Goal: Task Accomplishment & Management: Manage account settings

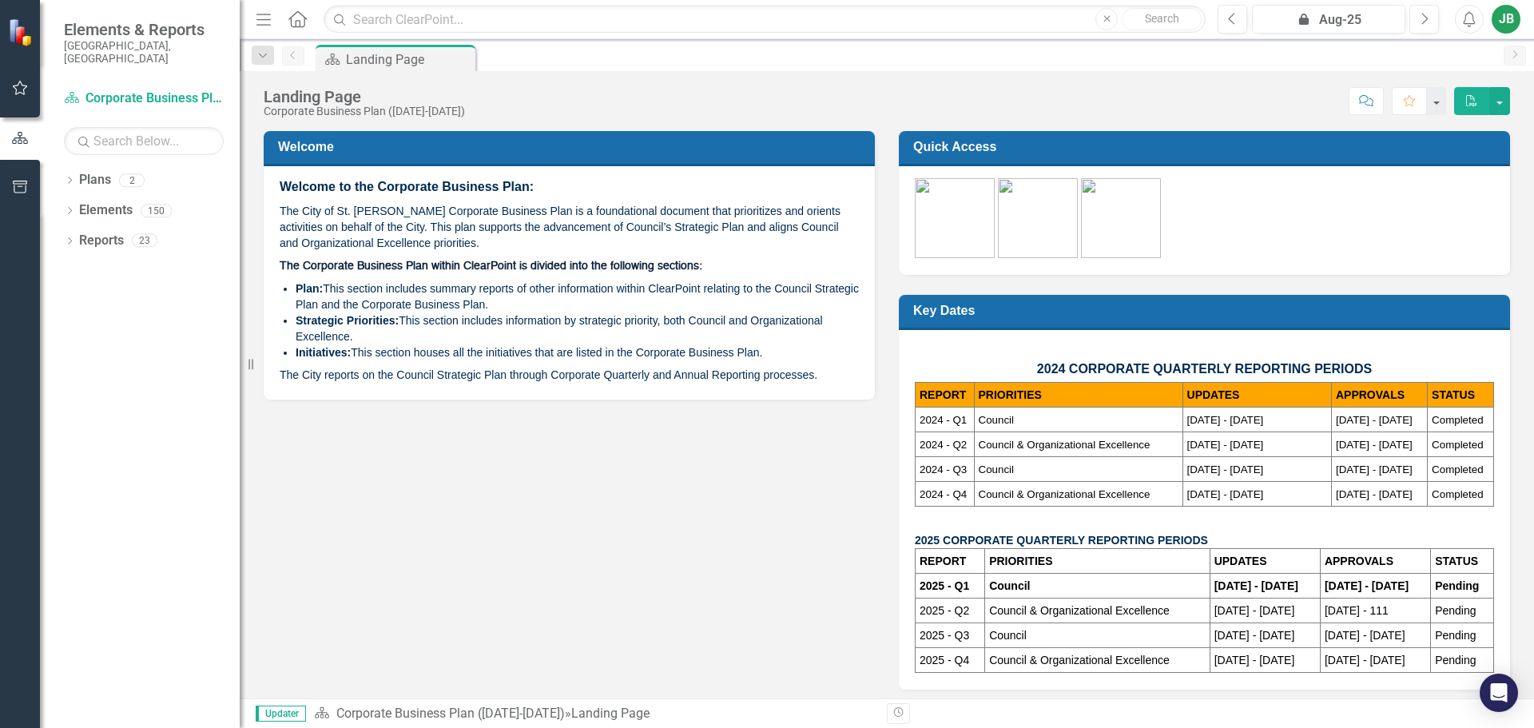
click at [17, 92] on icon "button" at bounding box center [20, 87] width 17 height 13
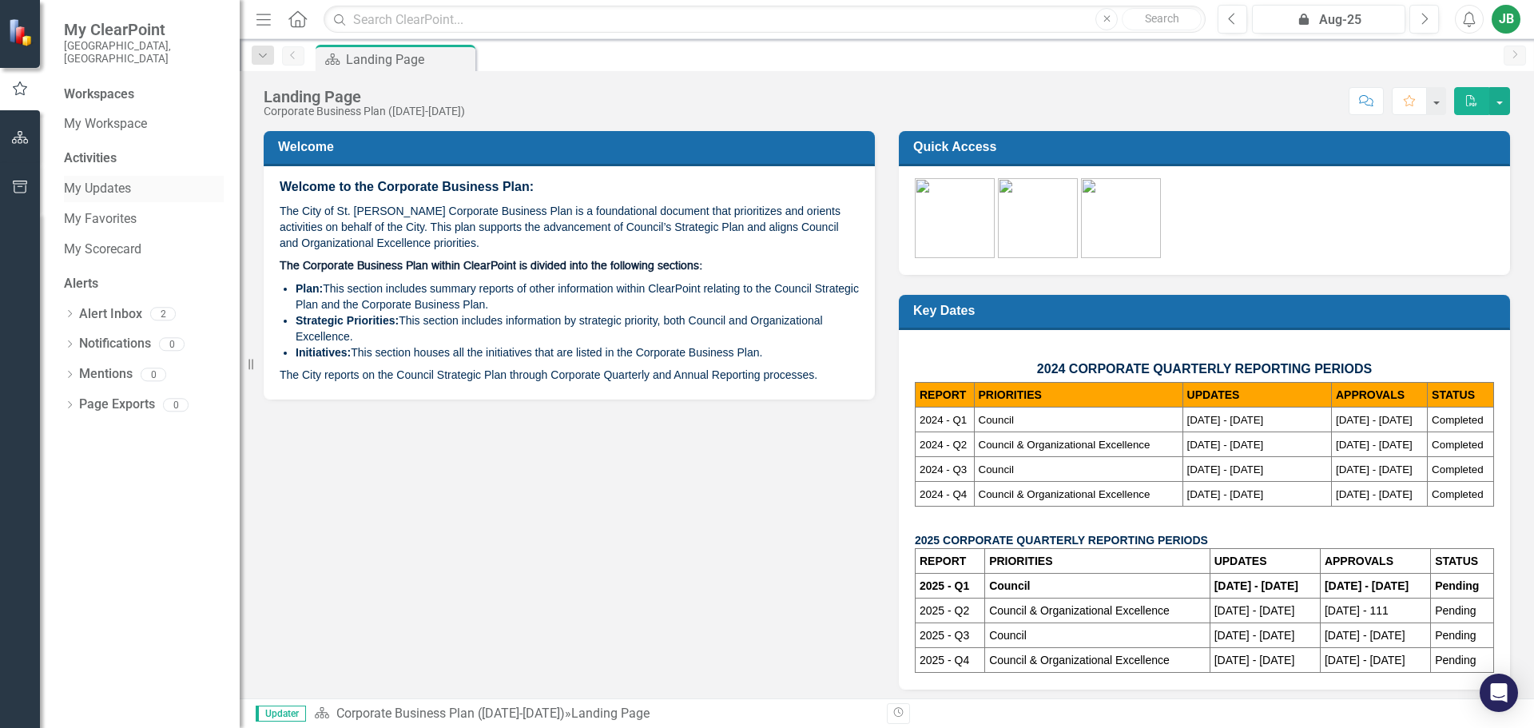
click at [119, 180] on link "My Updates" at bounding box center [144, 189] width 160 height 18
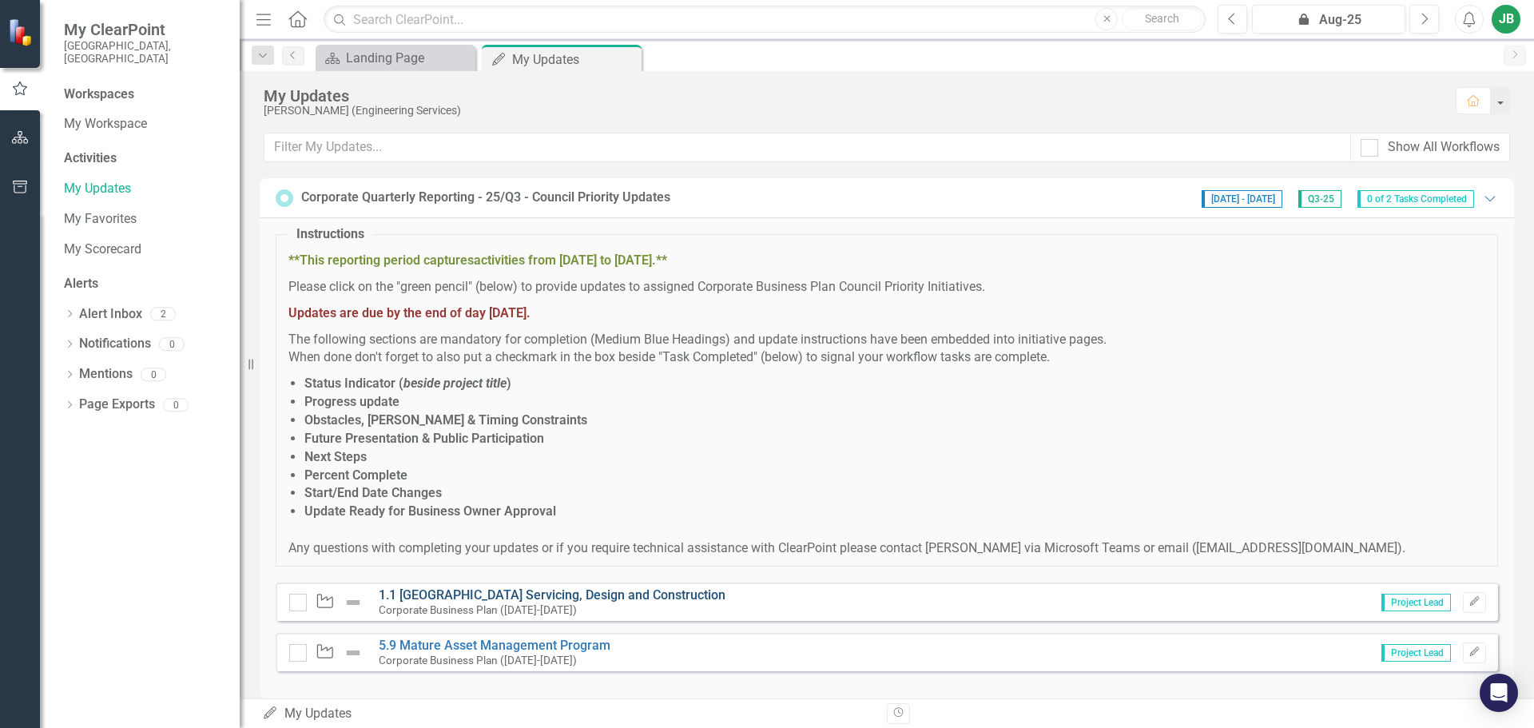
click at [720, 598] on link "1.1 [GEOGRAPHIC_DATA] Servicing, Design and Construction" at bounding box center [552, 594] width 347 height 15
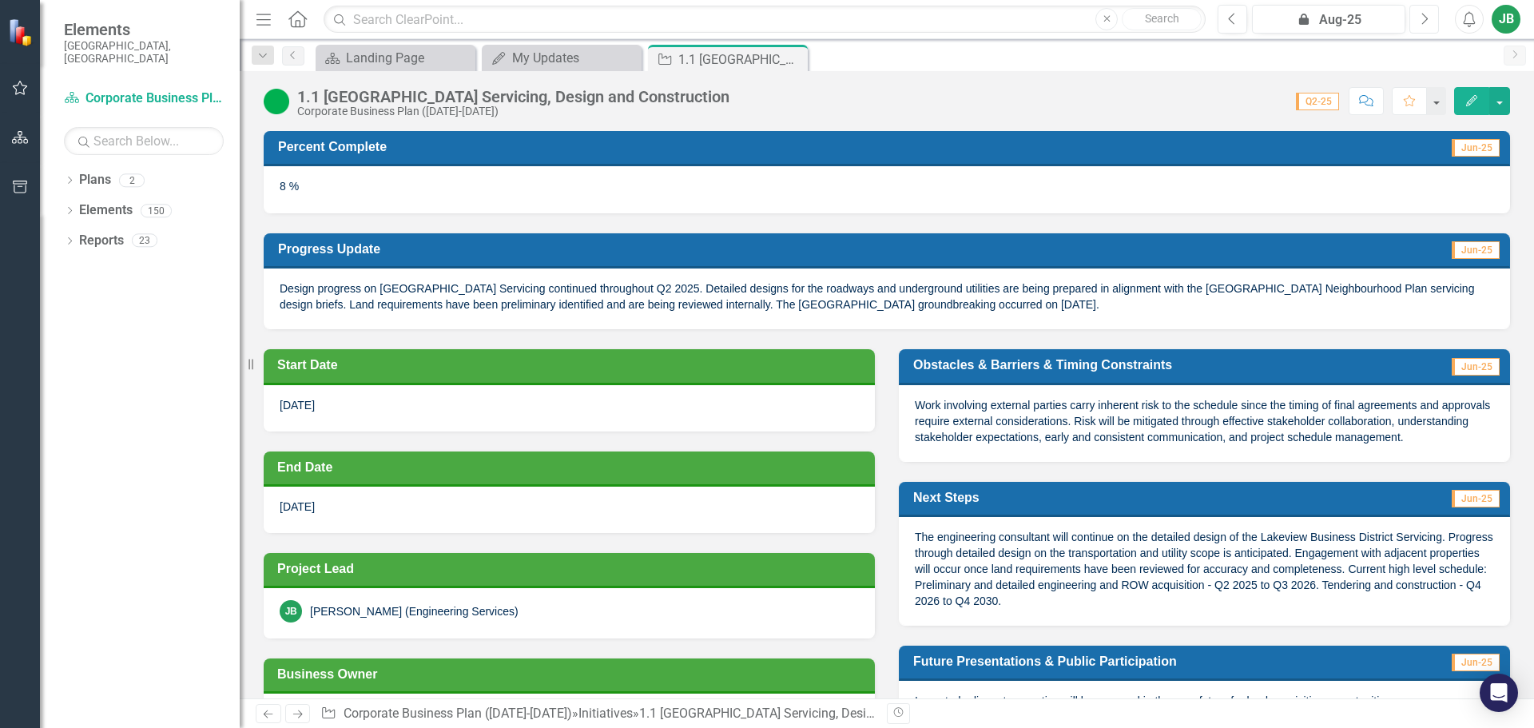
click at [1423, 14] on icon "button" at bounding box center [1425, 18] width 6 height 11
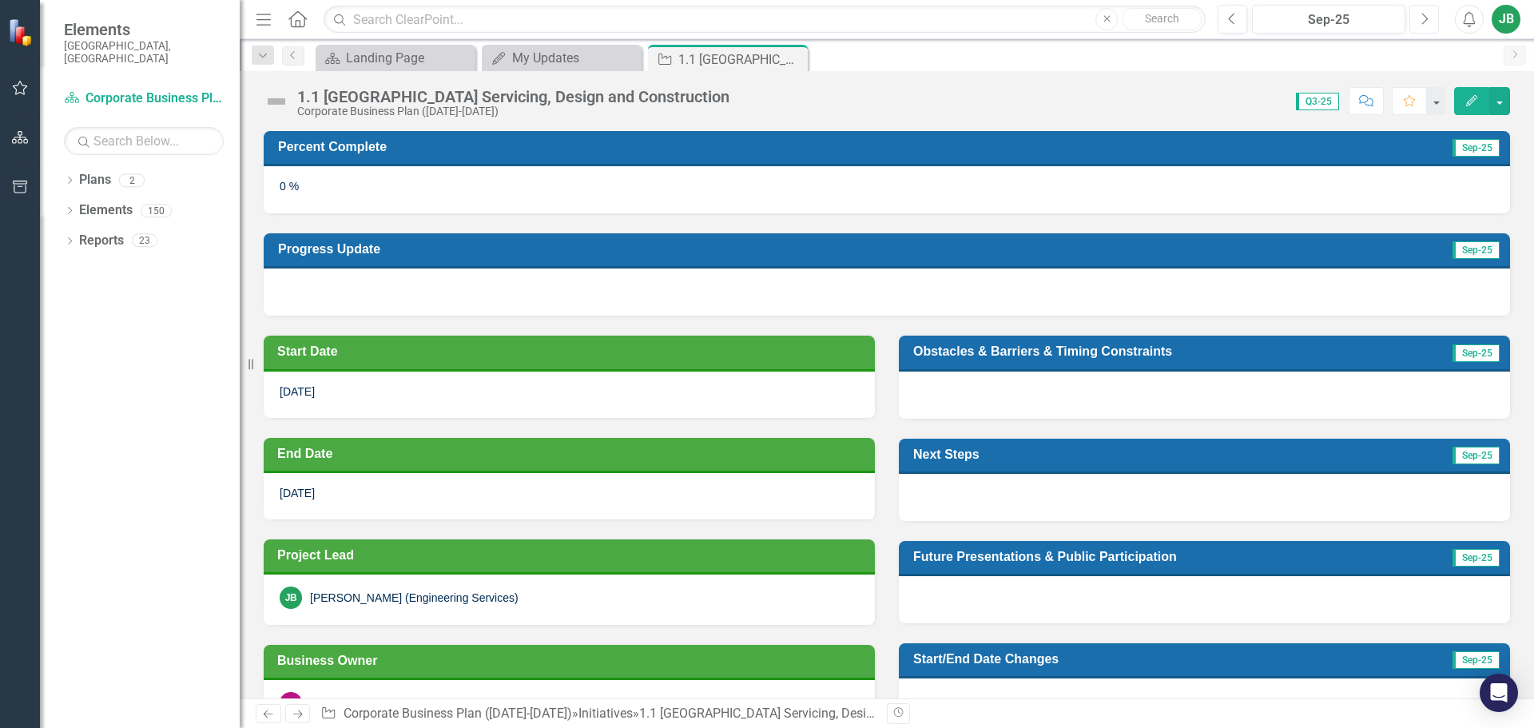
click at [1421, 21] on icon "Next" at bounding box center [1424, 19] width 9 height 14
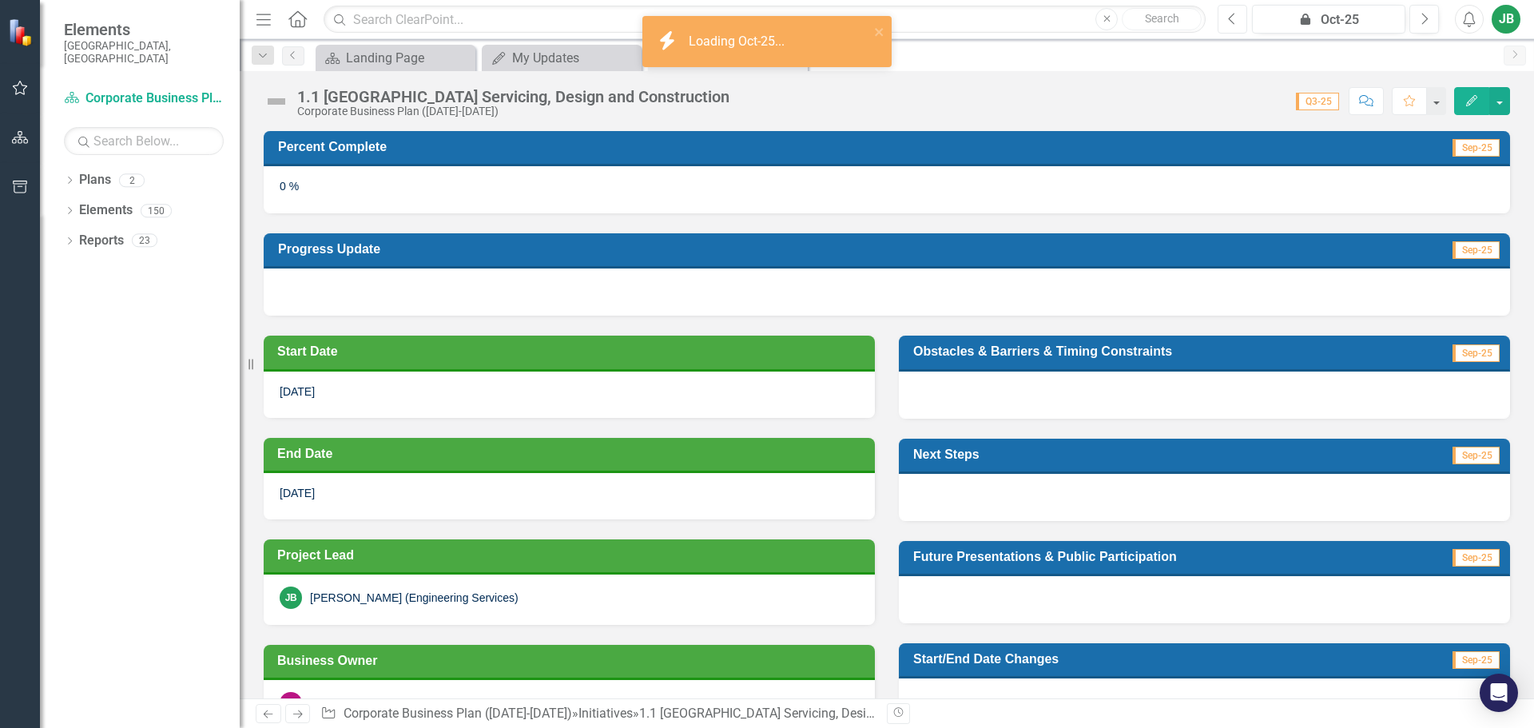
click at [1226, 17] on button "Previous" at bounding box center [1233, 19] width 30 height 29
click at [1502, 103] on button "button" at bounding box center [1499, 101] width 21 height 28
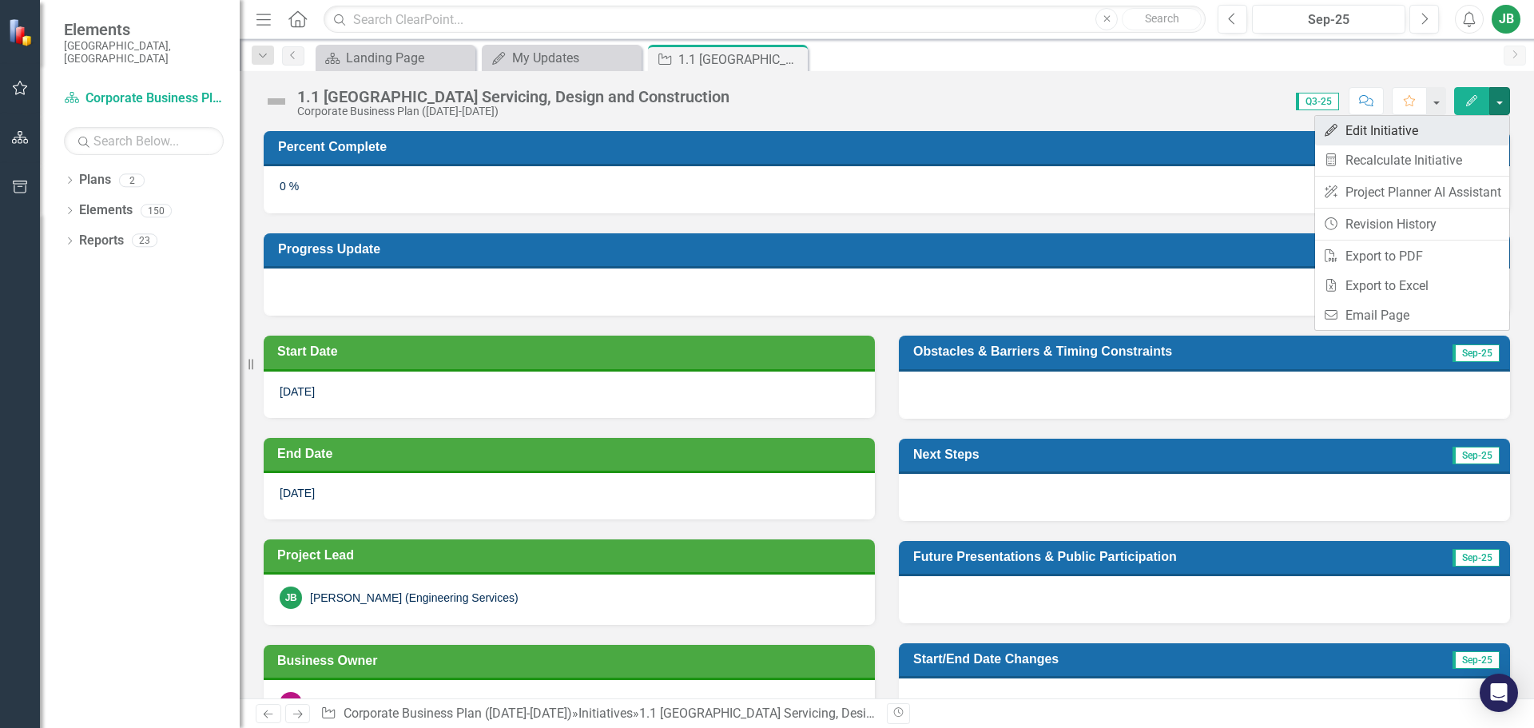
click at [1416, 123] on link "Edit Edit Initiative" at bounding box center [1412, 131] width 194 height 30
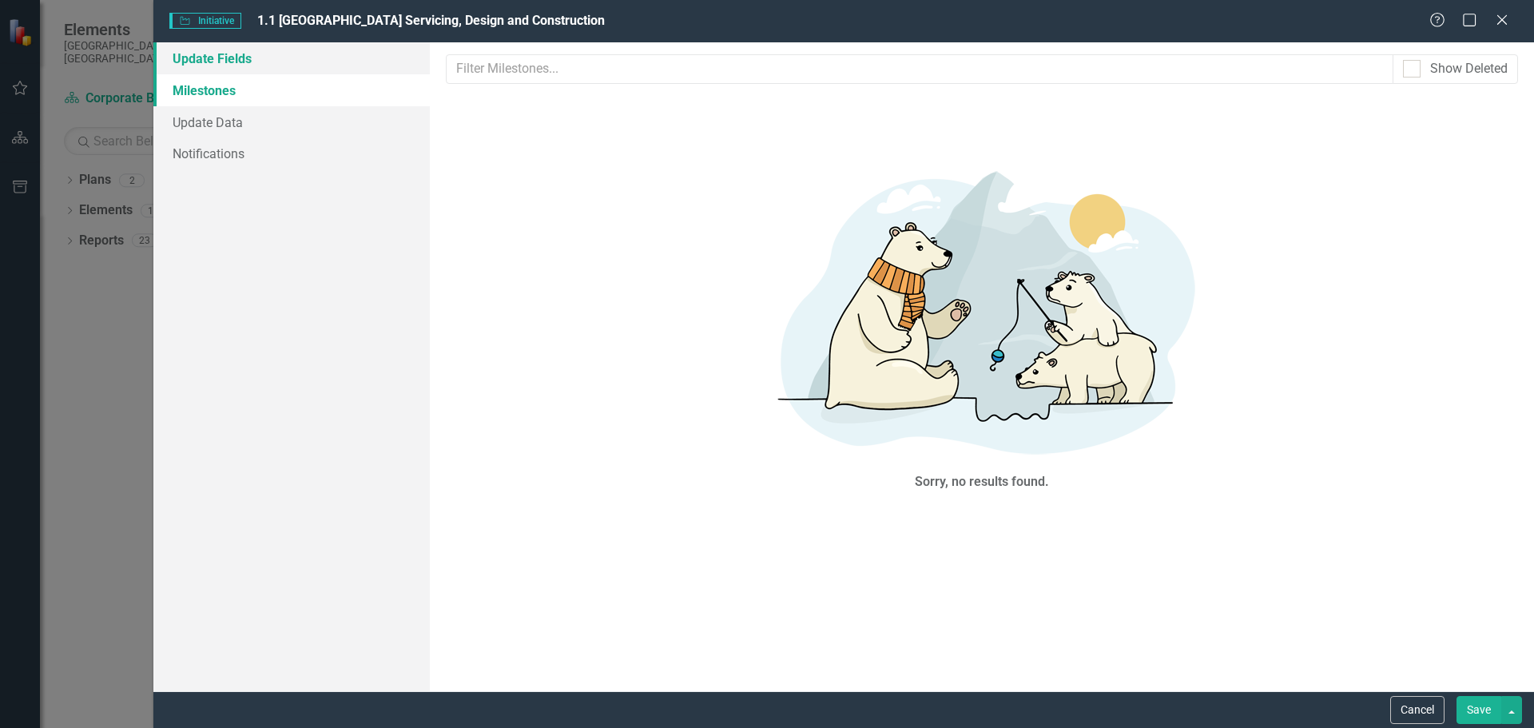
click at [264, 63] on link "Update Fields" at bounding box center [291, 58] width 276 height 32
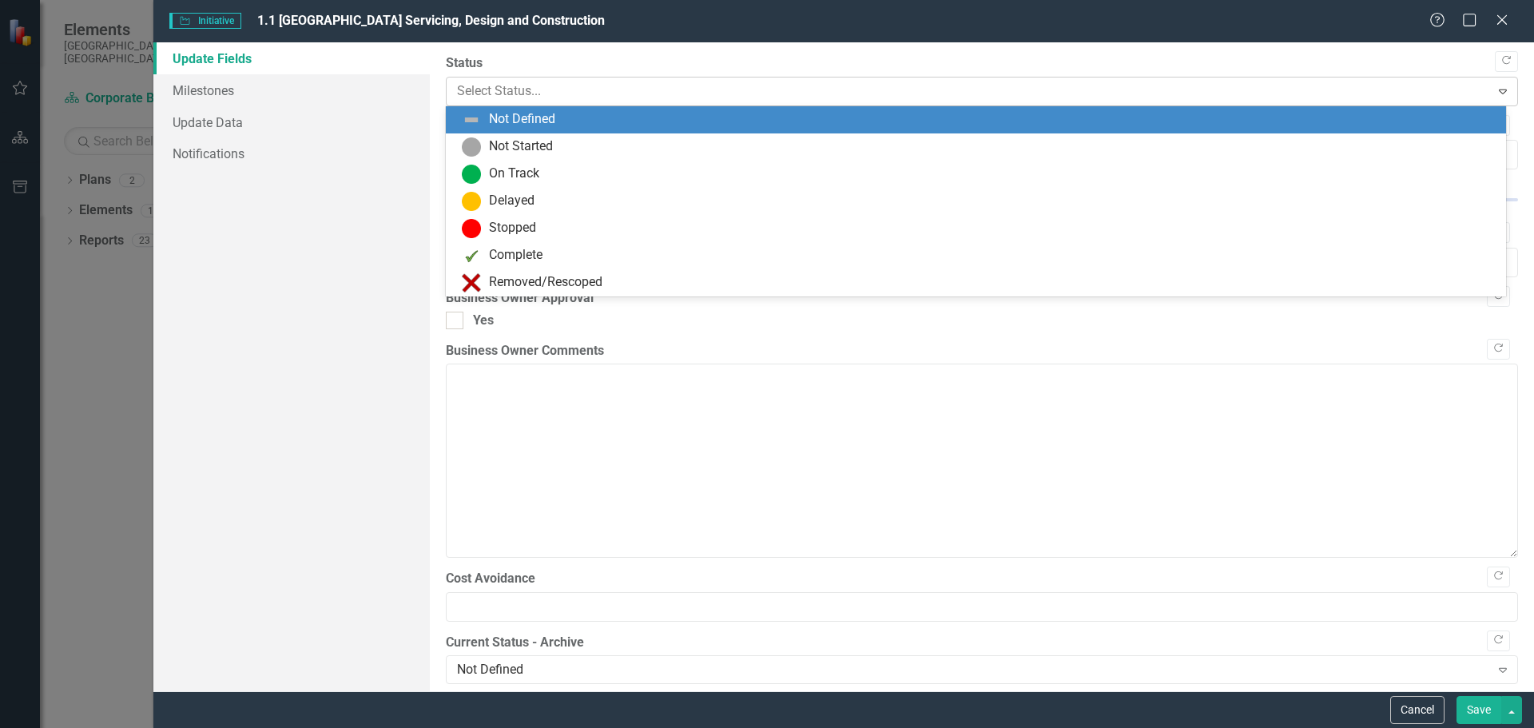
click at [540, 86] on div at bounding box center [969, 92] width 1024 height 22
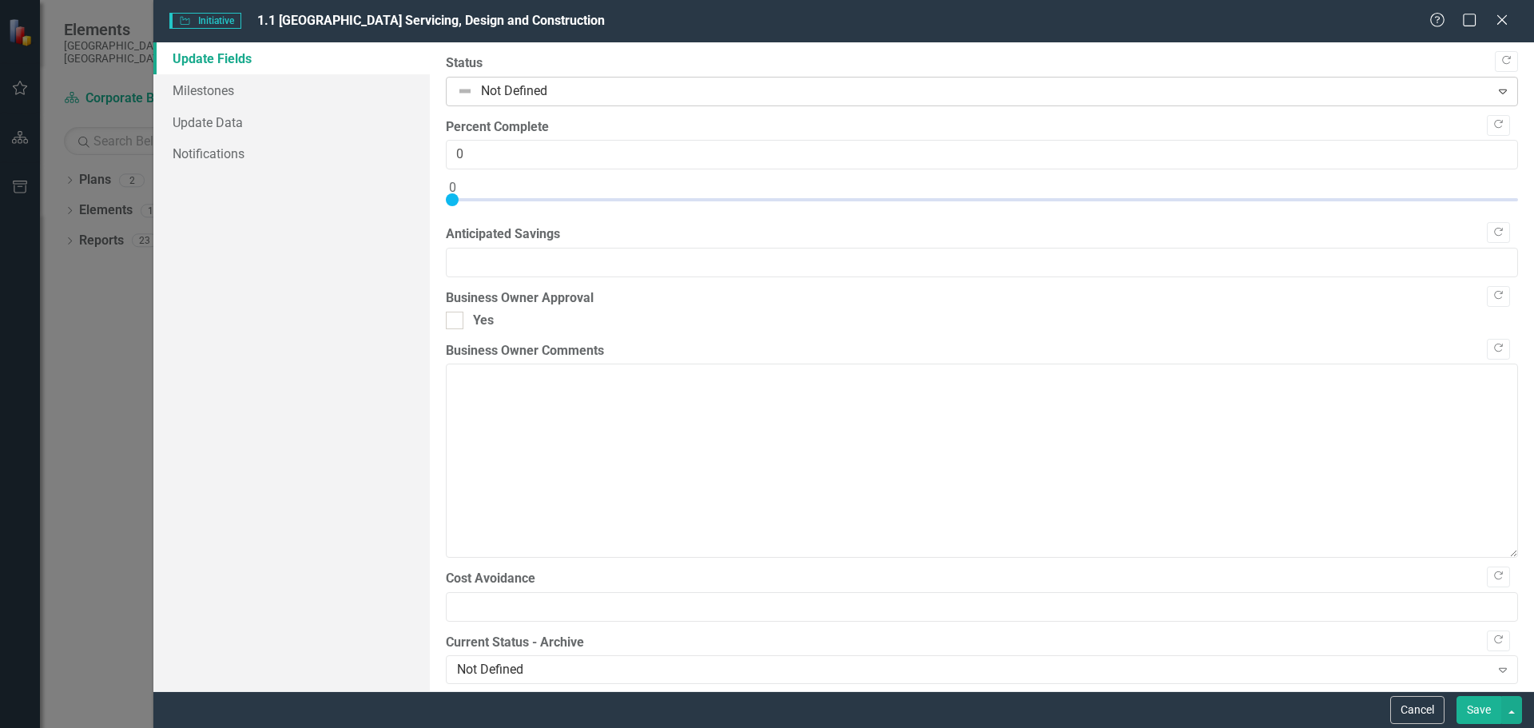
click at [566, 88] on div at bounding box center [969, 92] width 1024 height 22
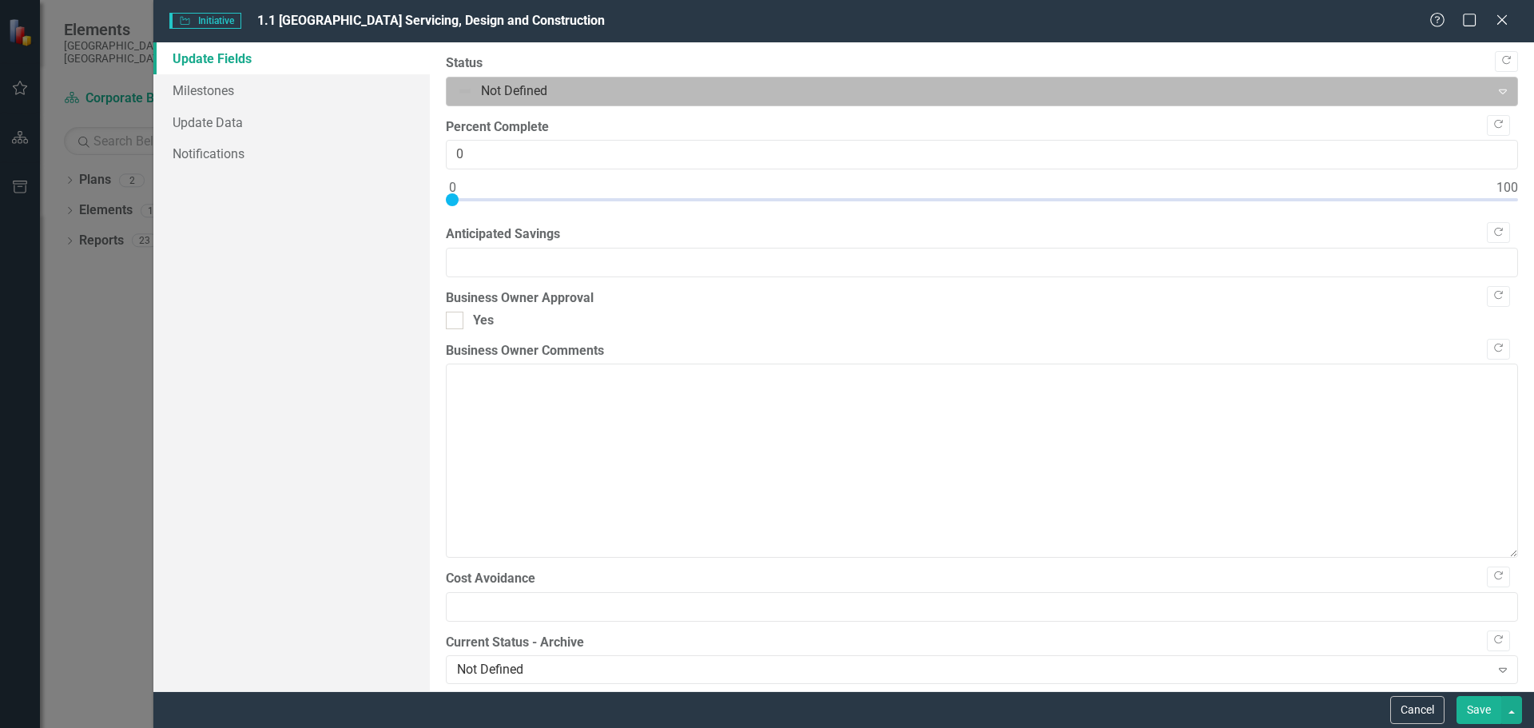
click at [628, 89] on div at bounding box center [969, 92] width 1024 height 22
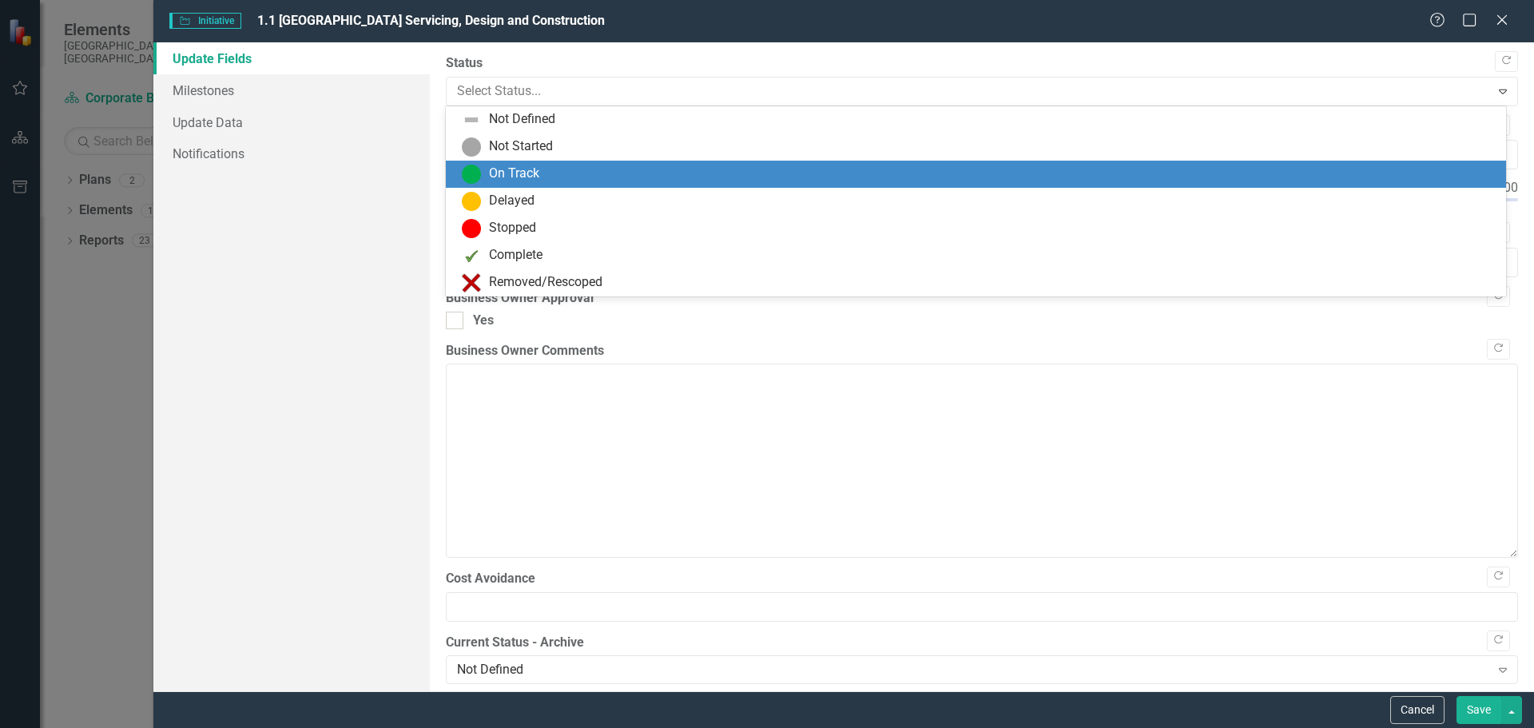
click at [532, 171] on div "On Track" at bounding box center [514, 174] width 50 height 18
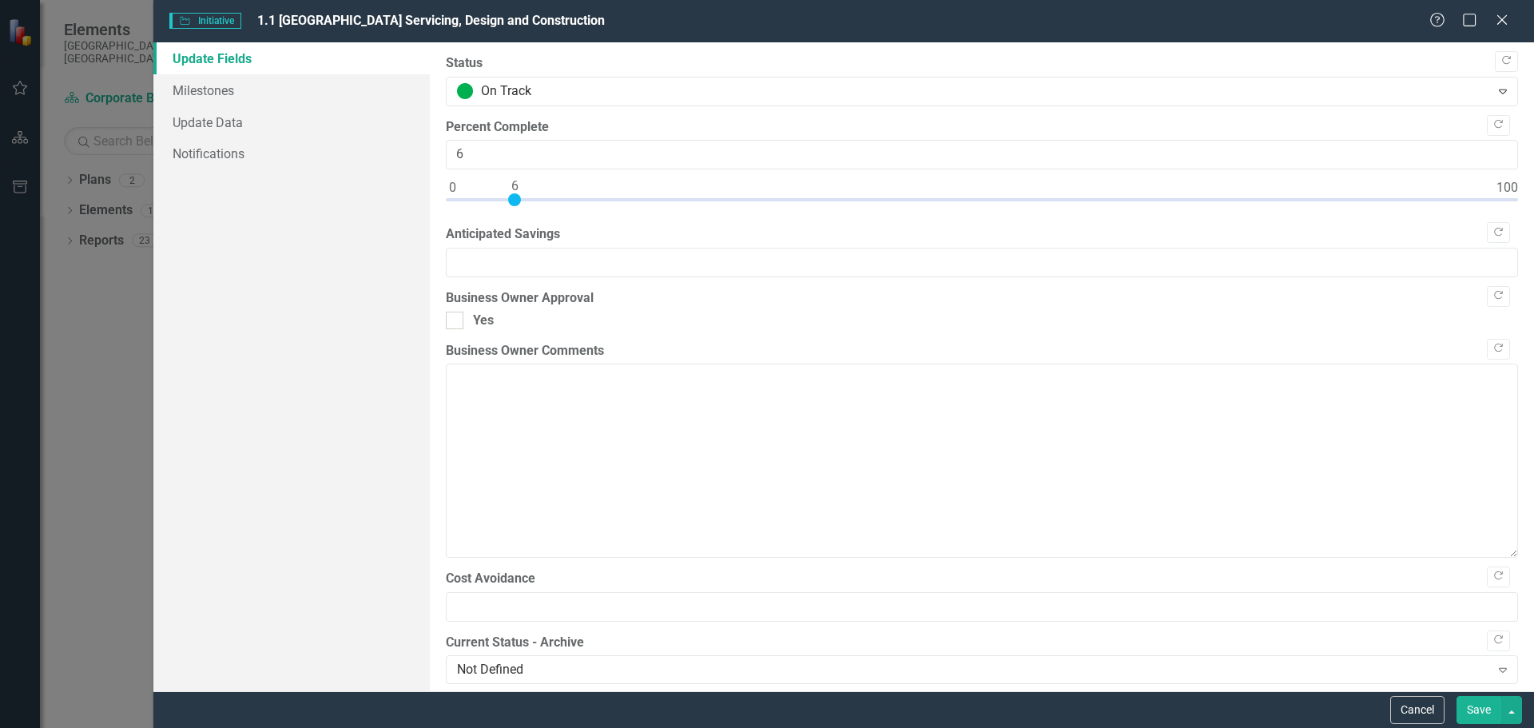
drag, startPoint x: 455, startPoint y: 199, endPoint x: 519, endPoint y: 201, distance: 63.1
click at [519, 201] on div at bounding box center [514, 199] width 13 height 13
type input "10"
drag, startPoint x: 519, startPoint y: 201, endPoint x: 564, endPoint y: 201, distance: 45.5
click at [564, 201] on div at bounding box center [982, 203] width 1072 height 20
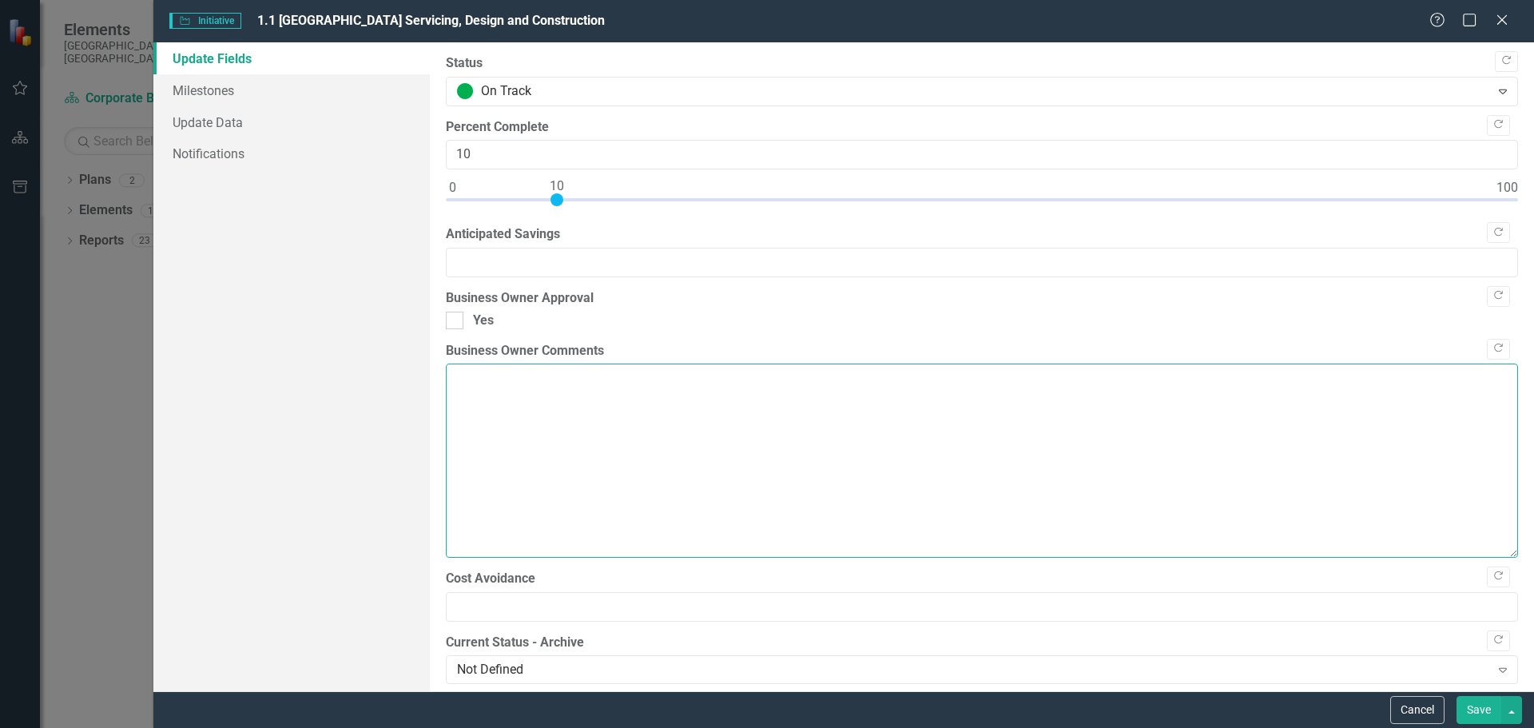
click at [628, 407] on textarea "Business Owner Comments" at bounding box center [982, 460] width 1072 height 193
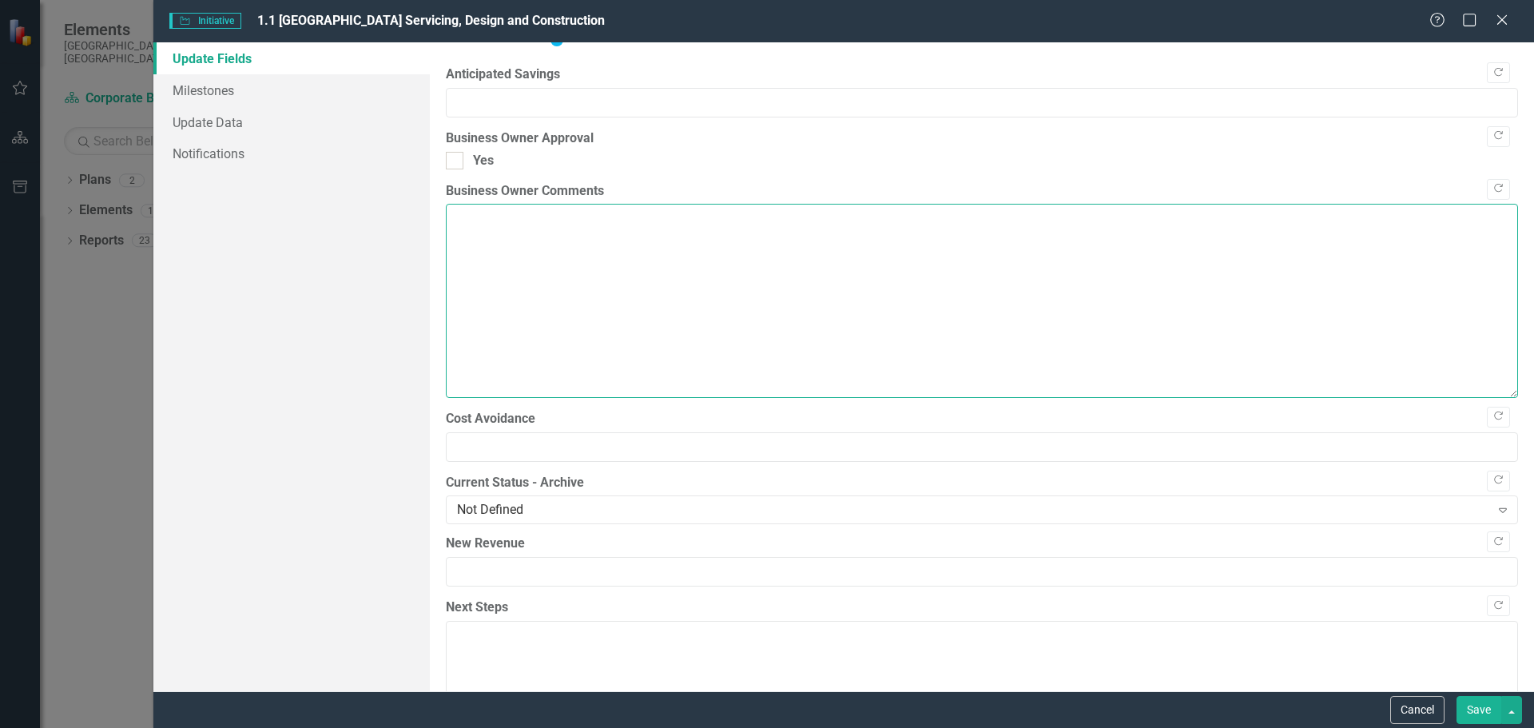
scroll to position [240, 0]
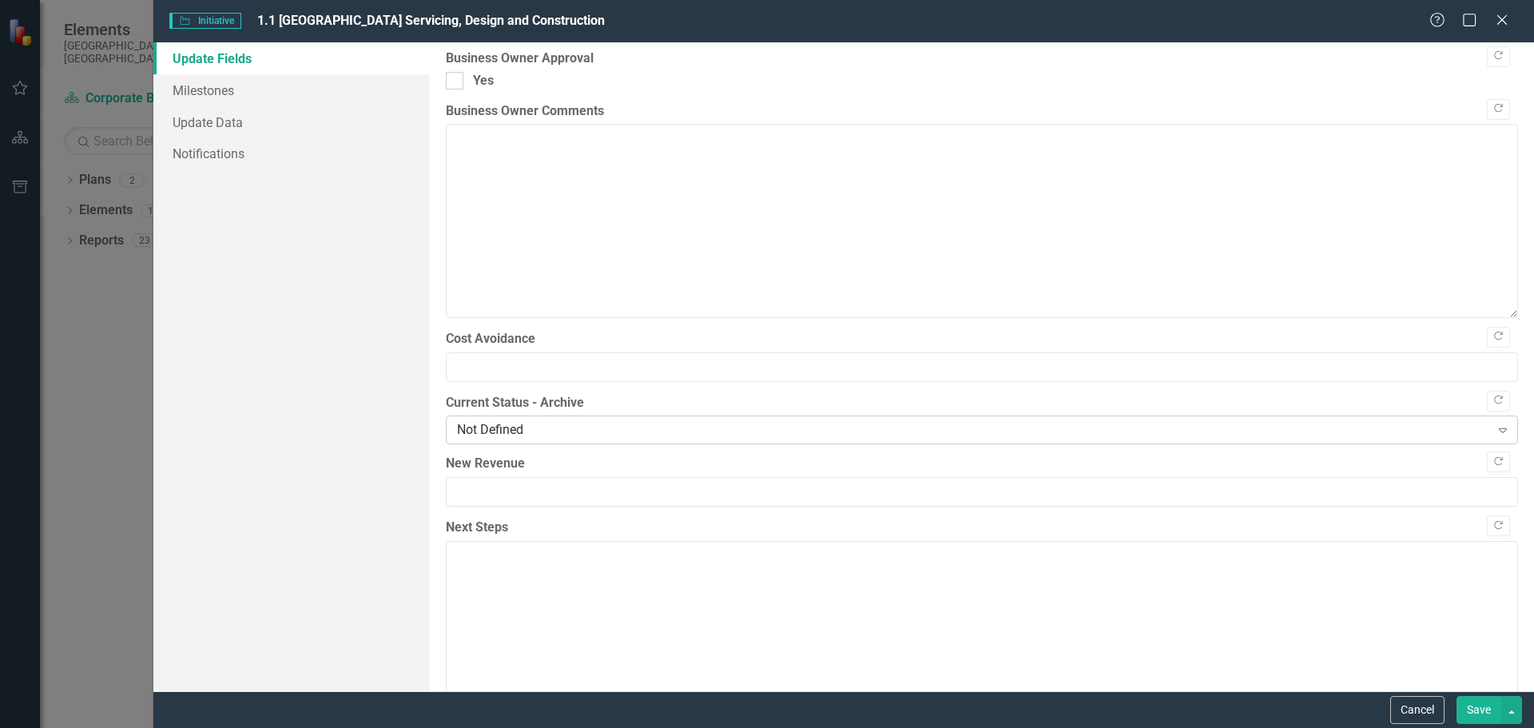
click at [1495, 433] on icon "Expand" at bounding box center [1503, 429] width 16 height 13
click at [319, 475] on div "Update Fields Milestones Update Data Notifications" at bounding box center [291, 366] width 276 height 649
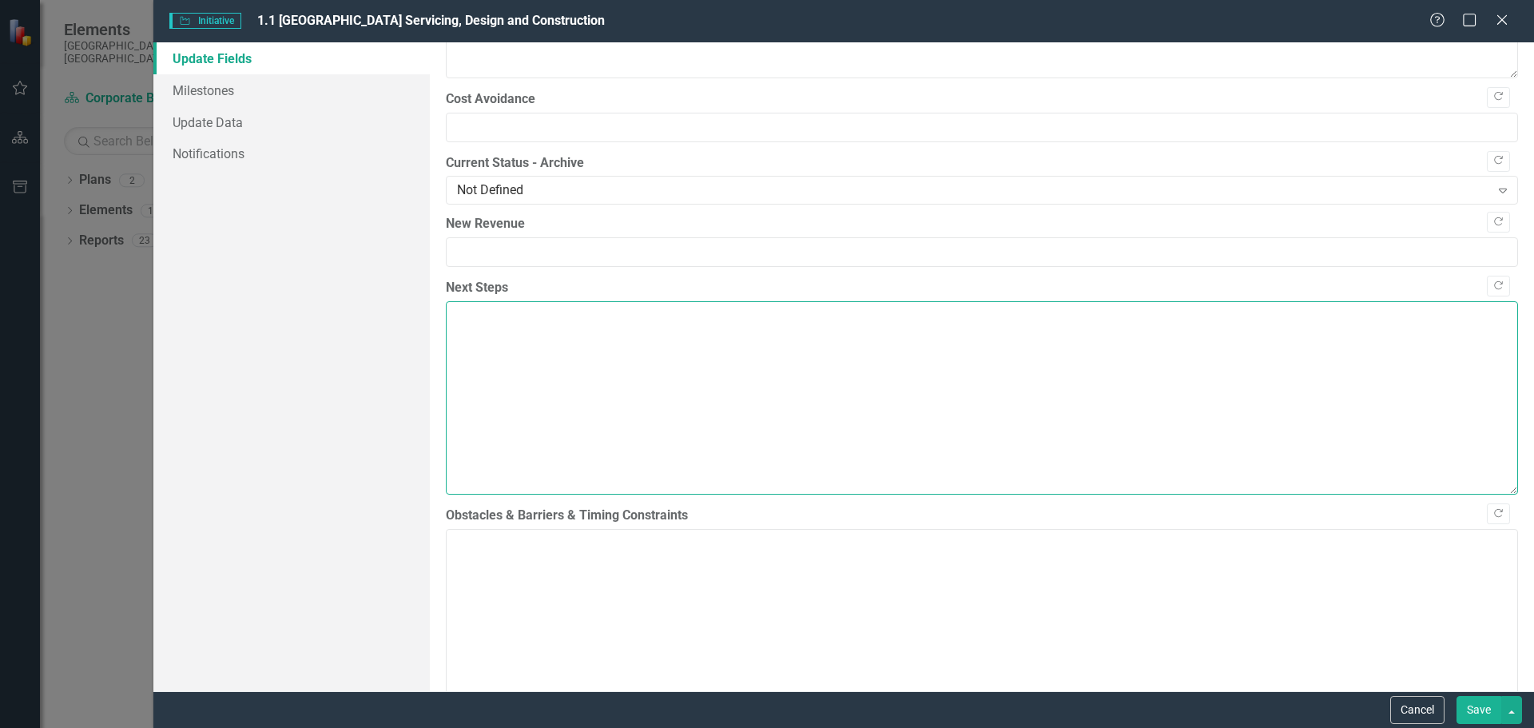
click at [557, 379] on textarea "Next Steps" at bounding box center [982, 397] width 1072 height 193
click at [696, 318] on textarea "The project is continuing with the" at bounding box center [982, 397] width 1072 height 193
drag, startPoint x: 794, startPoint y: 318, endPoint x: 483, endPoint y: 328, distance: 311.0
click at [483, 328] on textarea "The project is continuing with the detailed design work" at bounding box center [982, 397] width 1072 height 193
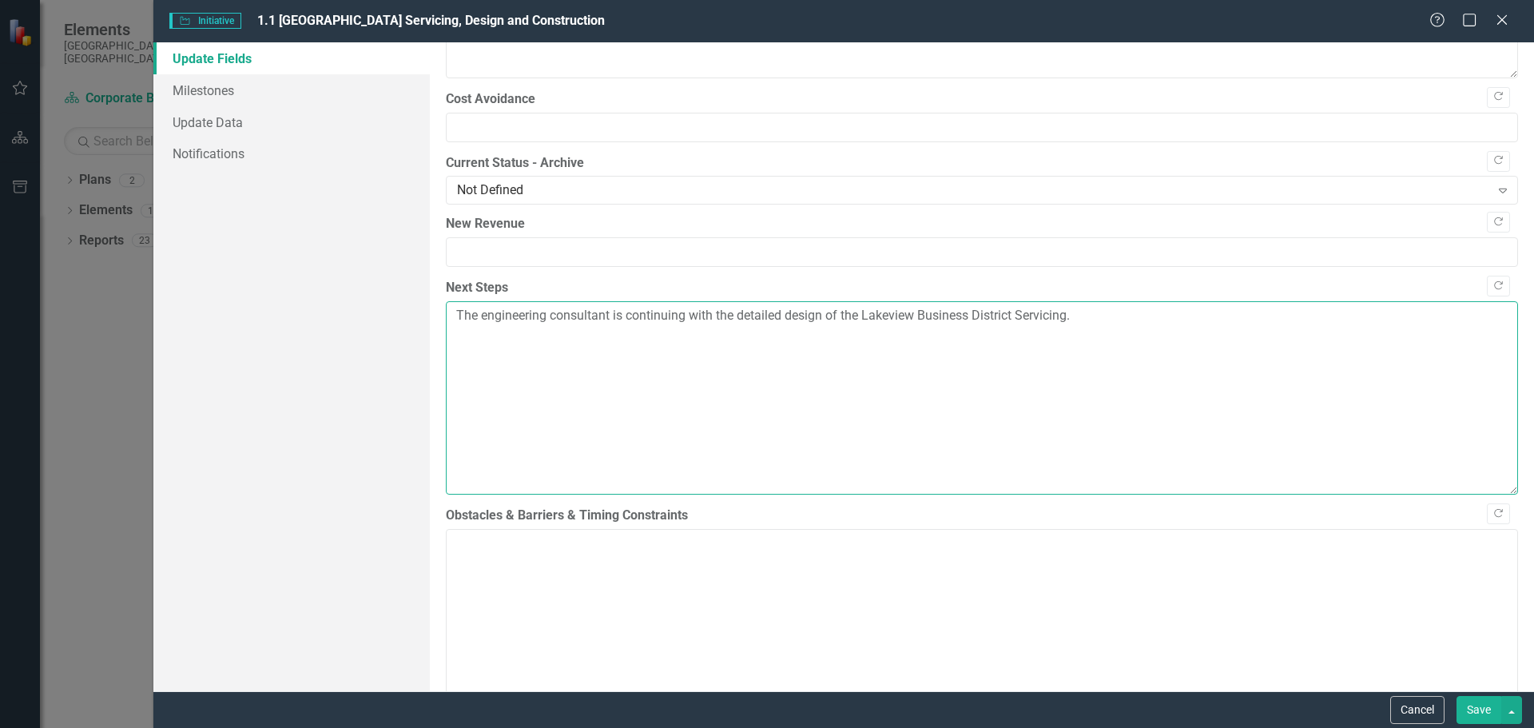
click at [1195, 332] on textarea "The engineering consultant is continuing with the detailed design of the Lakevi…" at bounding box center [982, 397] width 1072 height 193
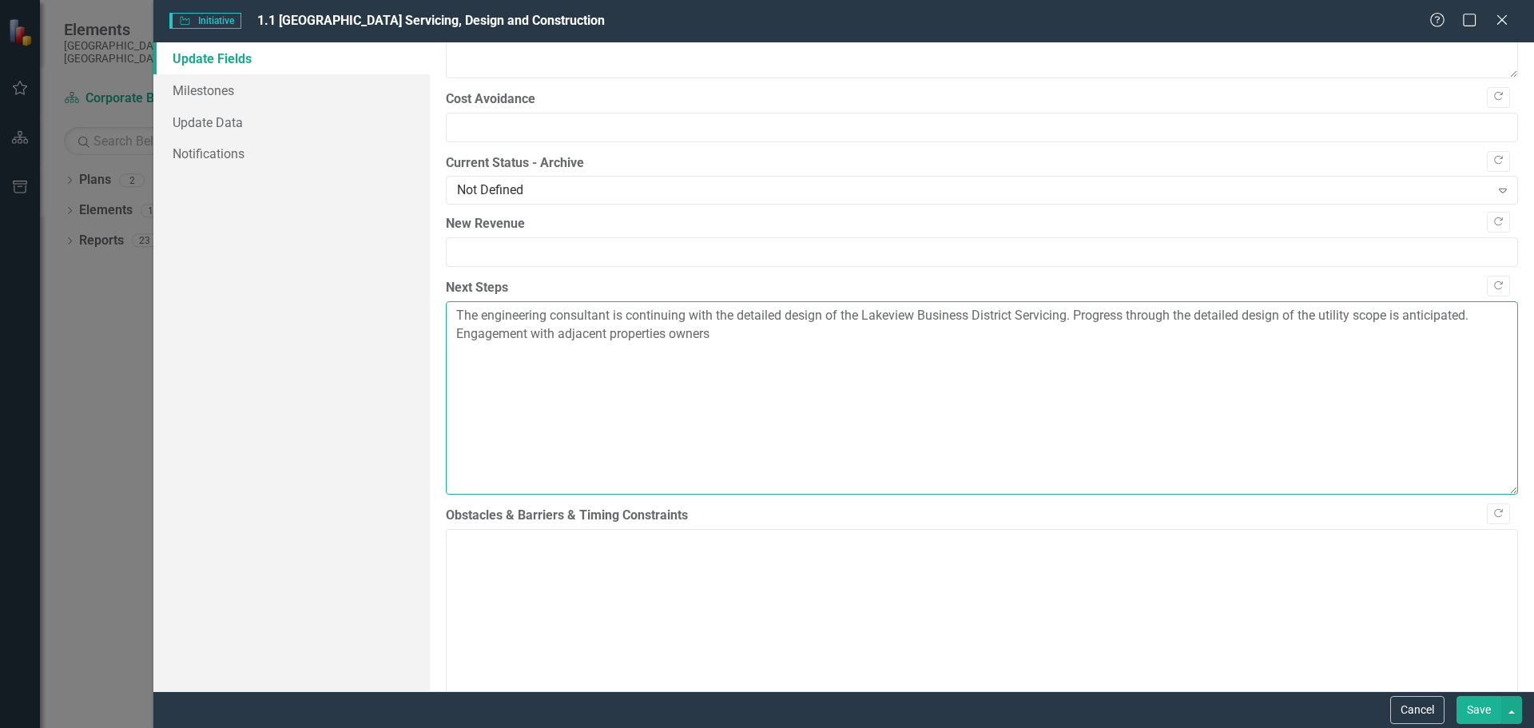
drag, startPoint x: 694, startPoint y: 338, endPoint x: 651, endPoint y: 340, distance: 43.2
click at [651, 340] on textarea "The engineering consultant is continuing with the detailed design of the Lakevi…" at bounding box center [982, 397] width 1072 height 193
drag, startPoint x: 975, startPoint y: 335, endPoint x: 435, endPoint y: 348, distance: 539.5
click at [435, 348] on div ""Update" fields in ClearPoint are the fields that change from reporting period …" at bounding box center [982, 366] width 1104 height 649
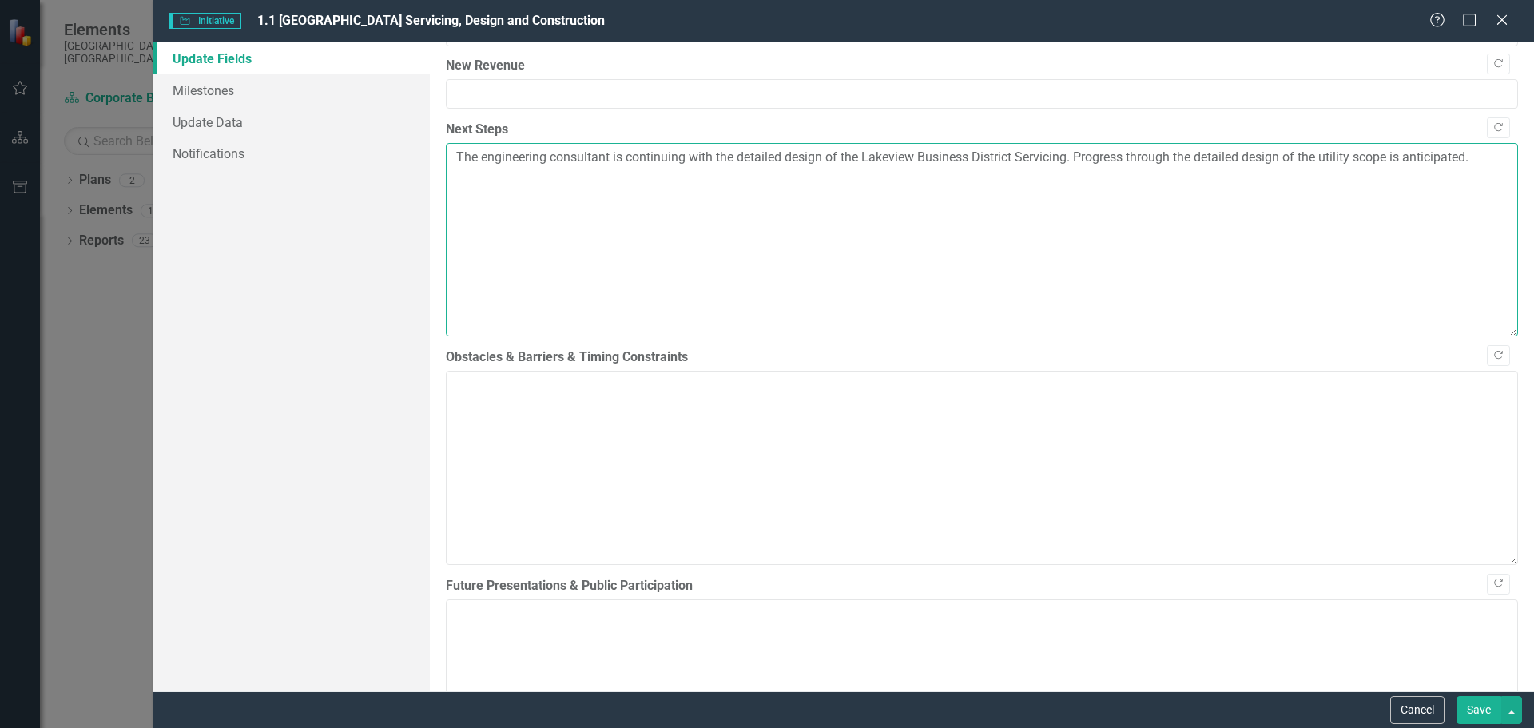
scroll to position [639, 0]
type textarea "The engineering consultant is continuing with the detailed design of the Lakevi…"
click at [733, 456] on textarea "Obstacles & Barriers & Timing Constraints" at bounding box center [982, 465] width 1072 height 193
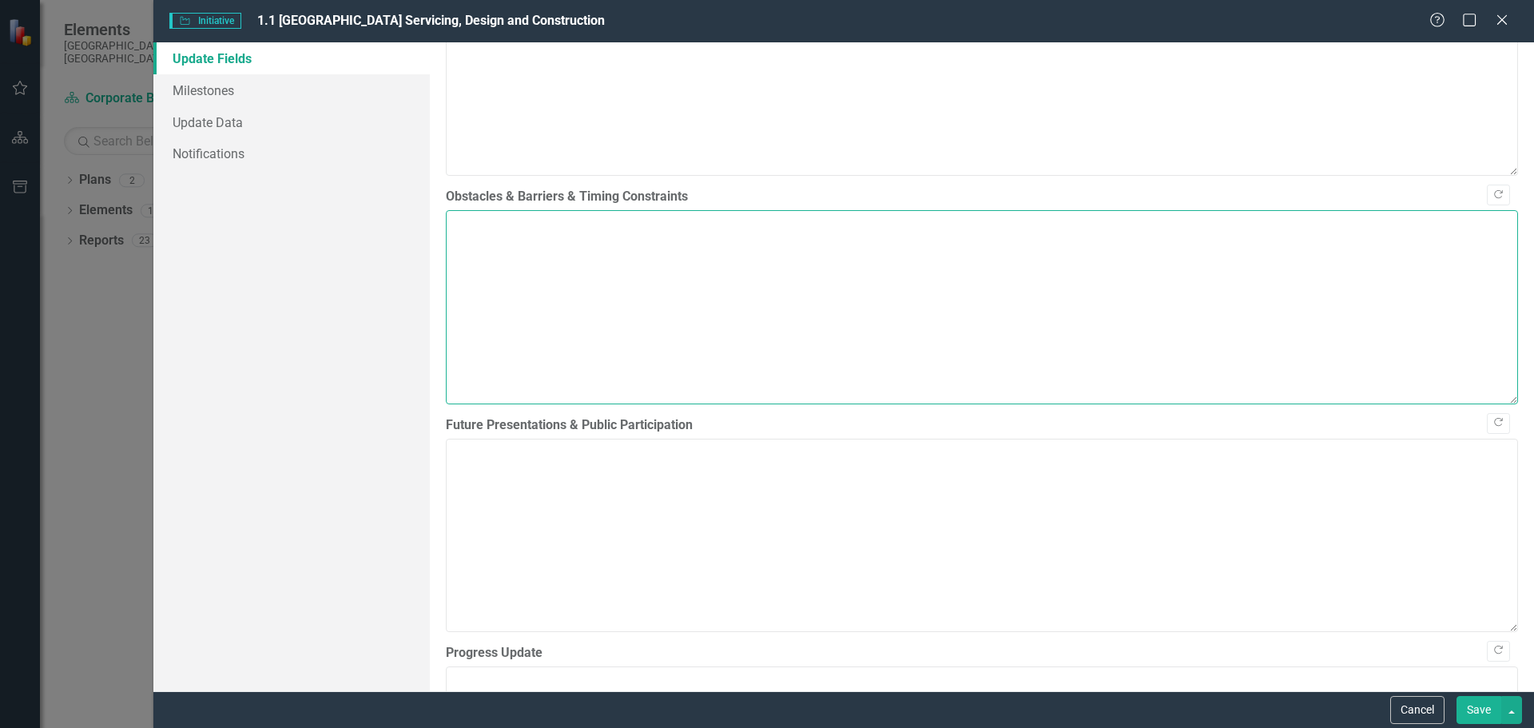
scroll to position [799, 0]
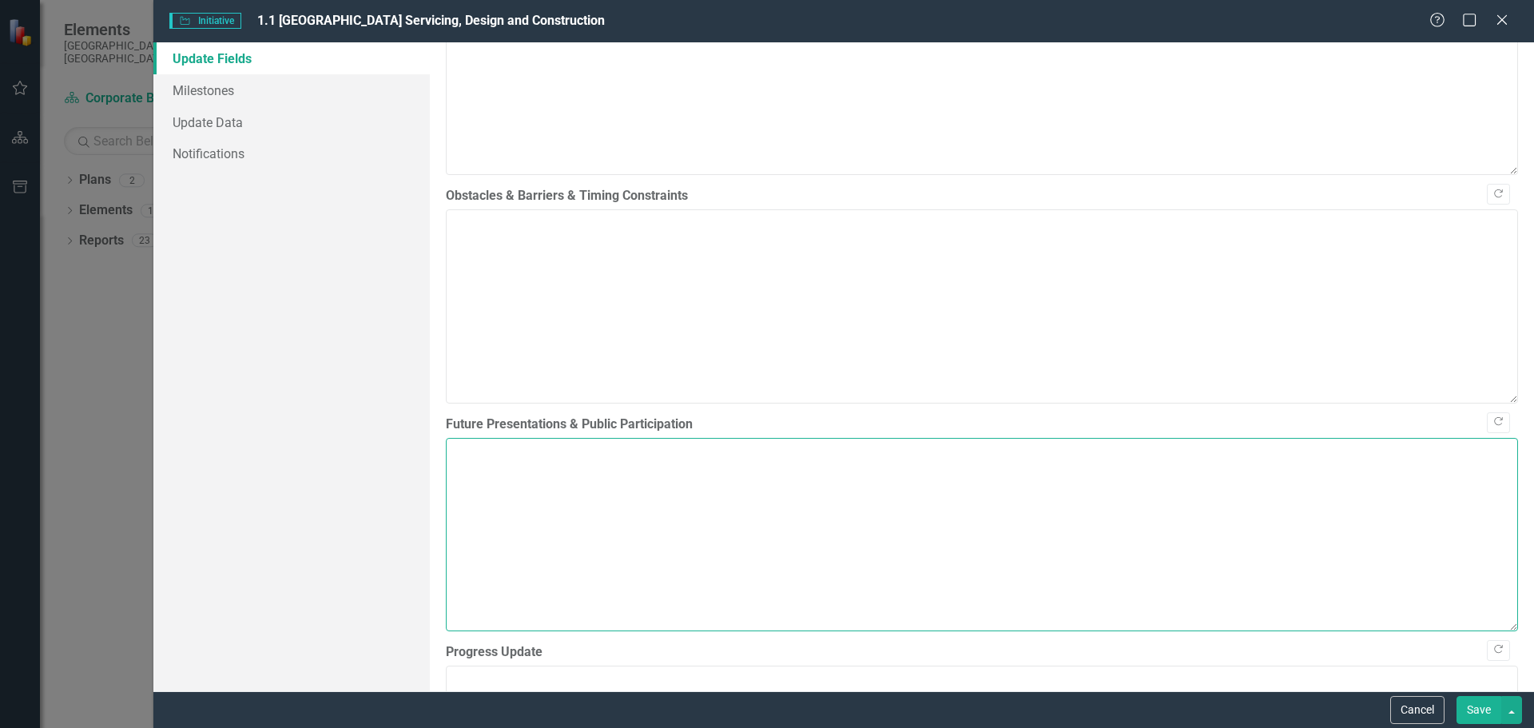
click at [841, 518] on textarea "Future Presentations & Public Participation" at bounding box center [982, 534] width 1072 height 193
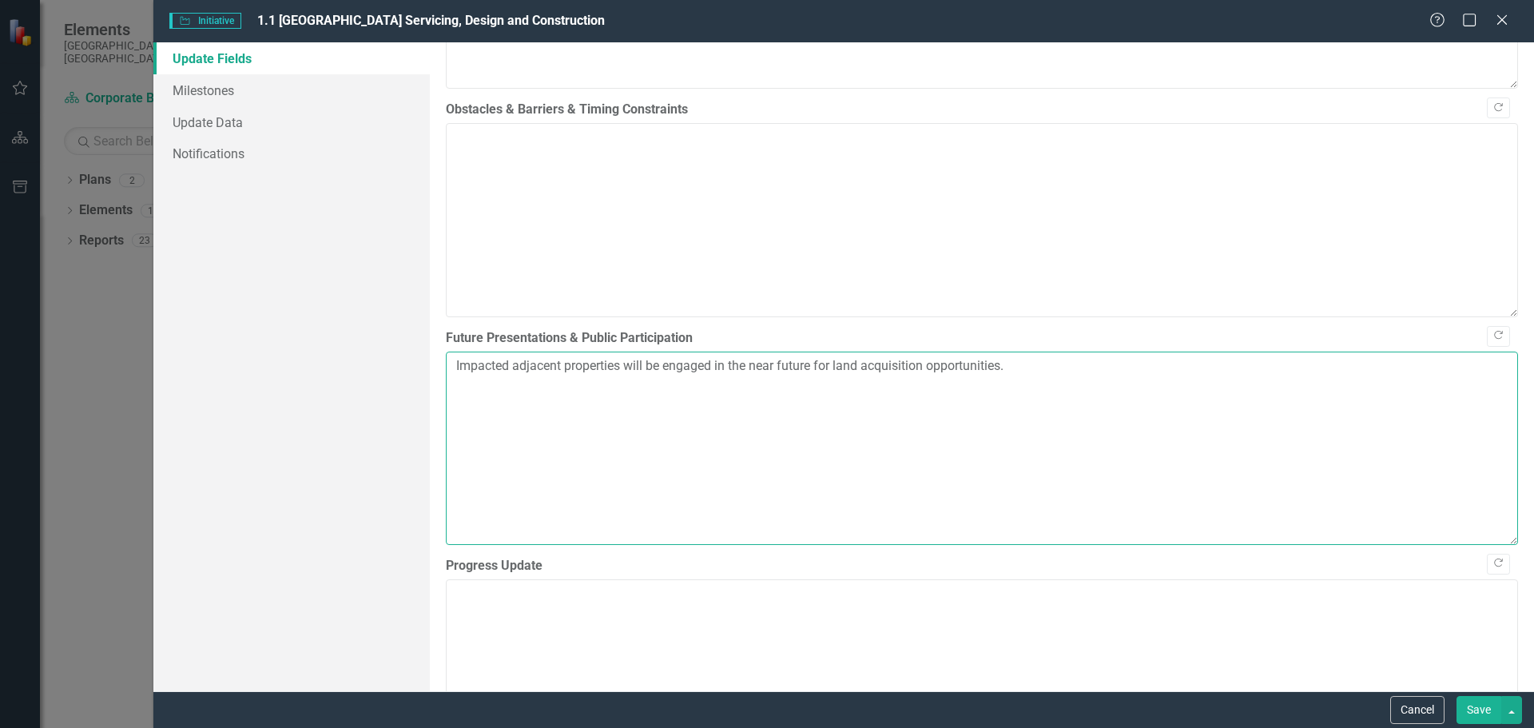
scroll to position [1039, 0]
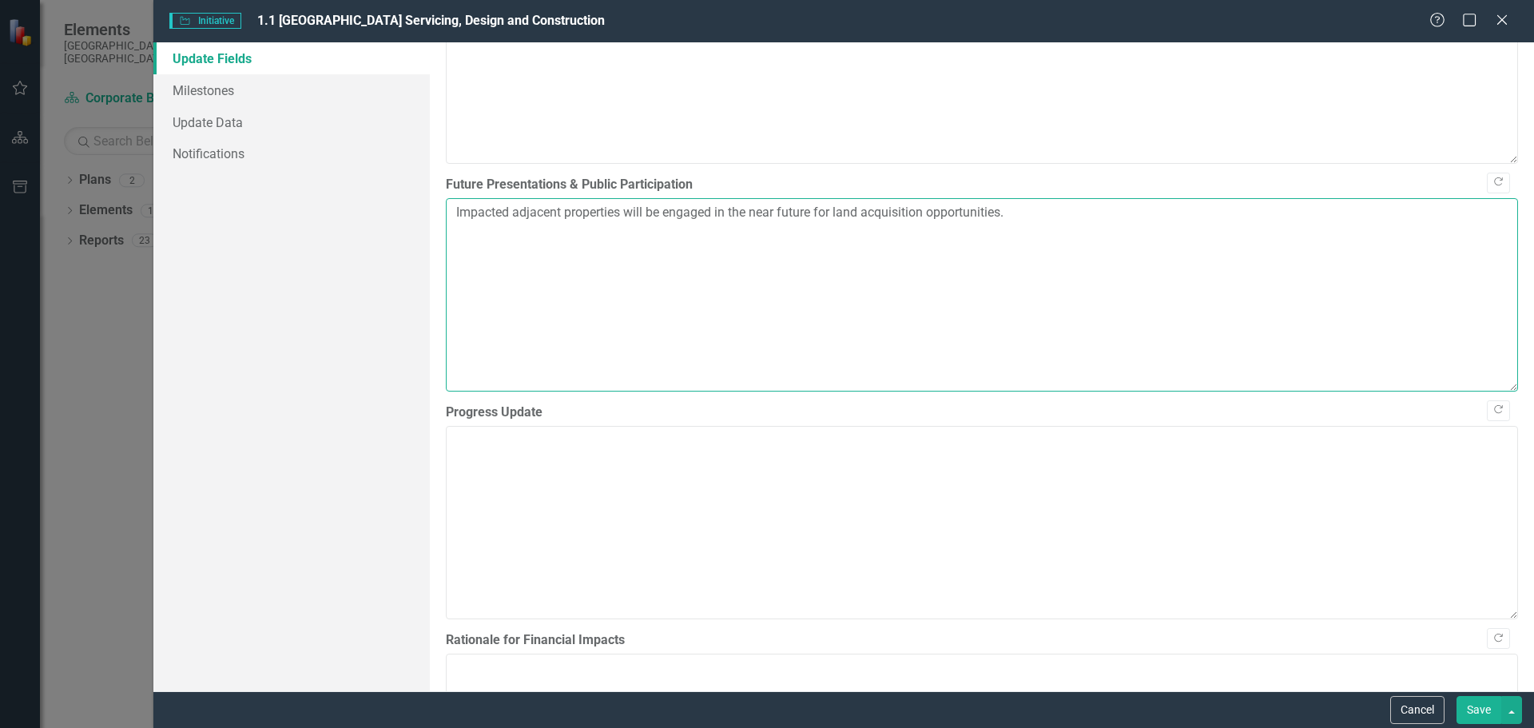
type textarea "Impacted adjacent properties will be engaged in the near future for land acquis…"
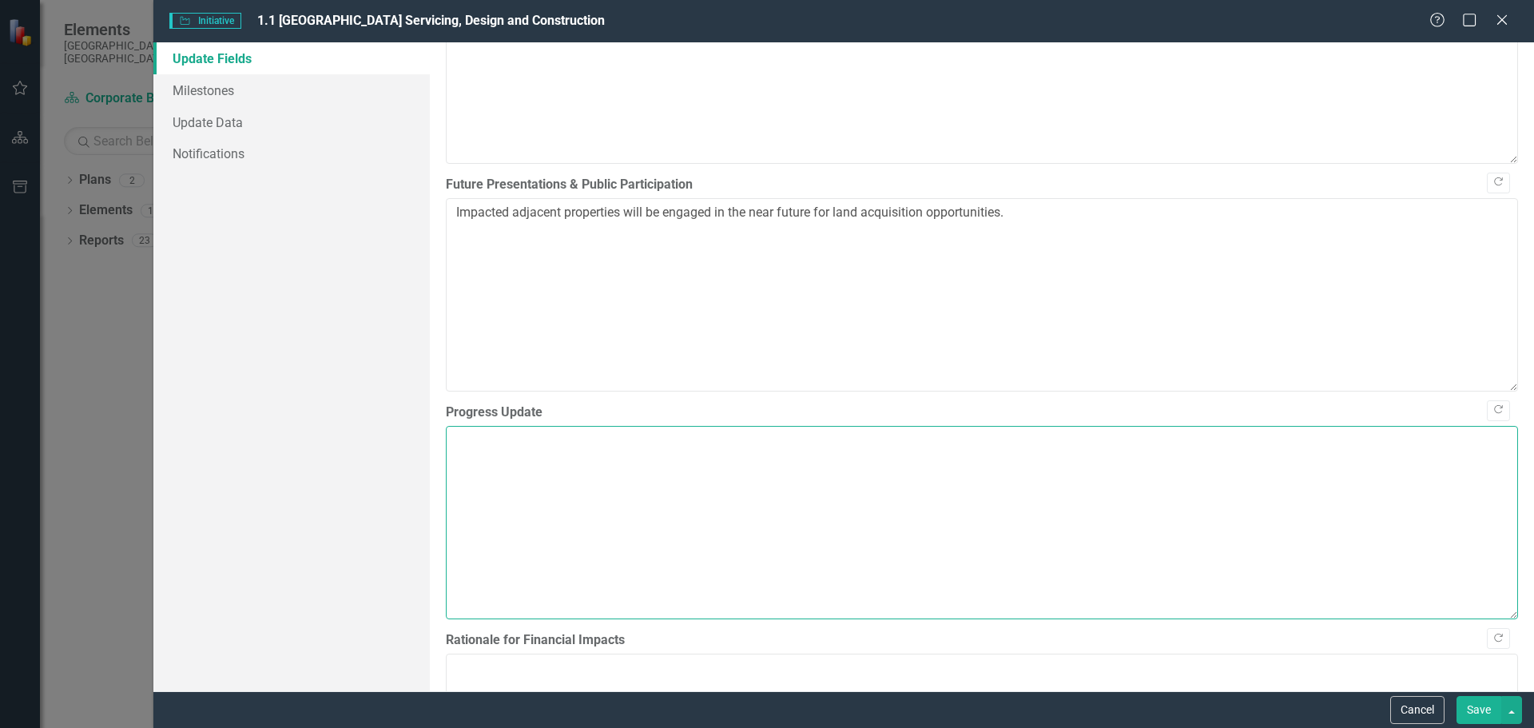
click at [602, 491] on textarea "Progress Update" at bounding box center [982, 522] width 1072 height 193
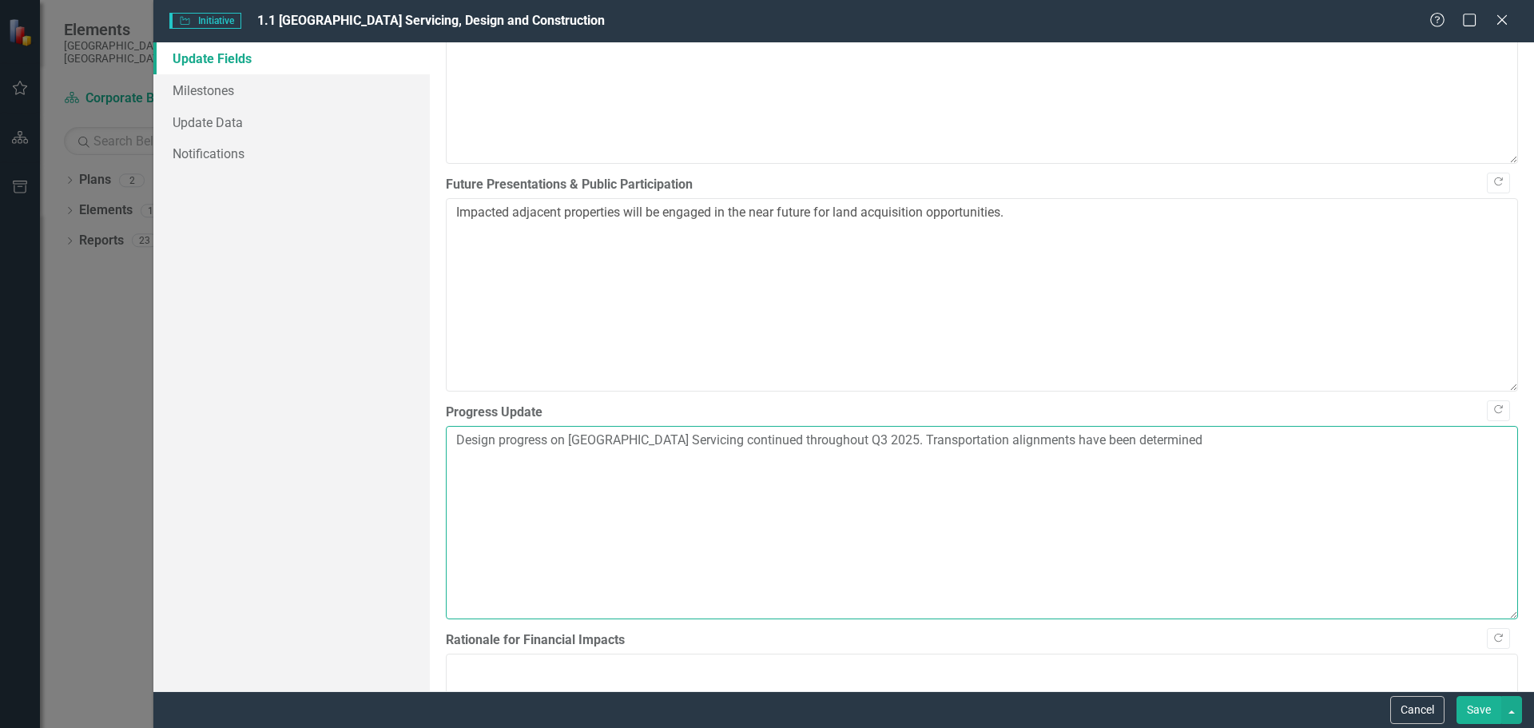
drag, startPoint x: 1043, startPoint y: 441, endPoint x: 958, endPoint y: 445, distance: 84.8
click at [958, 445] on textarea "Design progress on Lakeview Business District Servicing continued throughout Q3…" at bounding box center [982, 522] width 1072 height 193
click at [1234, 444] on textarea "Design progress on Lakeview Business District Servicing continued throughout Q3…" at bounding box center [982, 522] width 1072 height 193
drag, startPoint x: 1437, startPoint y: 446, endPoint x: 1343, endPoint y: 448, distance: 93.5
click at [1343, 448] on textarea "Design progress on Lakeview Business District Servicing continued throughout Q3…" at bounding box center [982, 522] width 1072 height 193
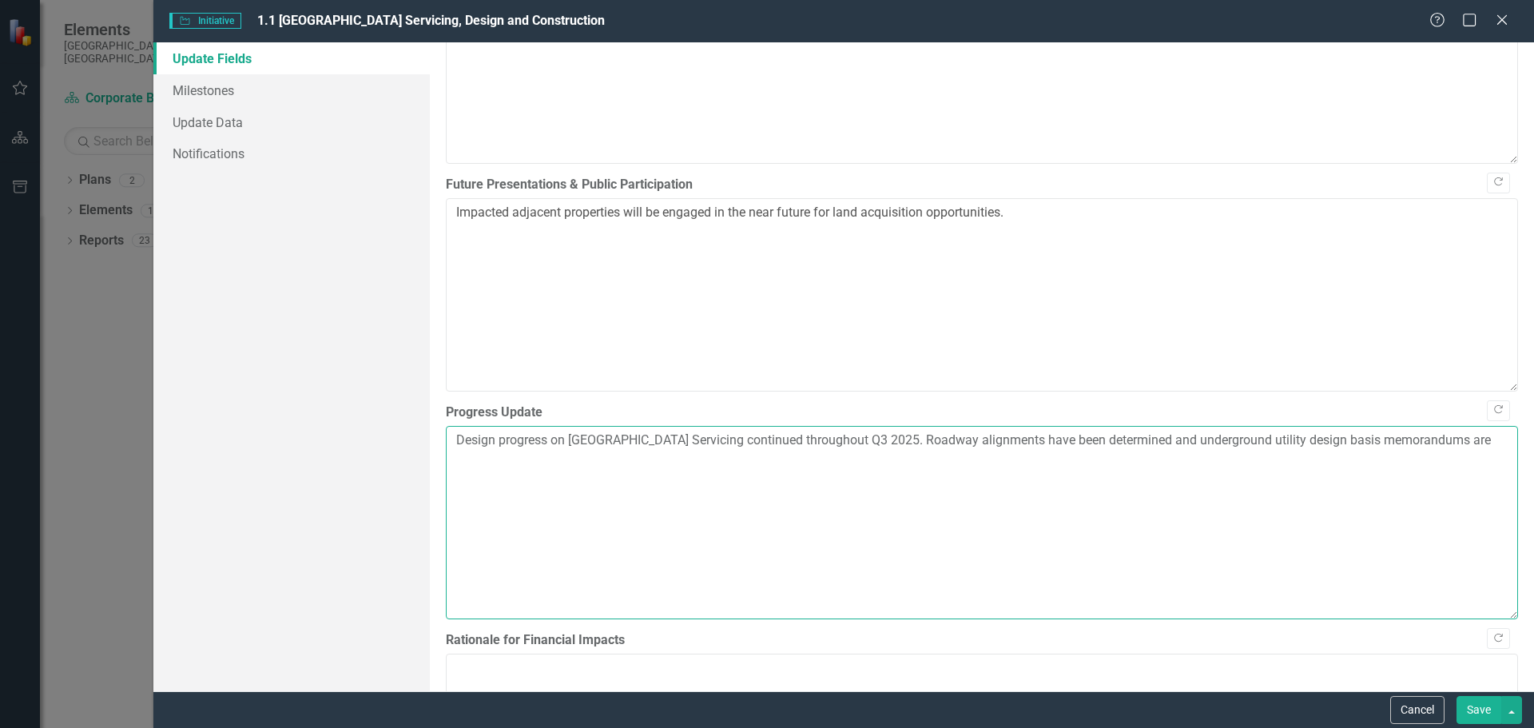
drag, startPoint x: 1025, startPoint y: 449, endPoint x: 1016, endPoint y: 445, distance: 10.4
click at [1016, 445] on textarea "Design progress on Lakeview Business District Servicing continued throughout Q3…" at bounding box center [982, 522] width 1072 height 193
click at [925, 456] on textarea "Design progress on Lakeview Business District Servicing continued throughout Q3…" at bounding box center [982, 522] width 1072 height 193
click at [956, 534] on textarea "Design progress on Lakeview Business District Servicing continued throughout Q3…" at bounding box center [982, 522] width 1072 height 193
drag, startPoint x: 923, startPoint y: 463, endPoint x: 879, endPoint y: 463, distance: 43.9
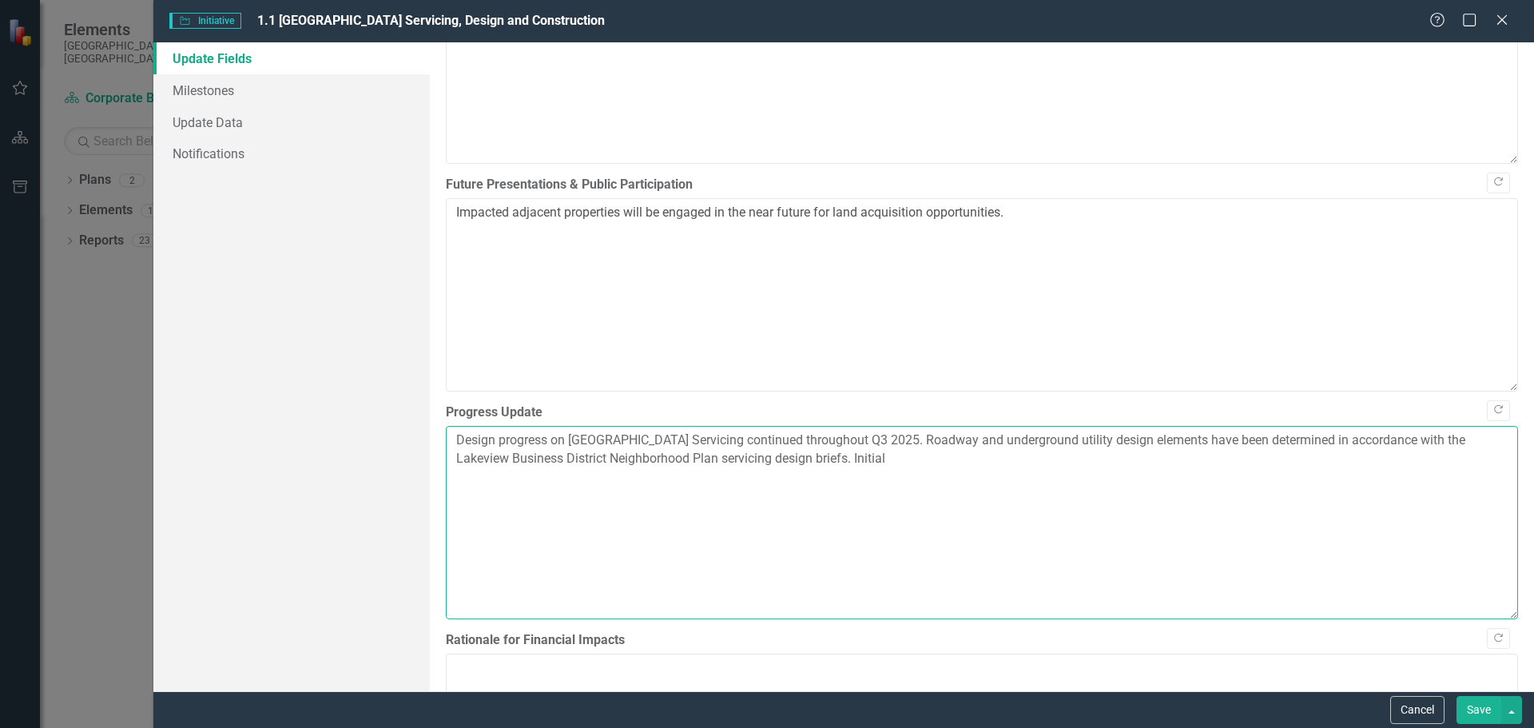
click at [879, 463] on textarea "Design progress on Lakeview Business District Servicing continued throughout Q3…" at bounding box center [982, 522] width 1072 height 193
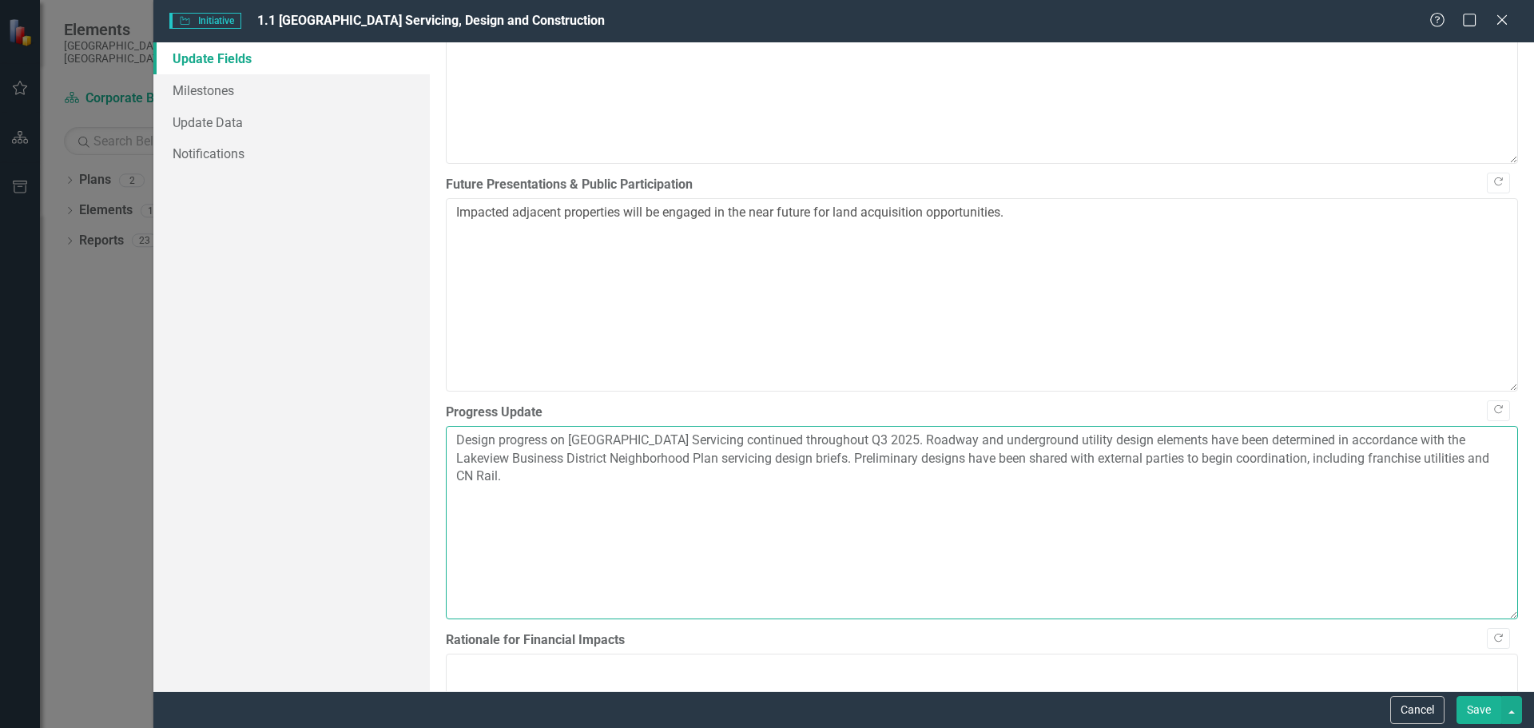
drag, startPoint x: 1262, startPoint y: 457, endPoint x: 878, endPoint y: 463, distance: 384.4
click at [878, 463] on textarea "Design progress on Lakeview Business District Servicing continued throughout Q3…" at bounding box center [982, 522] width 1072 height 193
drag, startPoint x: 1241, startPoint y: 462, endPoint x: 880, endPoint y: 470, distance: 361.2
click at [880, 470] on textarea "Design progress on Lakeview Business District Servicing continued throughout Q3…" at bounding box center [982, 522] width 1072 height 193
click at [882, 458] on textarea "Design progress on Lakeview Business District Servicing continued throughout Q3…" at bounding box center [982, 522] width 1072 height 193
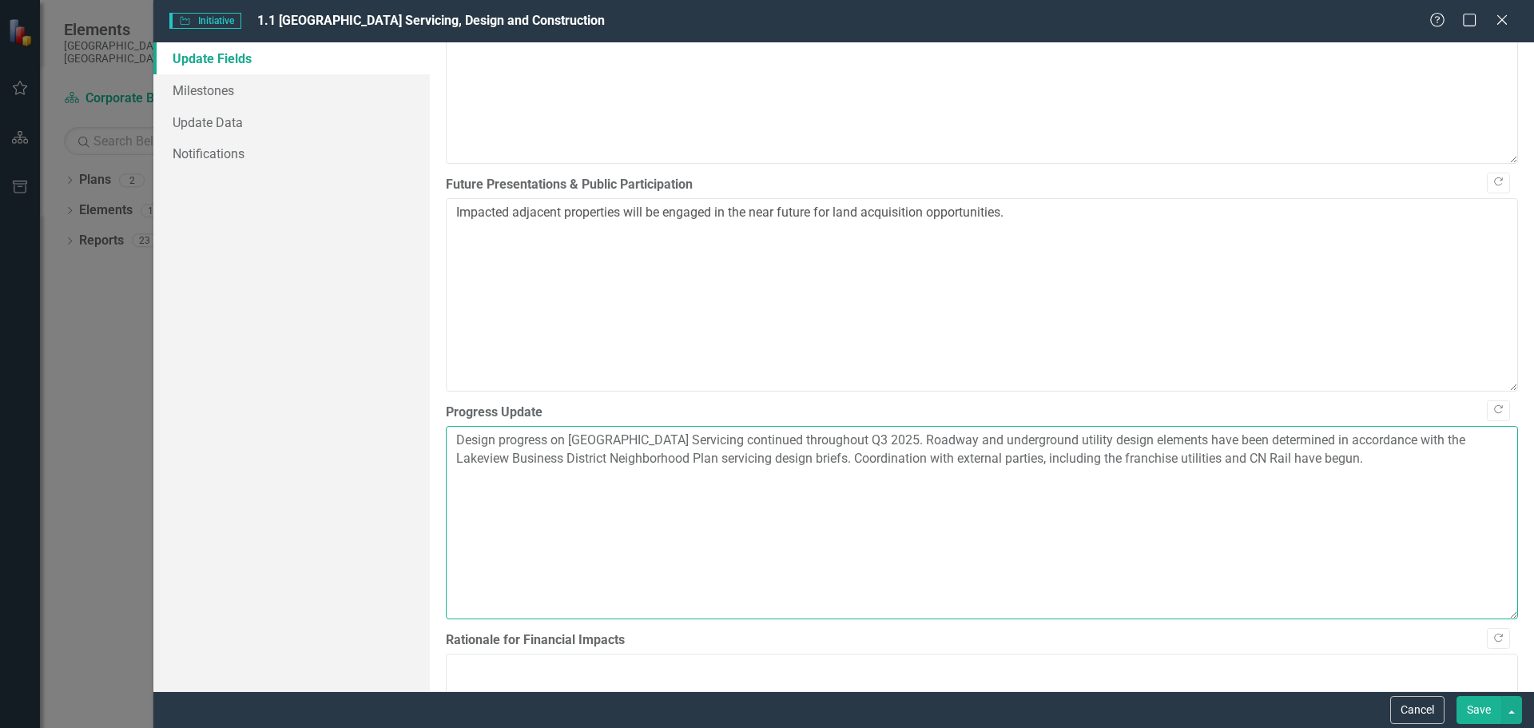
click at [1436, 461] on textarea "Design progress on Lakeview Business District Servicing continued throughout Q3…" at bounding box center [982, 522] width 1072 height 193
drag, startPoint x: 468, startPoint y: 475, endPoint x: 454, endPoint y: 475, distance: 14.4
click at [454, 475] on textarea "Design progress on Lakeview Business District Servicing continued throughout Q3…" at bounding box center [982, 522] width 1072 height 193
click at [650, 479] on textarea "Design progress on Lakeview Business District Servicing continued throughout Q3…" at bounding box center [982, 522] width 1072 height 193
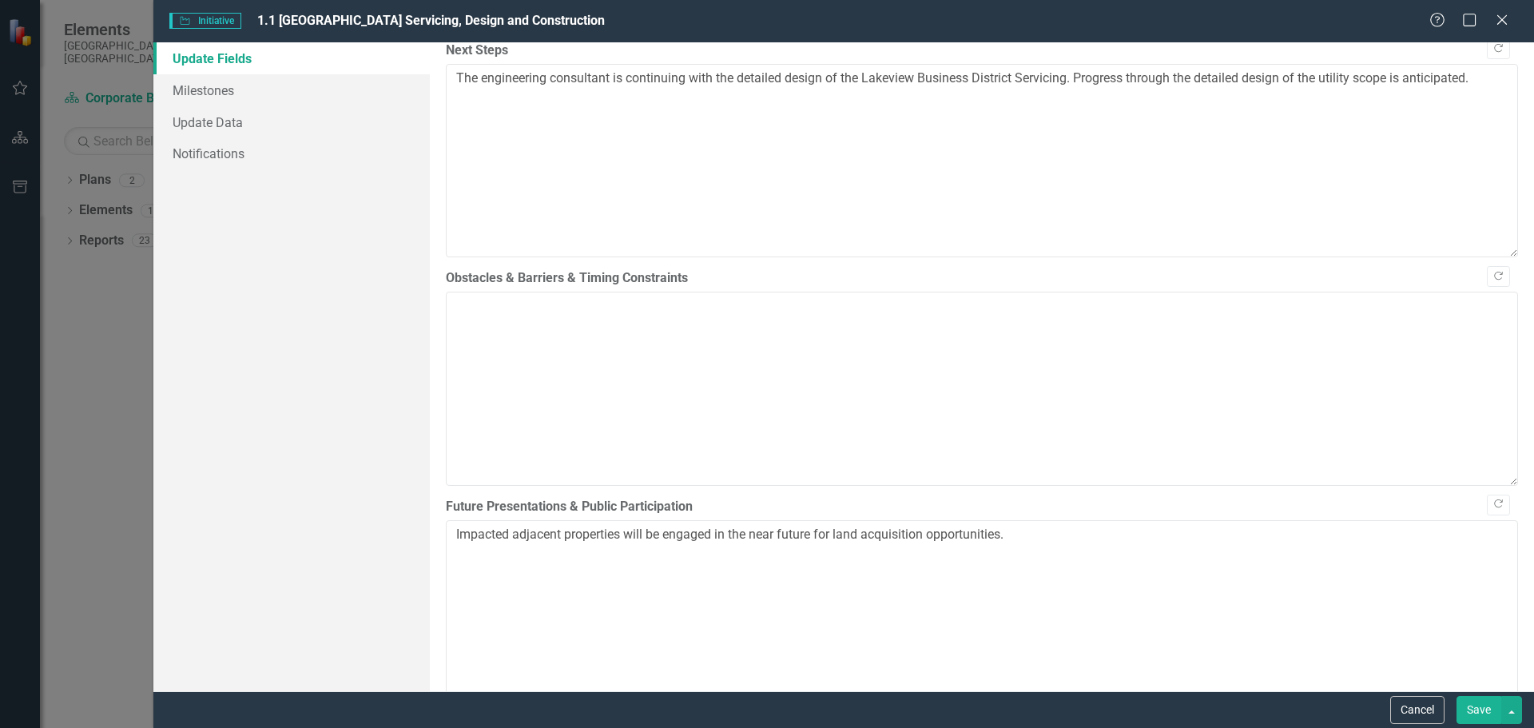
scroll to position [681, 0]
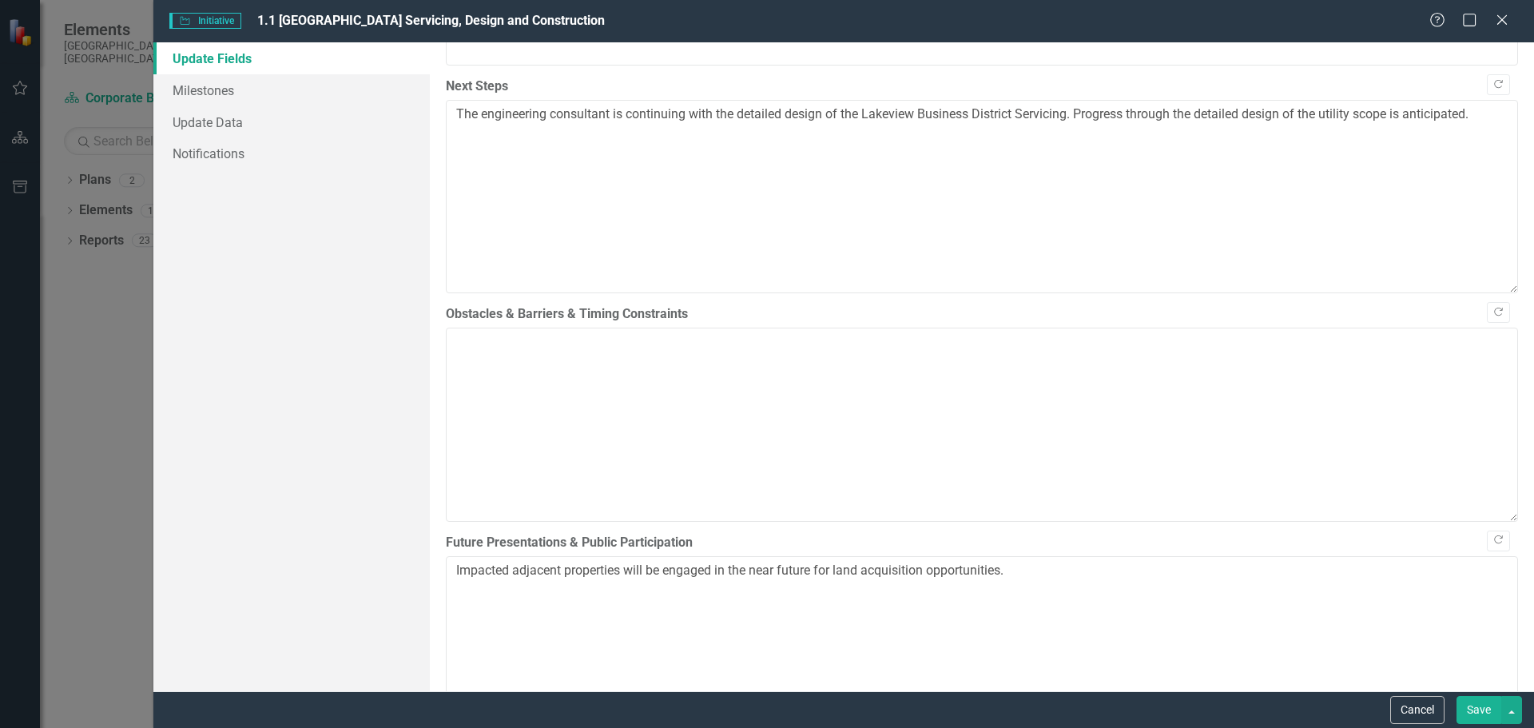
type textarea "Design progress on Lakeview Business District Servicing continued throughout Q3…"
click at [709, 399] on textarea "Obstacles & Barriers & Timing Constraints" at bounding box center [982, 424] width 1072 height 193
click at [713, 362] on textarea "Obstacles & Barriers & Timing Constraints" at bounding box center [982, 424] width 1072 height 193
click at [459, 340] on textarea "Stormwater management design" at bounding box center [982, 424] width 1072 height 193
click at [686, 344] on textarea "The stormwater management design" at bounding box center [982, 424] width 1072 height 193
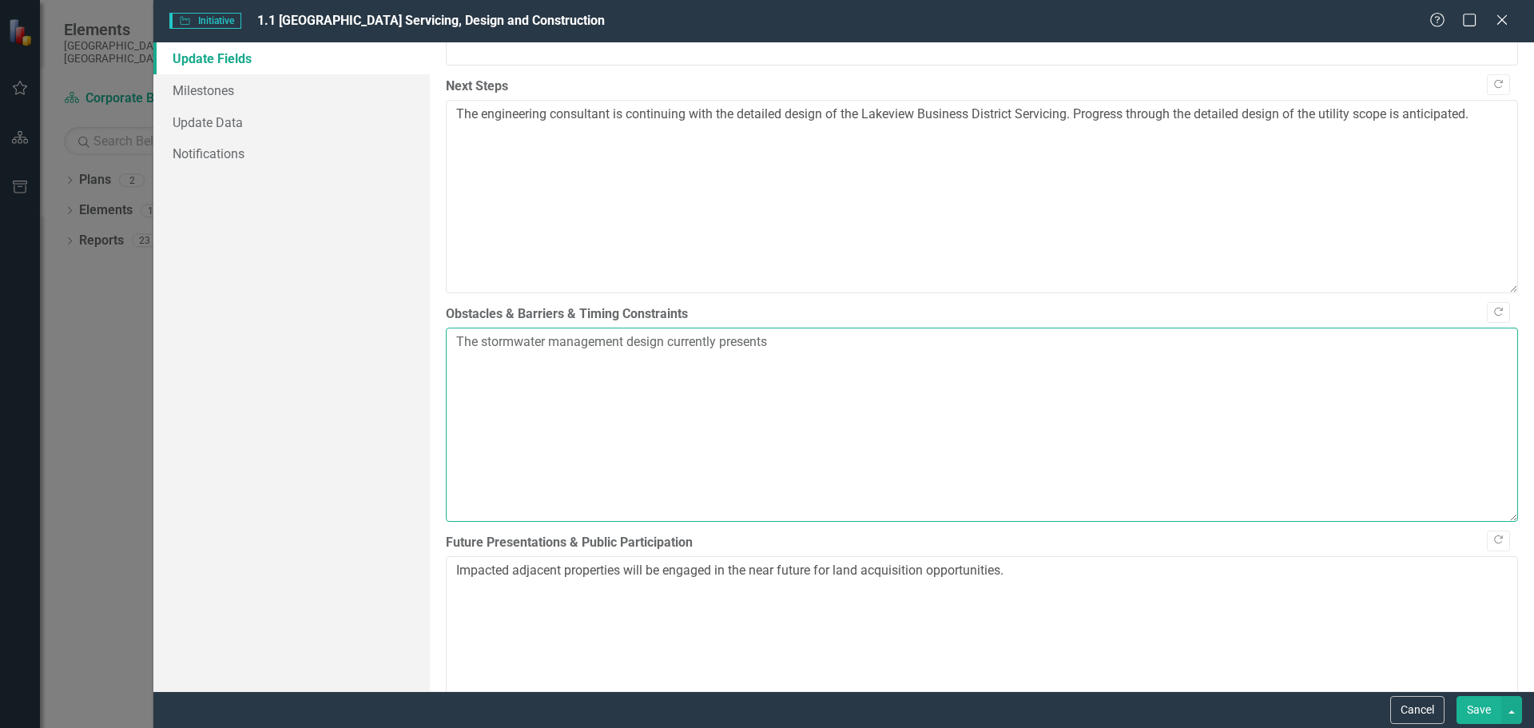
drag, startPoint x: 813, startPoint y: 345, endPoint x: 453, endPoint y: 328, distance: 360.8
click at [453, 328] on textarea "The stormwater management design currently presents" at bounding box center [982, 424] width 1072 height 193
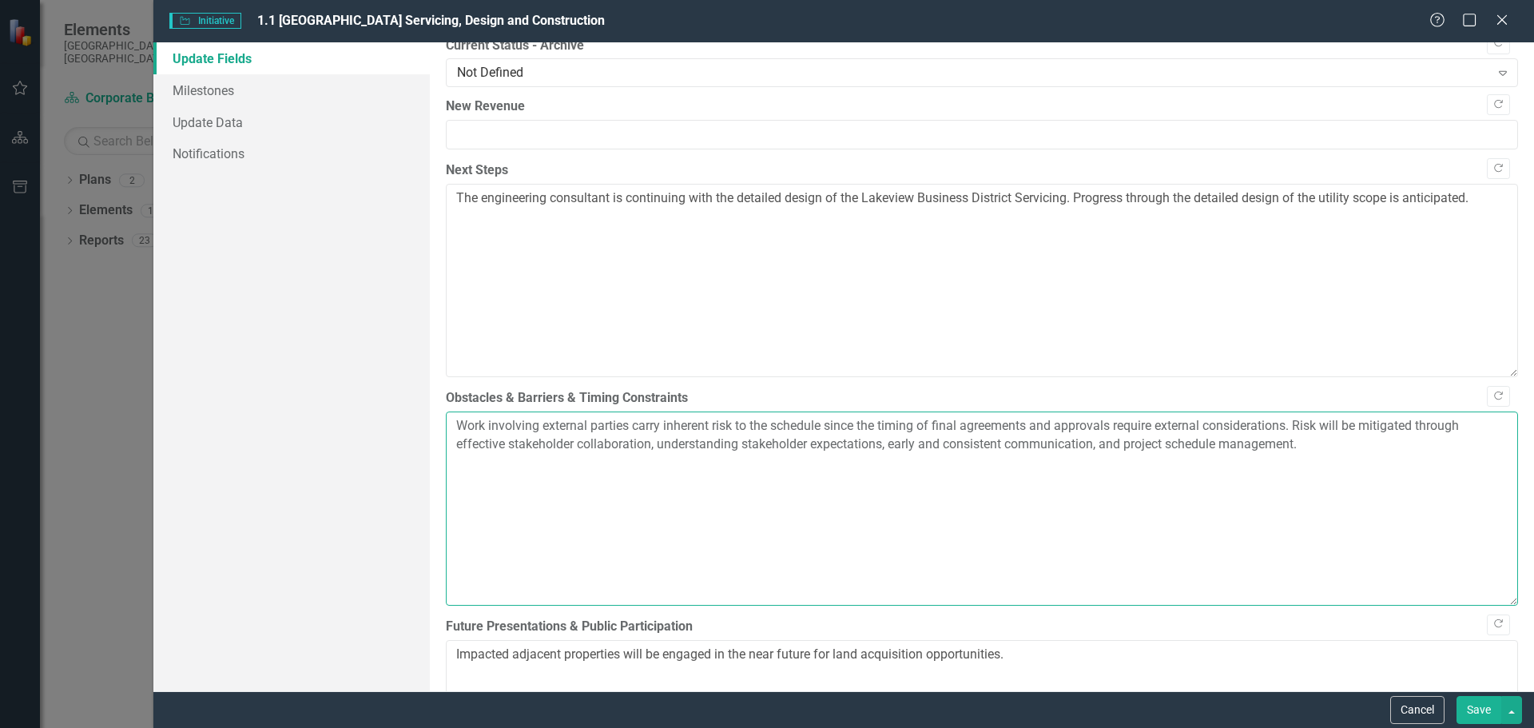
scroll to position [521, 0]
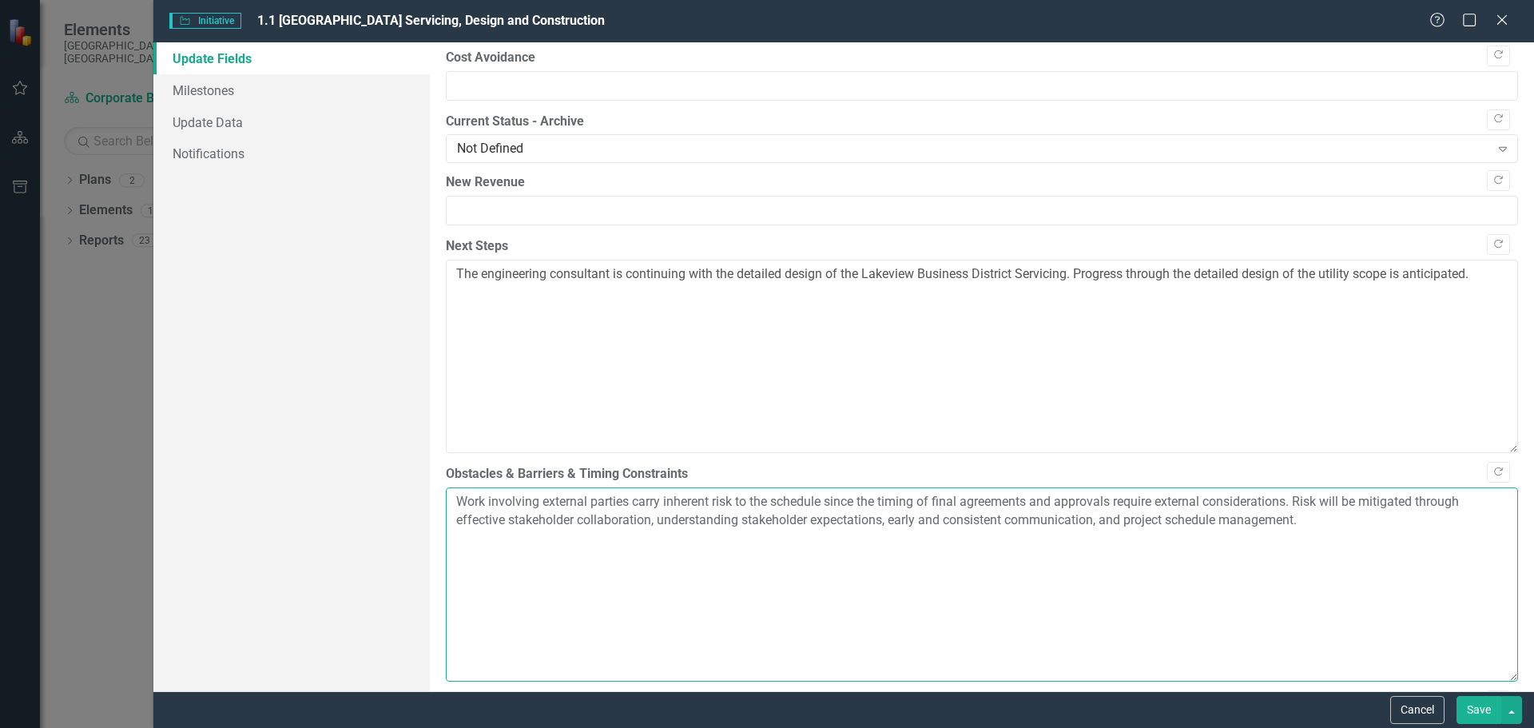
type textarea "Work involving external parties carry inherent risk to the schedule since the t…"
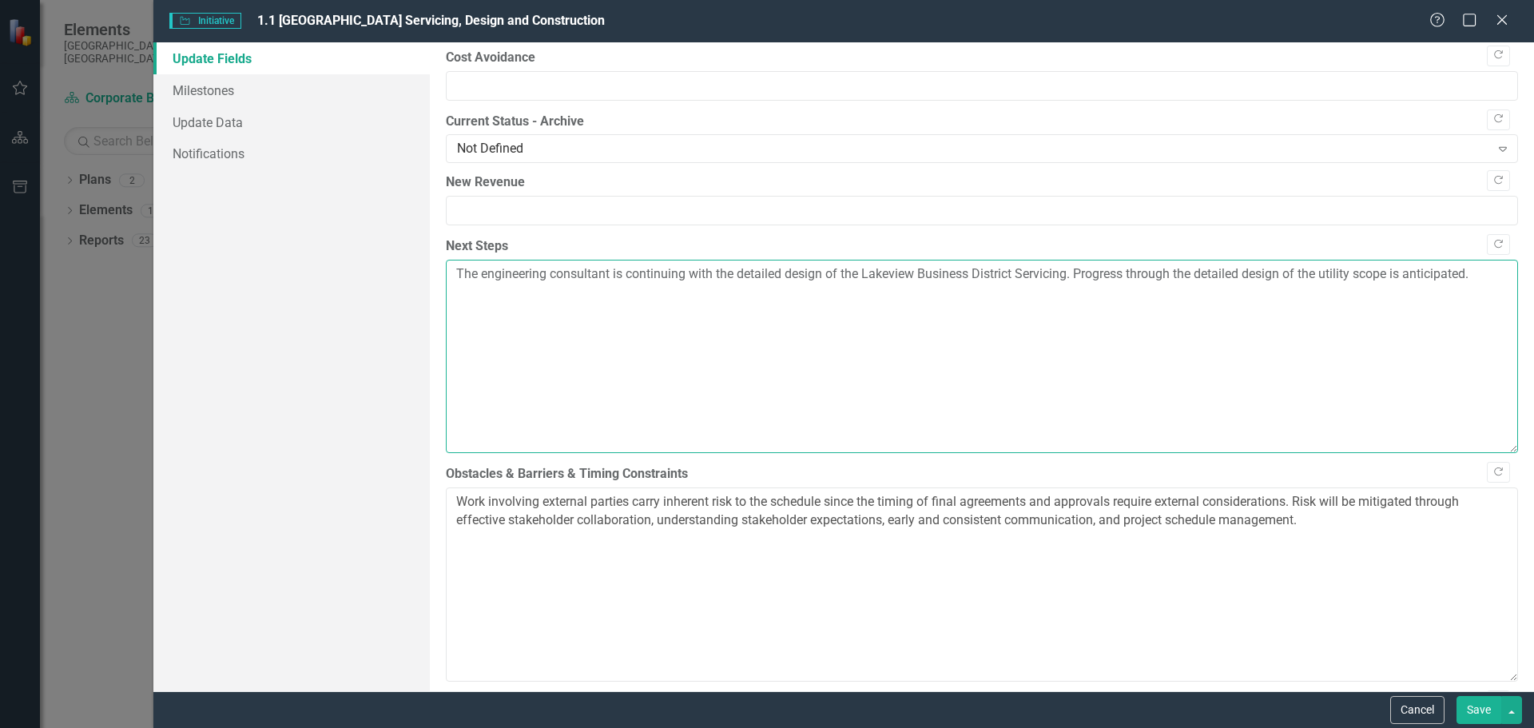
click at [1316, 323] on textarea "The engineering consultant is continuing with the detailed design of the Lakevi…" at bounding box center [982, 356] width 1072 height 193
click at [1071, 276] on textarea "The engineering consultant is continuing with the detailed design of the Lakevi…" at bounding box center [982, 356] width 1072 height 193
click at [1412, 288] on textarea "The engineering consultant is continuing with the detailed design of the Lakevi…" at bounding box center [982, 356] width 1072 height 193
click at [1483, 274] on textarea "The engineering consultant is continuing with the detailed design of the Lakevi…" at bounding box center [982, 356] width 1072 height 193
drag, startPoint x: 1481, startPoint y: 276, endPoint x: 1077, endPoint y: 277, distance: 404.3
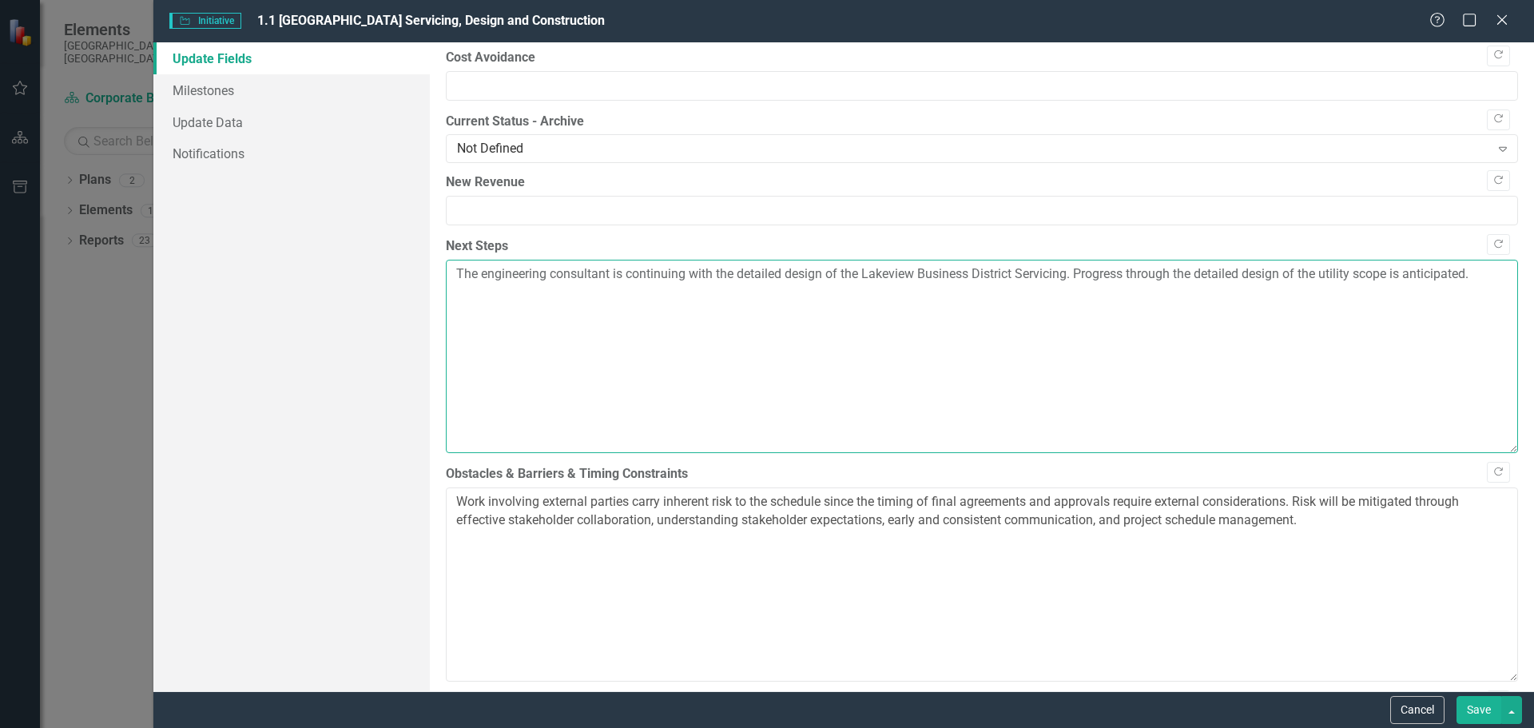
click at [1077, 277] on textarea "The engineering consultant is continuing with the detailed design of the Lakevi…" at bounding box center [982, 356] width 1072 height 193
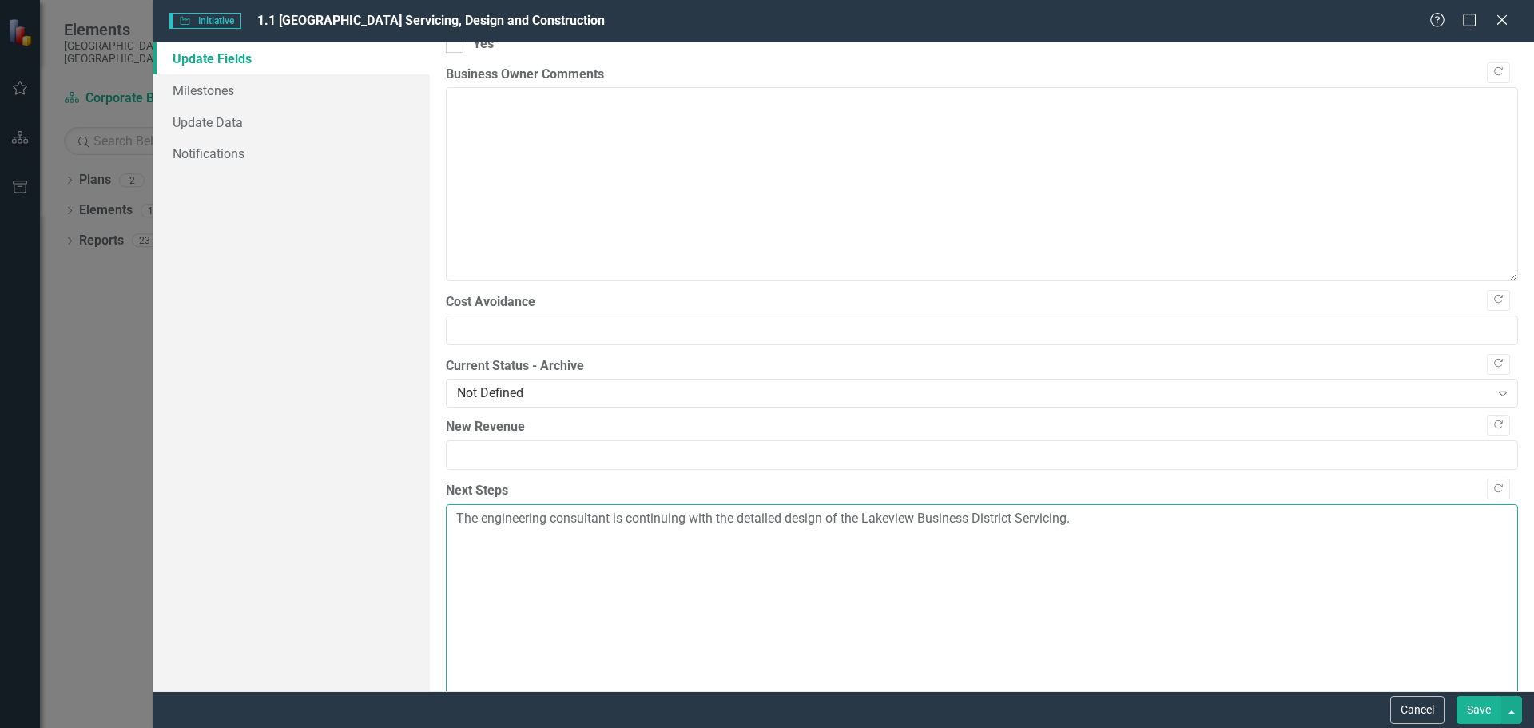
scroll to position [0, 0]
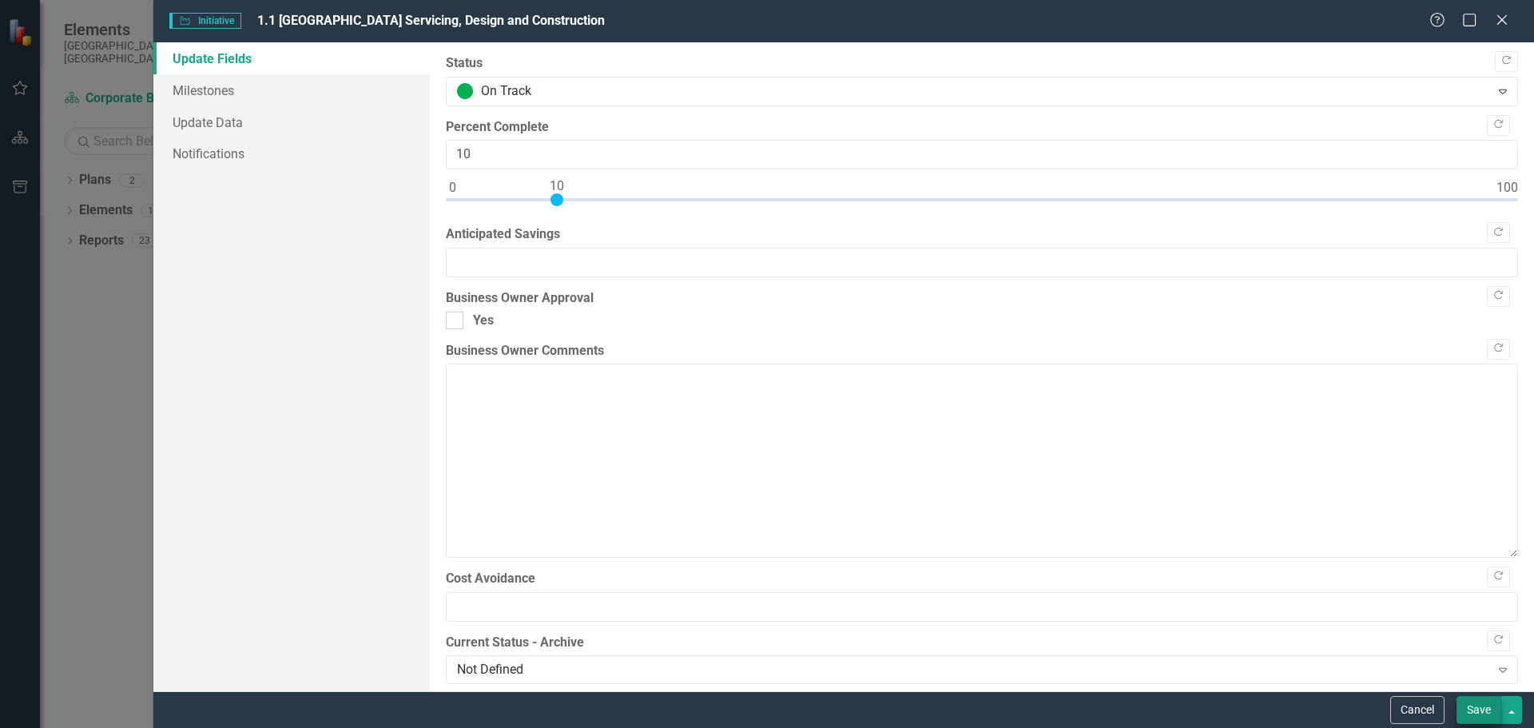
type textarea "The engineering consultant is continuing with the detailed design of the Lakevi…"
click at [1488, 707] on button "Save" at bounding box center [1479, 710] width 45 height 28
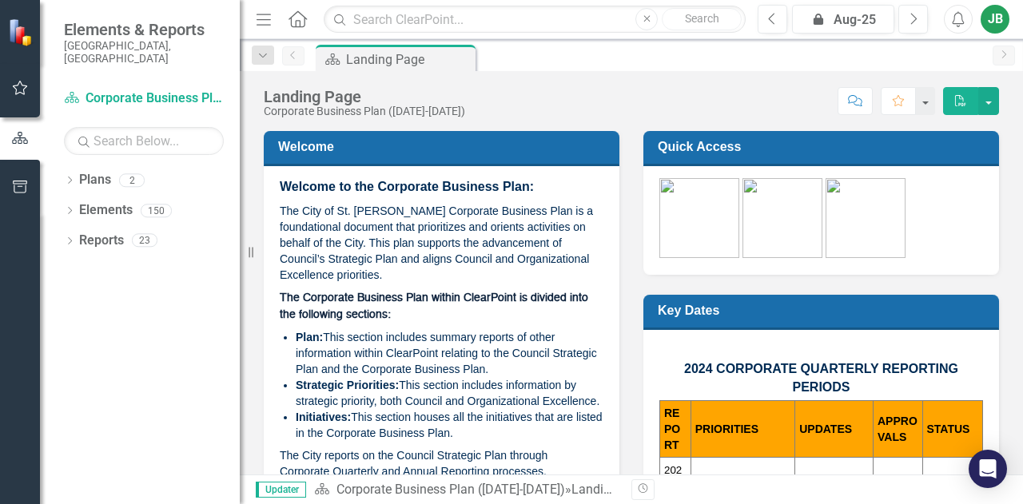
click at [11, 79] on button "button" at bounding box center [20, 89] width 36 height 34
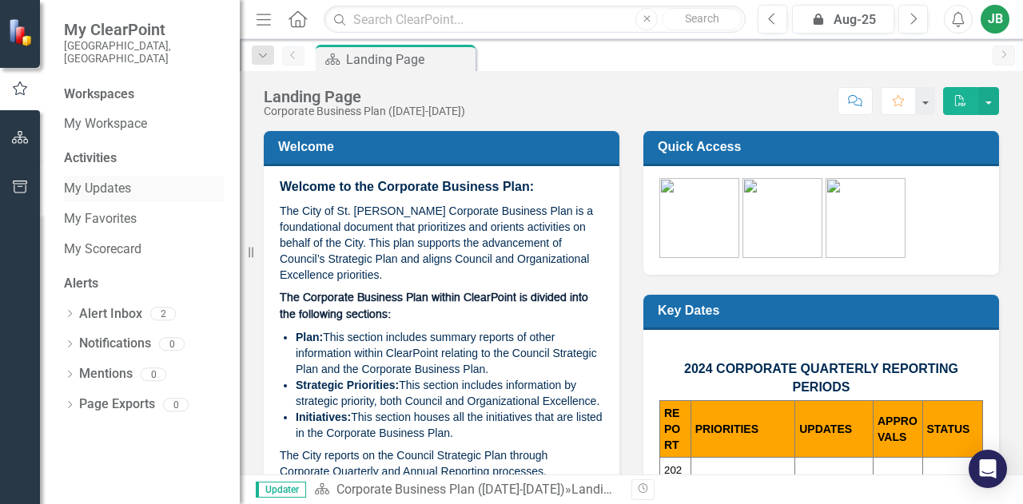
click at [126, 180] on link "My Updates" at bounding box center [144, 189] width 160 height 18
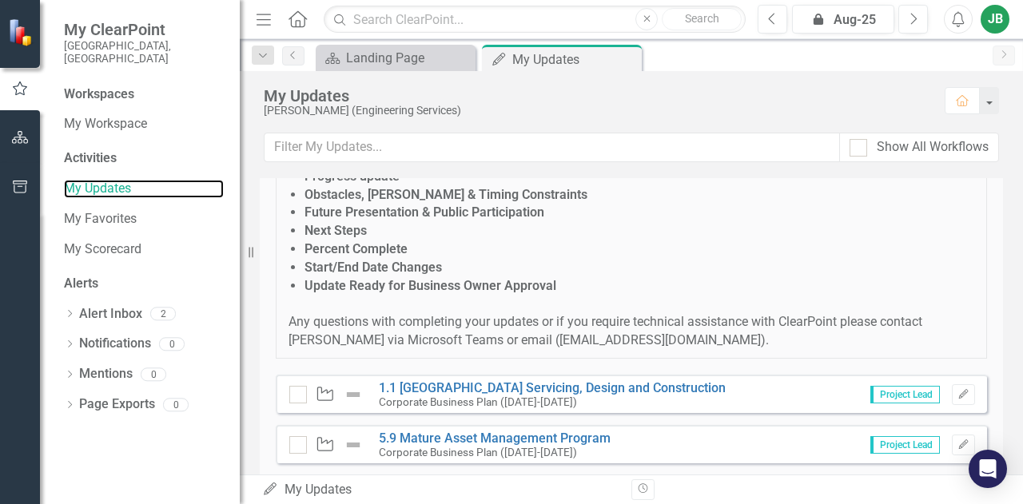
scroll to position [314, 0]
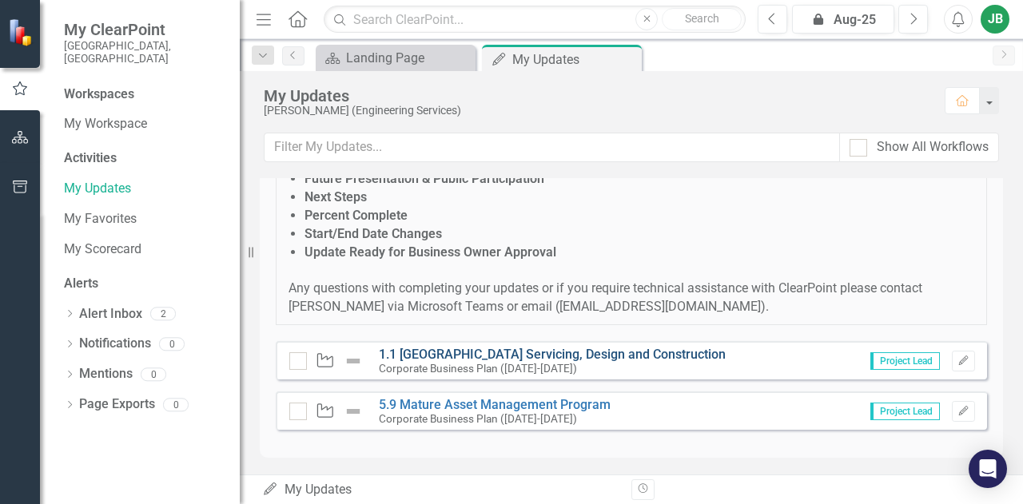
click at [581, 351] on link "1.1 [GEOGRAPHIC_DATA] Servicing, Design and Construction" at bounding box center [552, 354] width 347 height 15
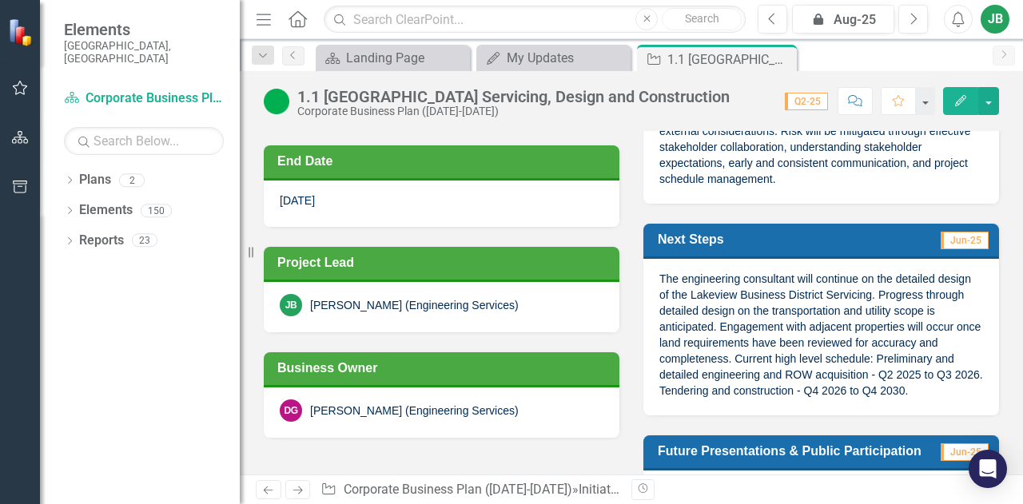
scroll to position [400, 0]
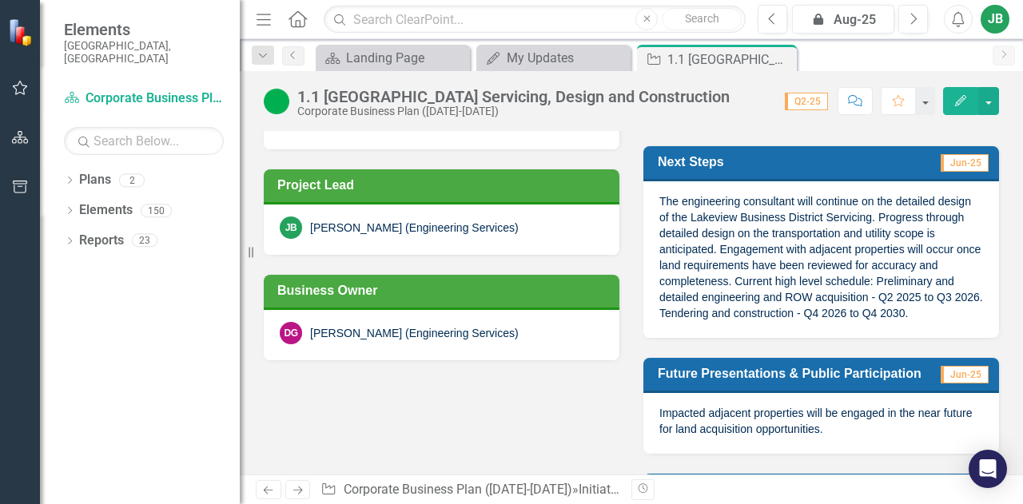
drag, startPoint x: 730, startPoint y: 292, endPoint x: 929, endPoint y: 330, distance: 202.5
click at [929, 320] on span "The engineering consultant will continue on the detailed design of the Lakeview…" at bounding box center [821, 257] width 324 height 125
drag, startPoint x: 933, startPoint y: 328, endPoint x: 750, endPoint y: 279, distance: 189.6
click at [750, 279] on div "The engineering consultant will continue on the detailed design of the Lakeview…" at bounding box center [821, 259] width 356 height 156
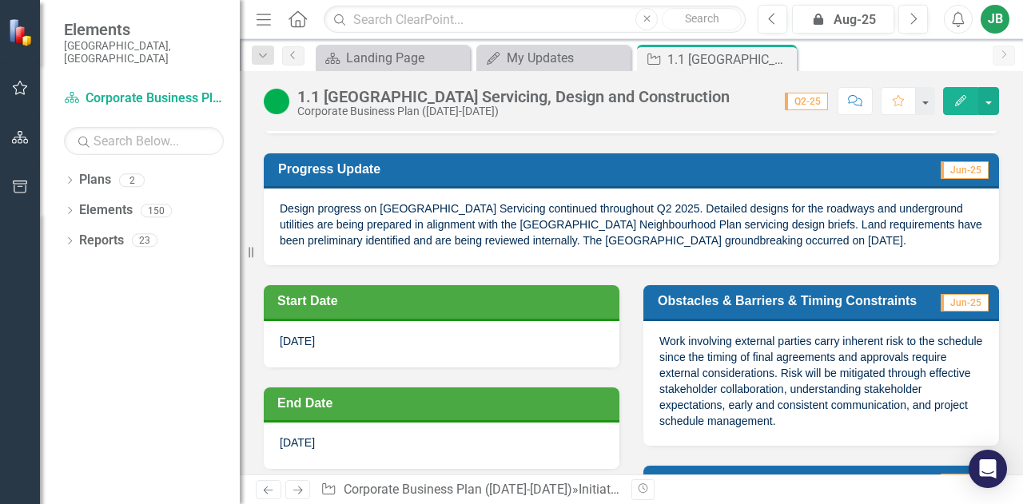
scroll to position [160, 0]
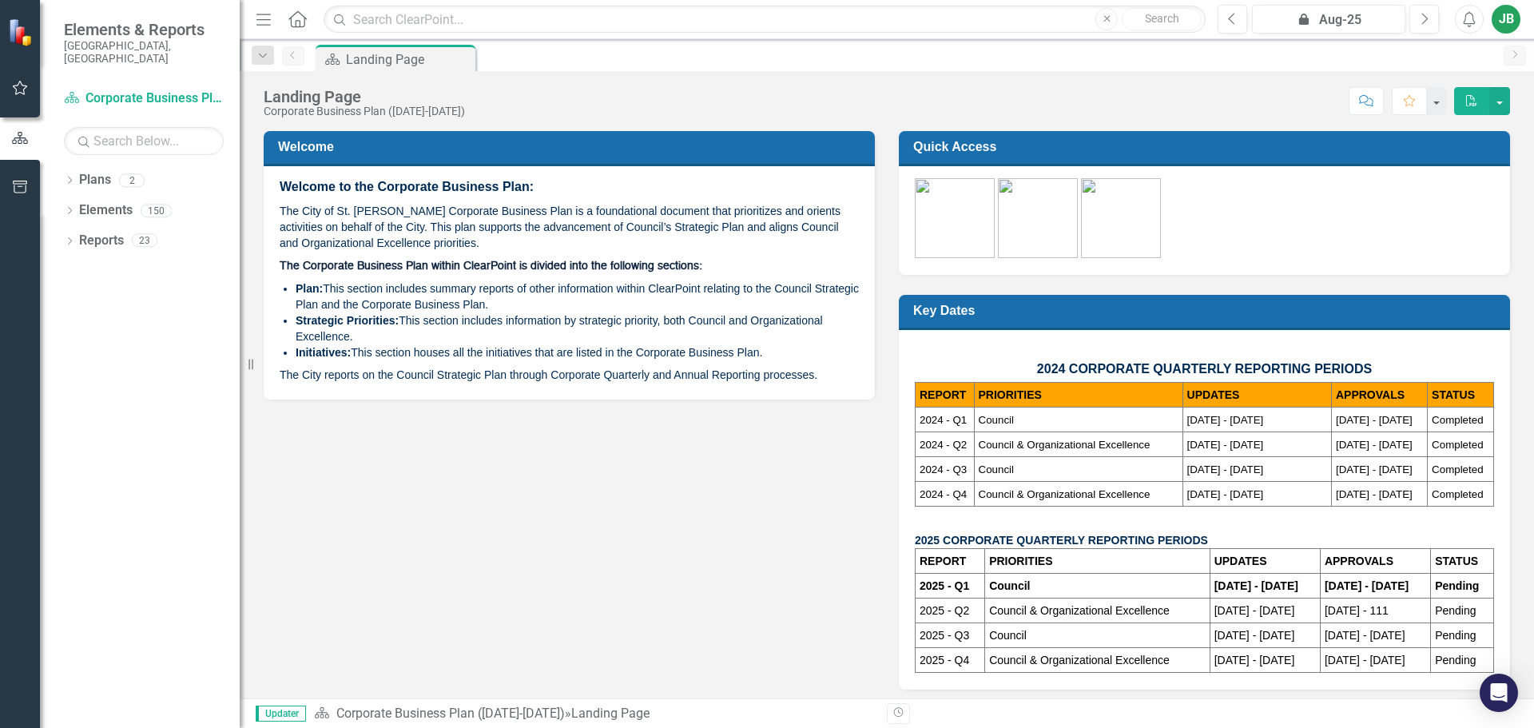
click at [24, 83] on icon "button" at bounding box center [20, 87] width 17 height 13
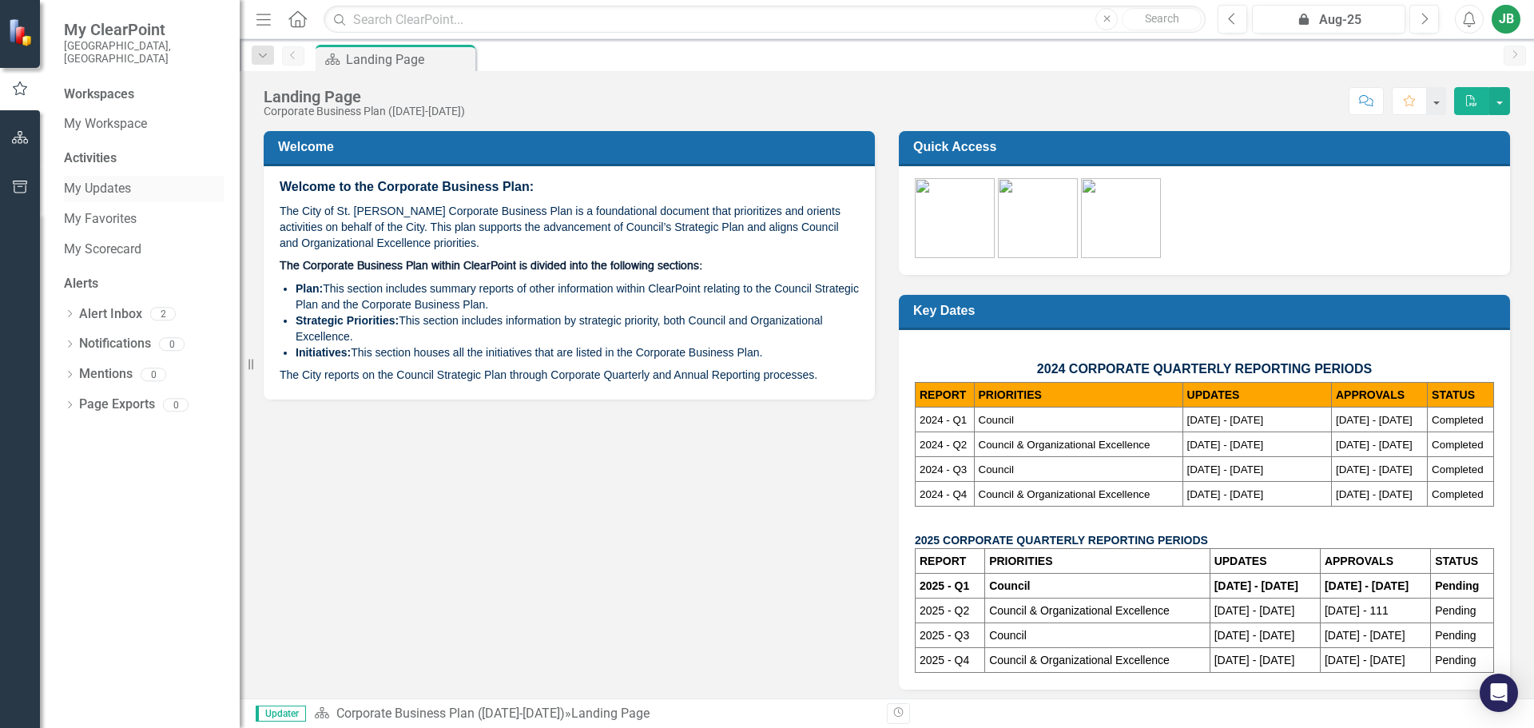
click at [109, 180] on link "My Updates" at bounding box center [144, 189] width 160 height 18
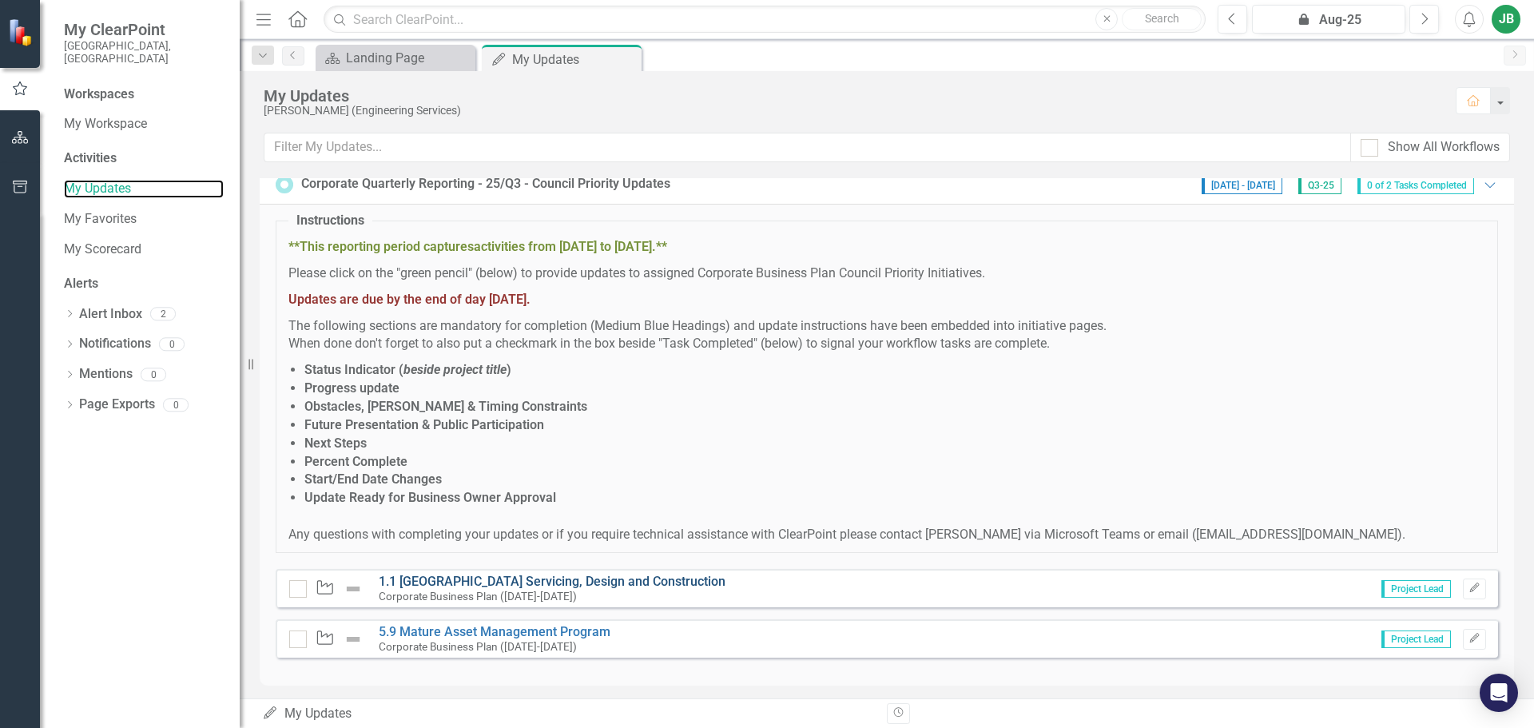
scroll to position [21, 0]
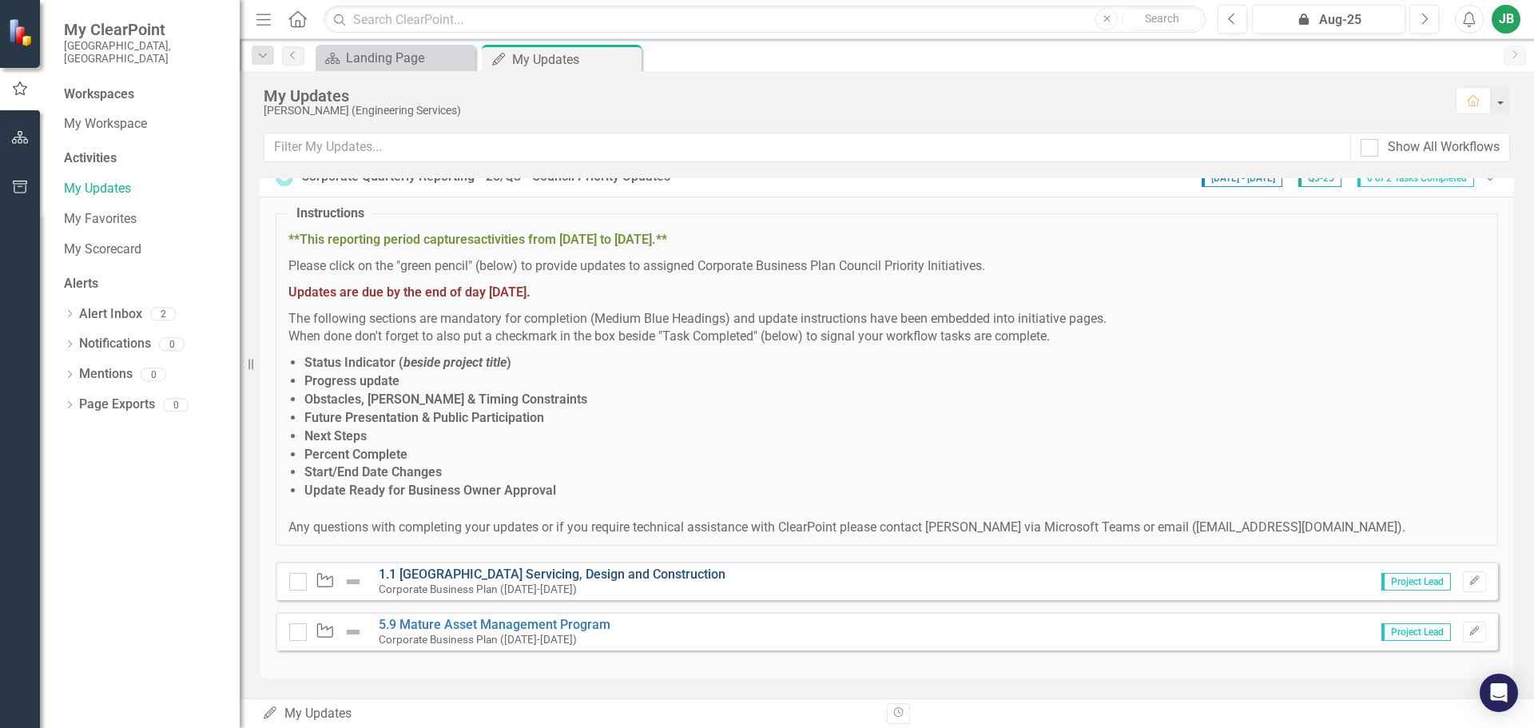
click at [655, 571] on link "1.1 [GEOGRAPHIC_DATA] Servicing, Design and Construction" at bounding box center [552, 574] width 347 height 15
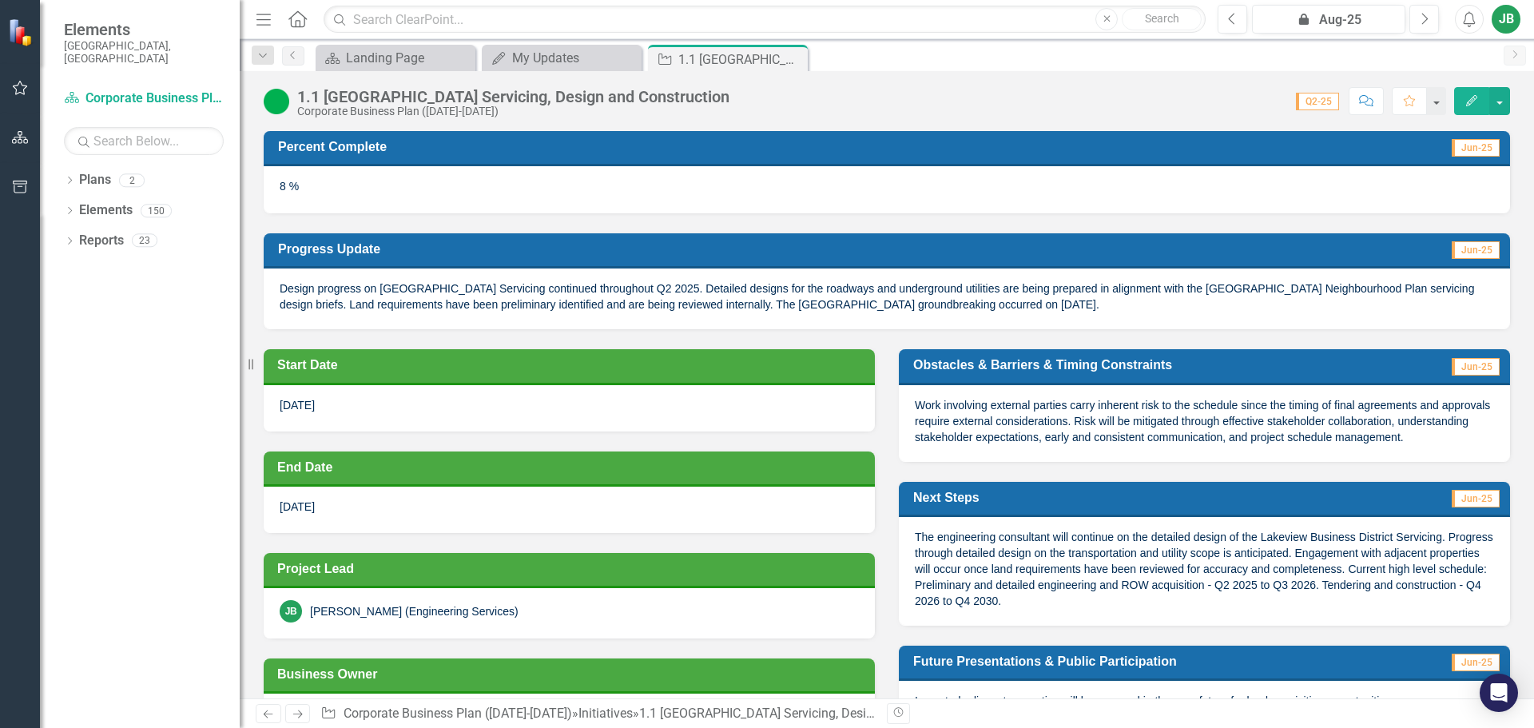
click at [1228, 419] on span "Work involving external parties carry inherent risk to the schedule since the t…" at bounding box center [1202, 421] width 575 height 45
click at [1427, 20] on icon "Next" at bounding box center [1424, 19] width 9 height 14
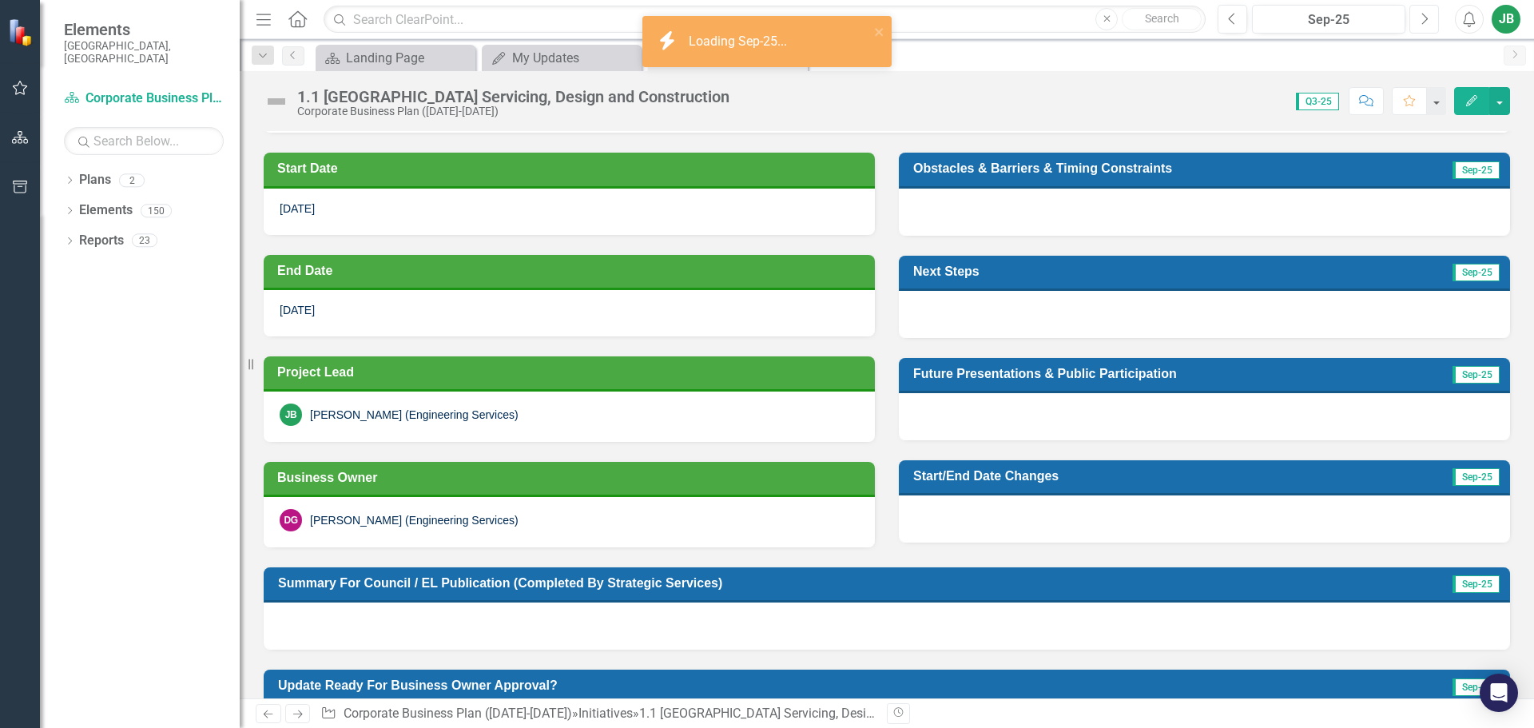
scroll to position [240, 0]
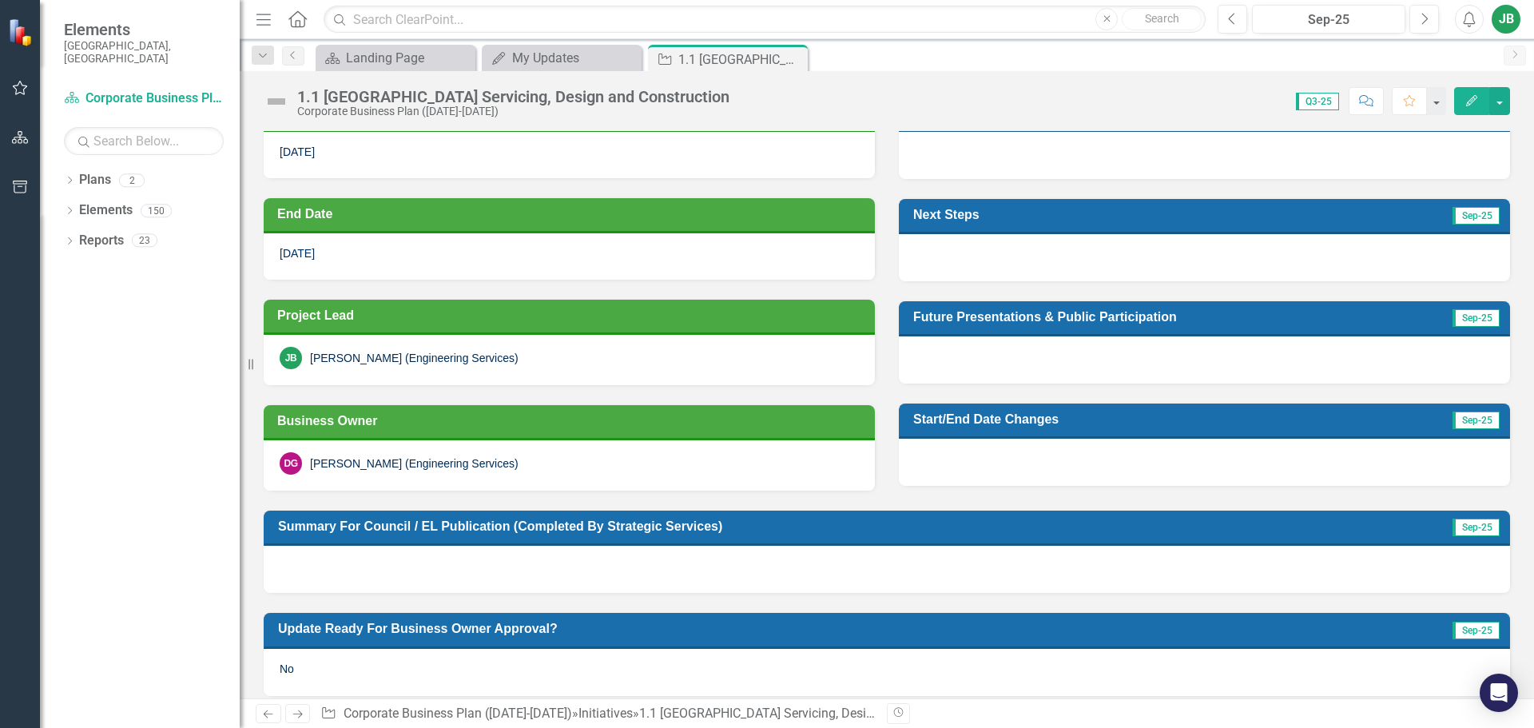
click at [26, 97] on button "button" at bounding box center [20, 89] width 36 height 34
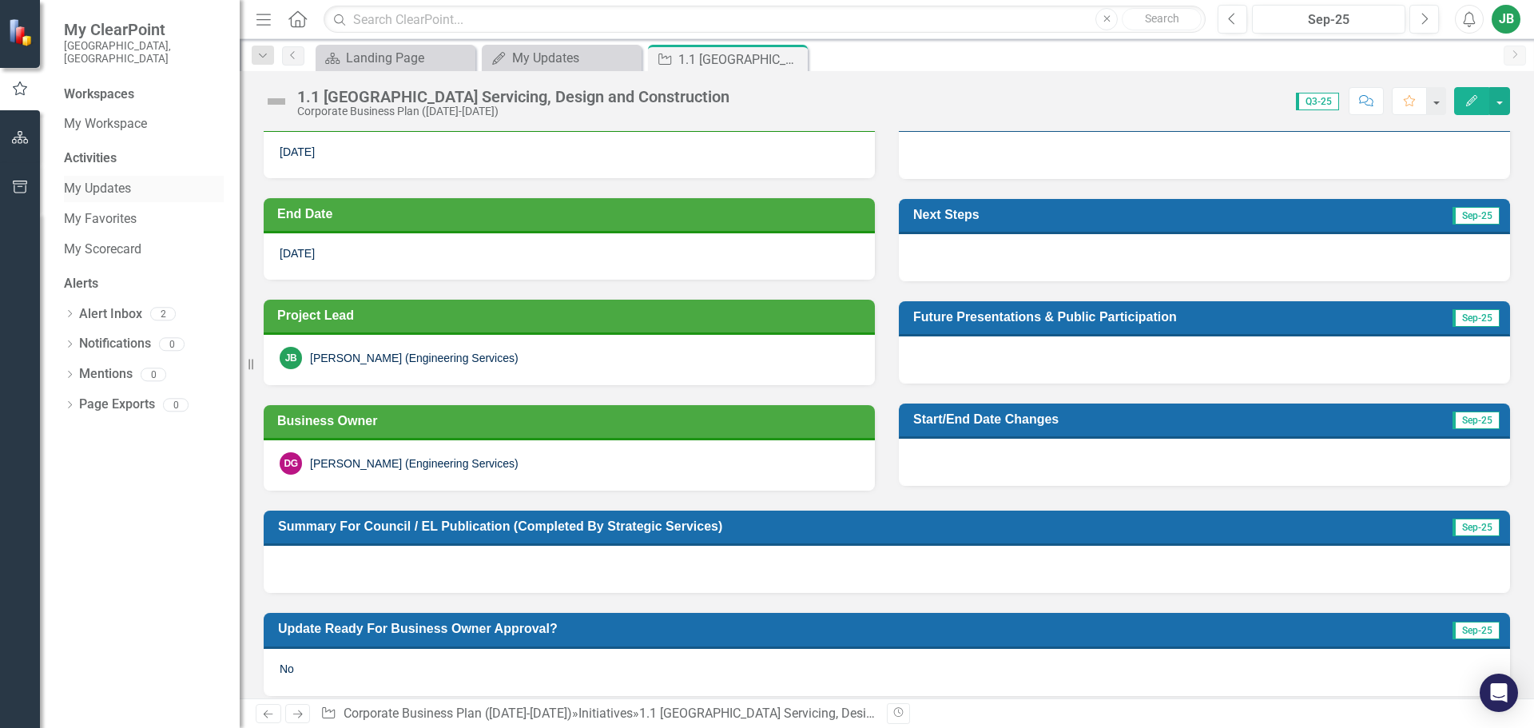
click at [123, 180] on link "My Updates" at bounding box center [144, 189] width 160 height 18
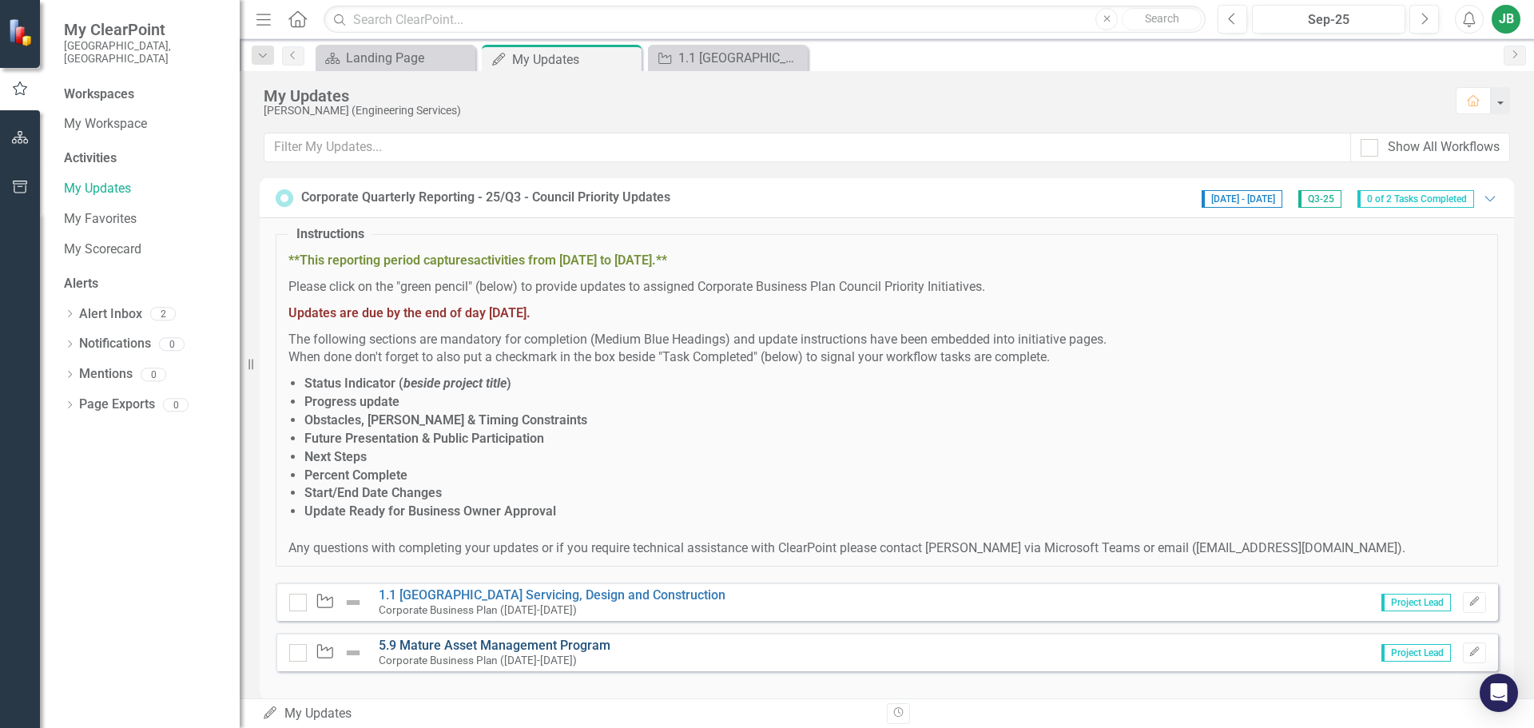
click at [548, 648] on link "5.9 Mature Asset Management Program" at bounding box center [495, 645] width 232 height 15
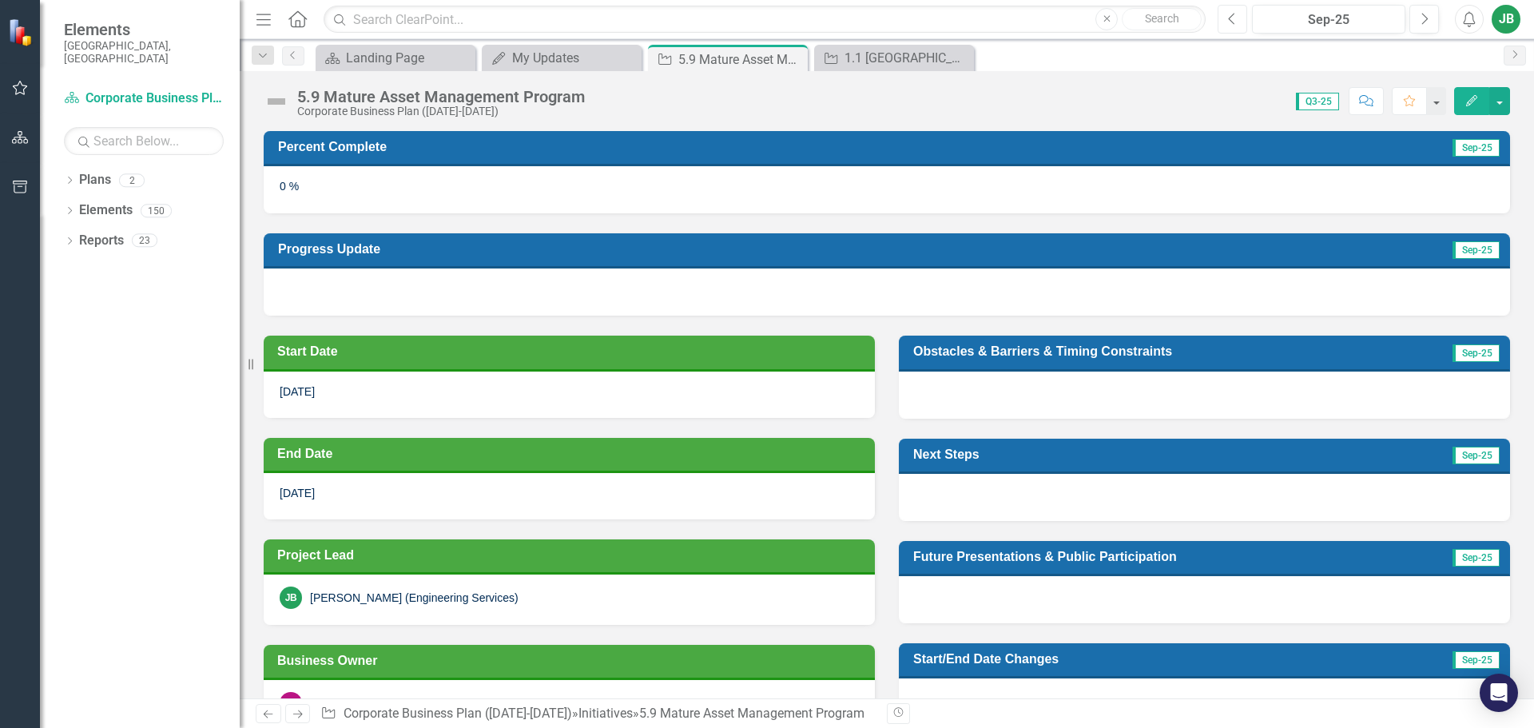
click at [1238, 25] on button "Previous" at bounding box center [1233, 19] width 30 height 29
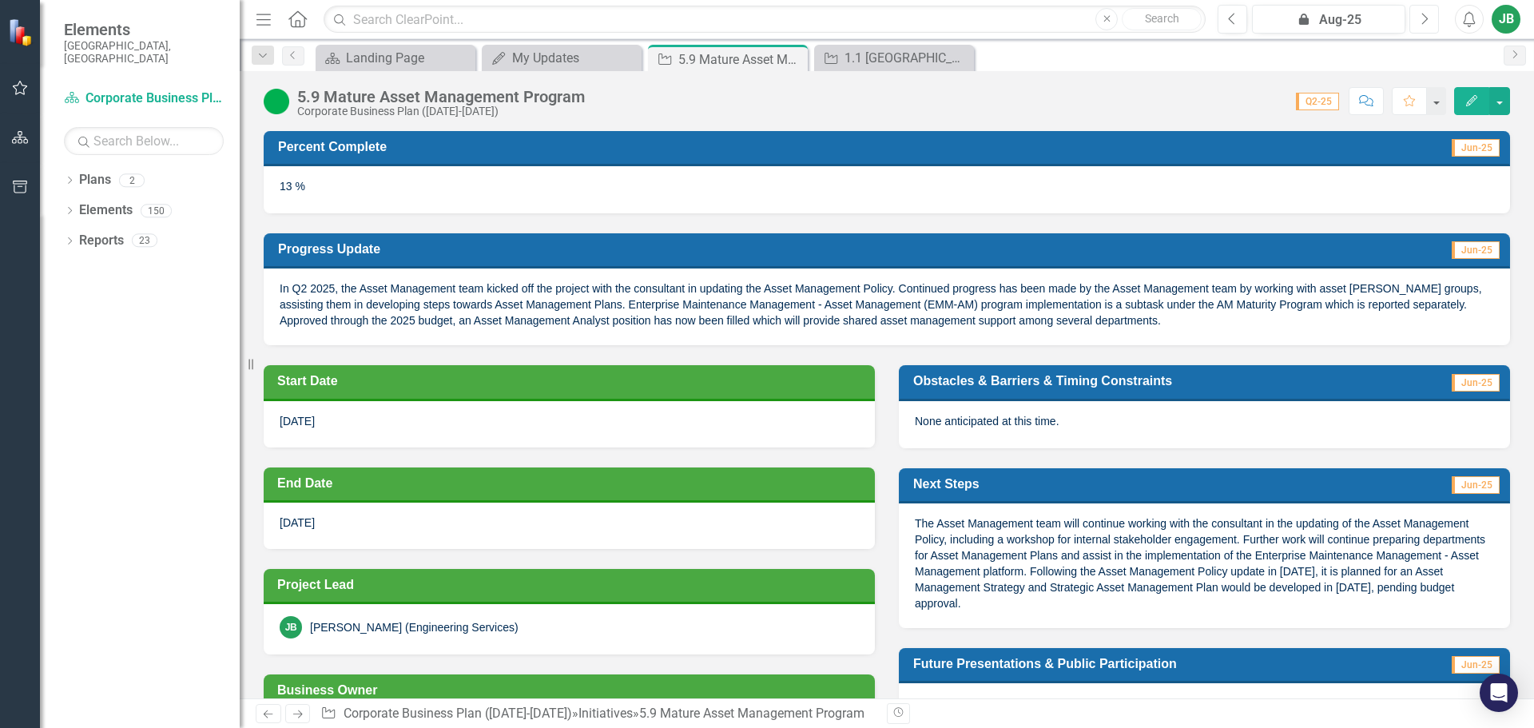
click at [1429, 21] on button "Next" at bounding box center [1424, 19] width 30 height 29
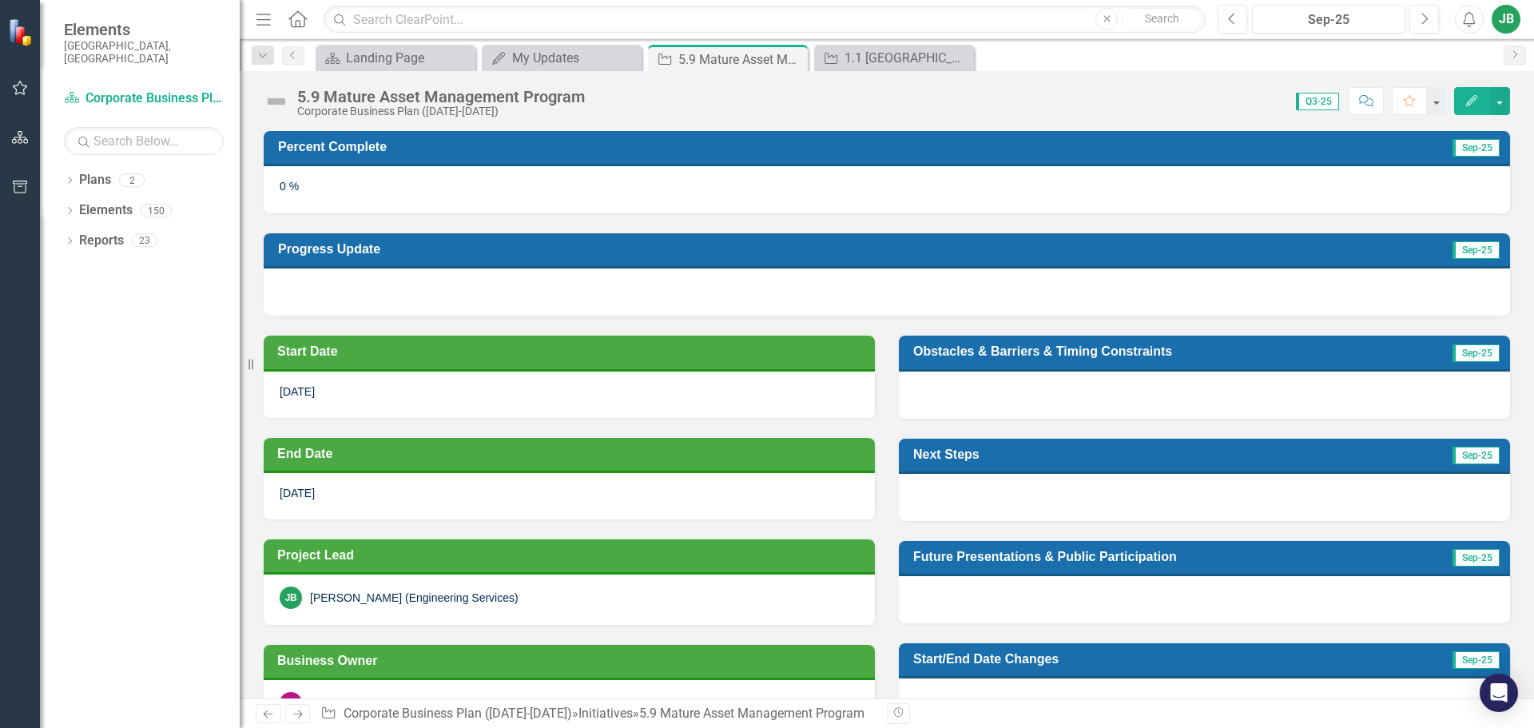
click at [1474, 101] on icon "button" at bounding box center [1471, 100] width 11 height 11
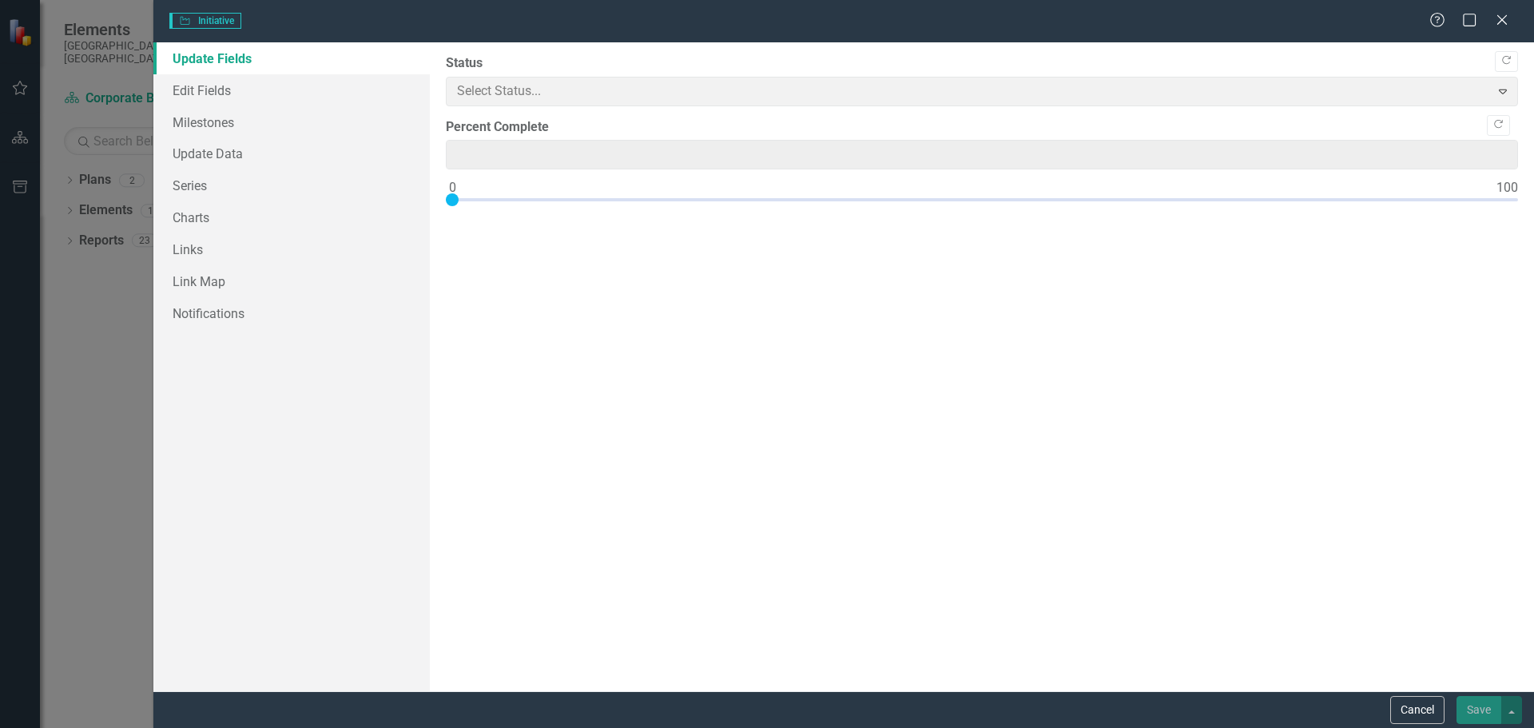
type input "0"
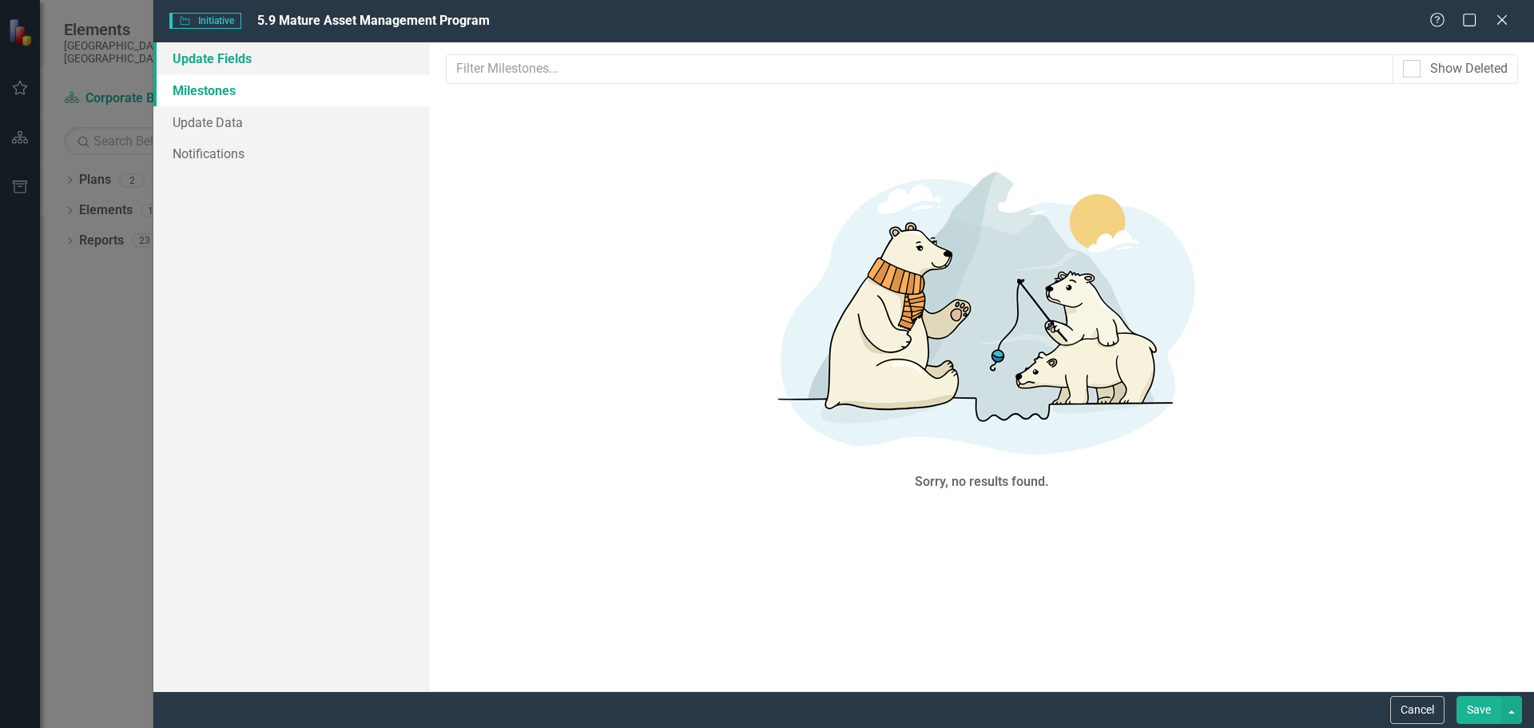
click at [246, 54] on link "Update Fields" at bounding box center [291, 58] width 276 height 32
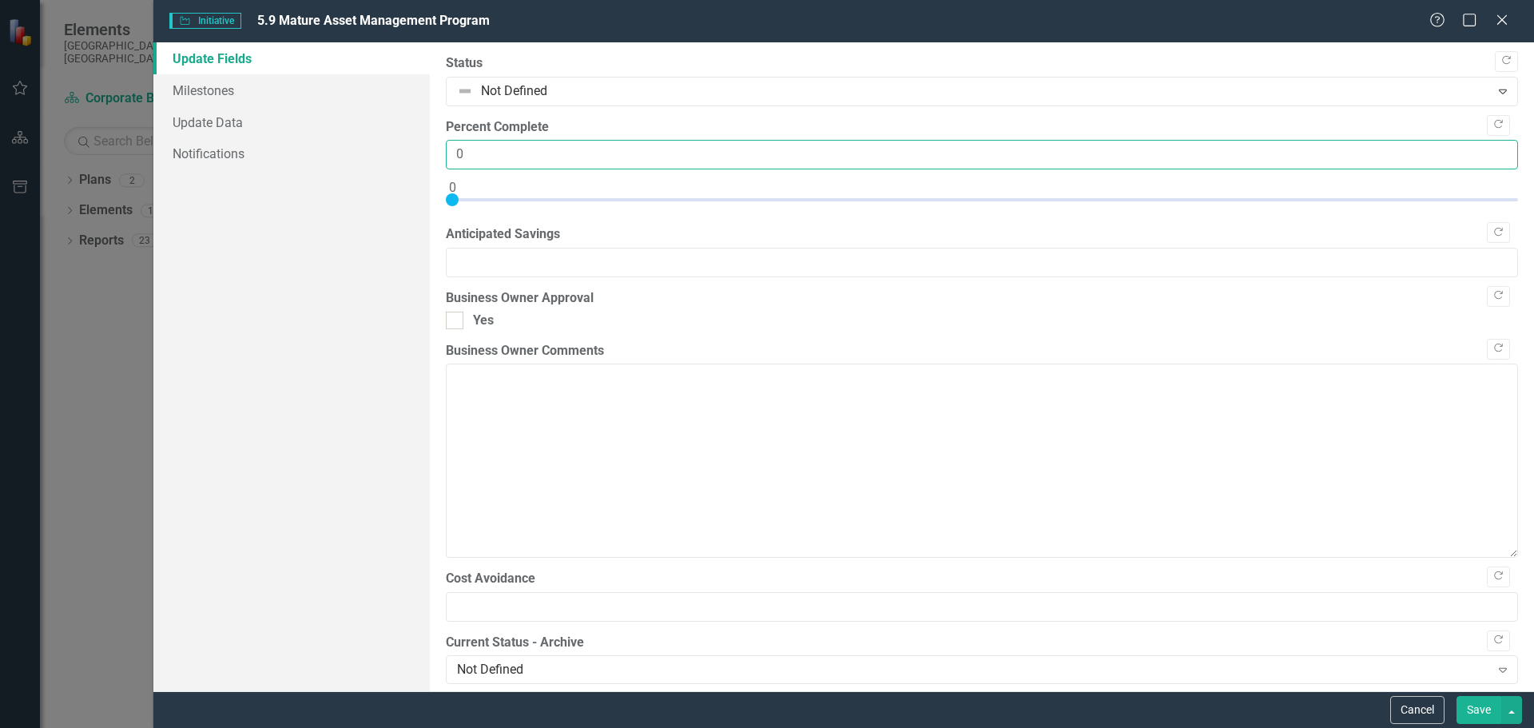
drag, startPoint x: 479, startPoint y: 156, endPoint x: 451, endPoint y: 158, distance: 28.9
click at [451, 158] on input "0" at bounding box center [982, 155] width 1072 height 30
type input "15"
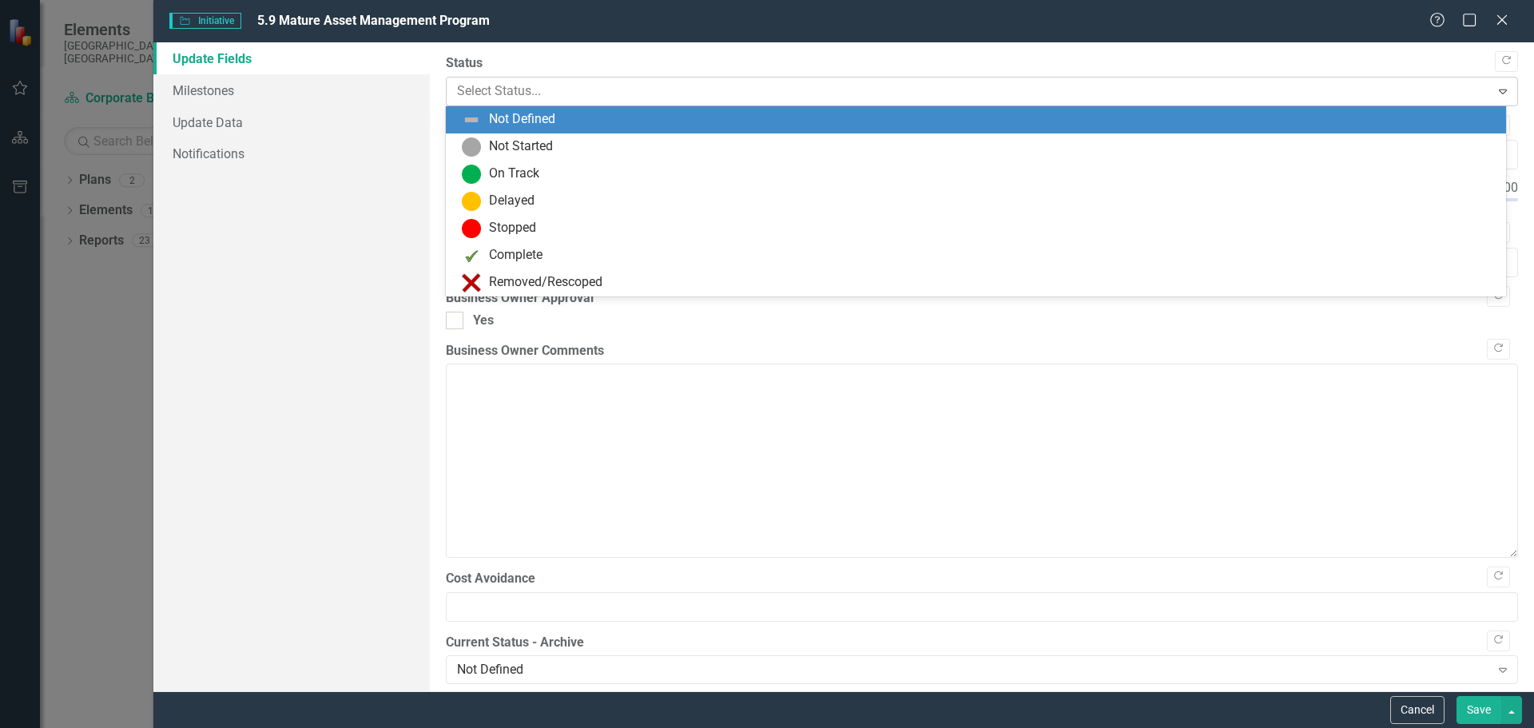
click at [640, 92] on div at bounding box center [969, 92] width 1024 height 22
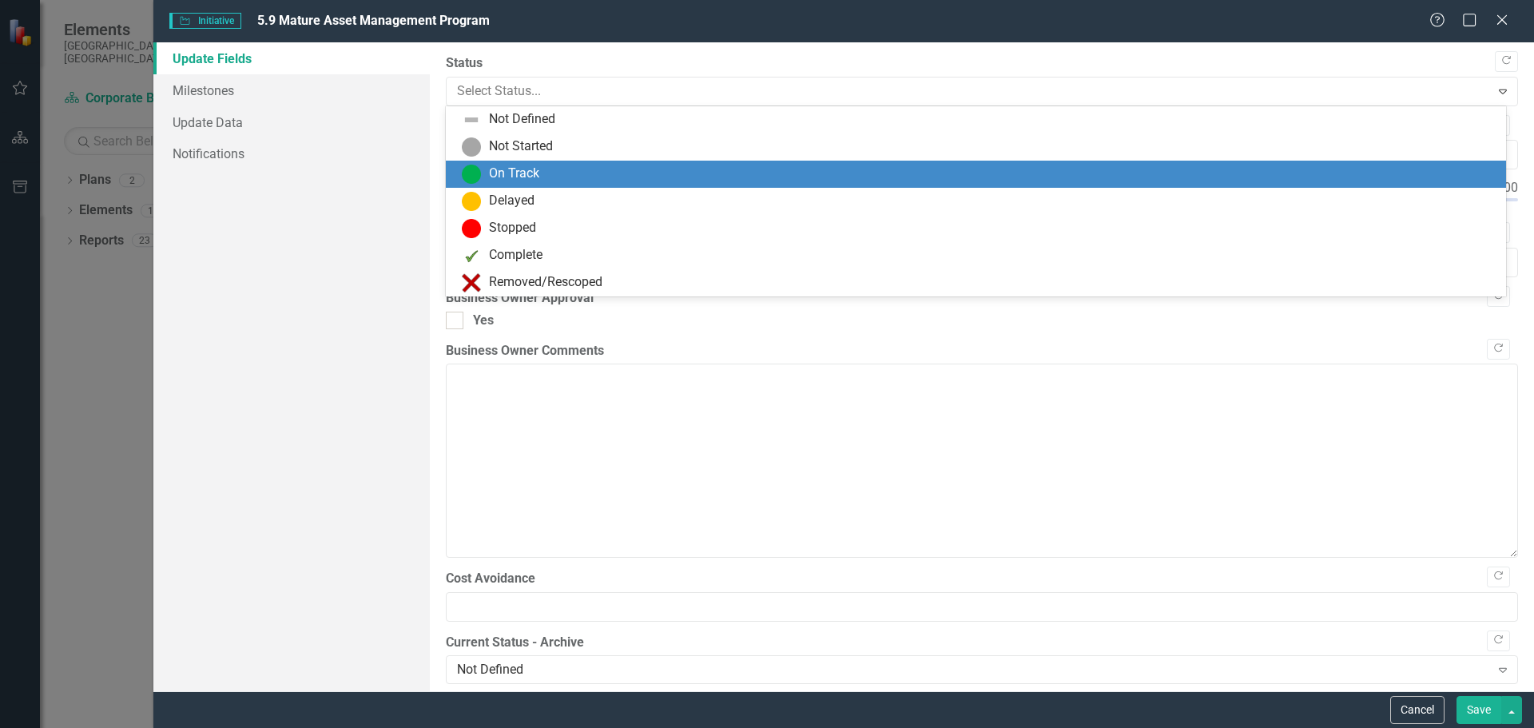
click at [547, 161] on div "On Track" at bounding box center [976, 174] width 1060 height 27
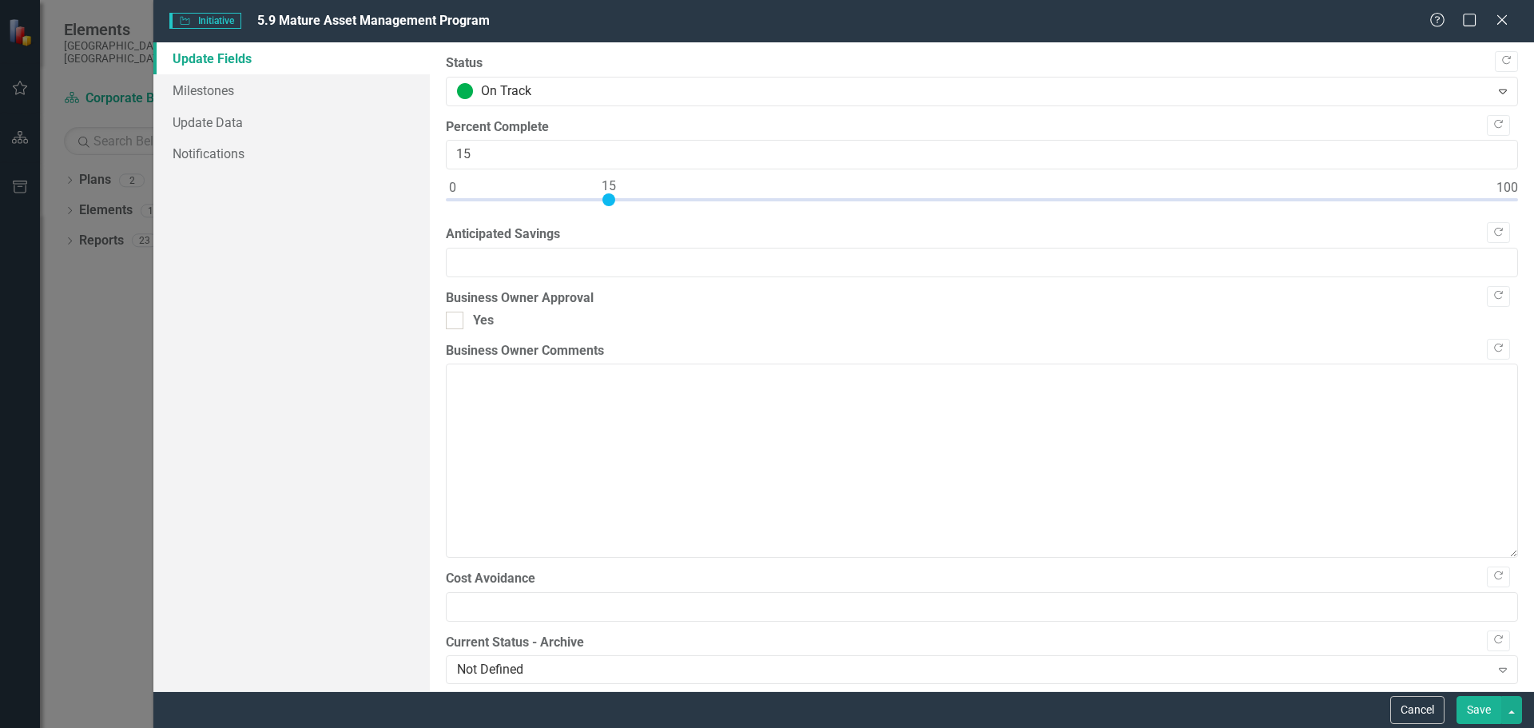
click at [1473, 695] on div "Cancel Save" at bounding box center [843, 709] width 1381 height 37
click at [1485, 715] on button "Save" at bounding box center [1479, 710] width 45 height 28
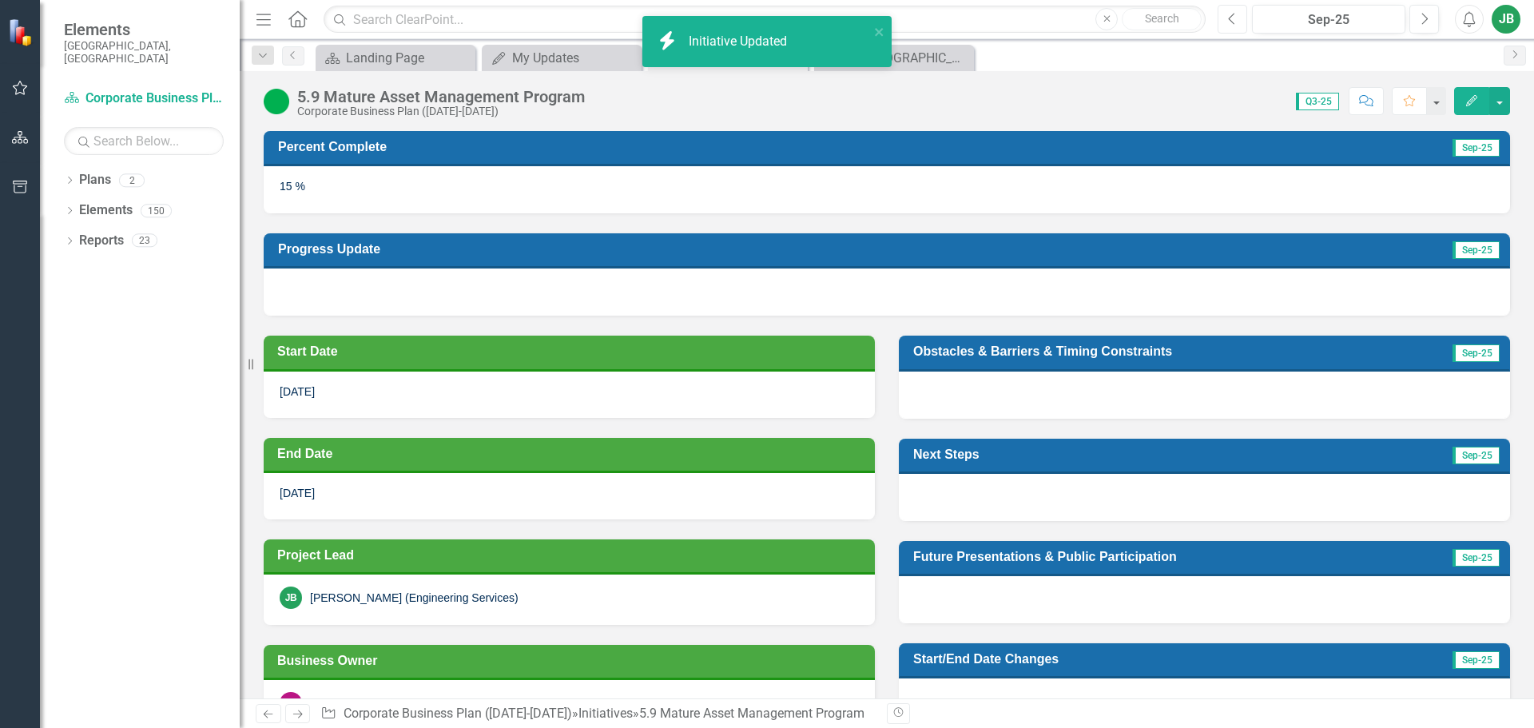
click at [1239, 23] on button "Previous" at bounding box center [1233, 19] width 30 height 29
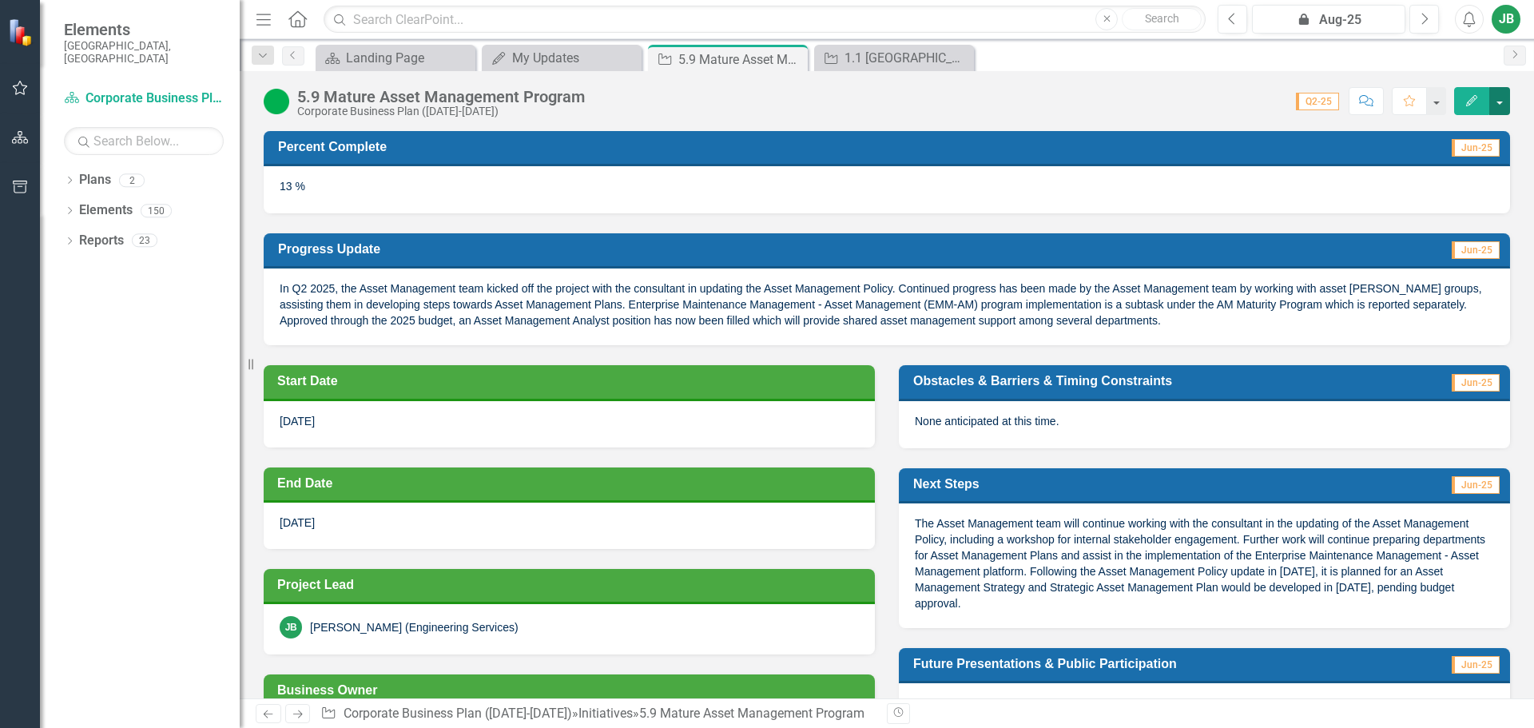
click at [1508, 108] on button "button" at bounding box center [1499, 101] width 21 height 28
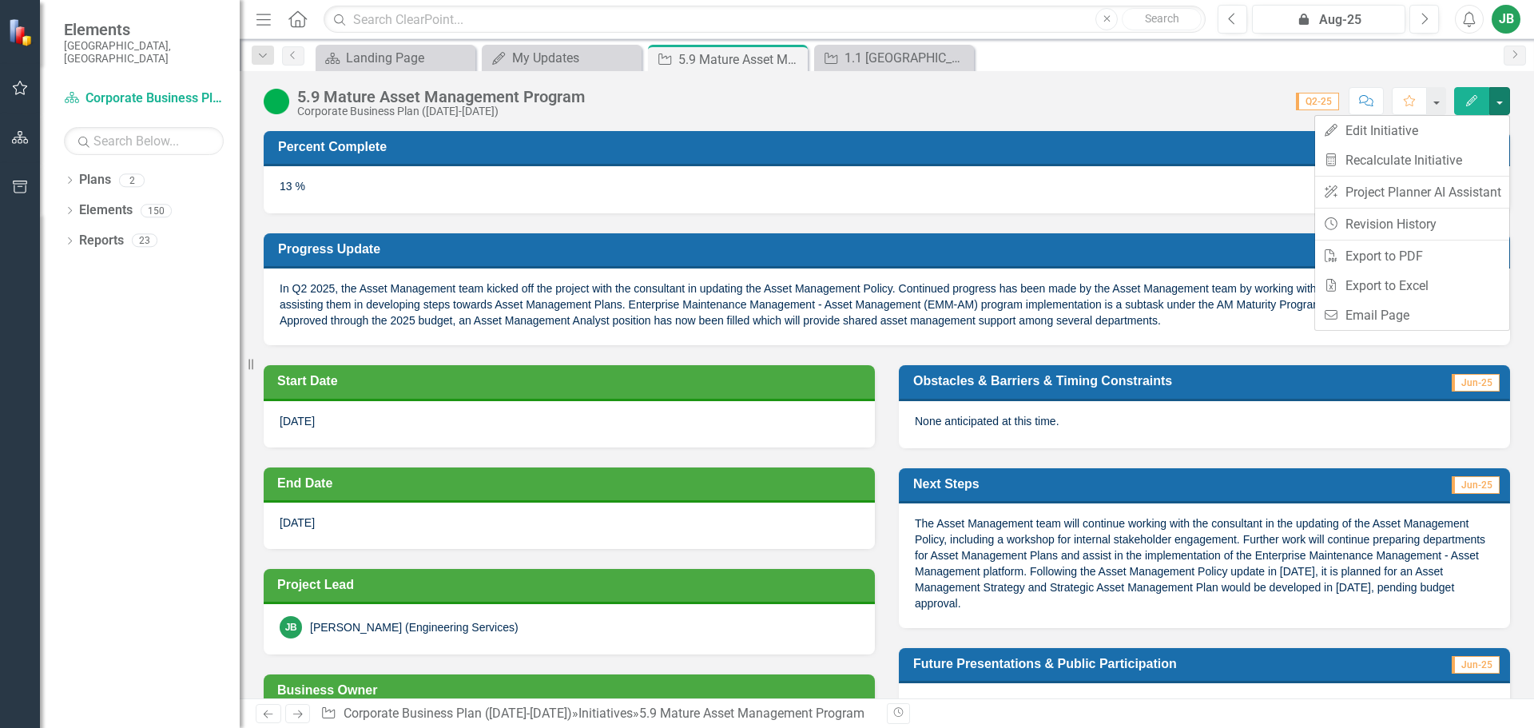
click at [1220, 103] on div "Score: 0.00 Q2-25 Completed Comment Favorite Edit" at bounding box center [1051, 100] width 917 height 27
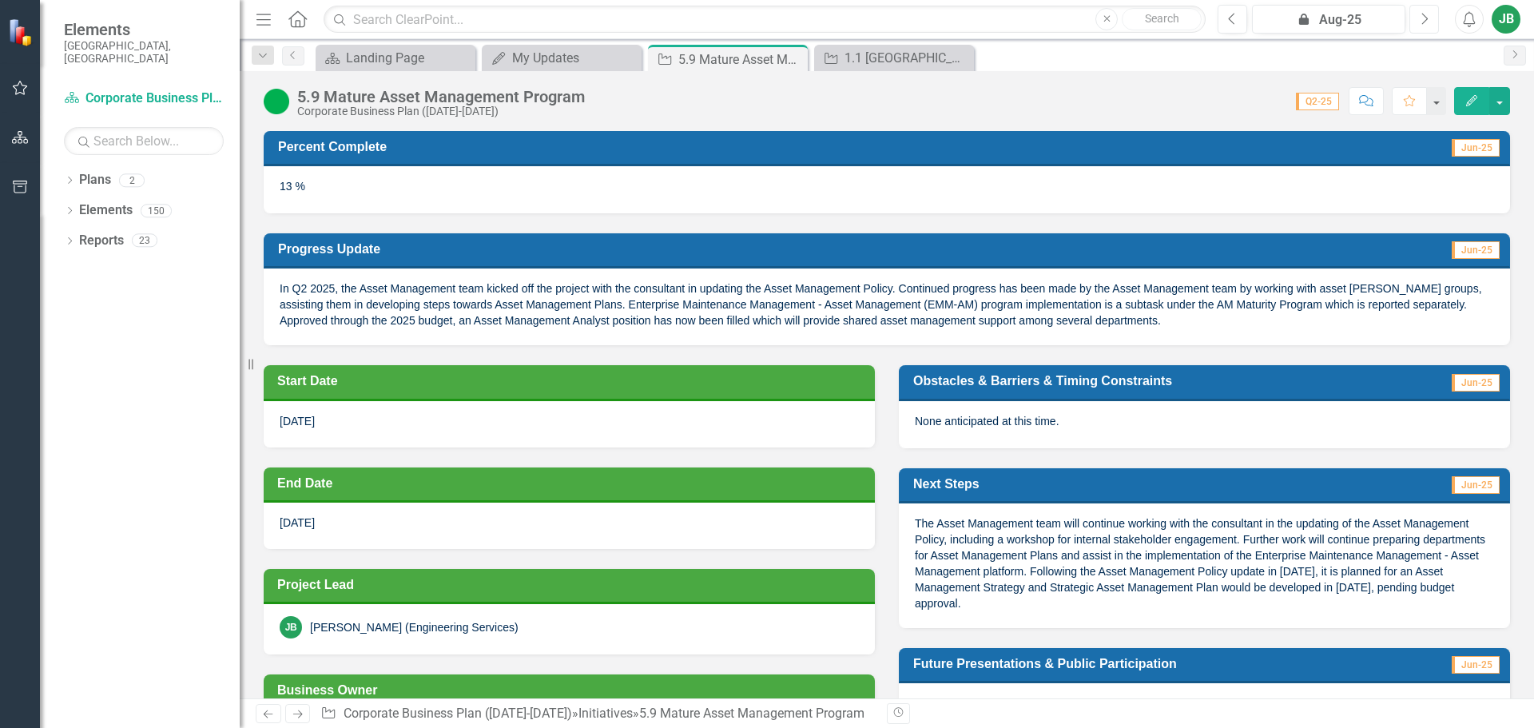
click at [1425, 26] on button "Next" at bounding box center [1424, 19] width 30 height 29
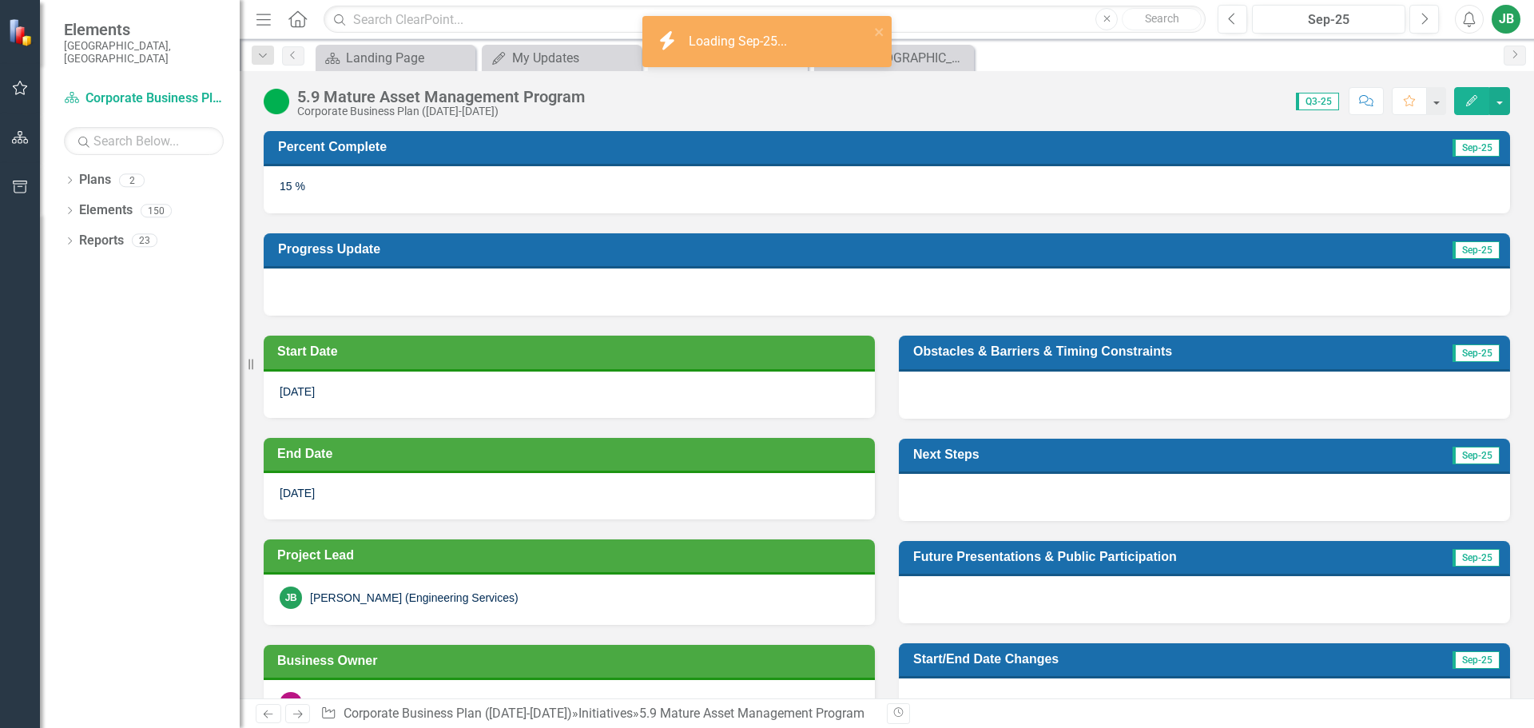
click at [1479, 103] on button "Edit" at bounding box center [1471, 101] width 35 height 28
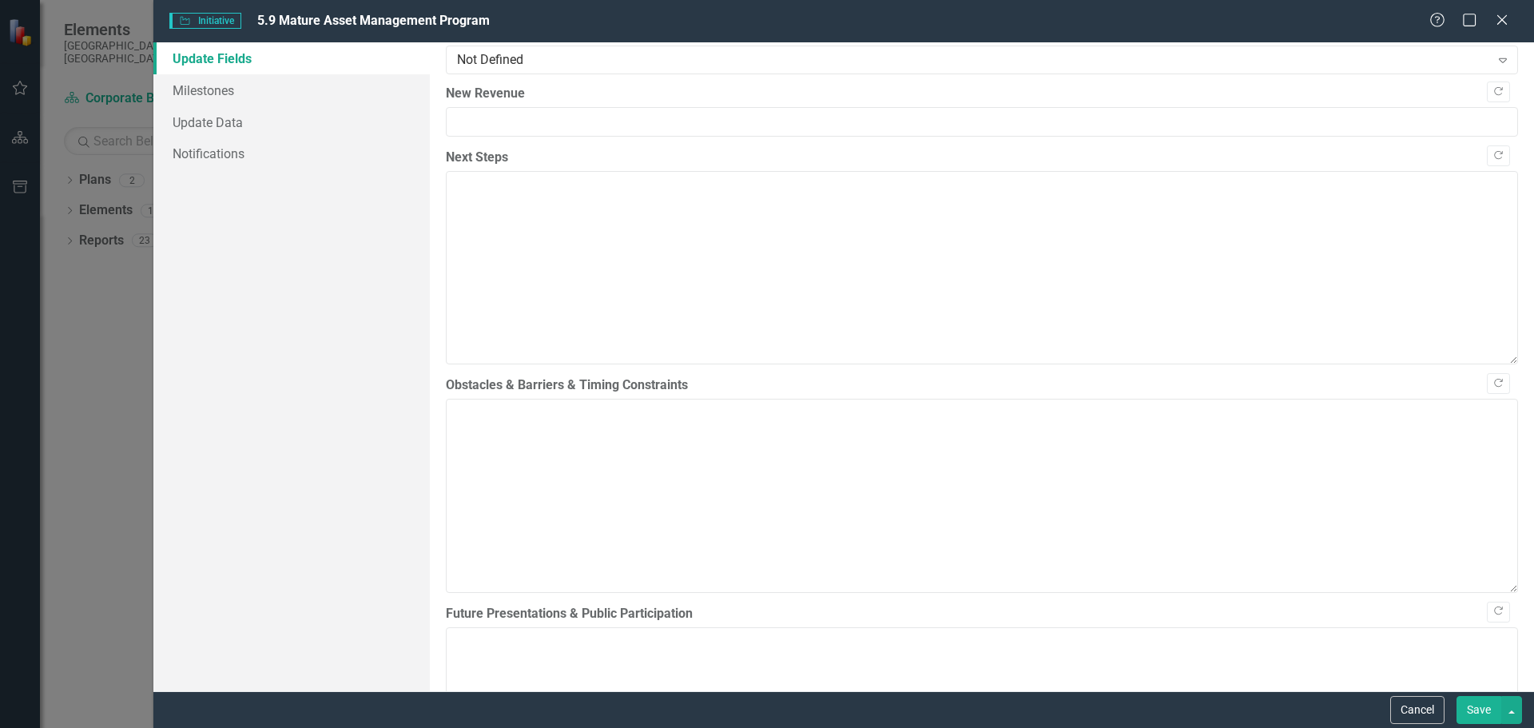
scroll to position [601, 0]
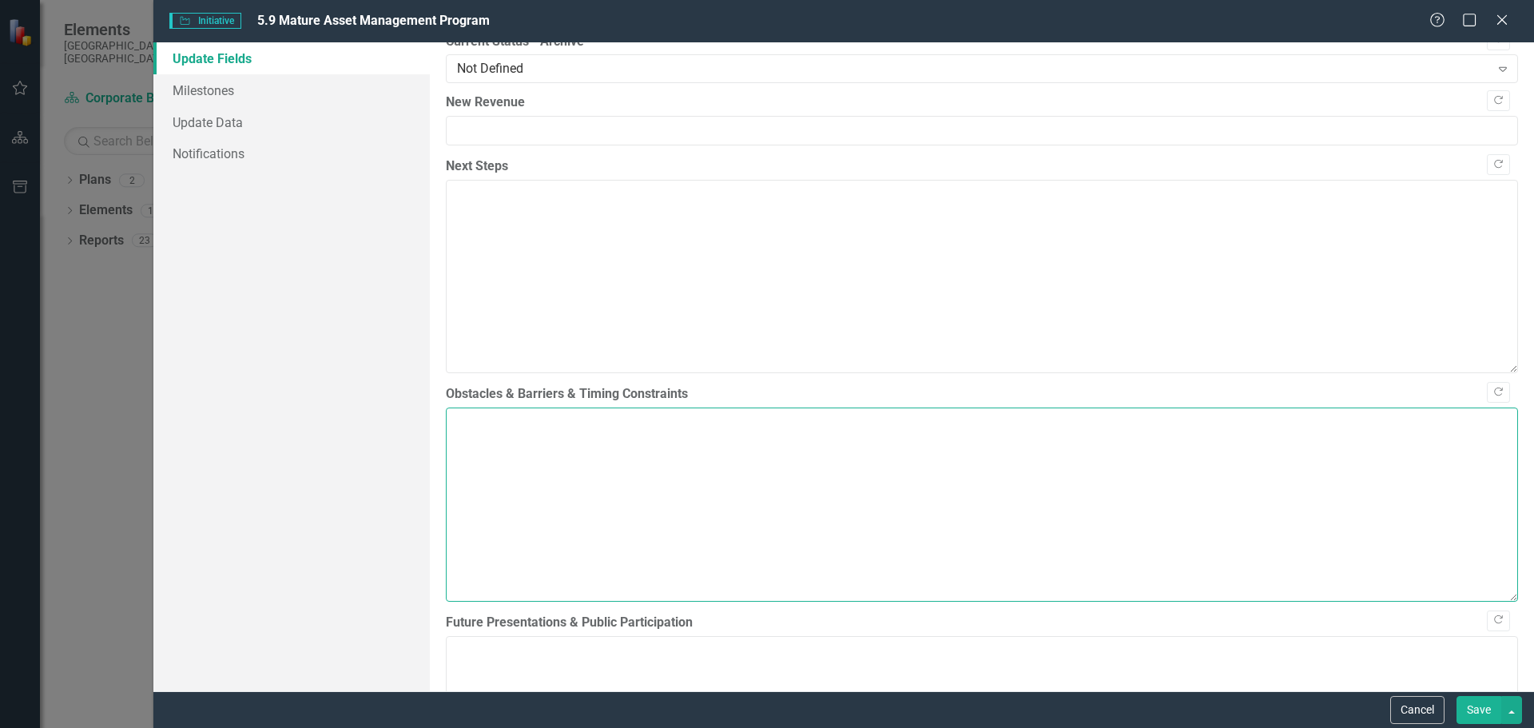
click at [588, 482] on textarea "Obstacles & Barriers & Timing Constraints" at bounding box center [982, 503] width 1072 height 193
type textarea "None anticipated at this time"
click at [1486, 714] on button "Save" at bounding box center [1479, 710] width 45 height 28
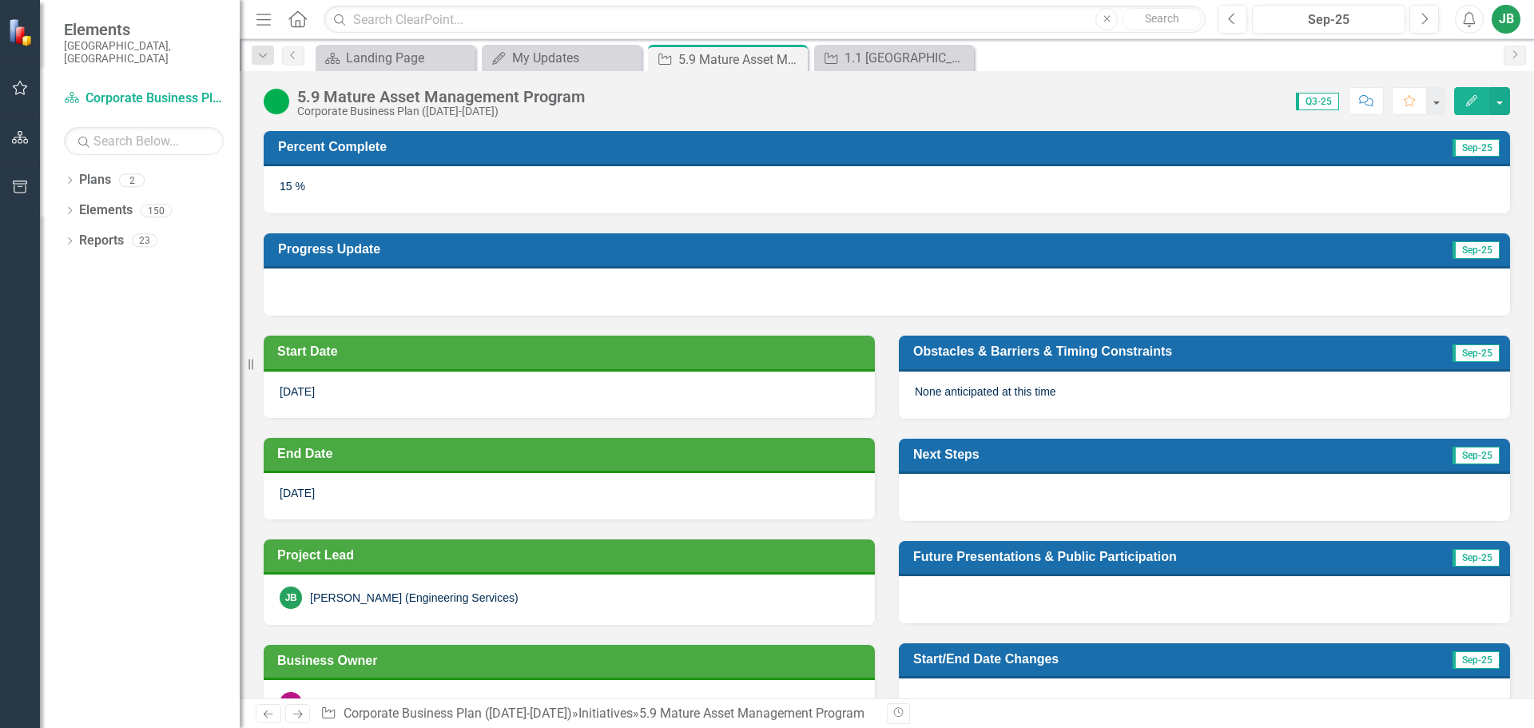
click at [1477, 101] on icon "Edit" at bounding box center [1472, 100] width 14 height 11
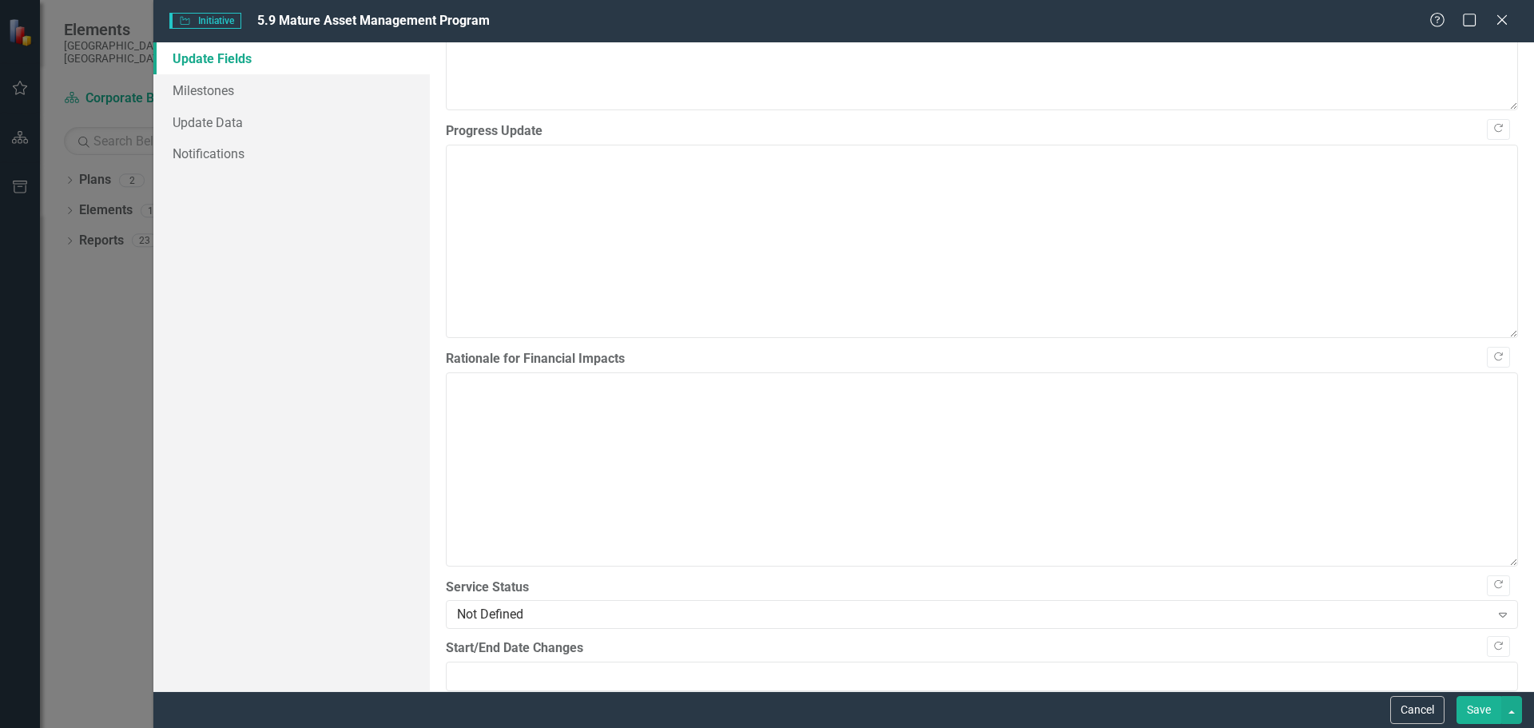
scroll to position [1080, 0]
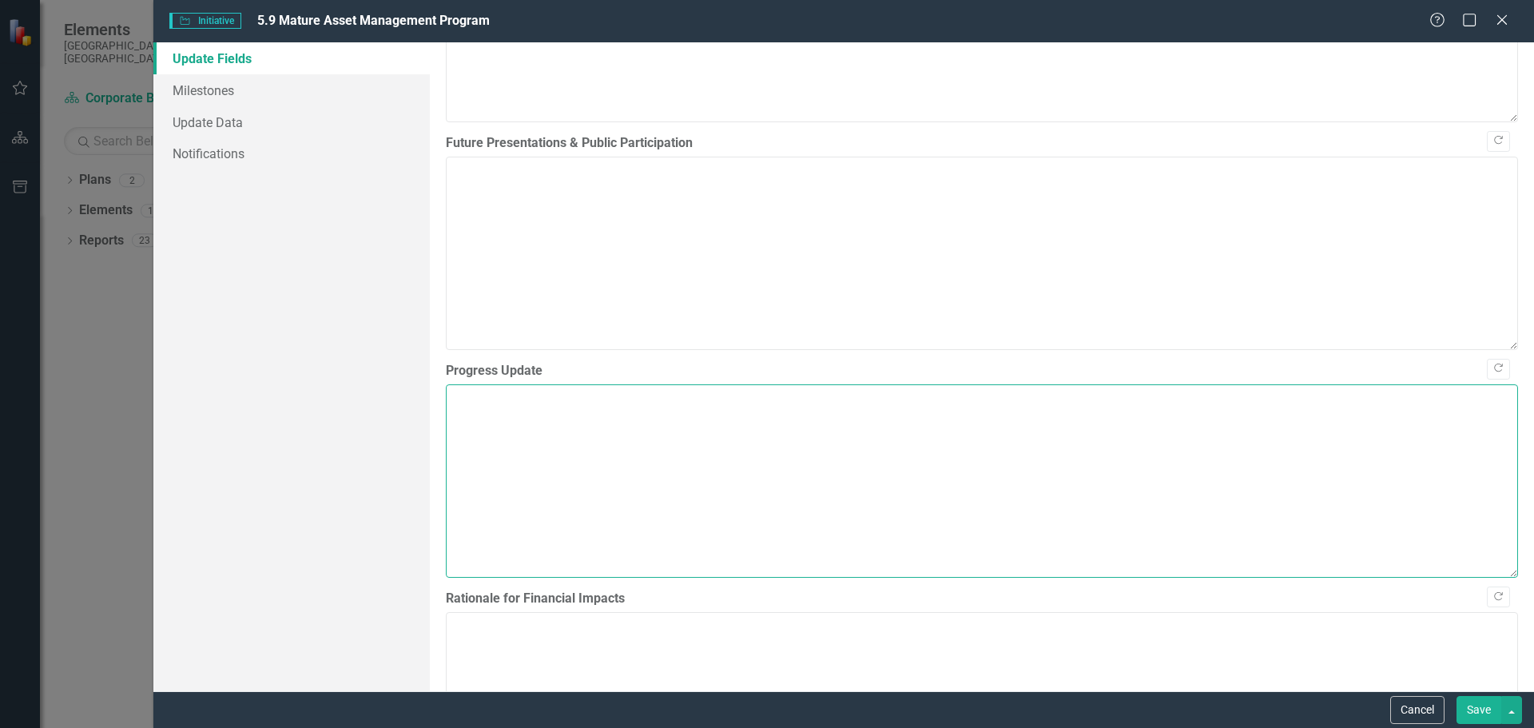
click at [527, 413] on textarea "Progress Update" at bounding box center [982, 480] width 1072 height 193
type textarea "T"
drag, startPoint x: 605, startPoint y: 398, endPoint x: 527, endPoint y: 400, distance: 78.3
click at [527, 400] on textarea "Progress on the update of the Asset Management Policy" at bounding box center [982, 480] width 1072 height 193
click at [761, 402] on textarea "Progress on the Asset Management Policy" at bounding box center [982, 480] width 1072 height 193
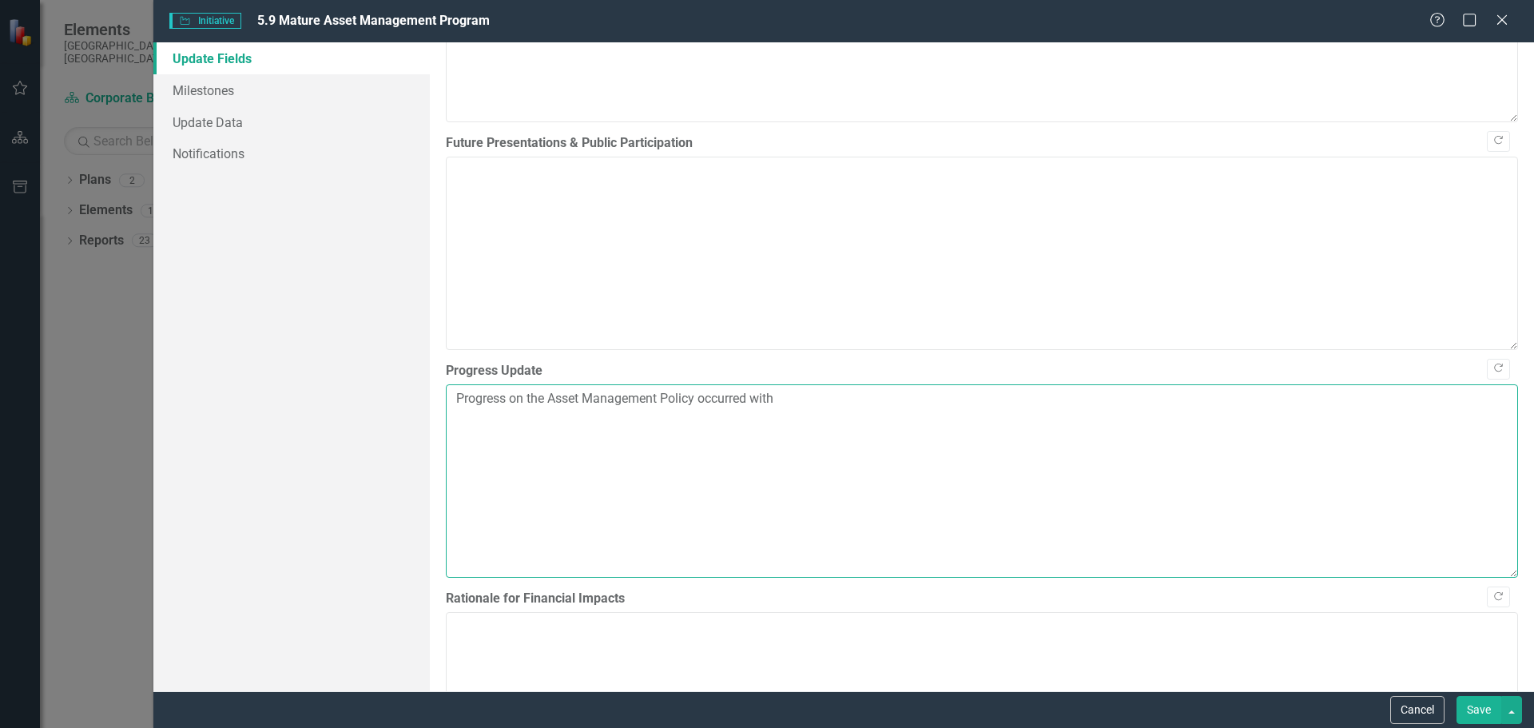
click at [797, 401] on textarea "Progress on the Asset Management Policy occurred with" at bounding box center [982, 480] width 1072 height 193
click at [449, 397] on textarea "Progress on the Asset Management Policy occurred with a draft report submitted …" at bounding box center [982, 480] width 1072 height 193
type textarea "Progress on the Asset Management Policy occurred with a draft report submitted …"
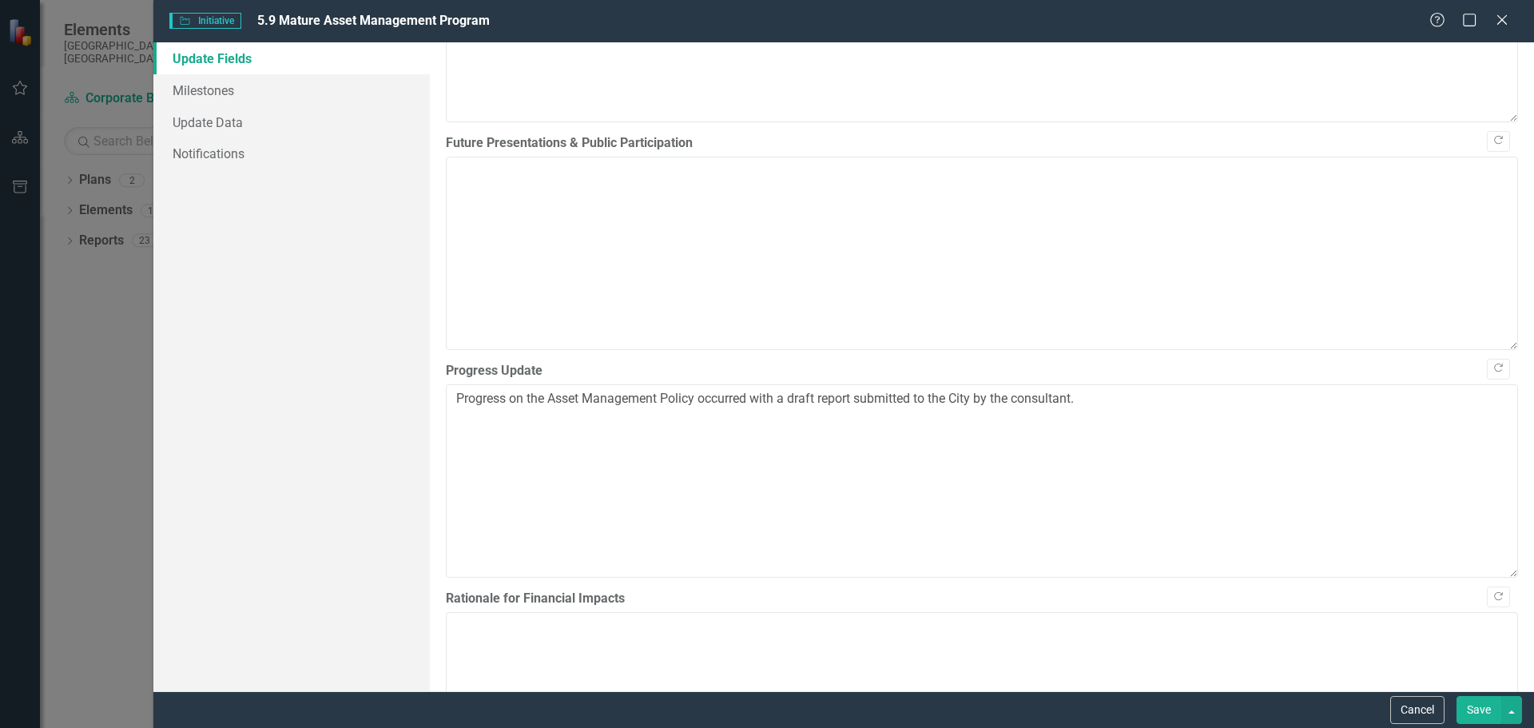
click at [1484, 712] on button "Save" at bounding box center [1479, 710] width 45 height 28
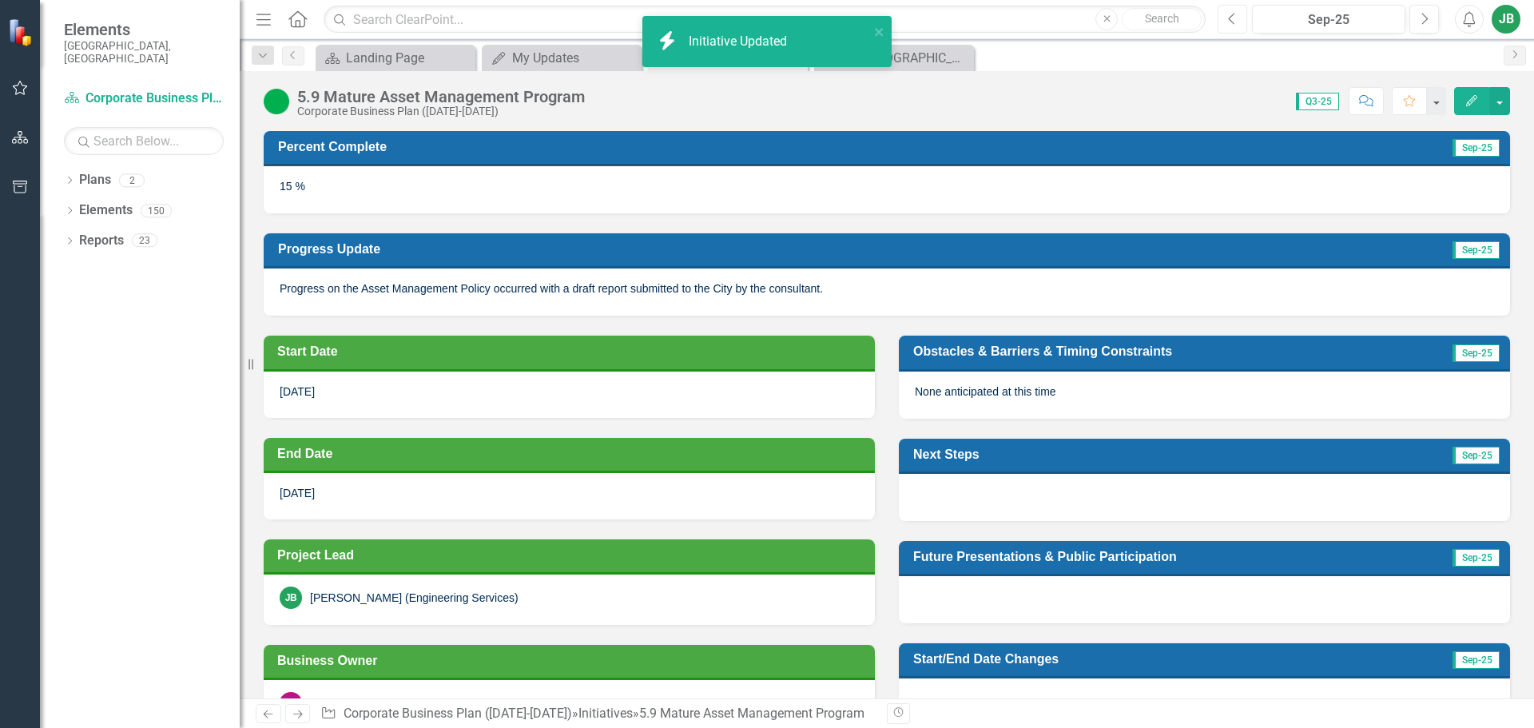
click at [1234, 15] on icon "Previous" at bounding box center [1232, 19] width 9 height 14
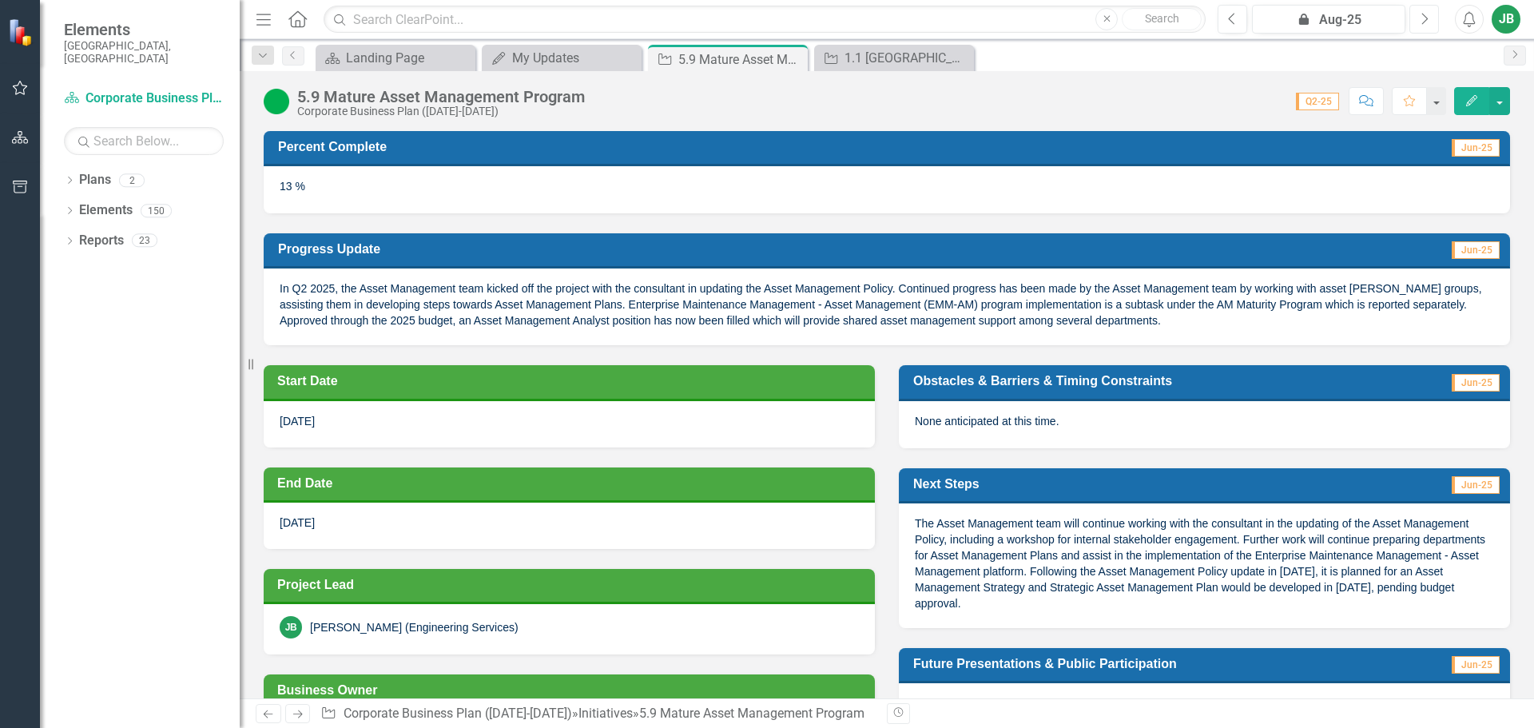
click at [1422, 30] on button "Next" at bounding box center [1424, 19] width 30 height 29
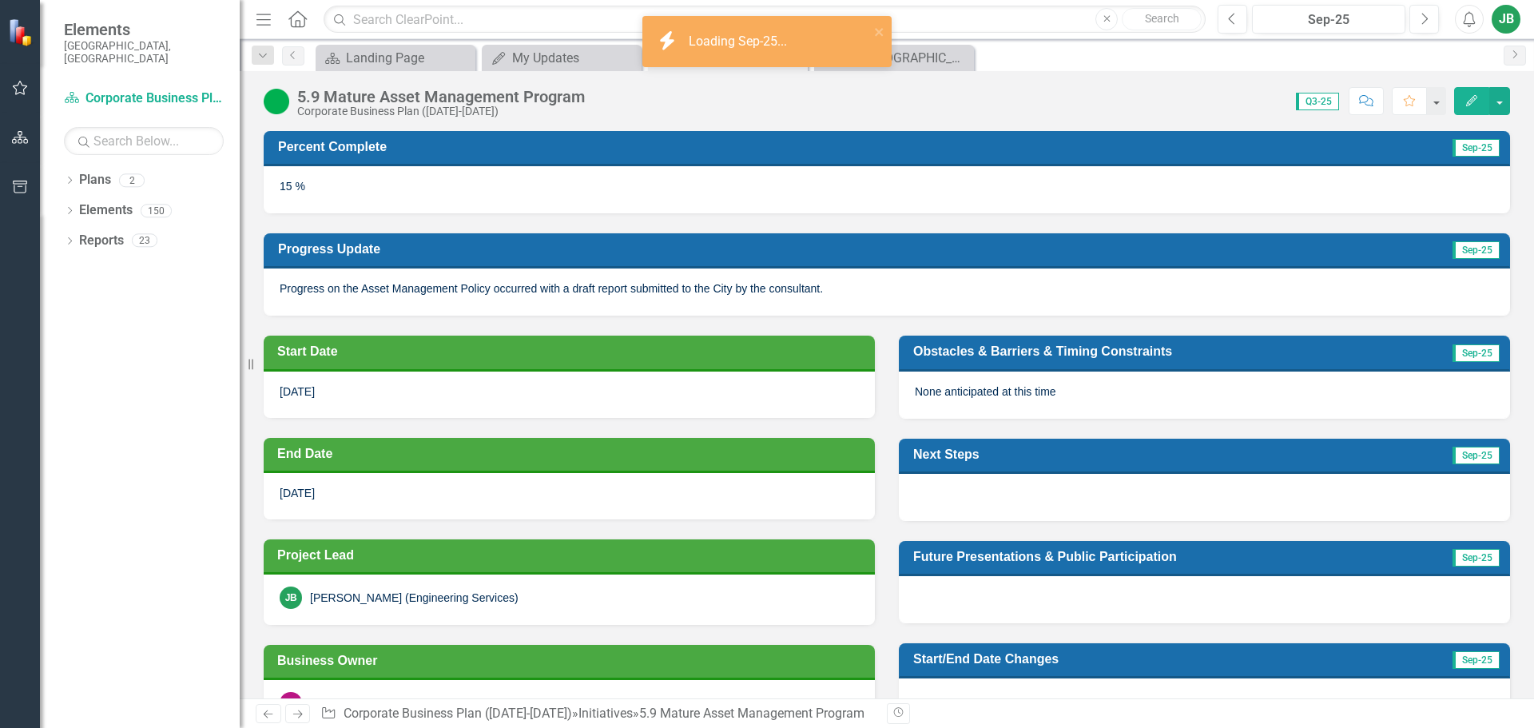
click at [1476, 102] on icon "Edit" at bounding box center [1472, 100] width 14 height 11
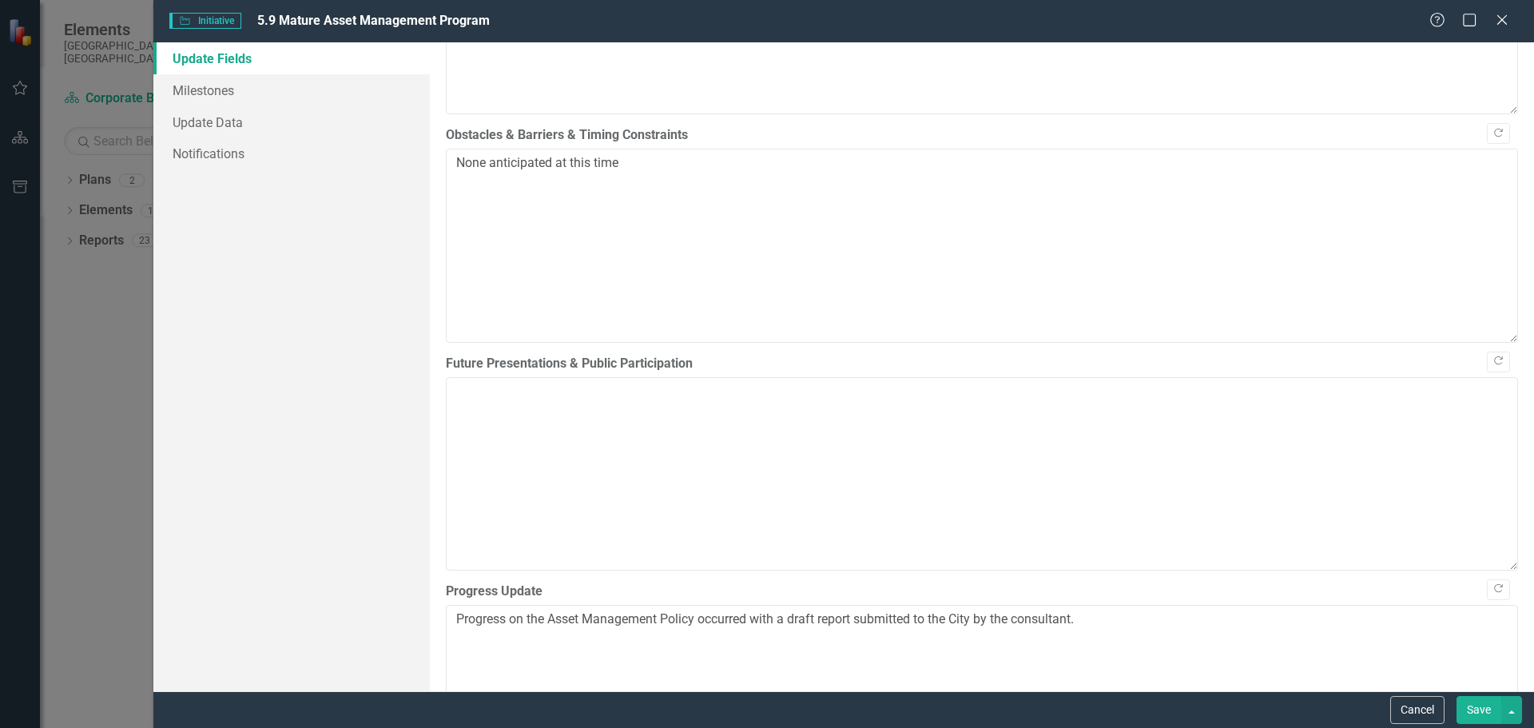
scroll to position [1278, 0]
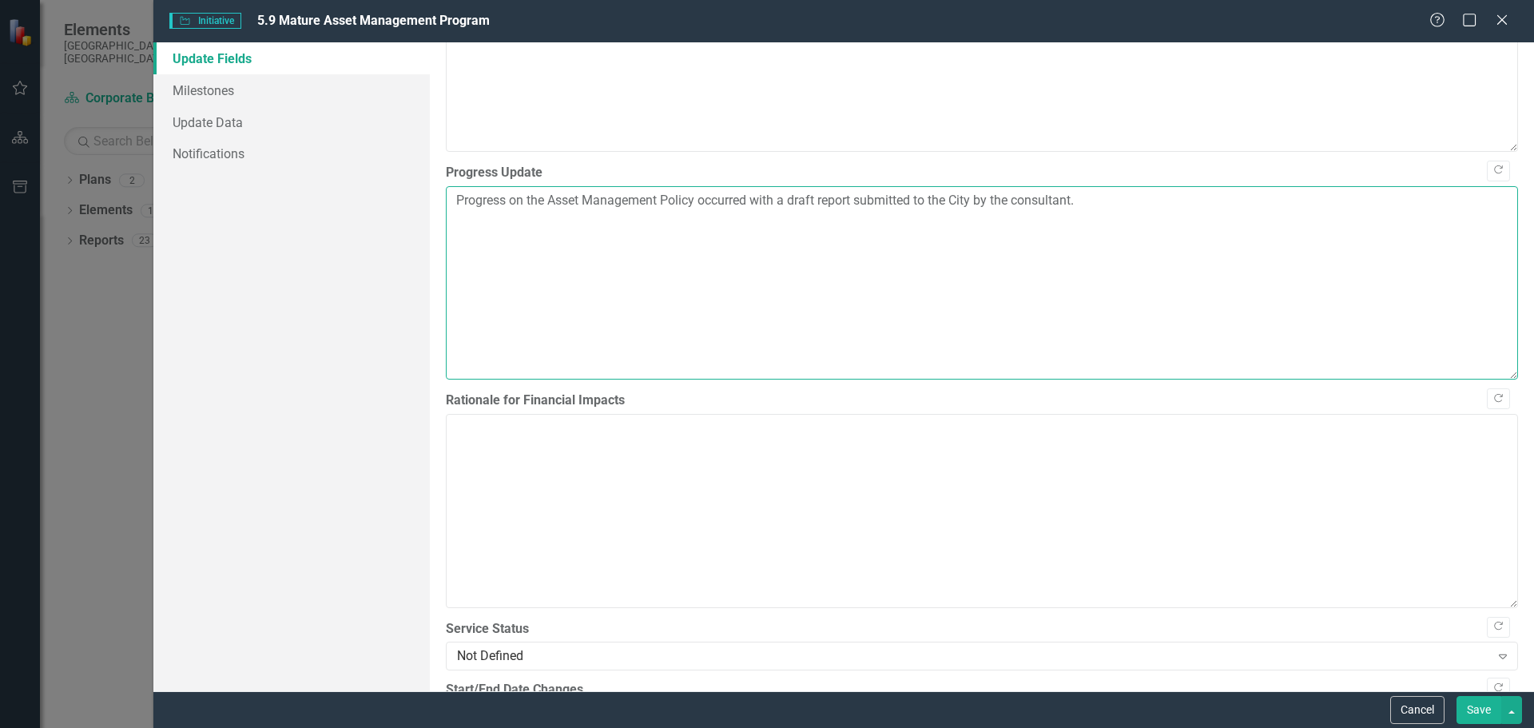
click at [453, 202] on textarea "Progress on the Asset Management Policy occurred with a draft report submitted …" at bounding box center [982, 282] width 1072 height 193
click at [618, 200] on textarea "The consultant has progress on the Asset Management Policy occurred with a draf…" at bounding box center [982, 282] width 1072 height 193
drag, startPoint x: 565, startPoint y: 205, endPoint x: 483, endPoint y: 208, distance: 82.4
click at [483, 208] on textarea "The consultant has progressed on the Asset Management Policy occurred with a dr…" at bounding box center [982, 282] width 1072 height 193
drag, startPoint x: 1215, startPoint y: 202, endPoint x: 798, endPoint y: 219, distance: 417.4
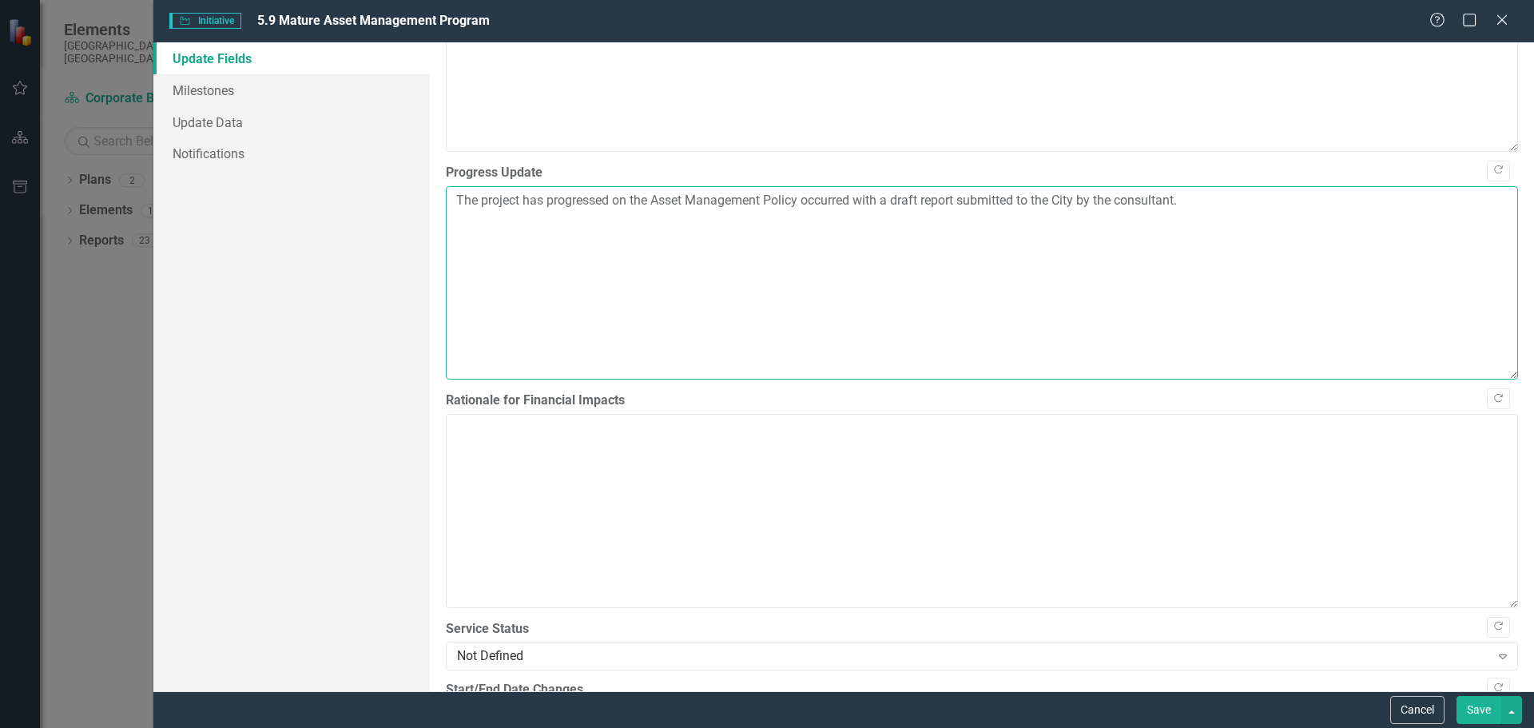
click at [798, 219] on textarea "The project has progressed on the Asset Management Policy occurred with a draft…" at bounding box center [982, 282] width 1072 height 193
drag, startPoint x: 650, startPoint y: 200, endPoint x: 661, endPoint y: 204, distance: 11.1
click at [650, 201] on textarea "The project has progressed on the Asset Management Policy." at bounding box center [982, 282] width 1072 height 193
click at [652, 201] on textarea "The project has progressed on the Asset Management Policy." at bounding box center [982, 282] width 1072 height 193
click at [912, 210] on textarea "The project has progressed on the update of the Asset Management Policy." at bounding box center [982, 282] width 1072 height 193
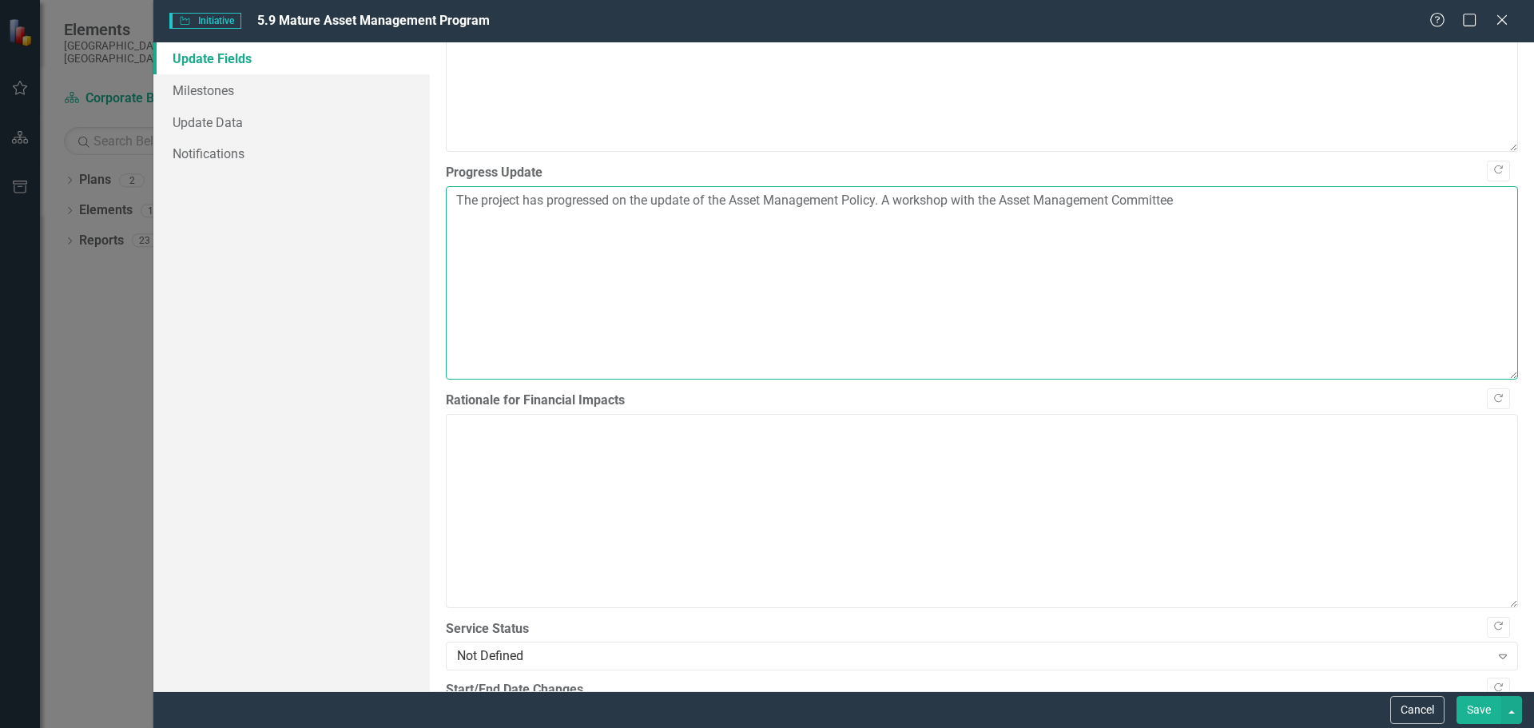
drag, startPoint x: 1194, startPoint y: 207, endPoint x: 954, endPoint y: 210, distance: 239.7
click at [954, 210] on textarea "The project has progressed on the update of the Asset Management Policy. A work…" at bounding box center [982, 282] width 1072 height 193
click at [1067, 211] on textarea "The project has progressed on the update of the Asset Management Policy. A work…" at bounding box center [982, 282] width 1072 height 193
drag, startPoint x: 1202, startPoint y: 210, endPoint x: 900, endPoint y: 216, distance: 301.3
click at [900, 216] on textarea "The project has progressed on the update of the Asset Management Policy. A work…" at bounding box center [982, 282] width 1072 height 193
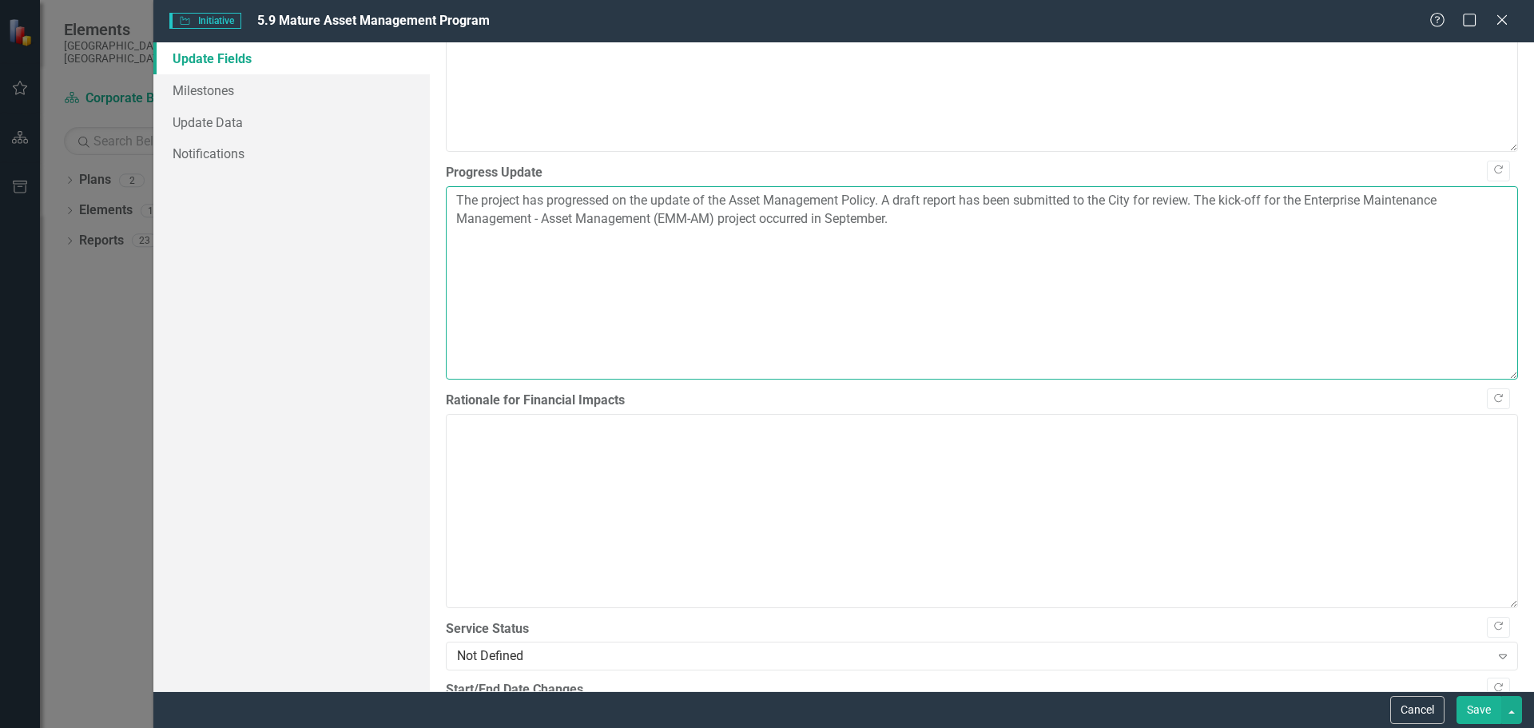
click at [916, 225] on textarea "The project has progressed on the update of the Asset Management Policy. A draf…" at bounding box center [982, 282] width 1072 height 193
drag, startPoint x: 1123, startPoint y: 229, endPoint x: 896, endPoint y: 225, distance: 227.8
click at [896, 225] on textarea "The project has progressed on the update of the Asset Management Policy. A draf…" at bounding box center [982, 282] width 1072 height 193
type textarea "The project has progressed on the update of the Asset Management Policy. A draf…"
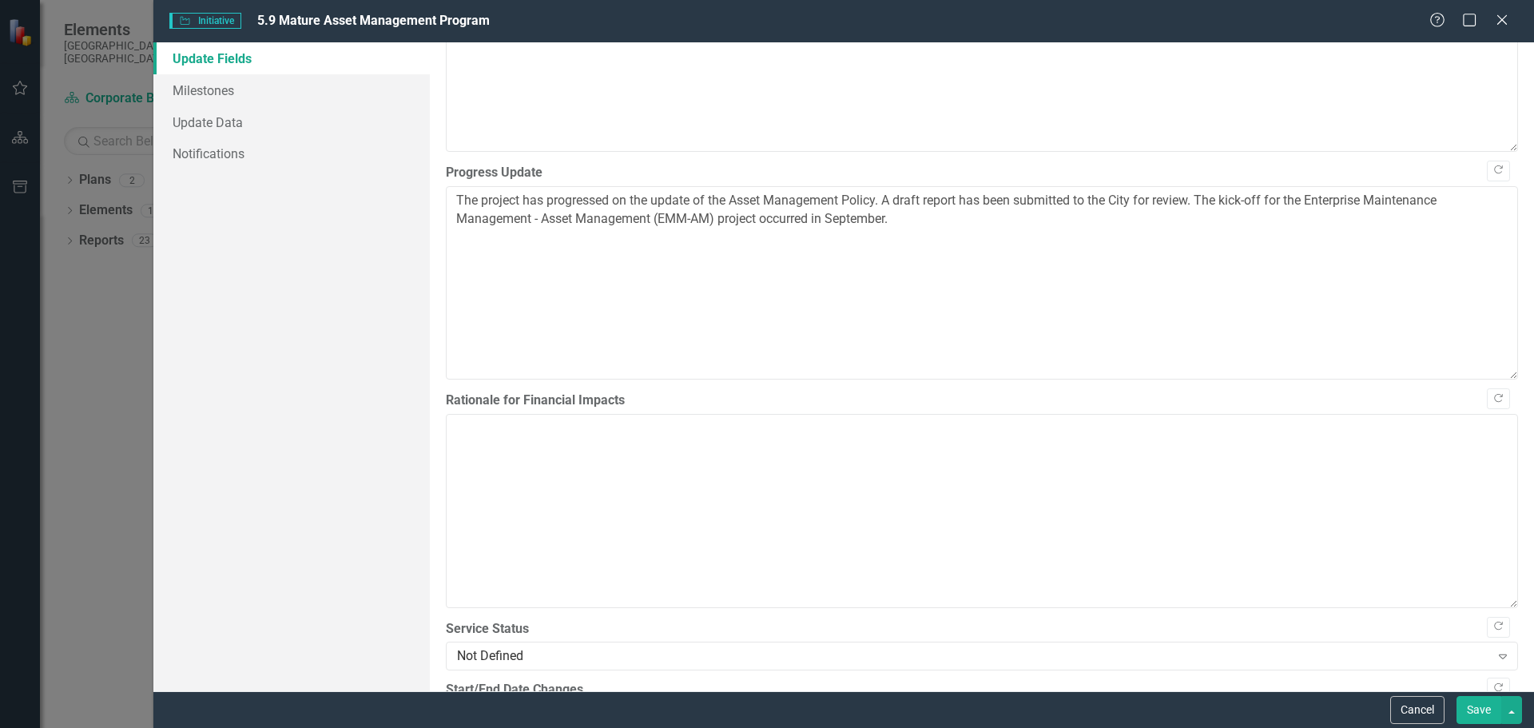
click at [1480, 706] on button "Save" at bounding box center [1479, 710] width 45 height 28
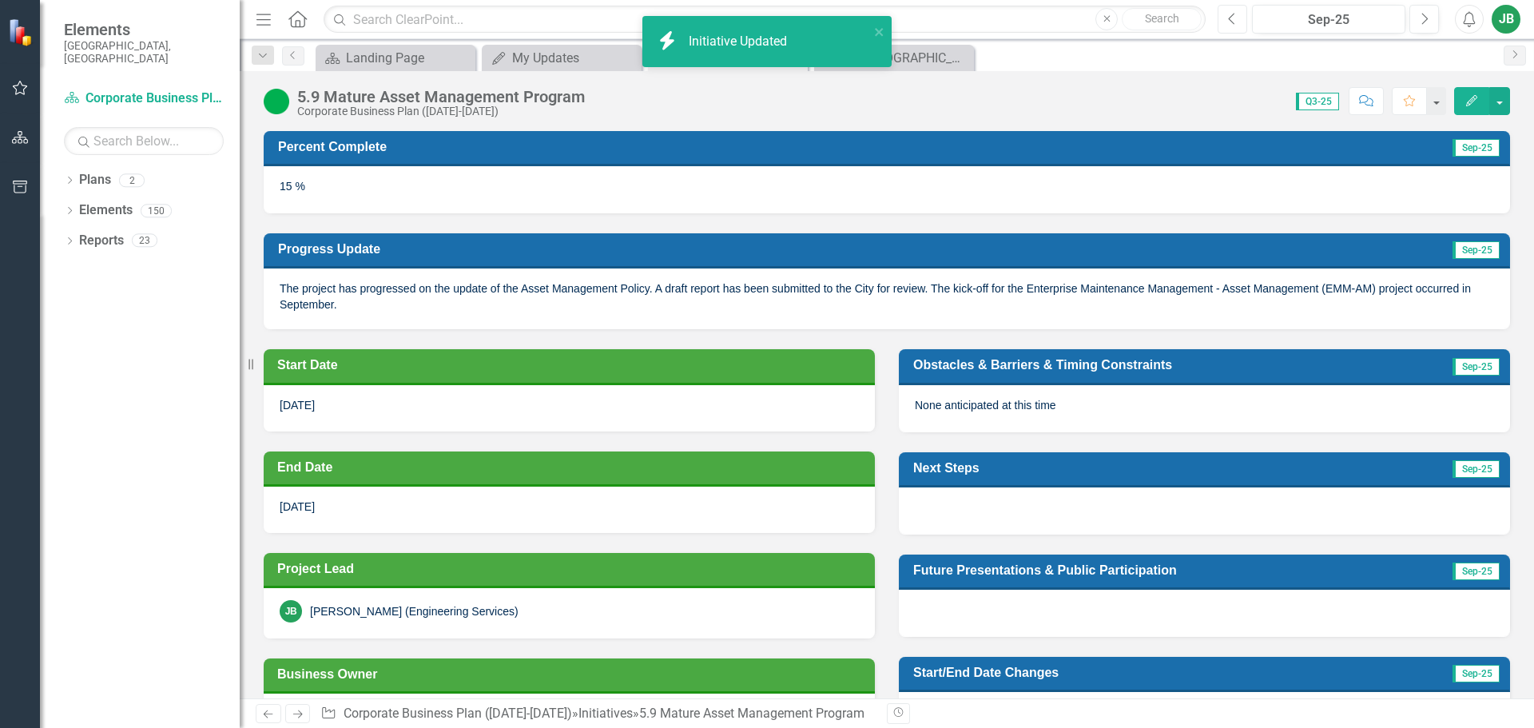
click at [1229, 23] on icon "Previous" at bounding box center [1232, 19] width 9 height 14
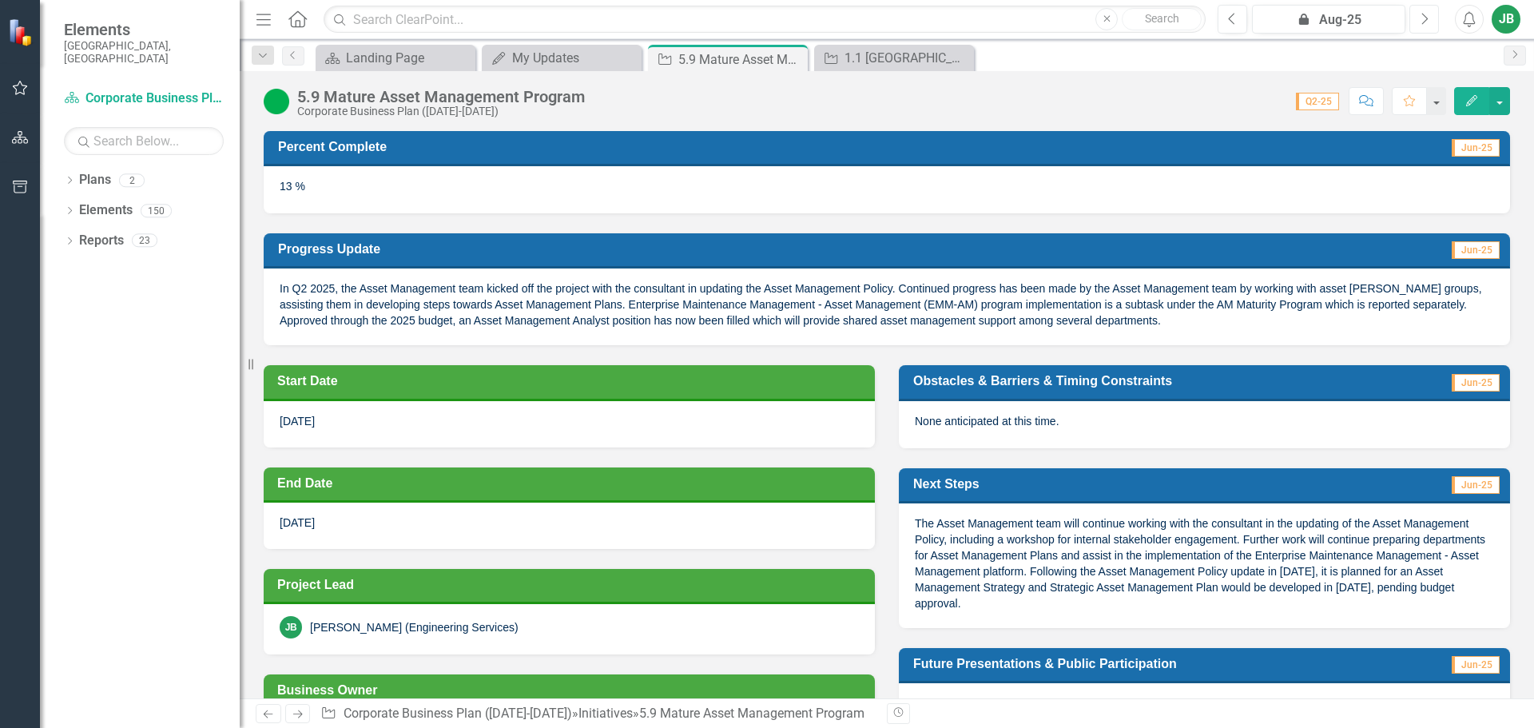
click at [1423, 14] on icon "button" at bounding box center [1425, 18] width 6 height 11
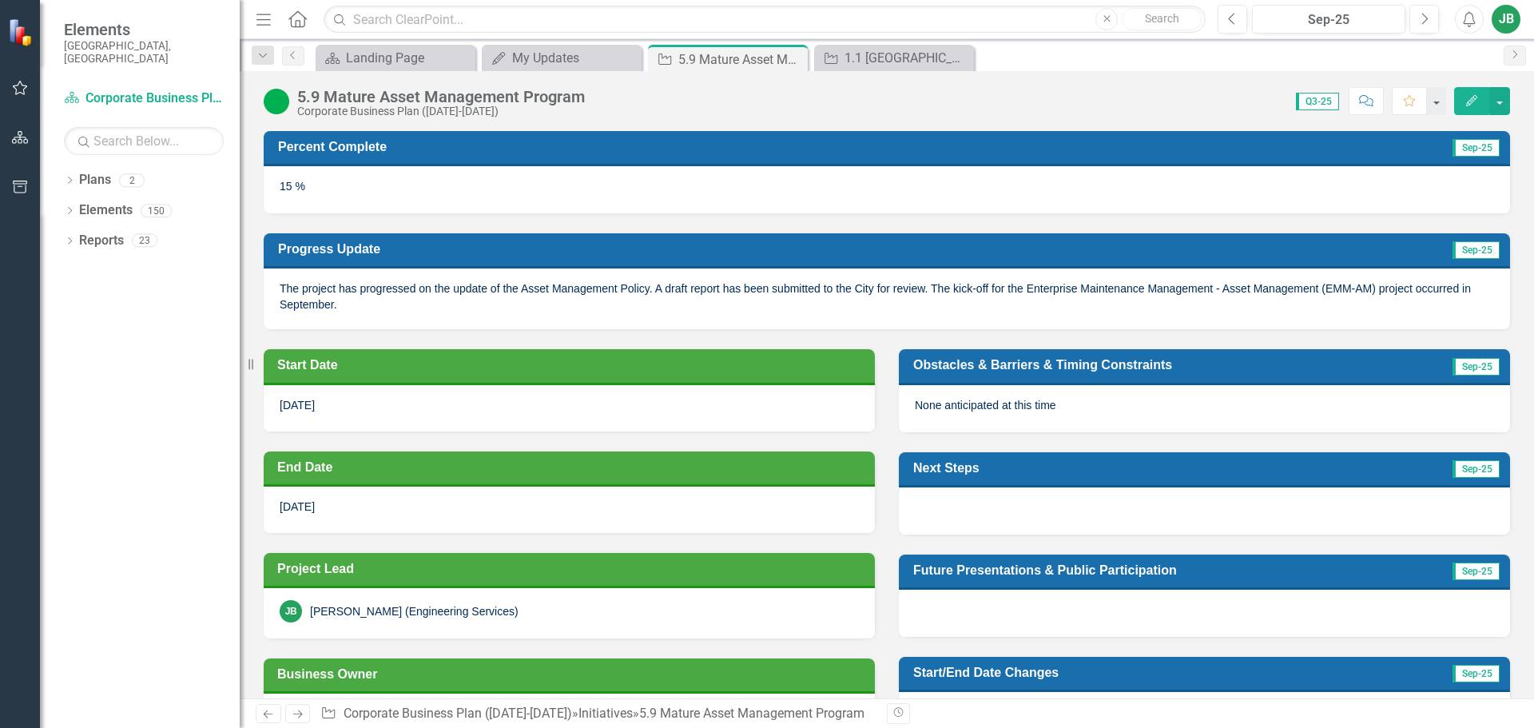
click at [1474, 105] on icon "Edit" at bounding box center [1472, 100] width 14 height 11
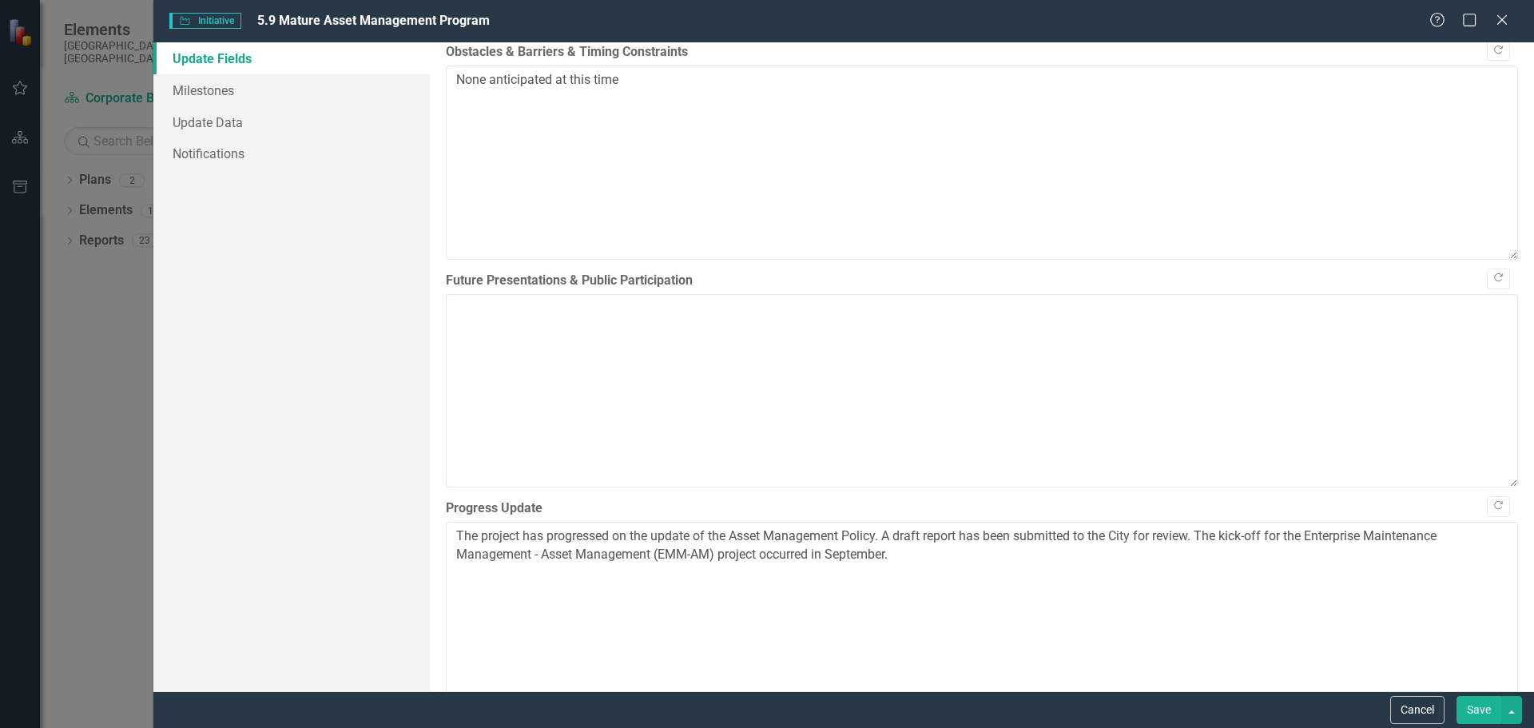
scroll to position [1278, 0]
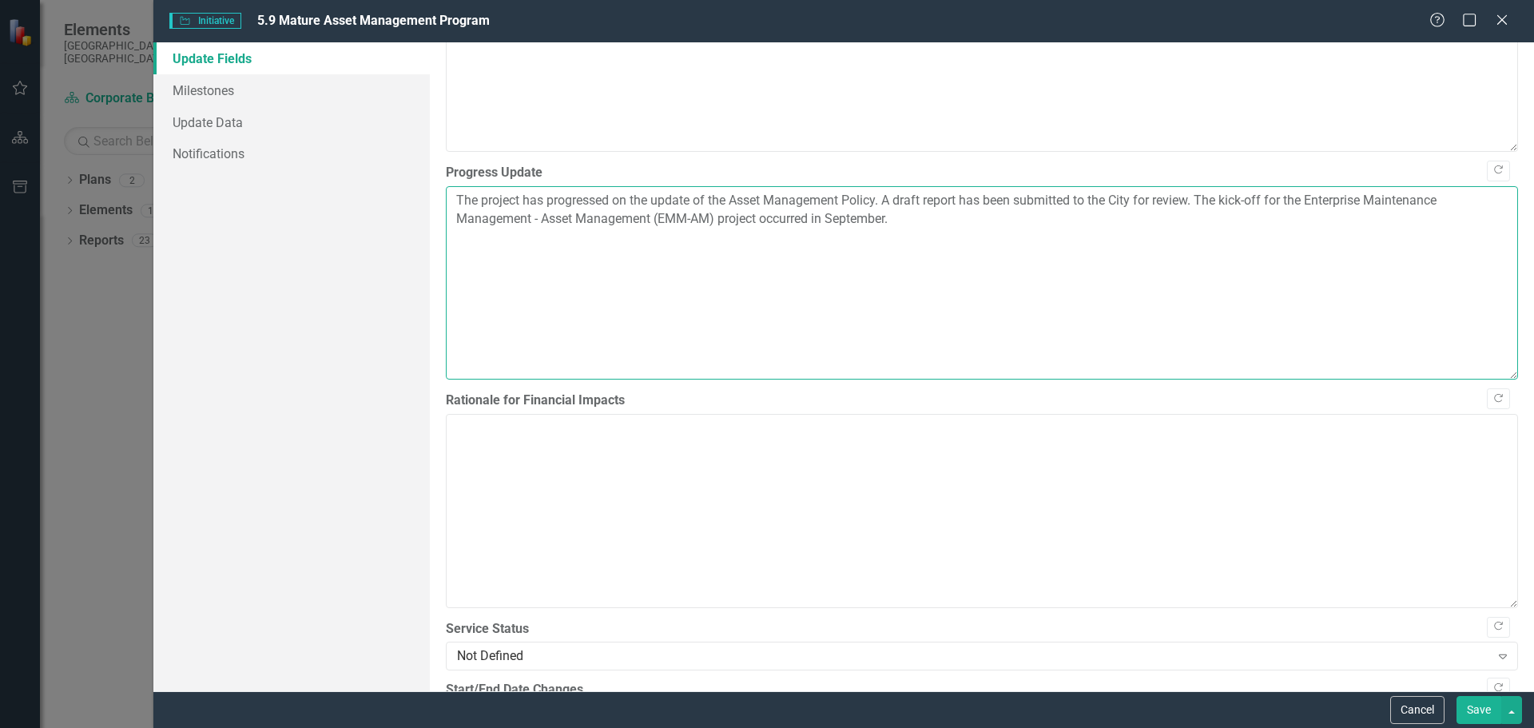
click at [900, 227] on textarea "The project has progressed on the update of the Asset Management Policy. A draf…" at bounding box center [982, 282] width 1072 height 193
click at [1239, 217] on textarea "The project has progressed on the update of the Asset Management Policy. A draf…" at bounding box center [982, 282] width 1072 height 193
type textarea "The project has progressed on the update of the Asset Management Policy. A draf…"
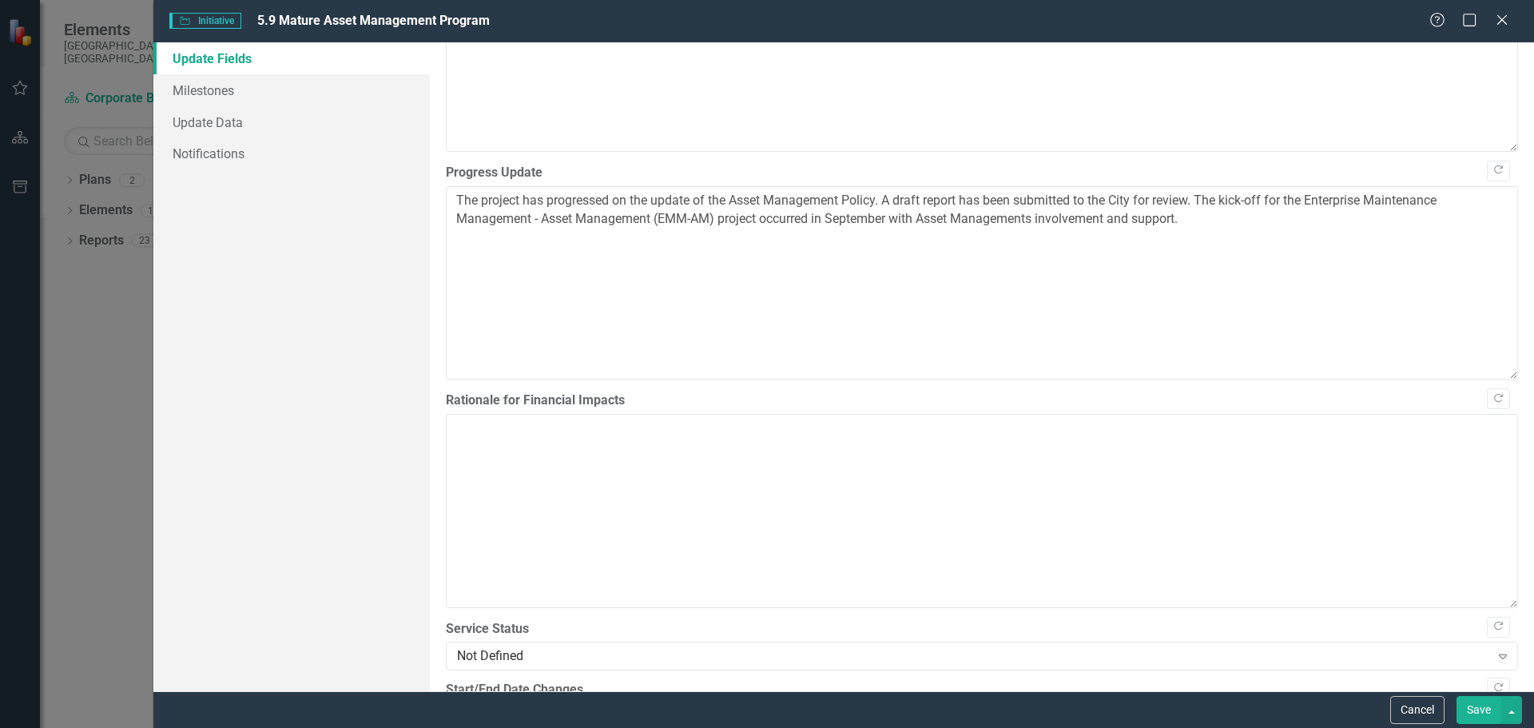
click at [1497, 710] on button "Save" at bounding box center [1479, 710] width 45 height 28
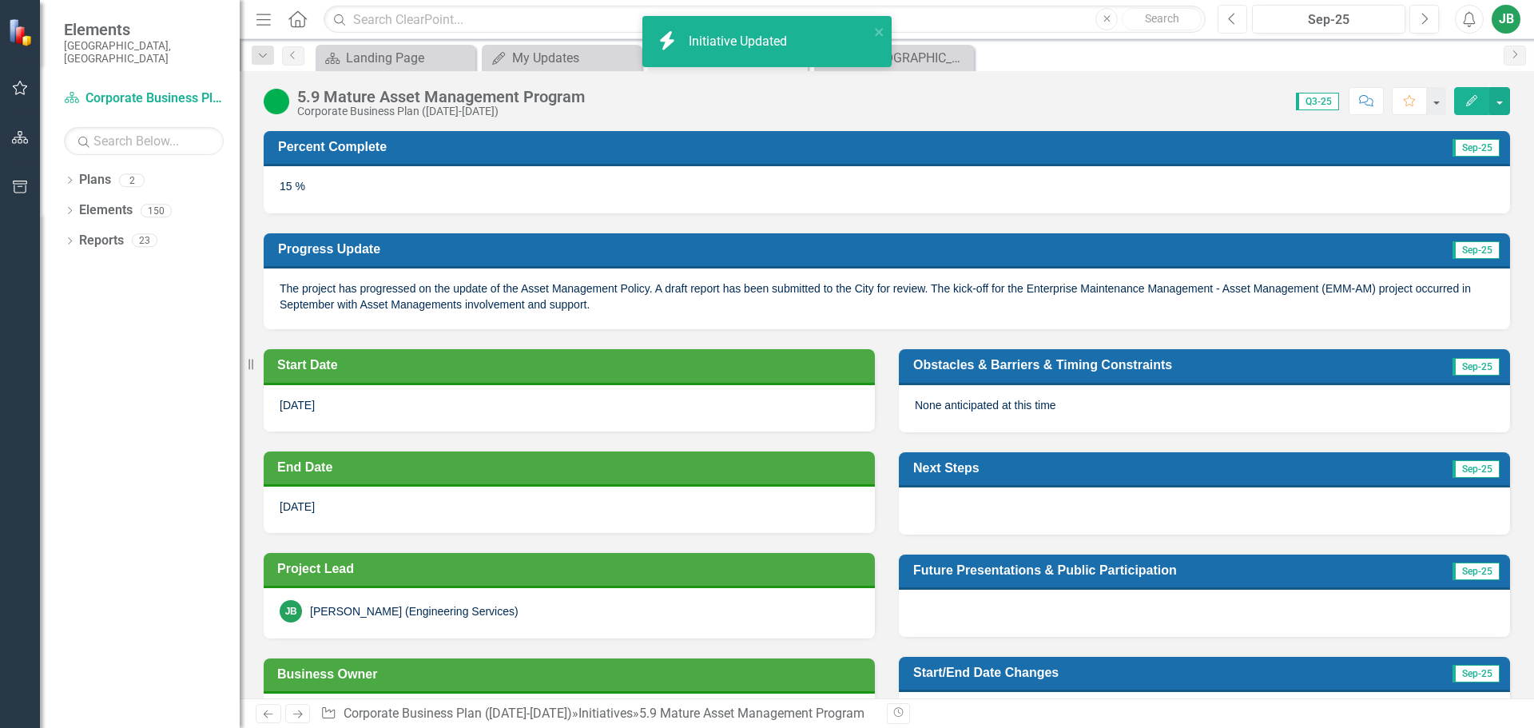
click at [1230, 15] on icon "Previous" at bounding box center [1232, 19] width 9 height 14
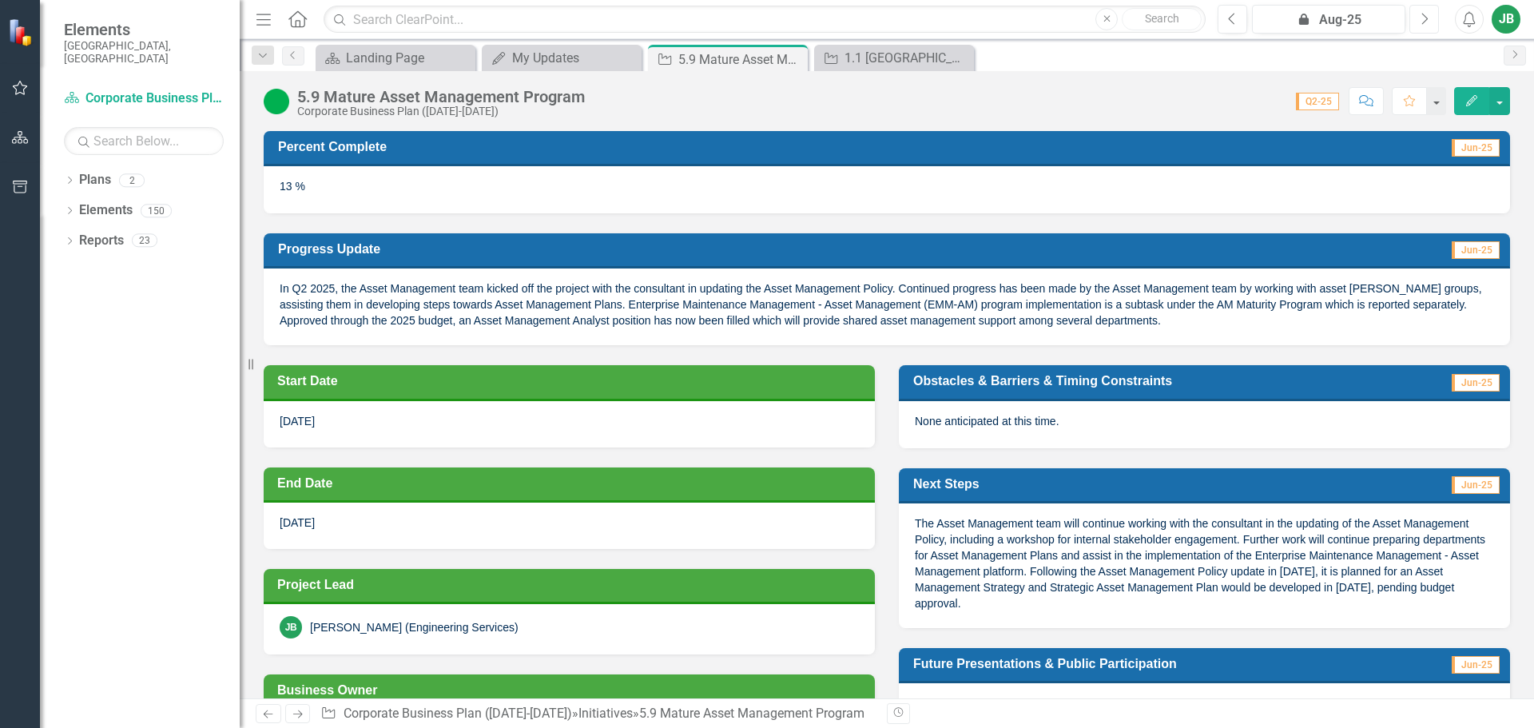
click at [1428, 25] on icon "Next" at bounding box center [1424, 19] width 9 height 14
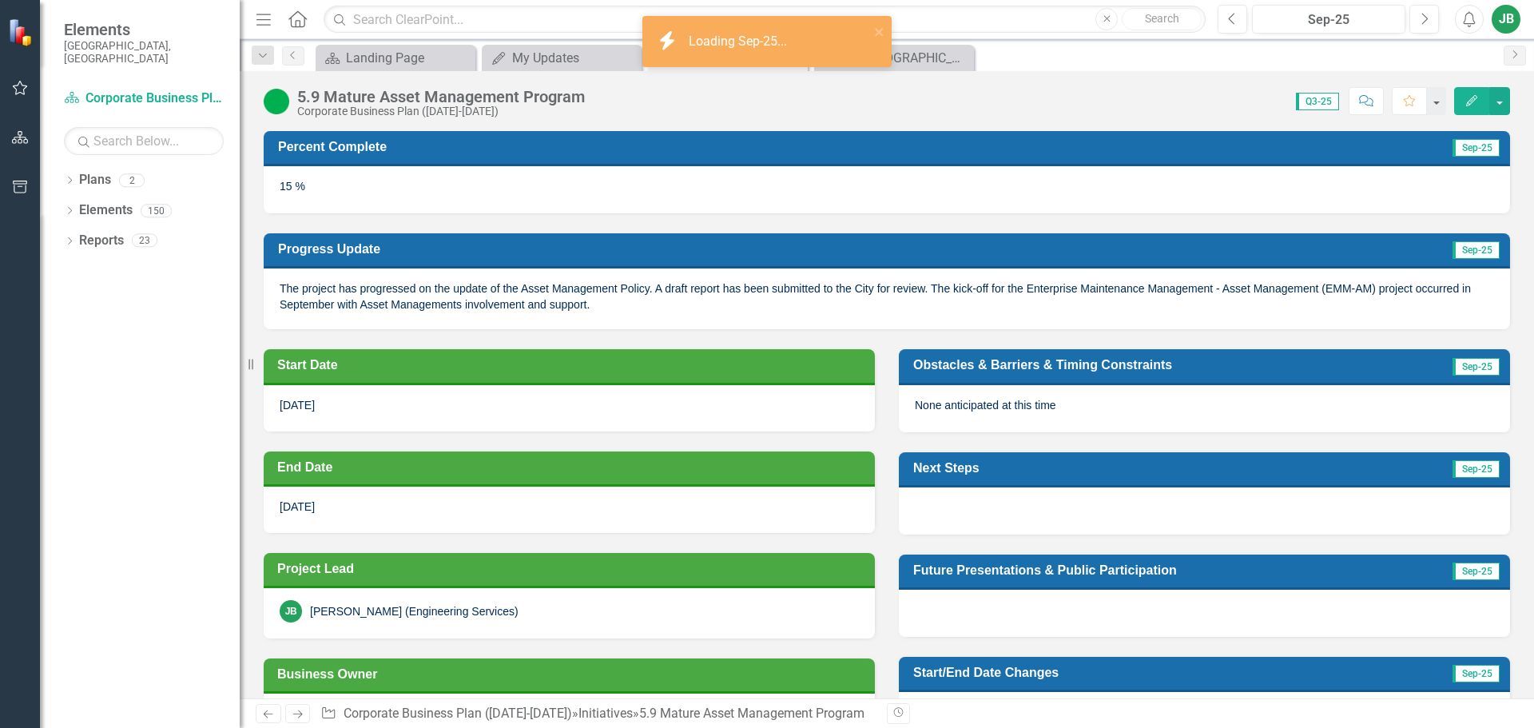
click at [1469, 104] on icon "button" at bounding box center [1471, 100] width 11 height 11
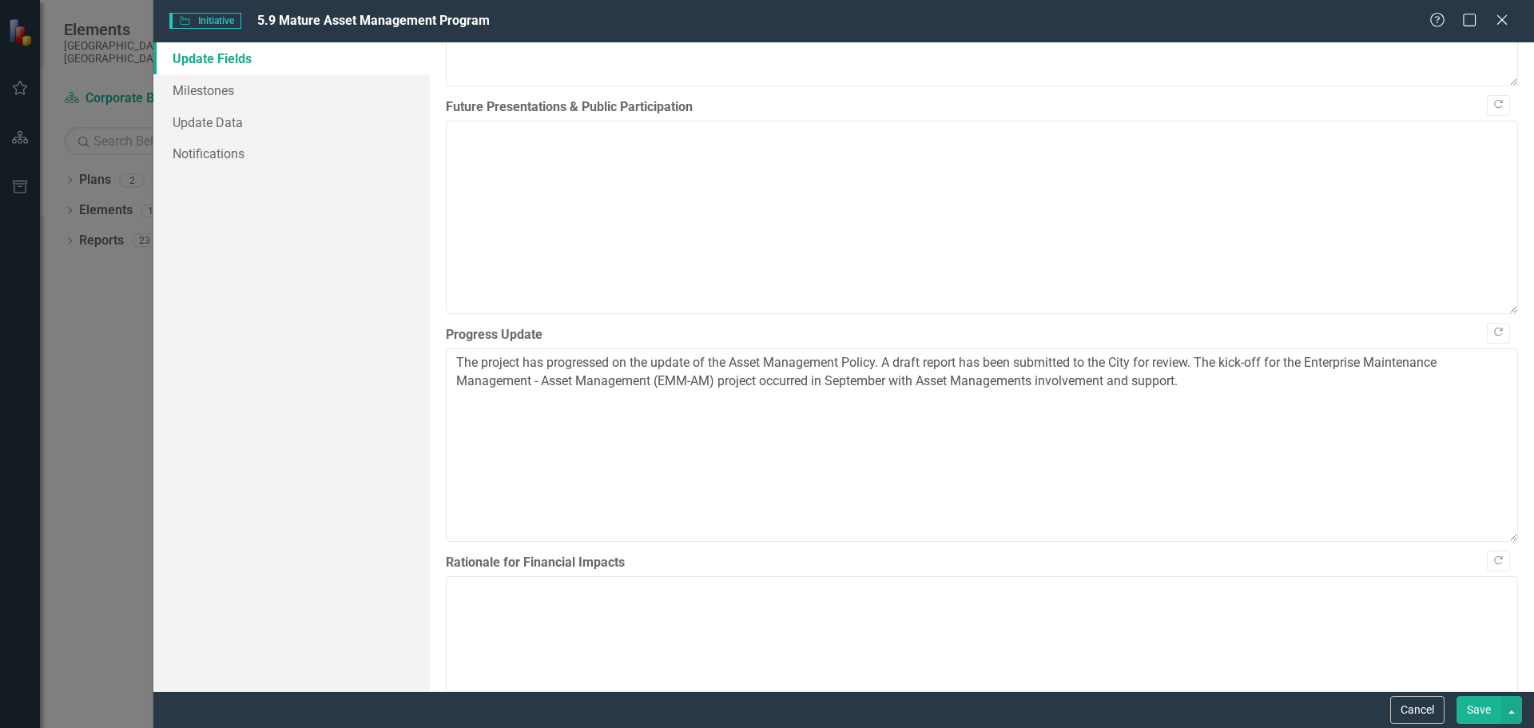
scroll to position [1119, 0]
click at [1230, 384] on textarea "The project has progressed on the update of the Asset Management Policy. A draf…" at bounding box center [982, 442] width 1072 height 193
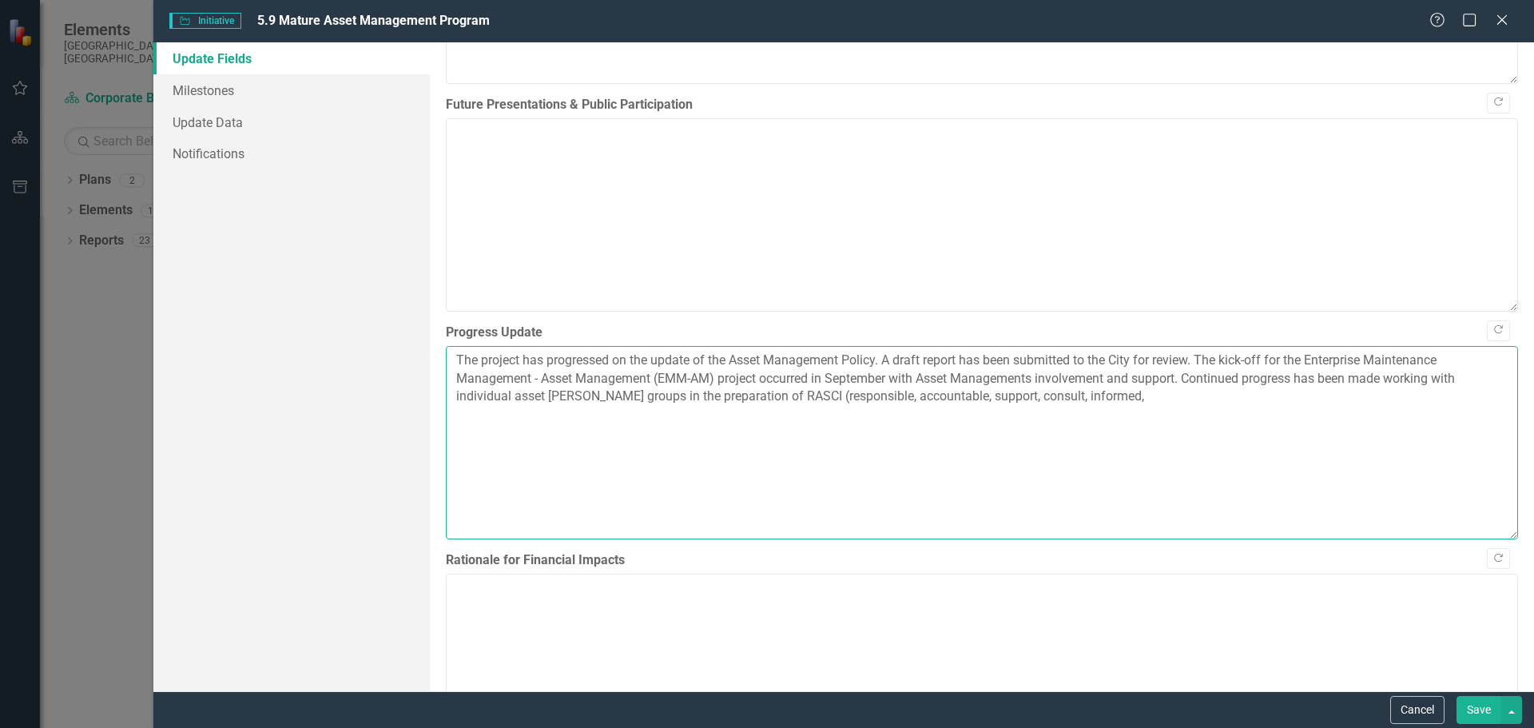
click at [1037, 396] on textarea "The project has progressed on the update of the Asset Management Policy. A draf…" at bounding box center [982, 442] width 1072 height 193
click at [991, 398] on textarea "The project has progressed on the update of the Asset Management Policy. A draf…" at bounding box center [982, 442] width 1072 height 193
click at [1152, 402] on textarea "The project has progressed on the update of the Asset Management Policy. A draf…" at bounding box center [982, 442] width 1072 height 193
type textarea "The project has progressed on the update of the Asset Management Policy. A draf…"
click at [1481, 716] on button "Save" at bounding box center [1479, 710] width 45 height 28
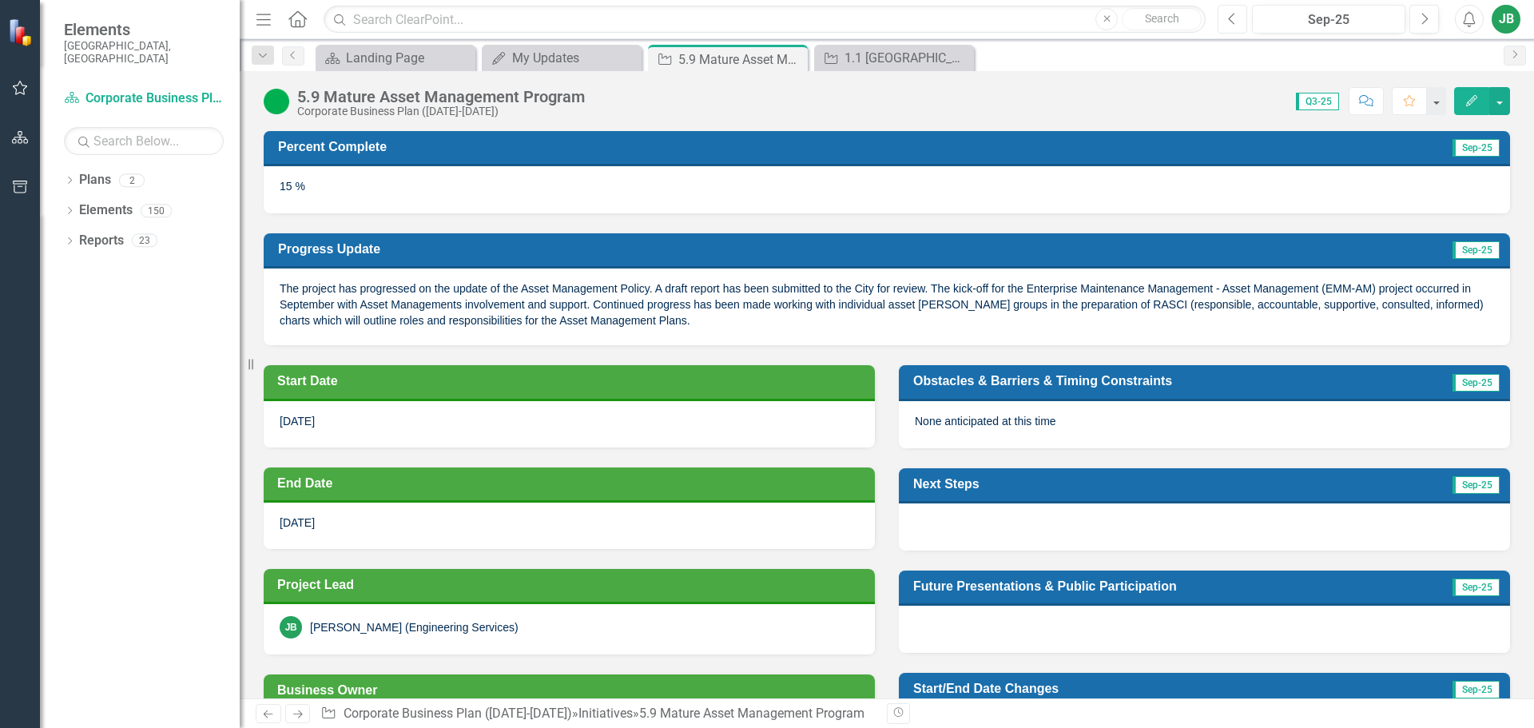
click at [1232, 16] on icon "button" at bounding box center [1232, 18] width 6 height 11
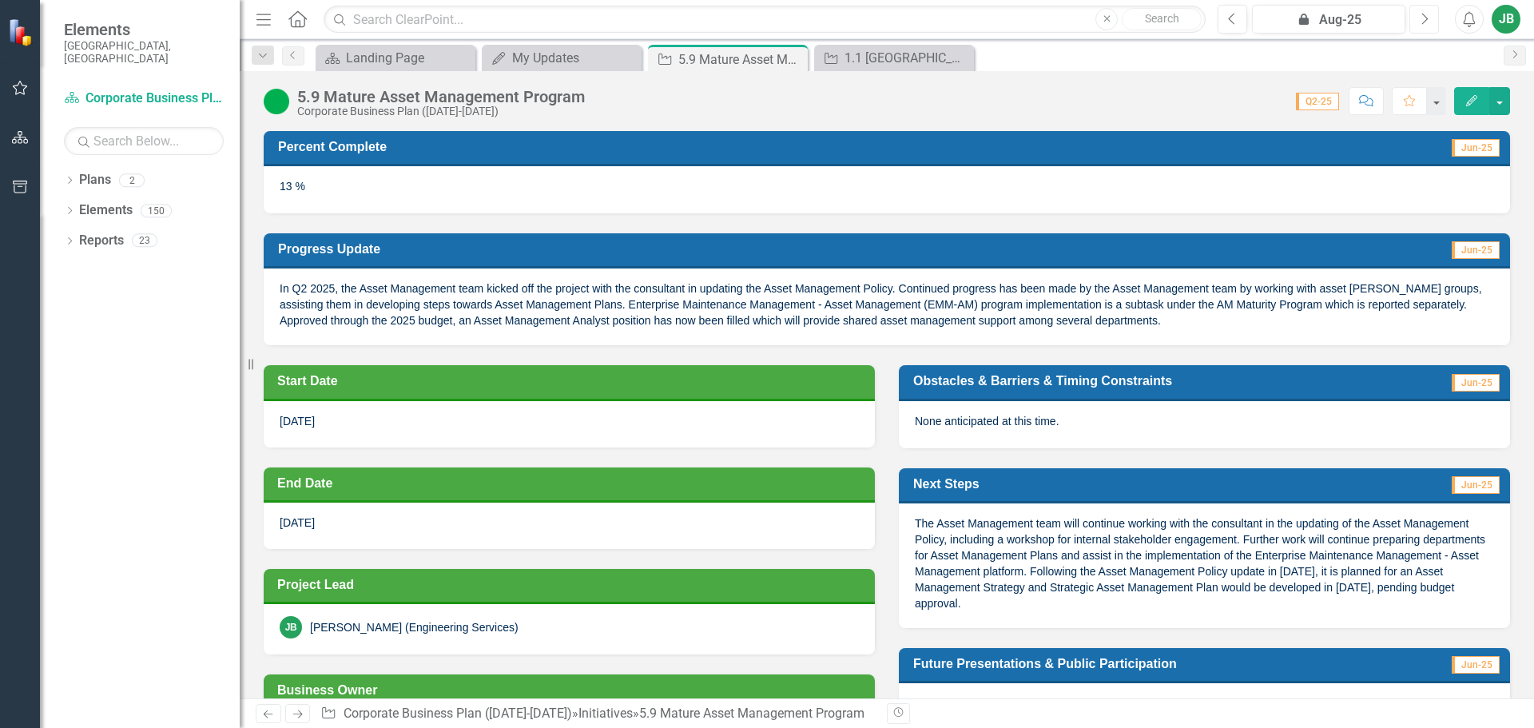
click at [1429, 26] on button "Next" at bounding box center [1424, 19] width 30 height 29
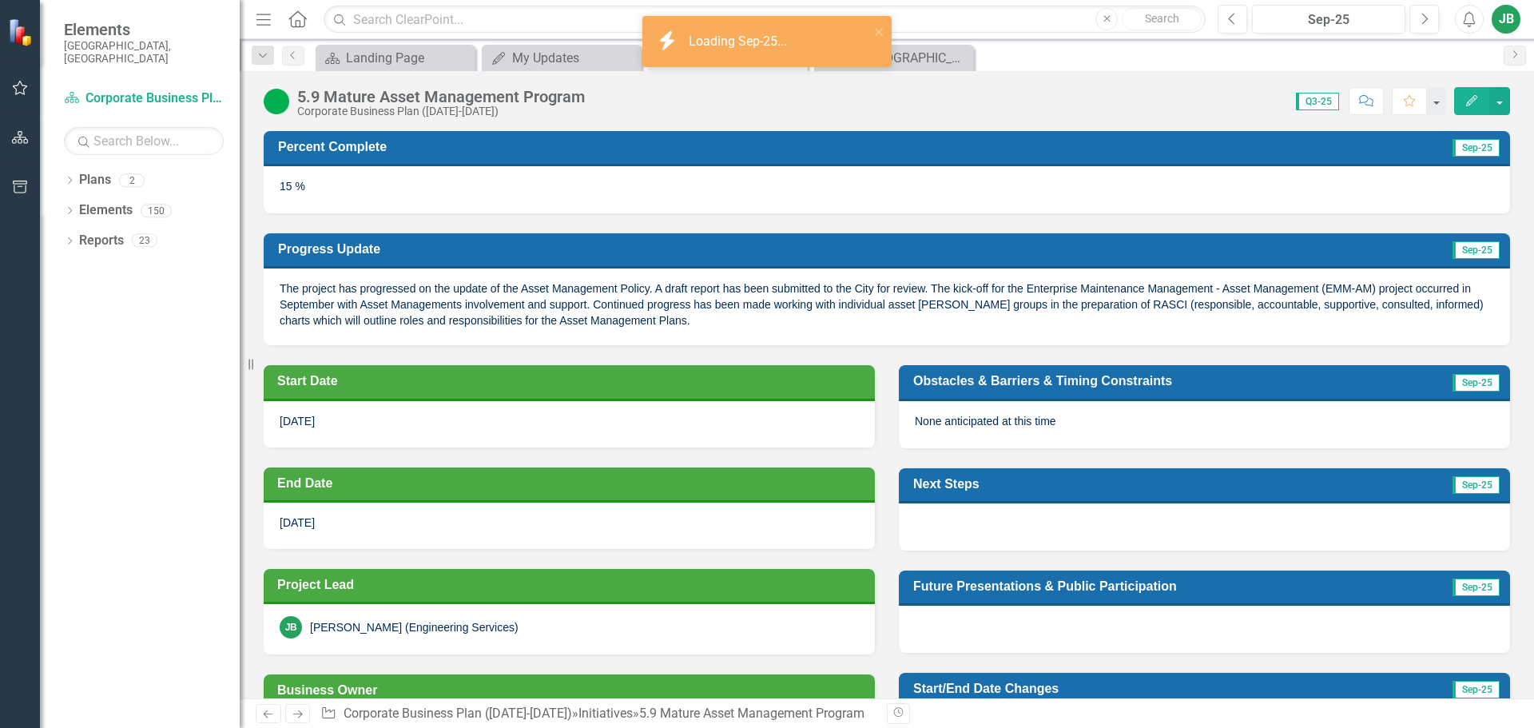
click at [1473, 95] on icon "Edit" at bounding box center [1472, 100] width 14 height 11
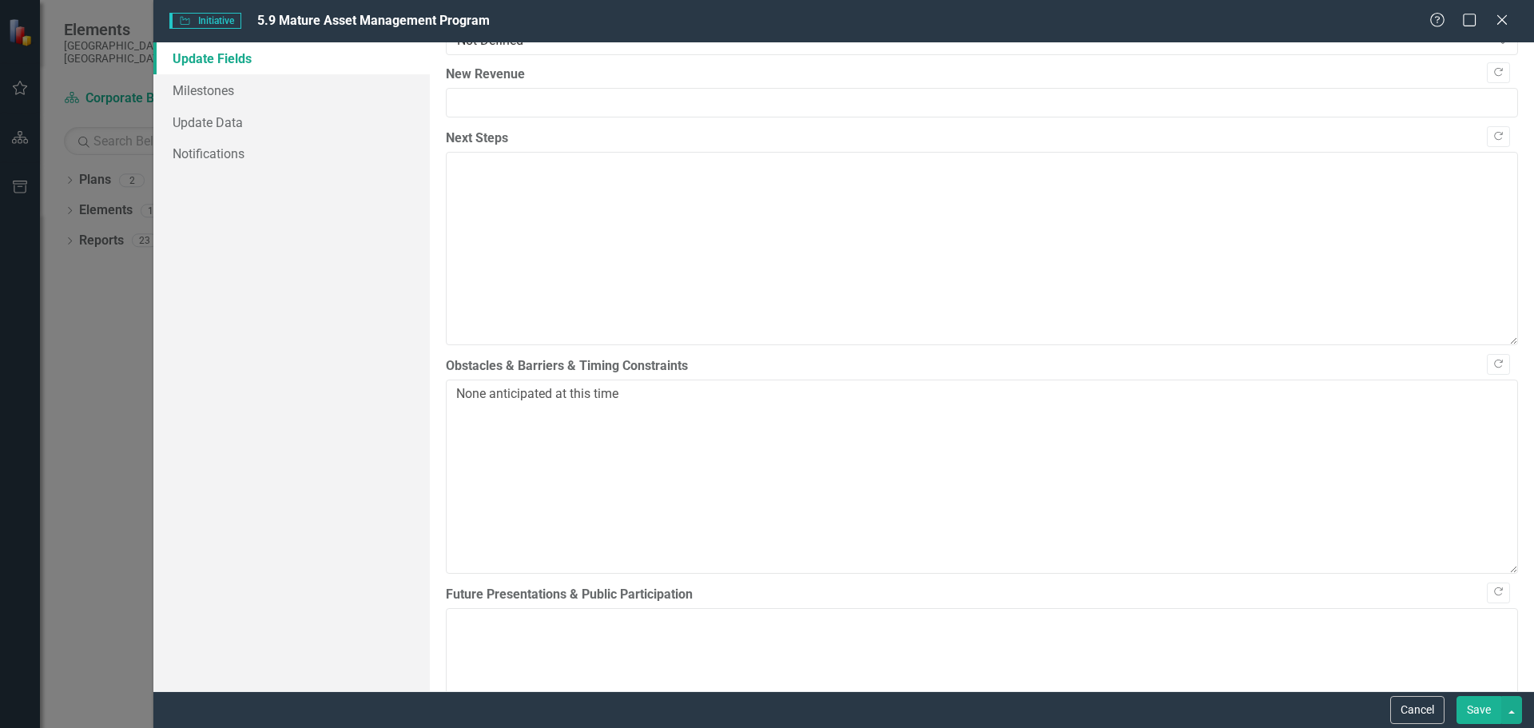
scroll to position [559, 0]
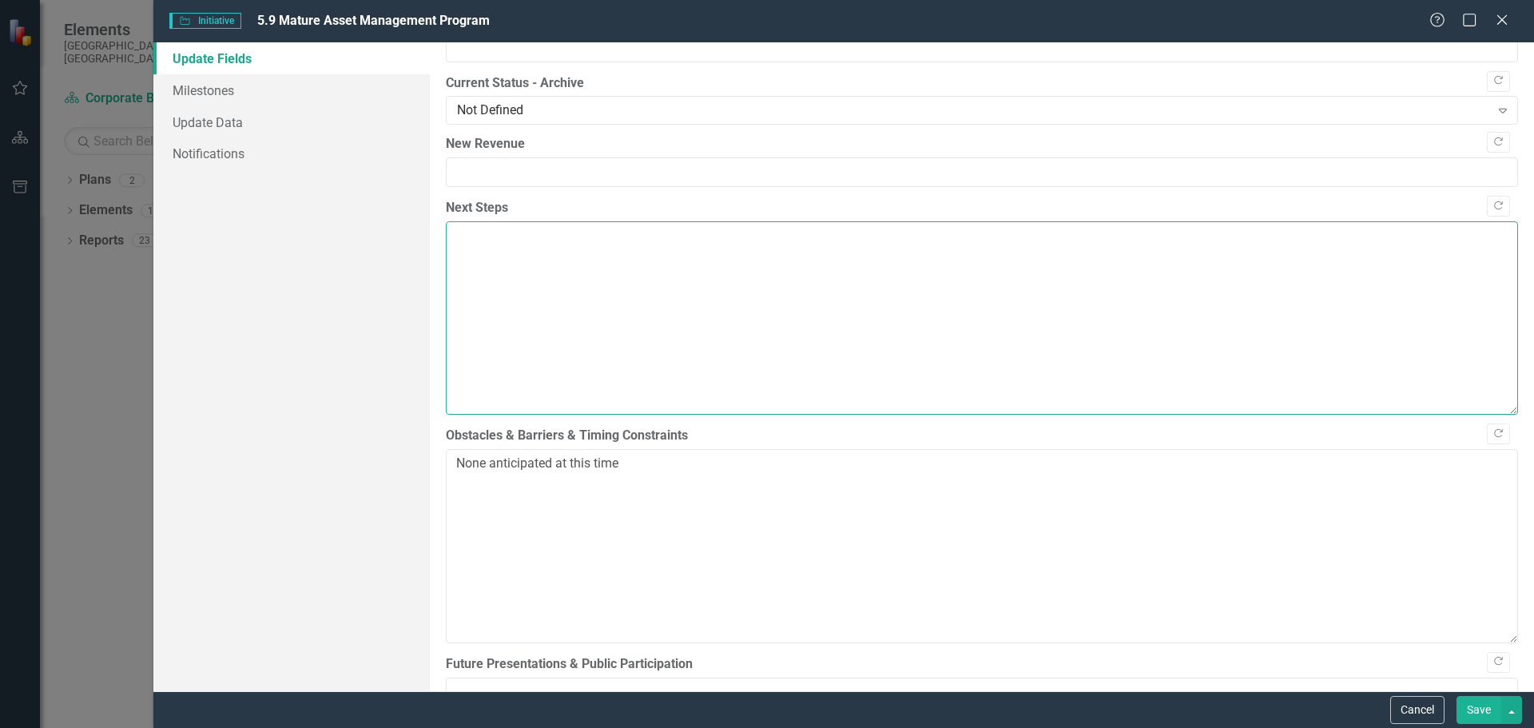
click at [519, 348] on textarea "Next Steps" at bounding box center [982, 317] width 1072 height 193
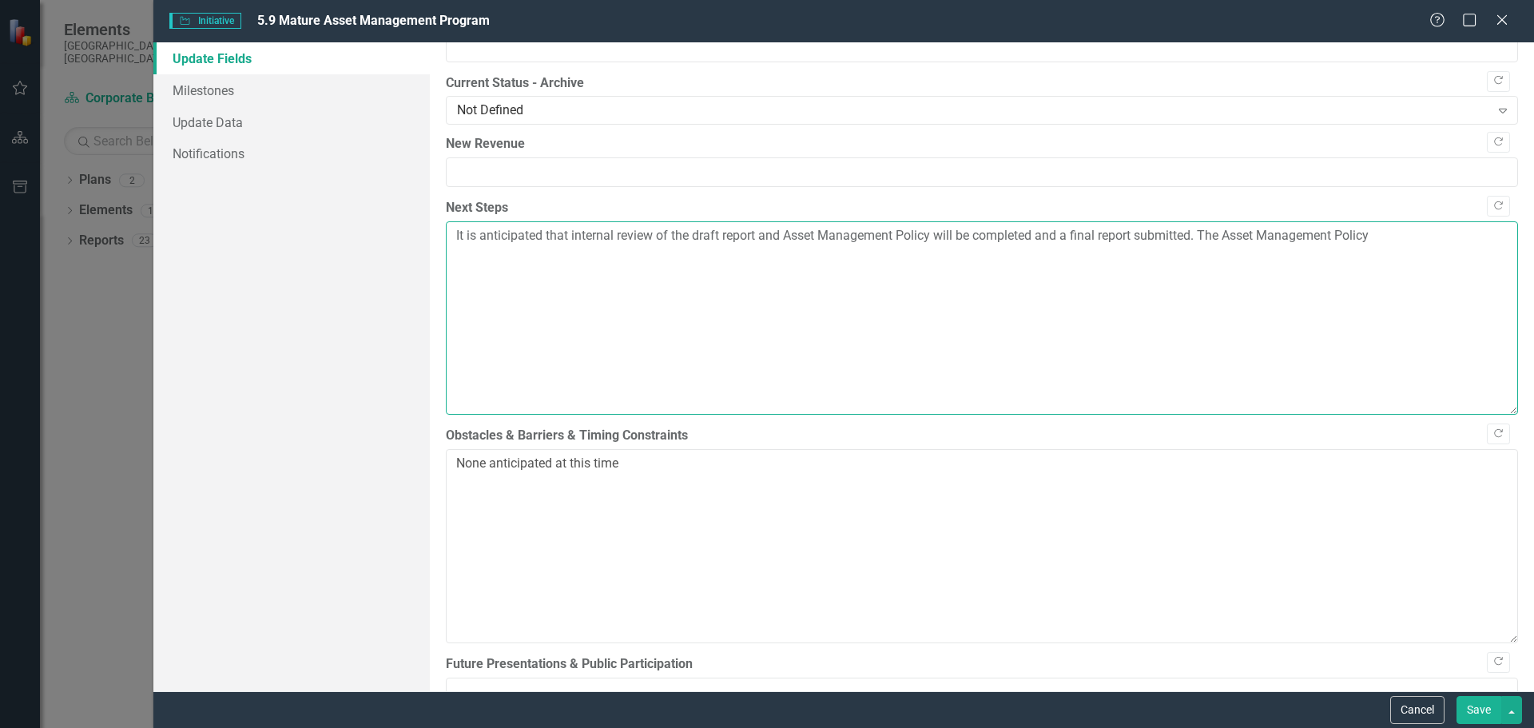
click at [1231, 235] on textarea "It is anticipated that internal review of the draft report and Asset Management…" at bounding box center [982, 317] width 1072 height 193
click at [1469, 248] on textarea "It is anticipated that internal review of the draft report and Asset Management…" at bounding box center [982, 317] width 1072 height 193
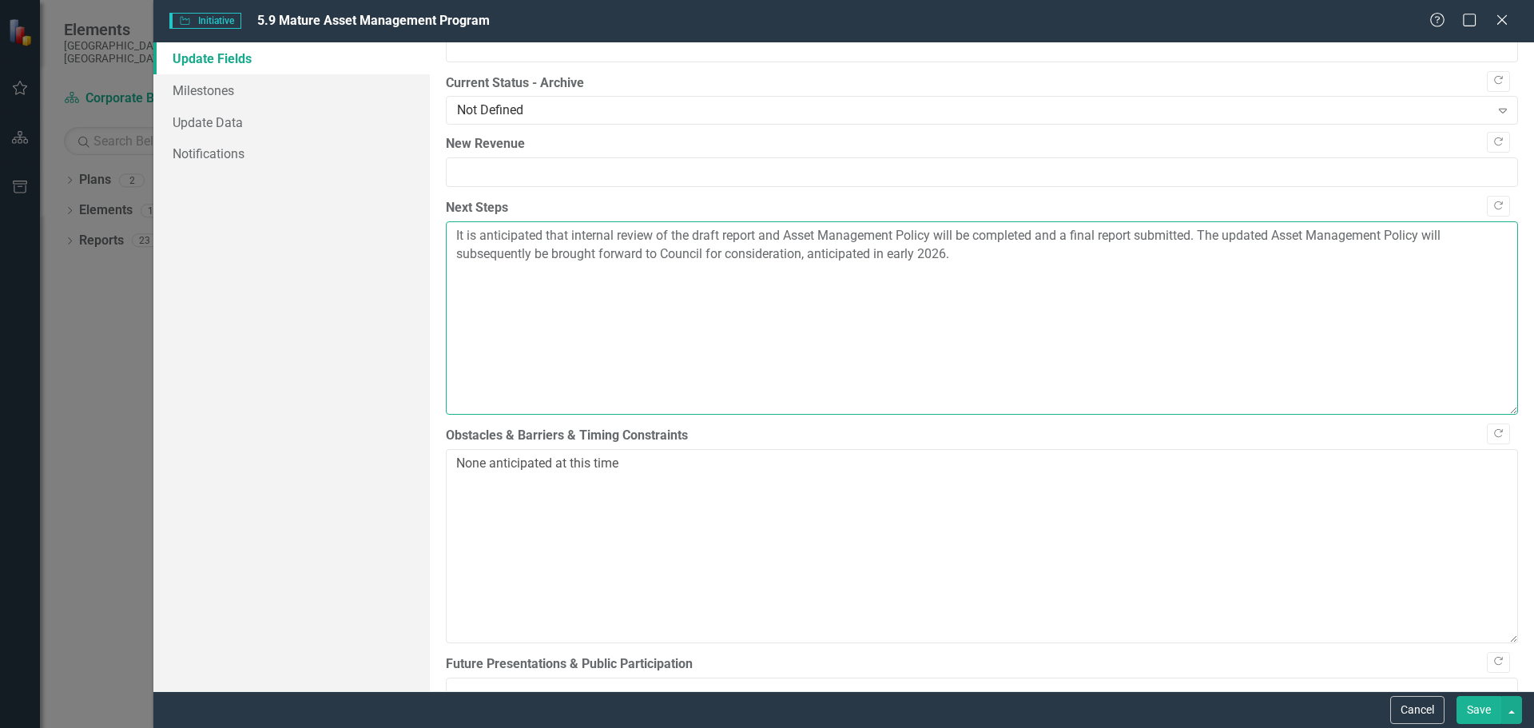
drag, startPoint x: 545, startPoint y: 235, endPoint x: 479, endPoint y: 235, distance: 66.3
click at [479, 235] on textarea "It is anticipated that internal review of the draft report and Asset Management…" at bounding box center [982, 317] width 1072 height 193
drag, startPoint x: 551, startPoint y: 237, endPoint x: 528, endPoint y: 237, distance: 23.2
click at [528, 237] on textarea "It is planned that internal review of the draft report and Asset Management Pol…" at bounding box center [982, 317] width 1072 height 193
click at [782, 236] on textarea "It is planned for an internal review of the draft report and Asset Management P…" at bounding box center [982, 317] width 1072 height 193
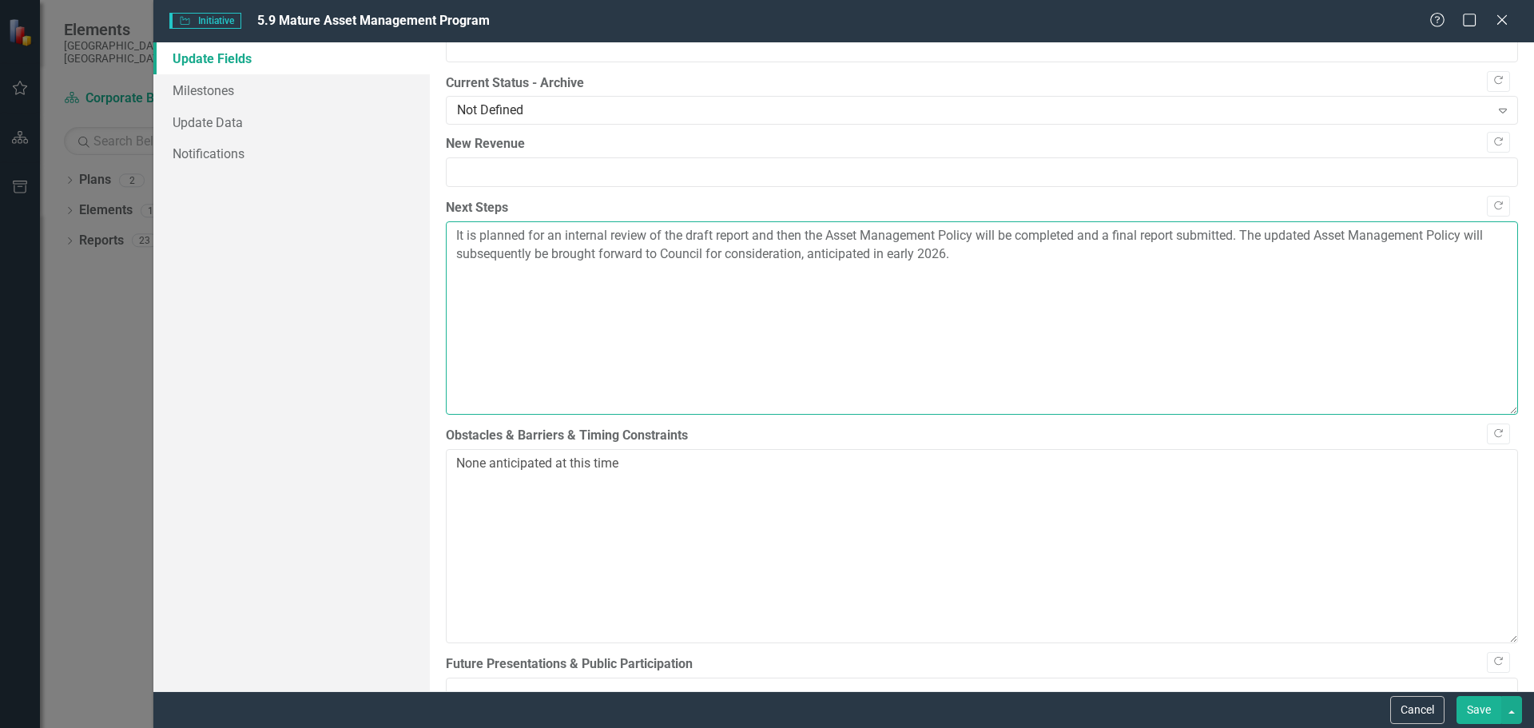
click at [1044, 255] on textarea "It is planned for an internal review of the draft report and then the Asset Man…" at bounding box center [982, 317] width 1072 height 193
drag, startPoint x: 1077, startPoint y: 233, endPoint x: 1020, endPoint y: 235, distance: 56.8
click at [1020, 235] on textarea "It is planned for an internal review of the draft report and then the Asset Man…" at bounding box center [982, 317] width 1072 height 193
click at [1056, 257] on textarea "It is planned for an internal review of the draft report and then the Asset Man…" at bounding box center [982, 317] width 1072 height 193
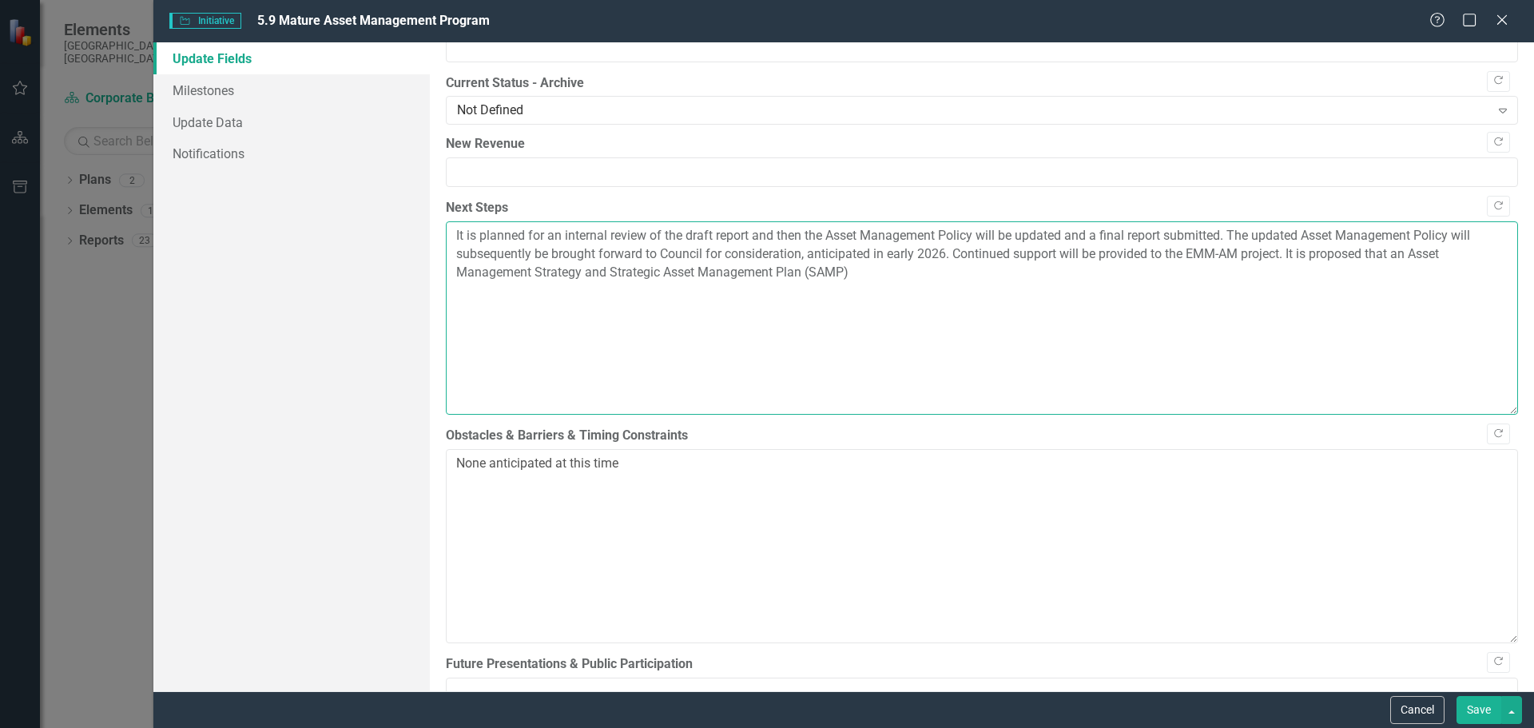
click at [584, 269] on textarea "It is planned for an internal review of the draft report and then the Asset Man…" at bounding box center [982, 317] width 1072 height 193
click at [935, 268] on textarea "It is planned for an internal review of the draft report and then the Asset Man…" at bounding box center [982, 317] width 1072 height 193
click at [1092, 274] on textarea "It is planned for an internal review of the draft report and then the Asset Man…" at bounding box center [982, 317] width 1072 height 193
type textarea "It is planned for an internal review of the draft report and then the Asset Man…"
click at [1474, 709] on button "Save" at bounding box center [1479, 710] width 45 height 28
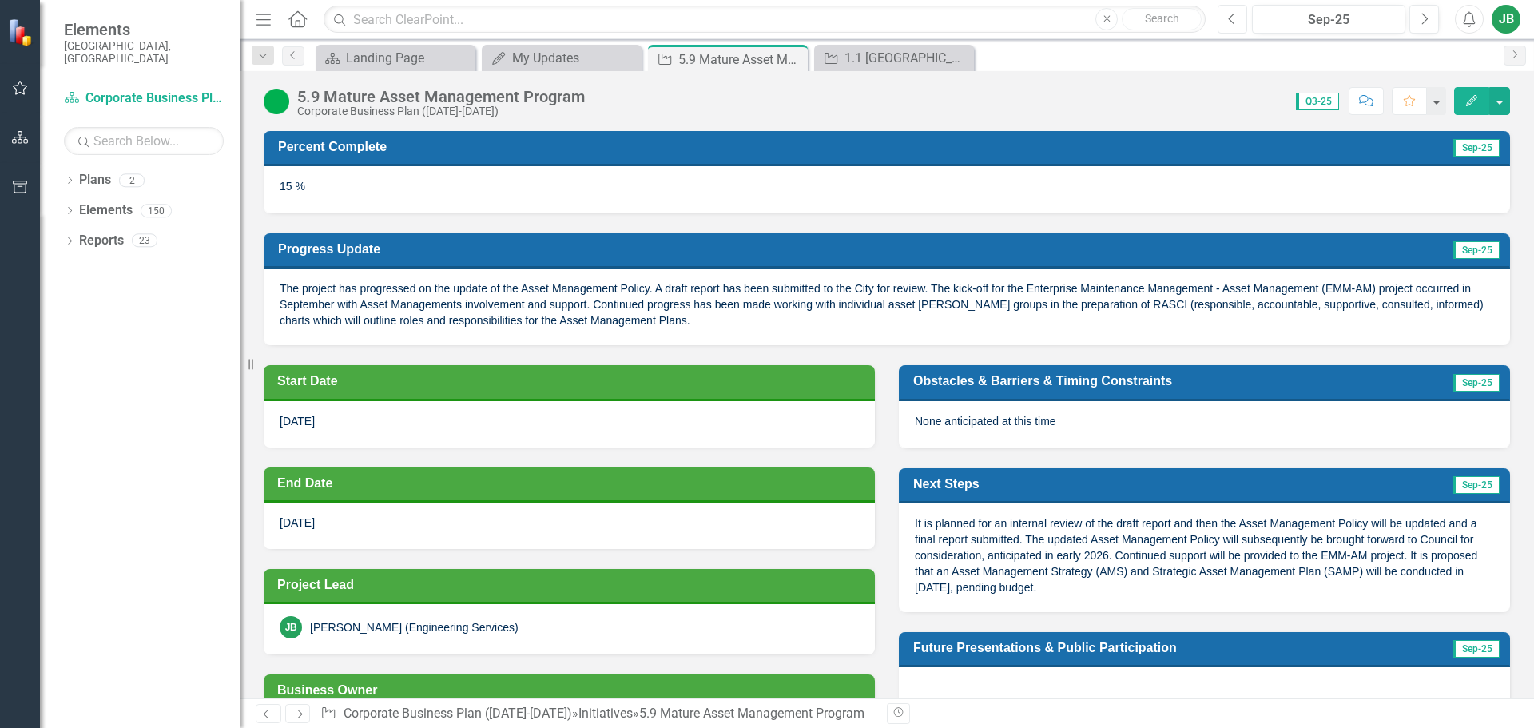
click at [1233, 22] on icon "Previous" at bounding box center [1232, 19] width 9 height 14
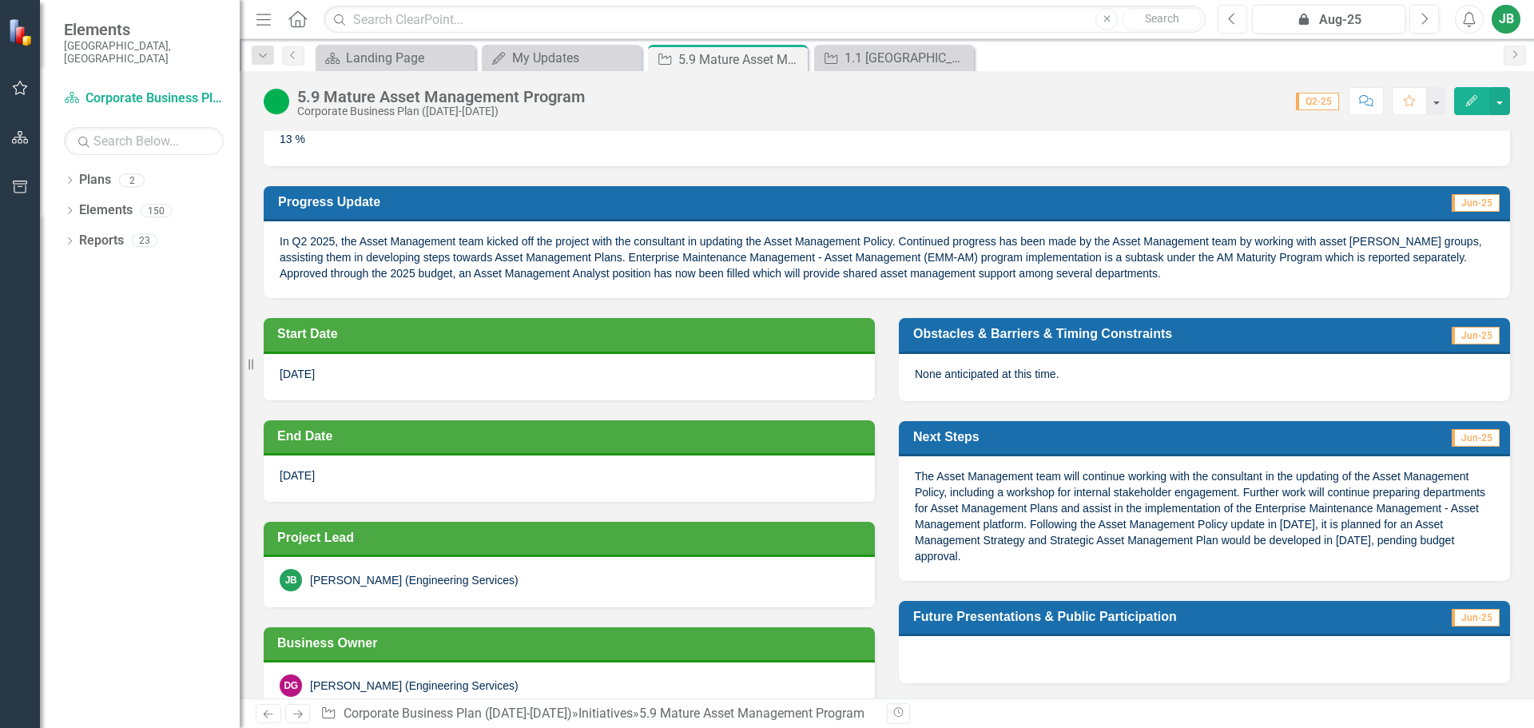
scroll to position [8, 0]
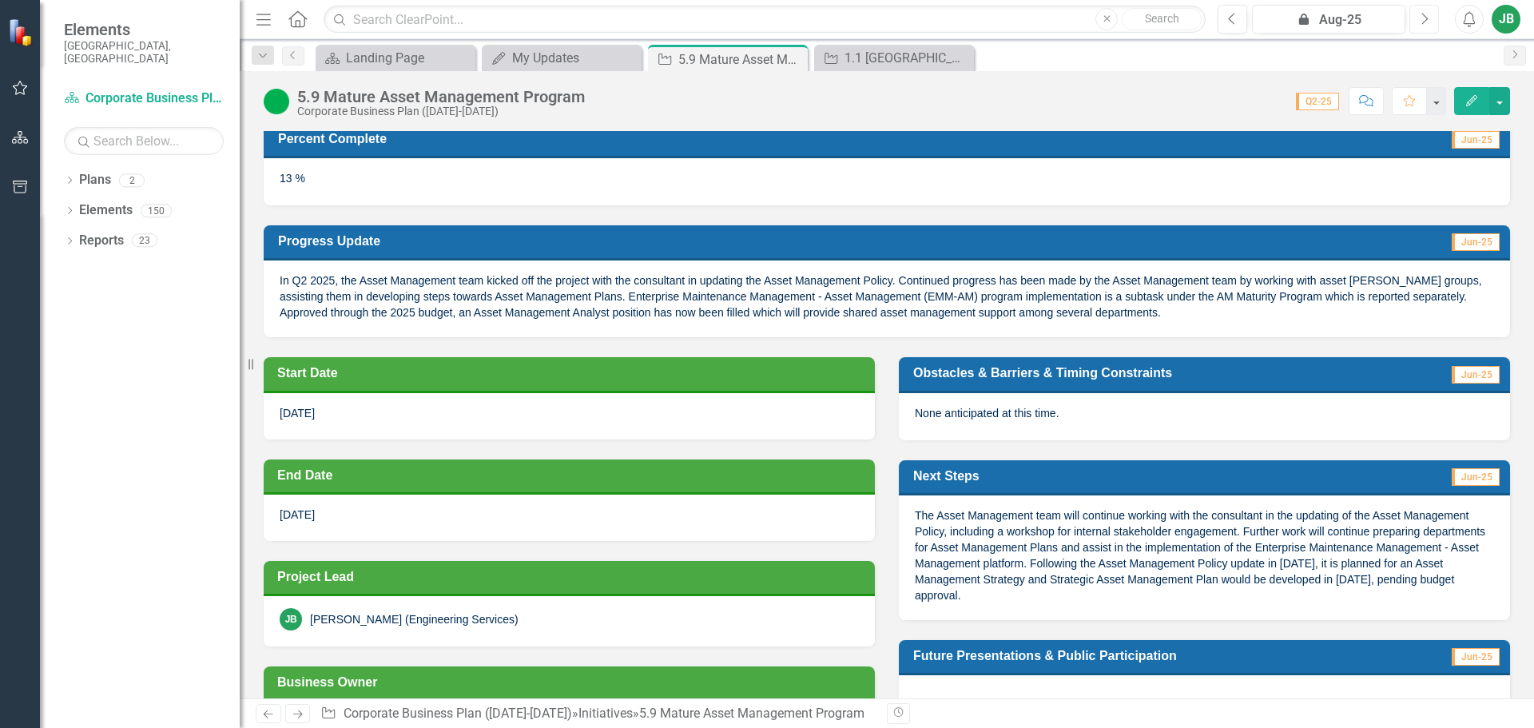
click at [1431, 14] on button "Next" at bounding box center [1424, 19] width 30 height 29
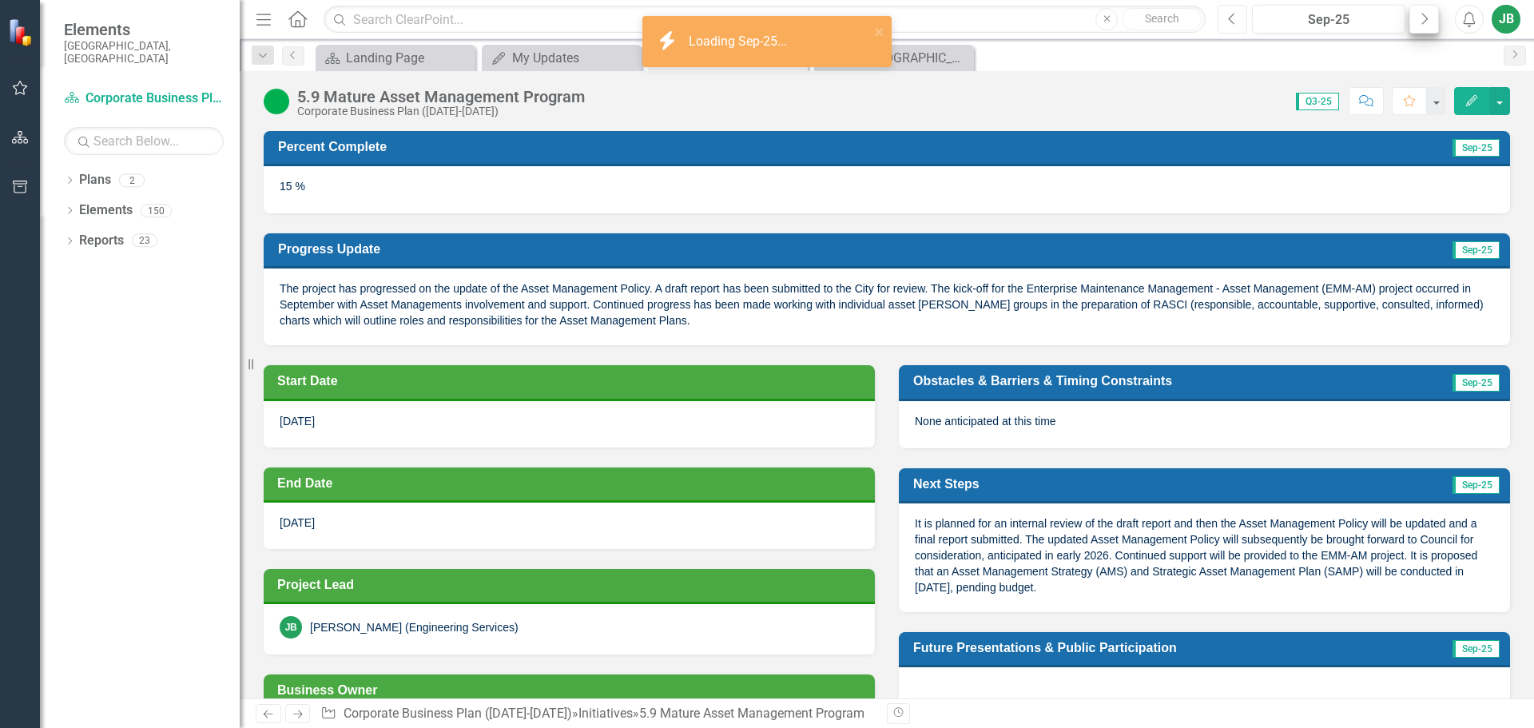
drag, startPoint x: 1238, startPoint y: 15, endPoint x: 1421, endPoint y: 26, distance: 182.5
click at [1238, 15] on button "Previous" at bounding box center [1233, 19] width 30 height 29
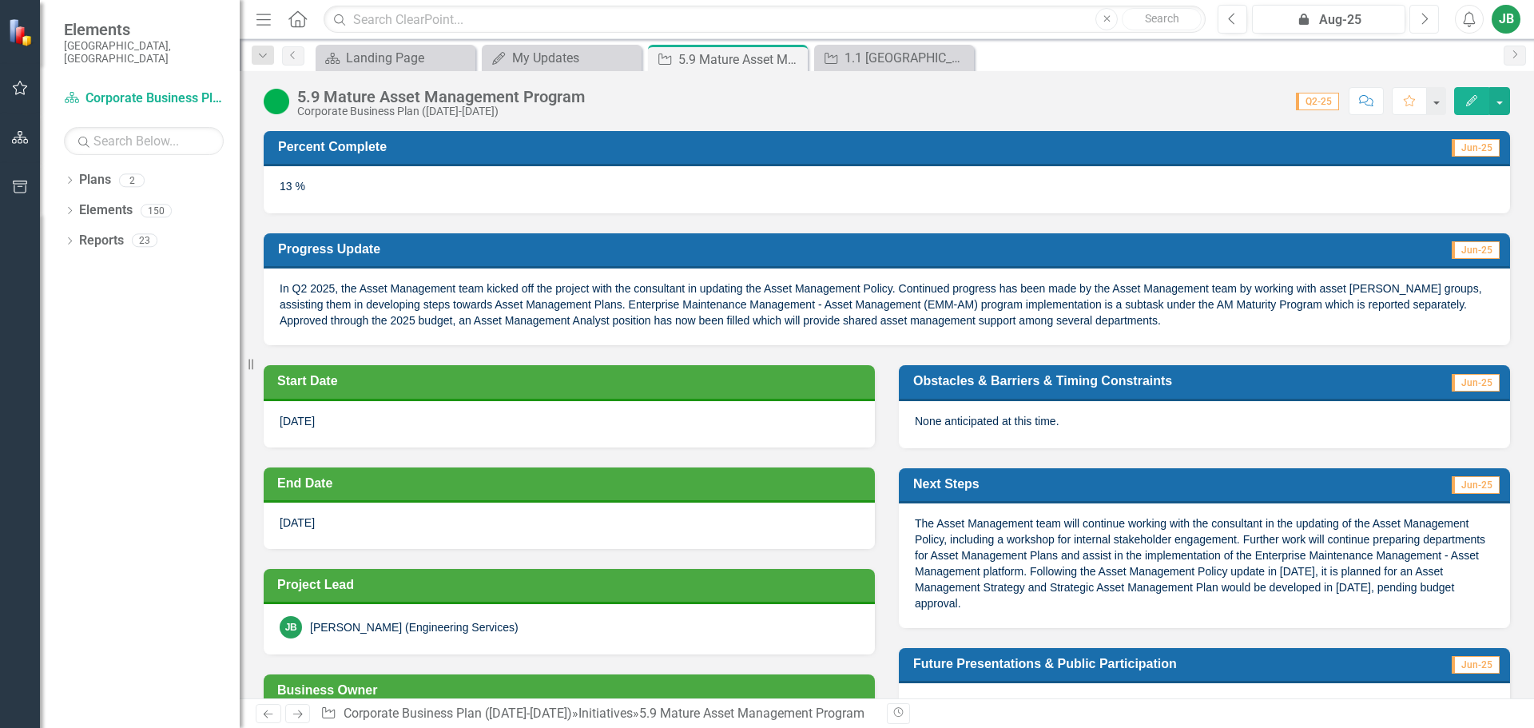
click at [1423, 19] on icon "Next" at bounding box center [1424, 19] width 9 height 14
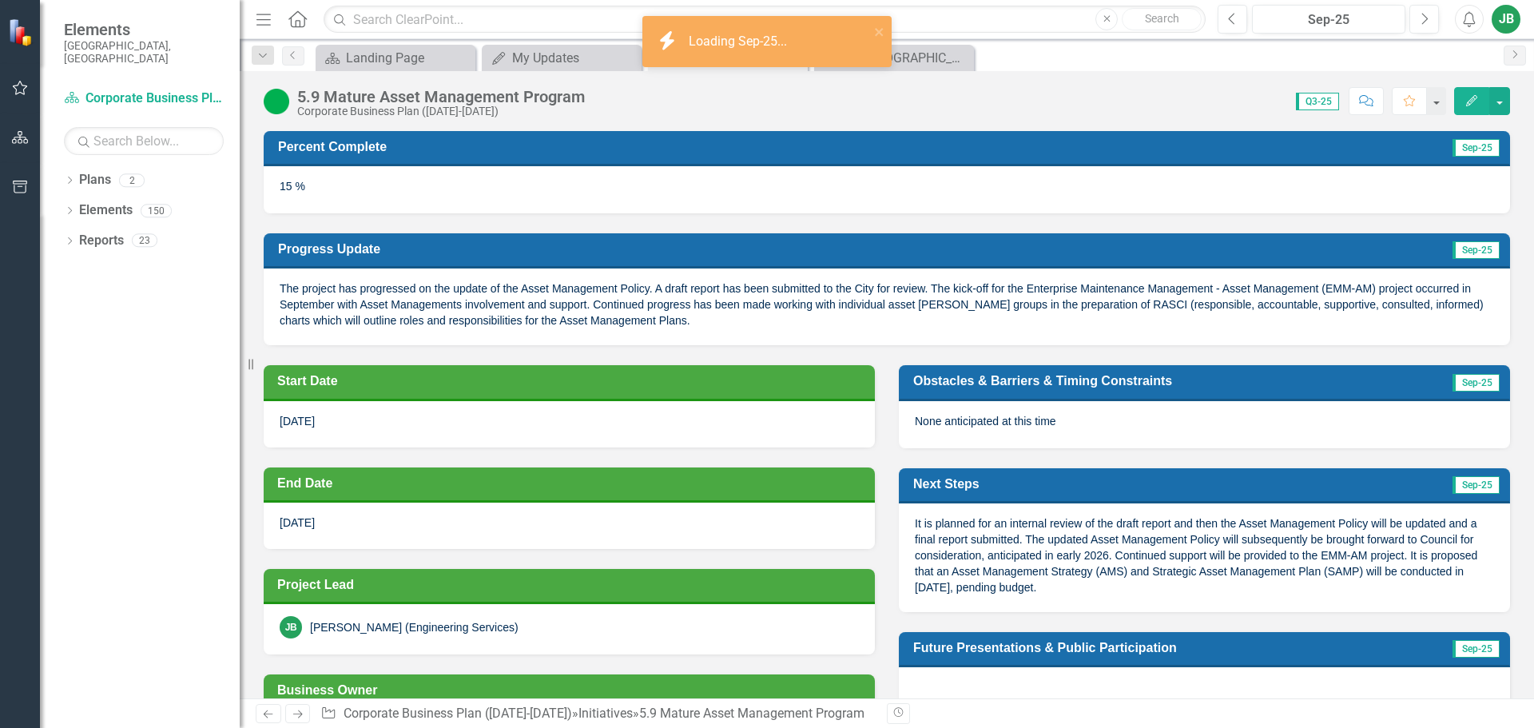
click at [1473, 98] on icon "Edit" at bounding box center [1472, 100] width 14 height 11
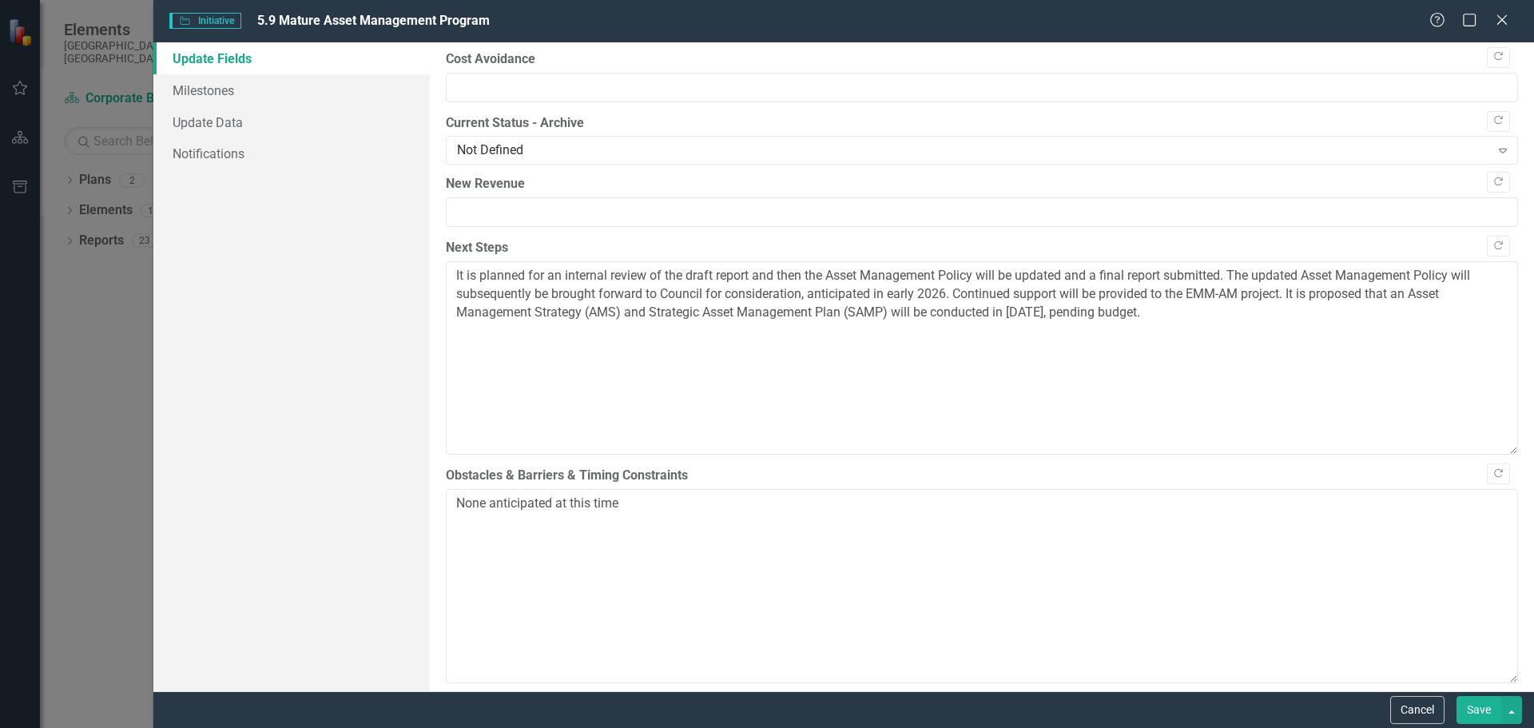
scroll to position [479, 0]
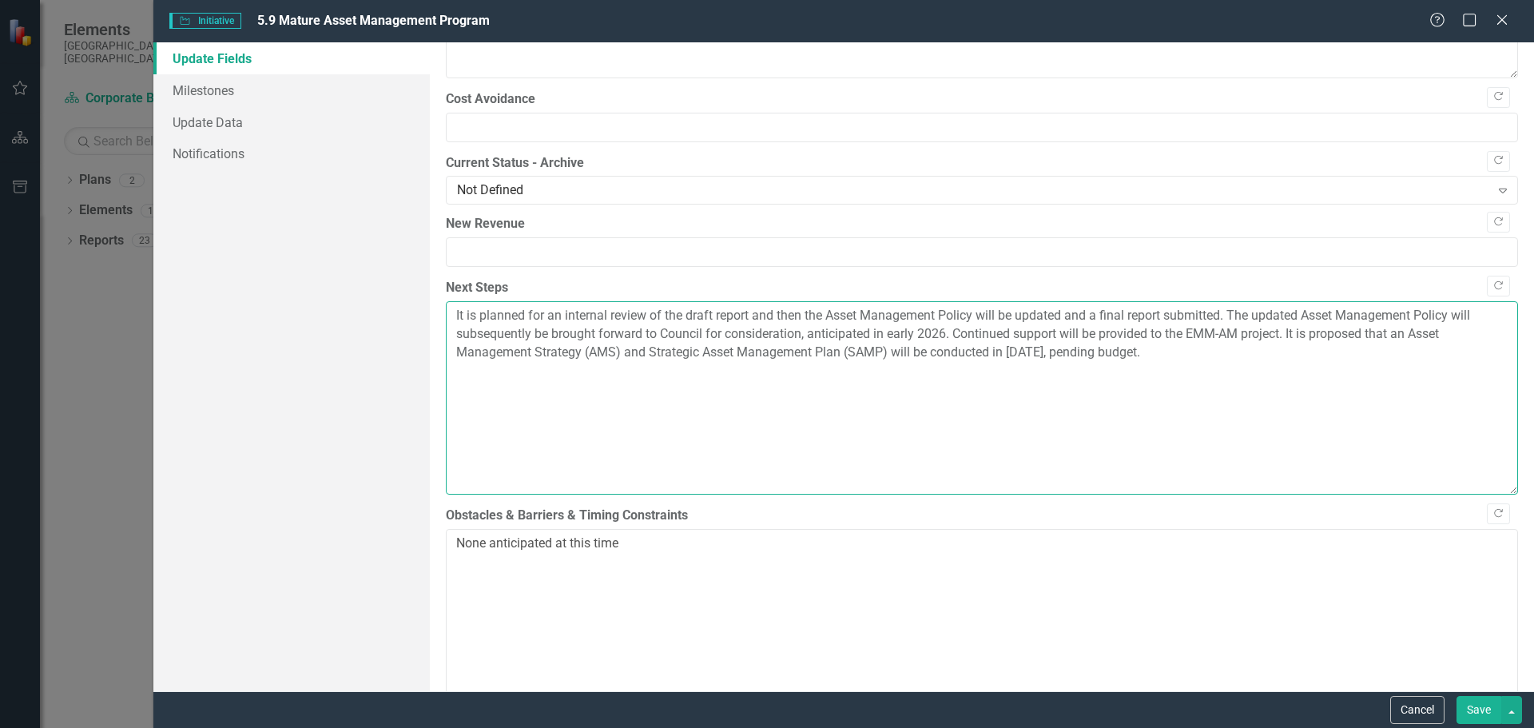
click at [1163, 334] on textarea "It is planned for an internal review of the draft report and then the Asset Man…" at bounding box center [982, 397] width 1072 height 193
click at [1322, 359] on textarea "It is planned for an internal review of the draft report and then the Asset Man…" at bounding box center [982, 397] width 1072 height 193
type textarea "It is planned for an internal review of the draft report and then the Asset Man…"
drag, startPoint x: 873, startPoint y: 414, endPoint x: 1183, endPoint y: 377, distance: 311.4
click at [873, 414] on textarea "It is planned for an internal review of the draft report and then the Asset Man…" at bounding box center [982, 397] width 1072 height 193
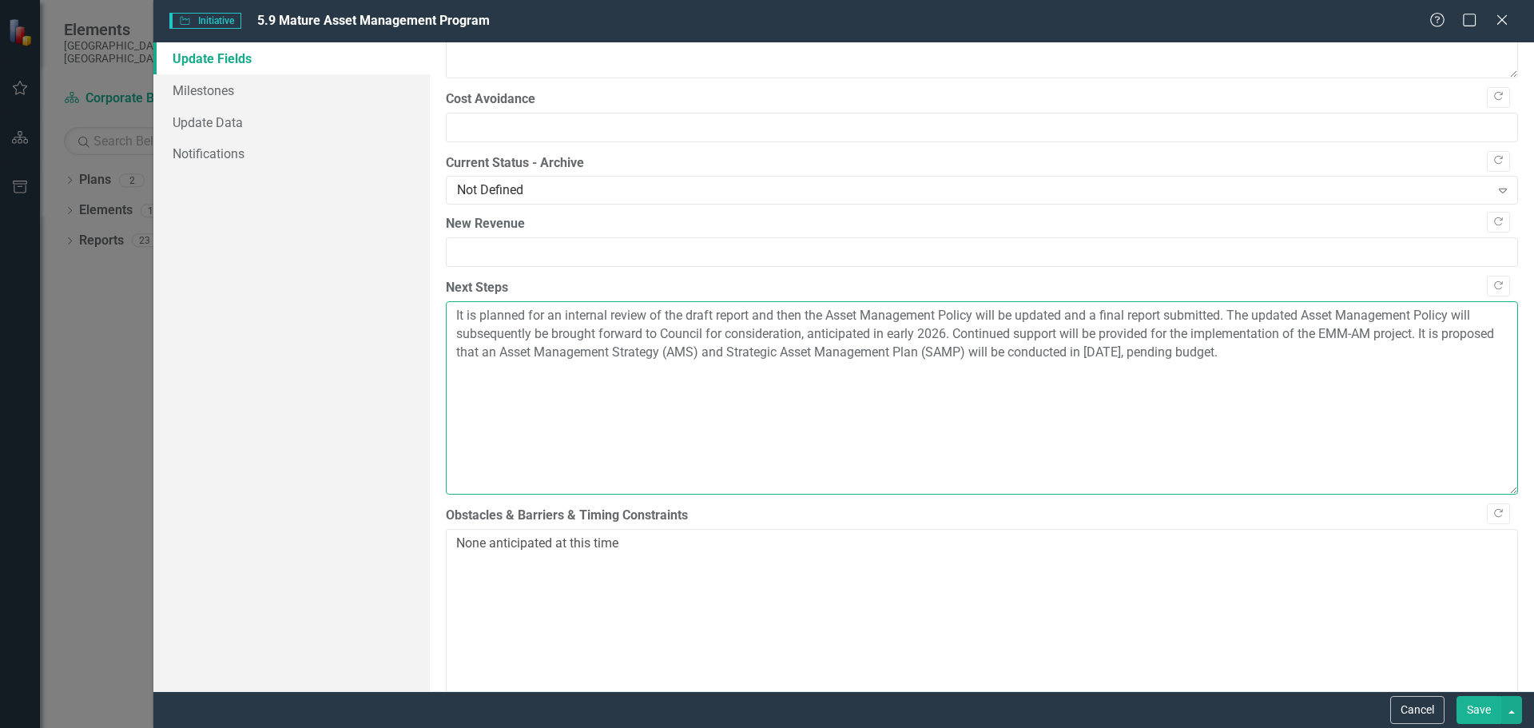
drag, startPoint x: 1307, startPoint y: 373, endPoint x: 370, endPoint y: 304, distance: 939.8
click at [375, 305] on div "Update Fields Milestones Update Data Notifications "Update" fields in ClearPoin…" at bounding box center [843, 366] width 1381 height 649
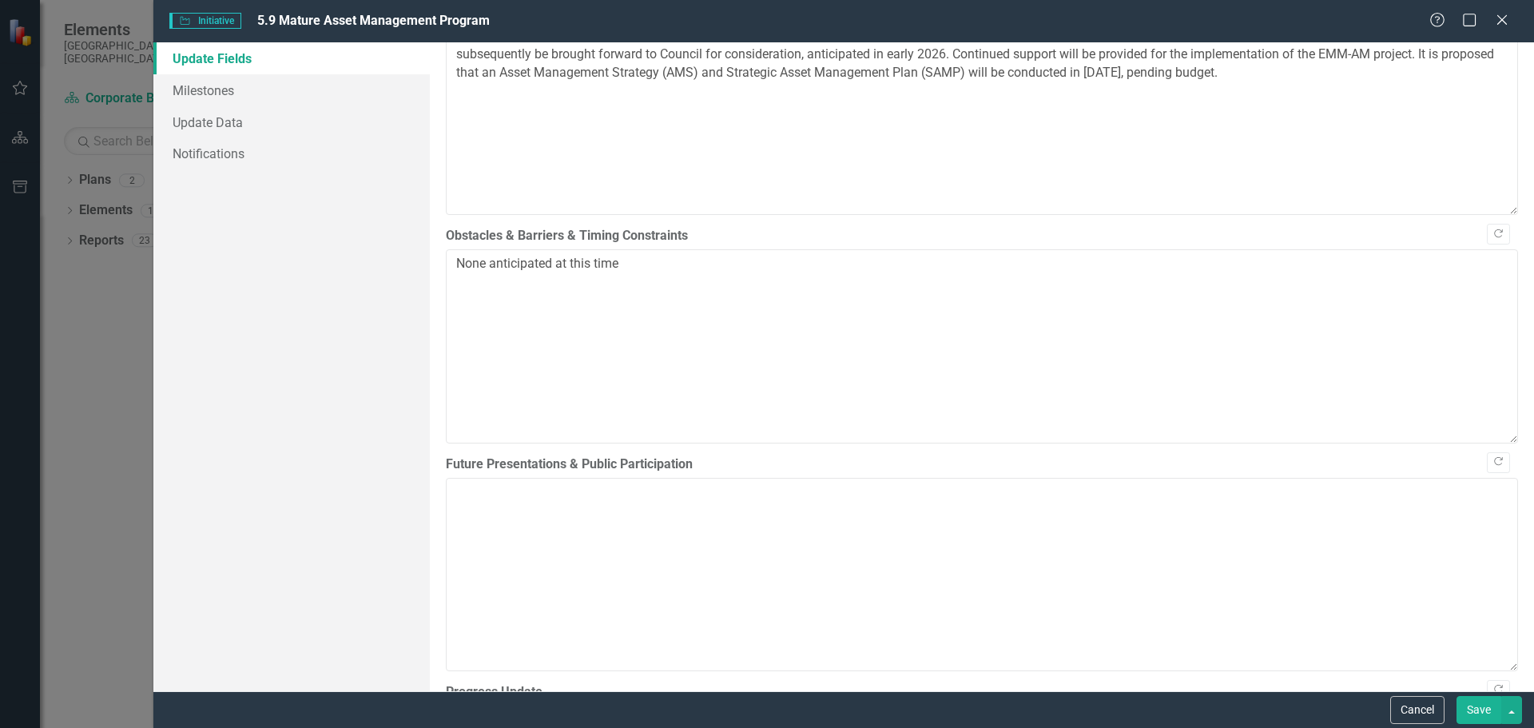
scroll to position [959, 0]
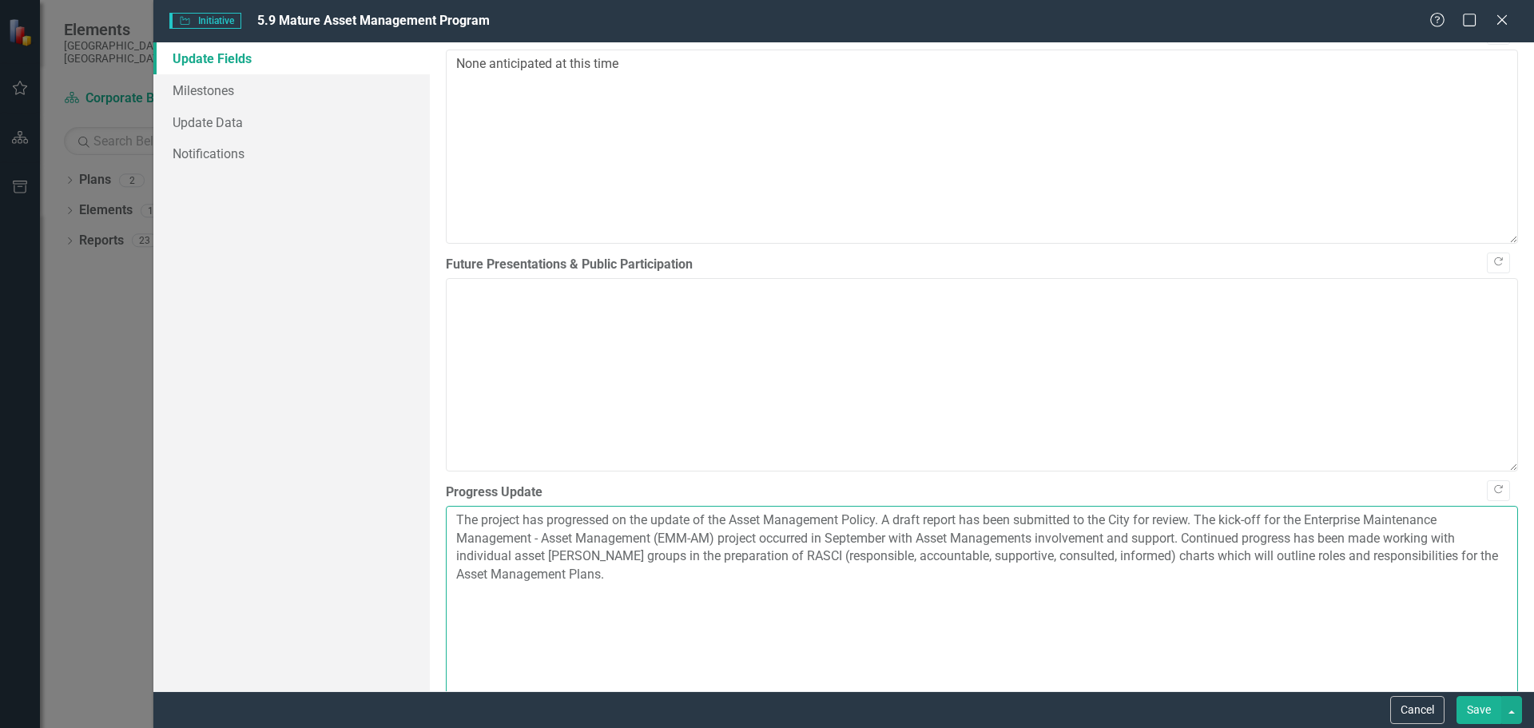
drag, startPoint x: 704, startPoint y: 618, endPoint x: 371, endPoint y: 466, distance: 366.5
click at [371, 466] on div "Update Fields Milestones Update Data Notifications "Update" fields in ClearPoin…" at bounding box center [843, 366] width 1381 height 649
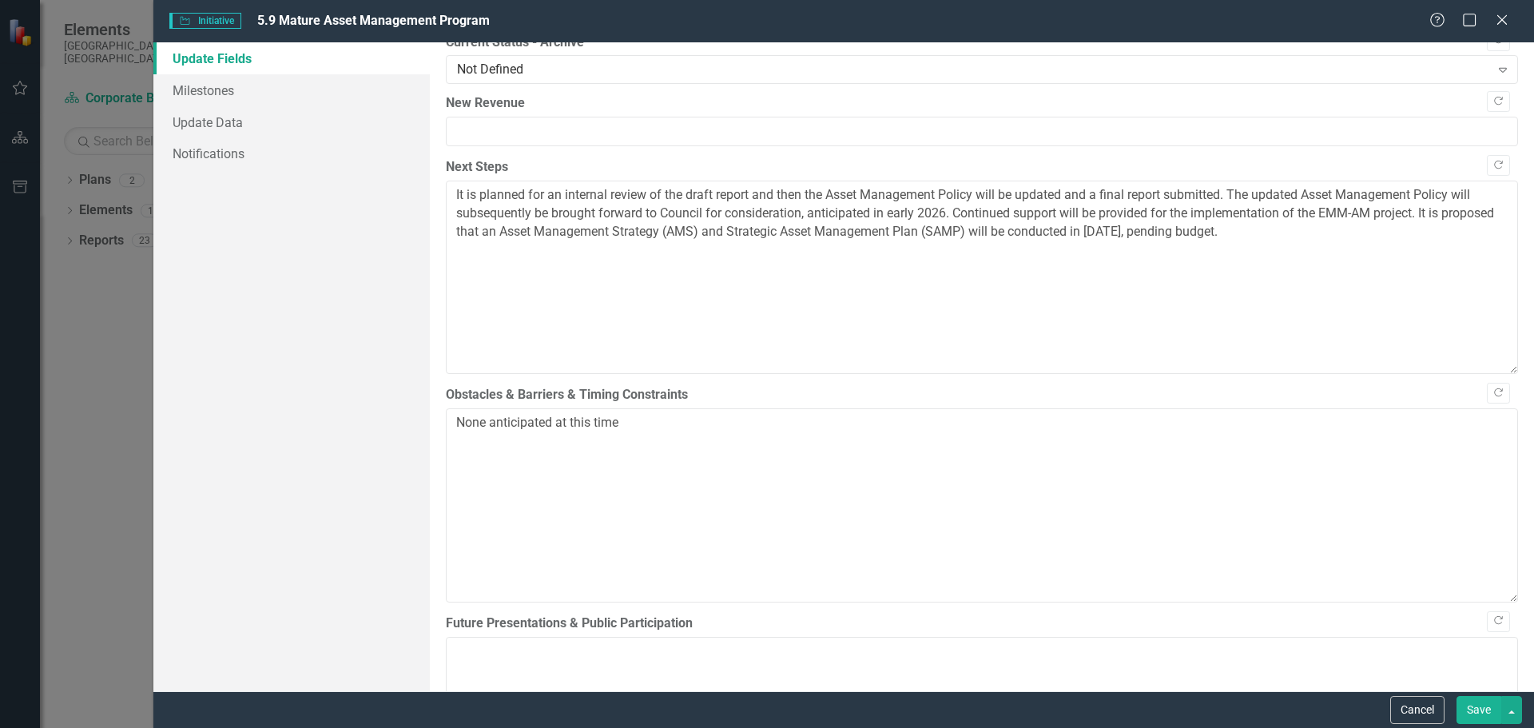
scroll to position [559, 0]
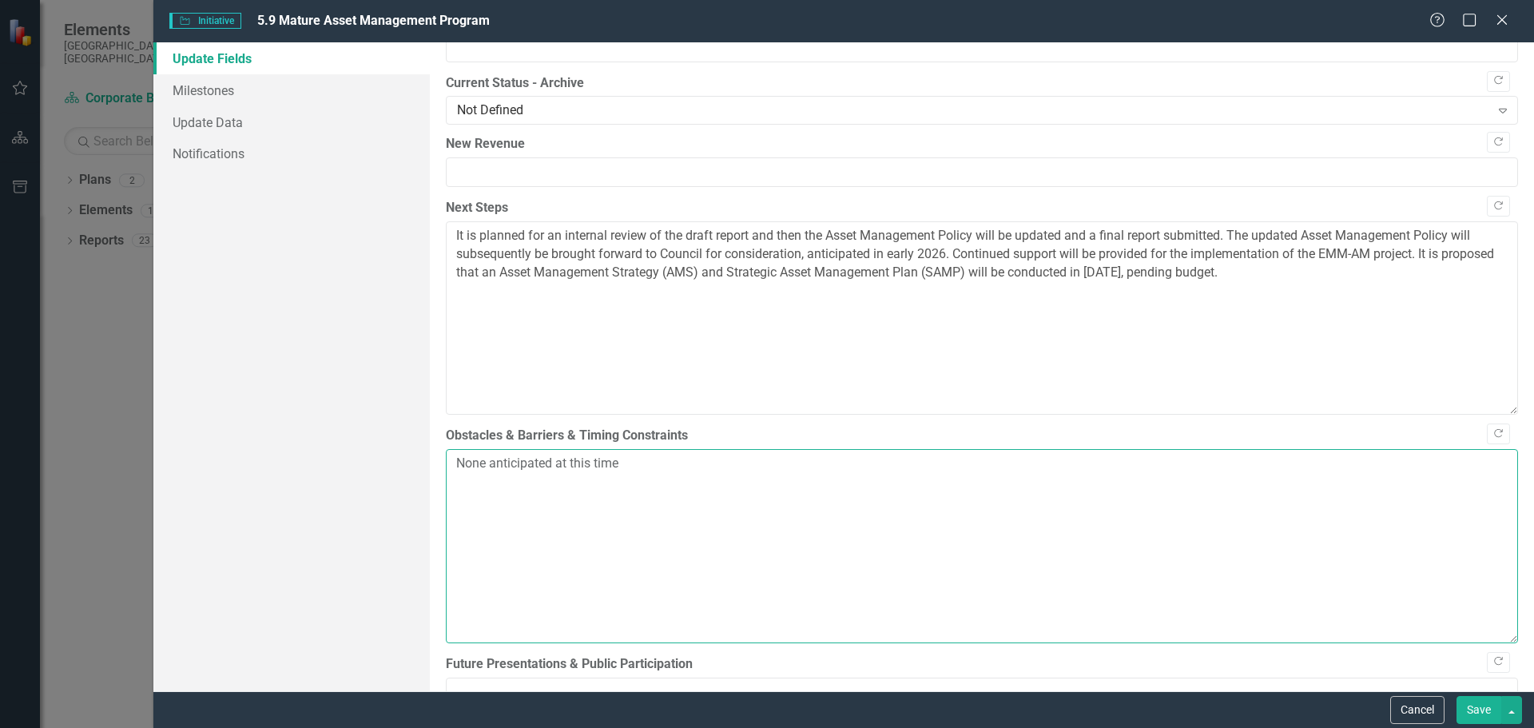
drag, startPoint x: 731, startPoint y: 541, endPoint x: 335, endPoint y: 473, distance: 402.1
click at [335, 473] on div "Update Fields Milestones Update Data Notifications "Update" fields in ClearPoin…" at bounding box center [843, 366] width 1381 height 649
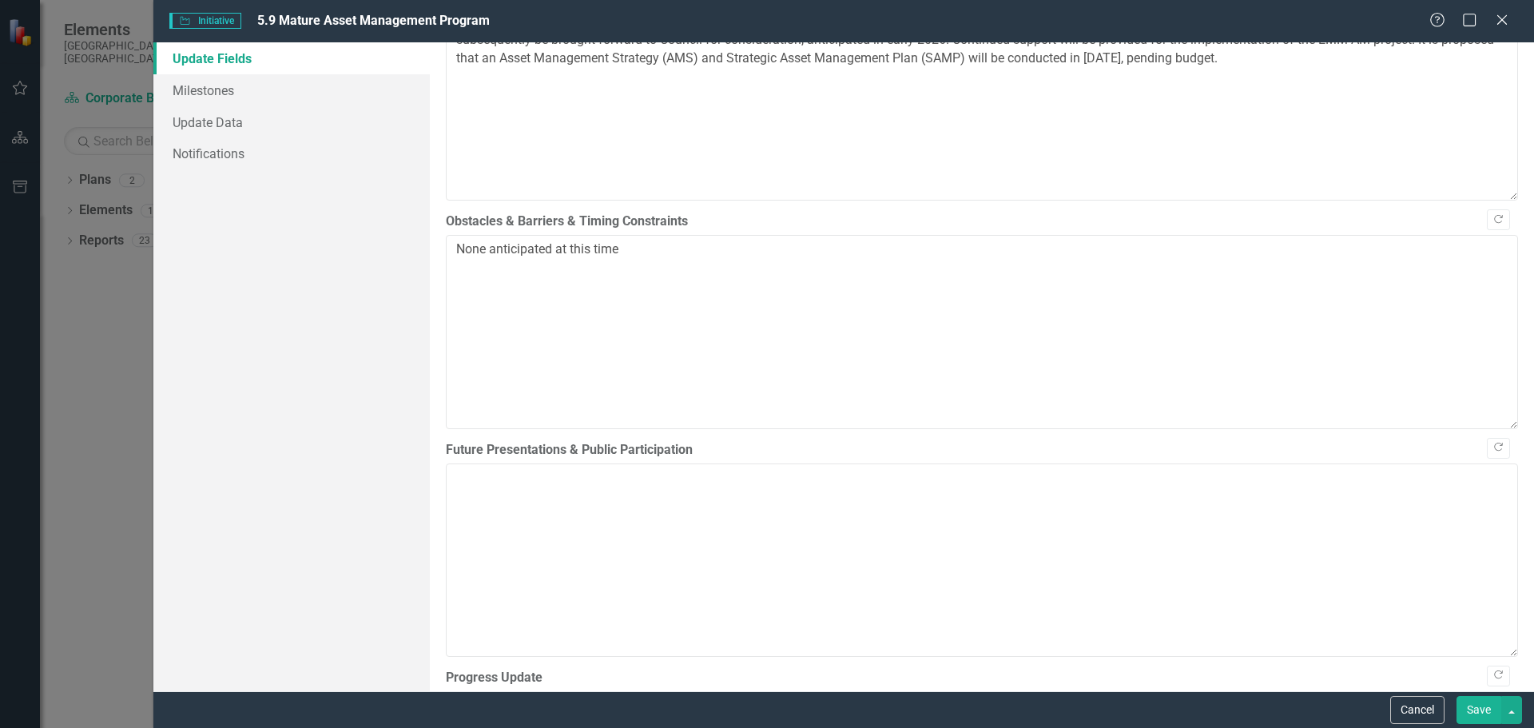
scroll to position [959, 0]
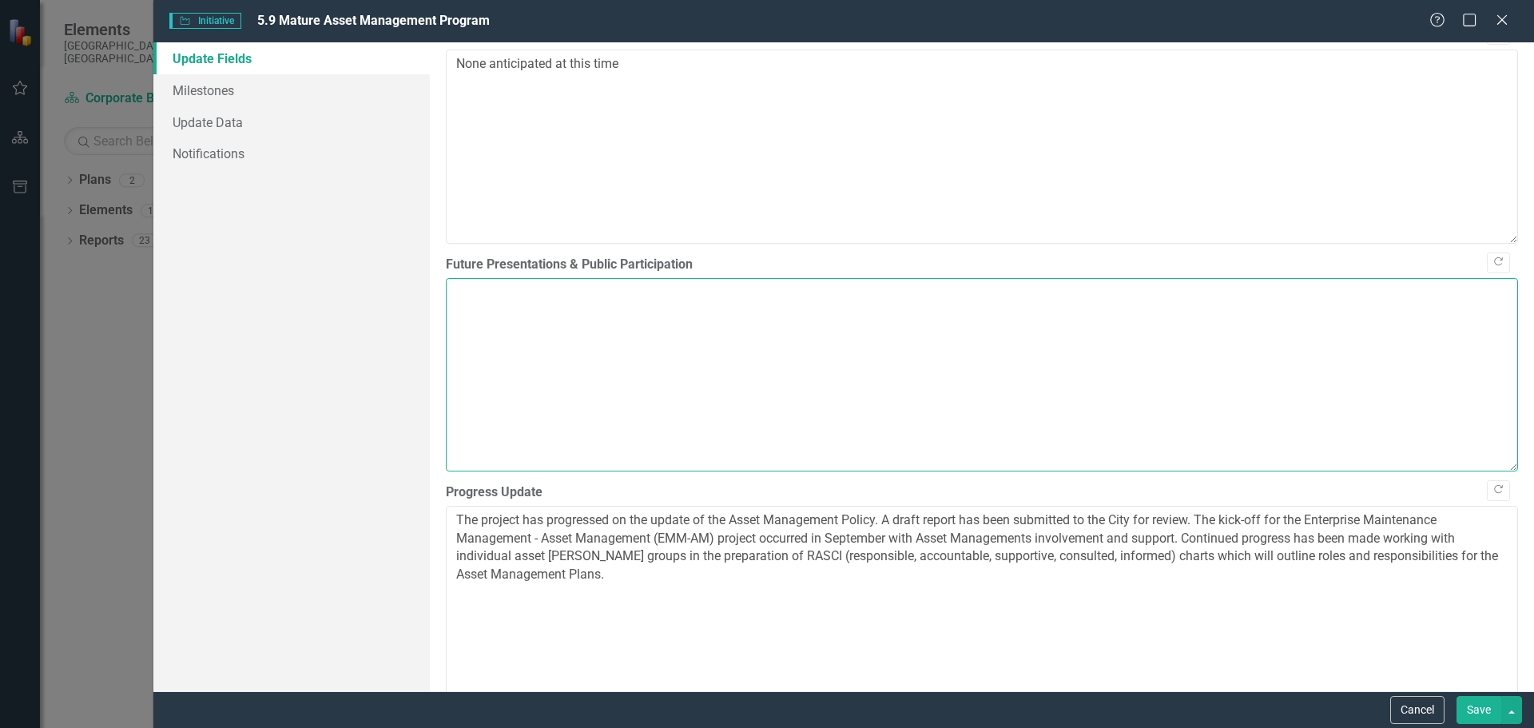
click at [860, 379] on textarea "Future Presentations & Public Participation" at bounding box center [982, 374] width 1072 height 193
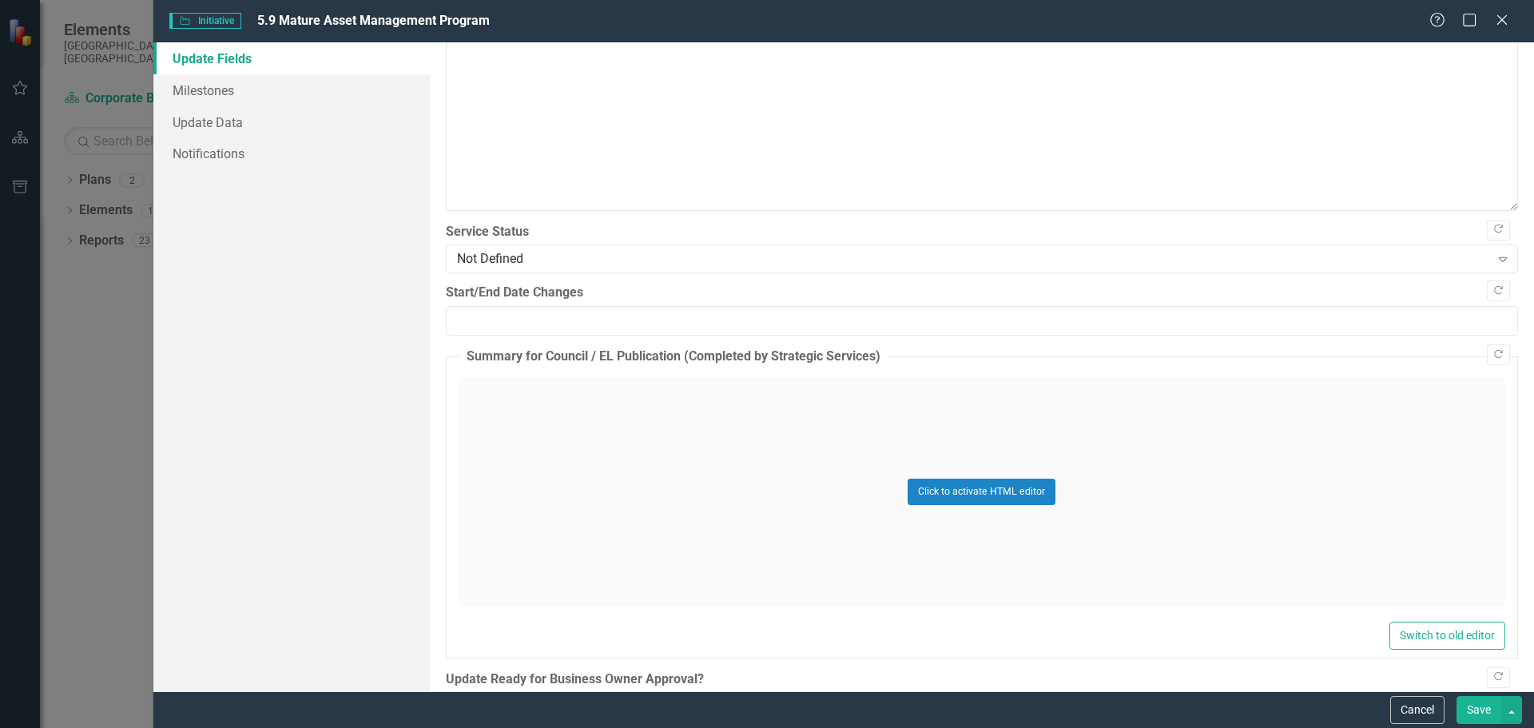
scroll to position [1678, 0]
click at [1489, 710] on button "Save" at bounding box center [1479, 710] width 45 height 28
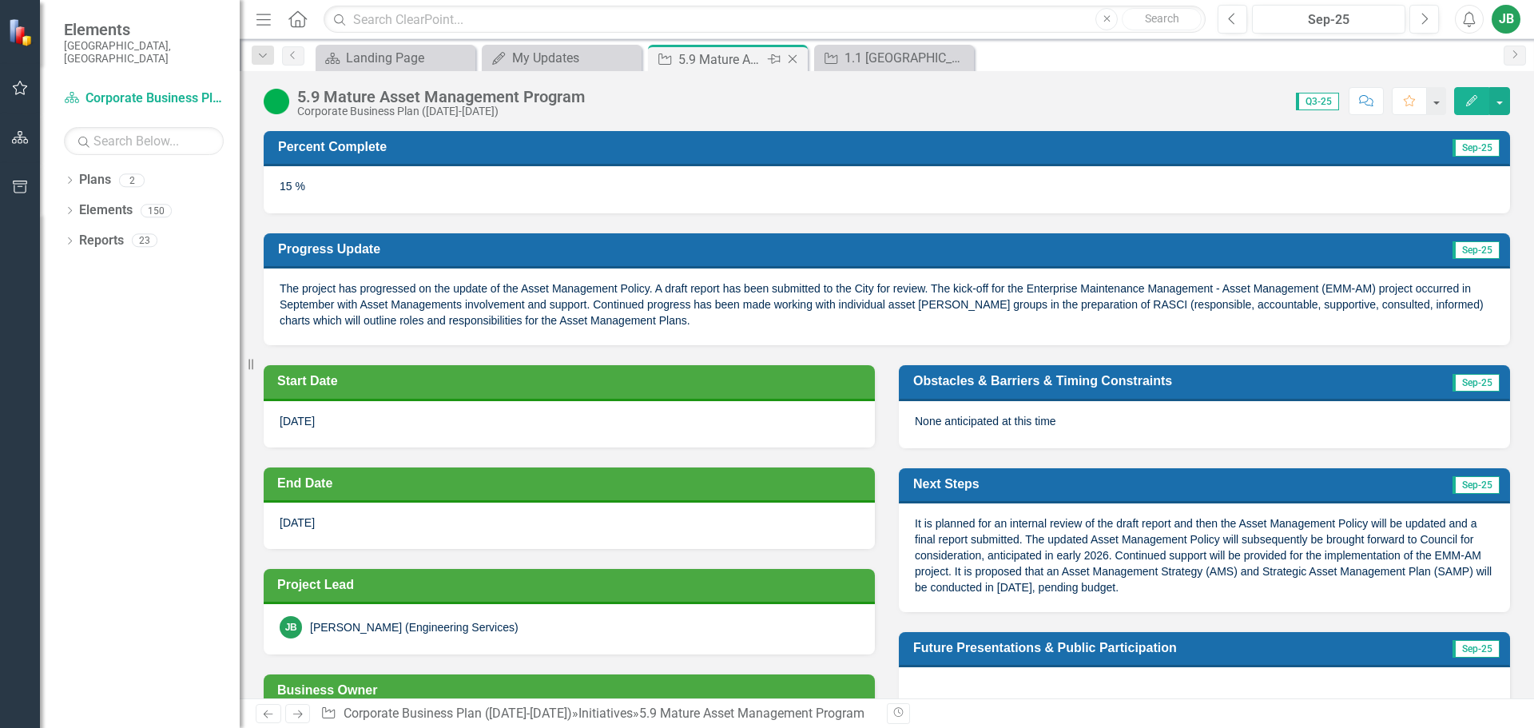
click at [797, 58] on icon "Close" at bounding box center [793, 59] width 16 height 13
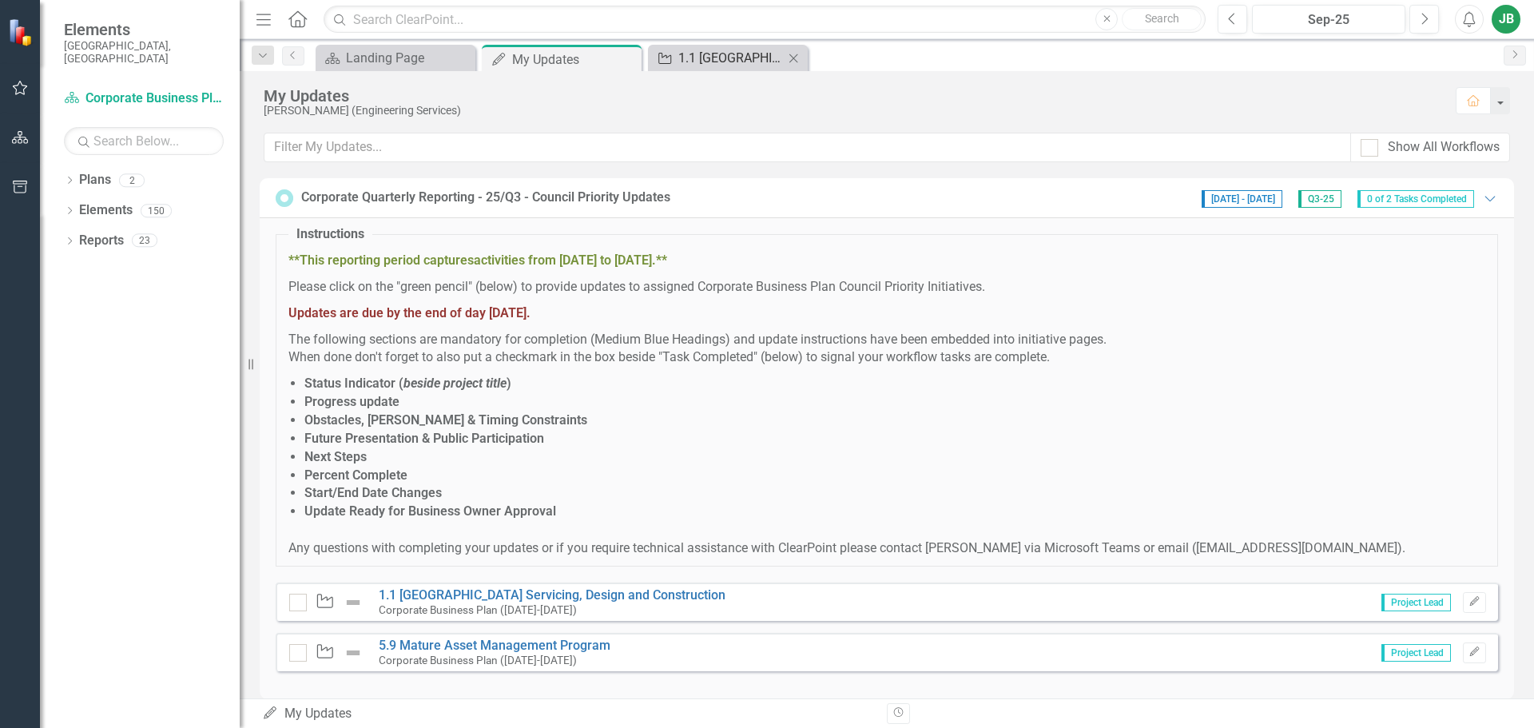
click at [741, 65] on div "1.1 [GEOGRAPHIC_DATA] Servicing, Design and Construction" at bounding box center [730, 58] width 105 height 20
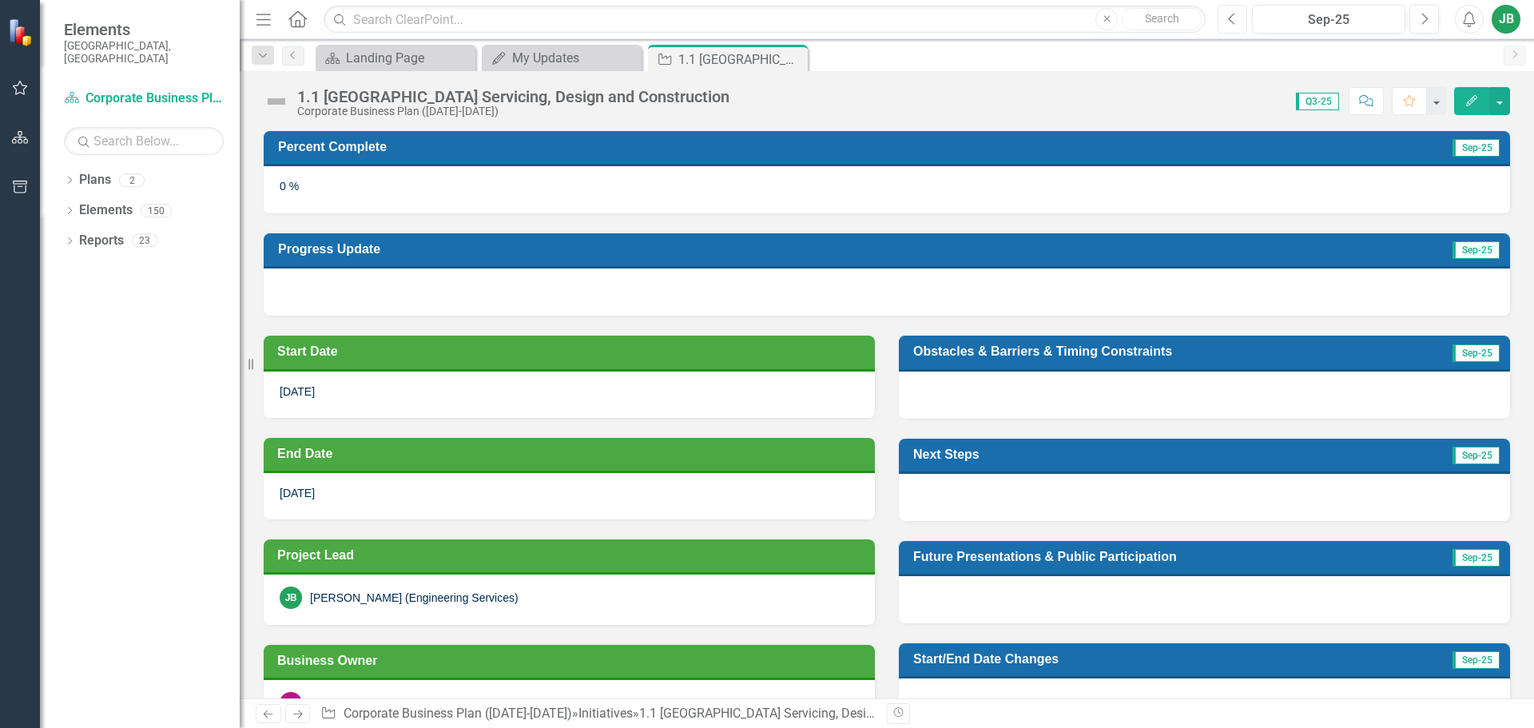
click at [1231, 21] on icon "button" at bounding box center [1232, 18] width 6 height 11
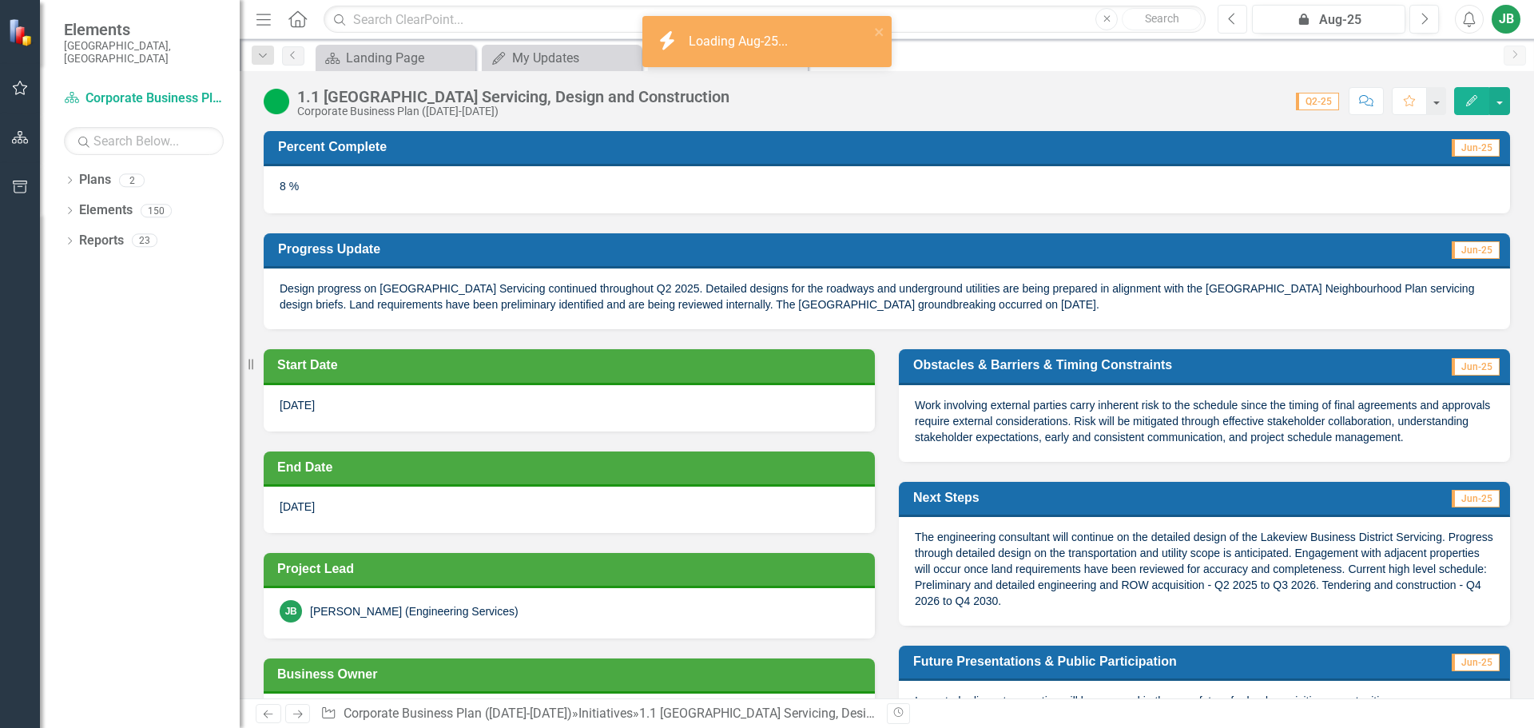
click at [1232, 21] on icon "Previous" at bounding box center [1232, 19] width 9 height 14
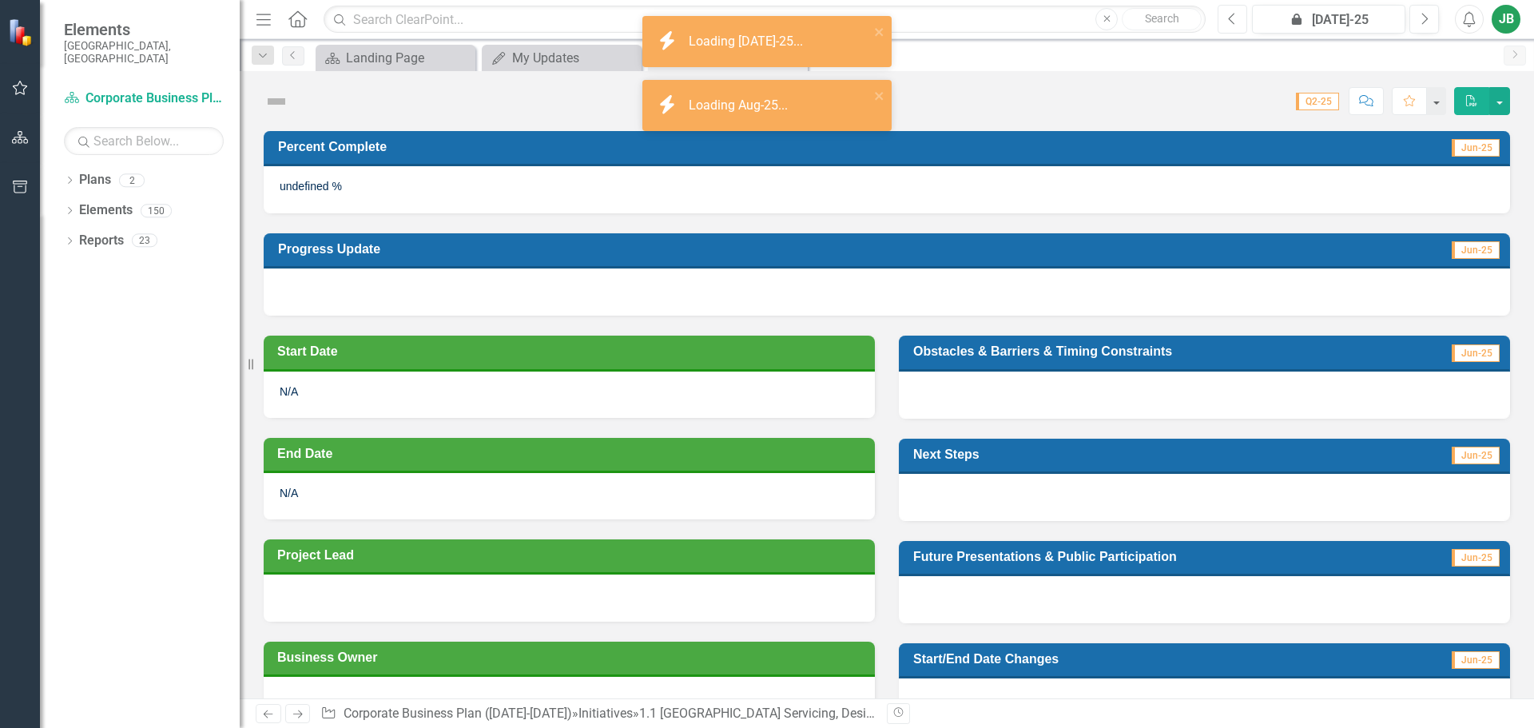
click at [1232, 21] on icon "Previous" at bounding box center [1232, 19] width 9 height 14
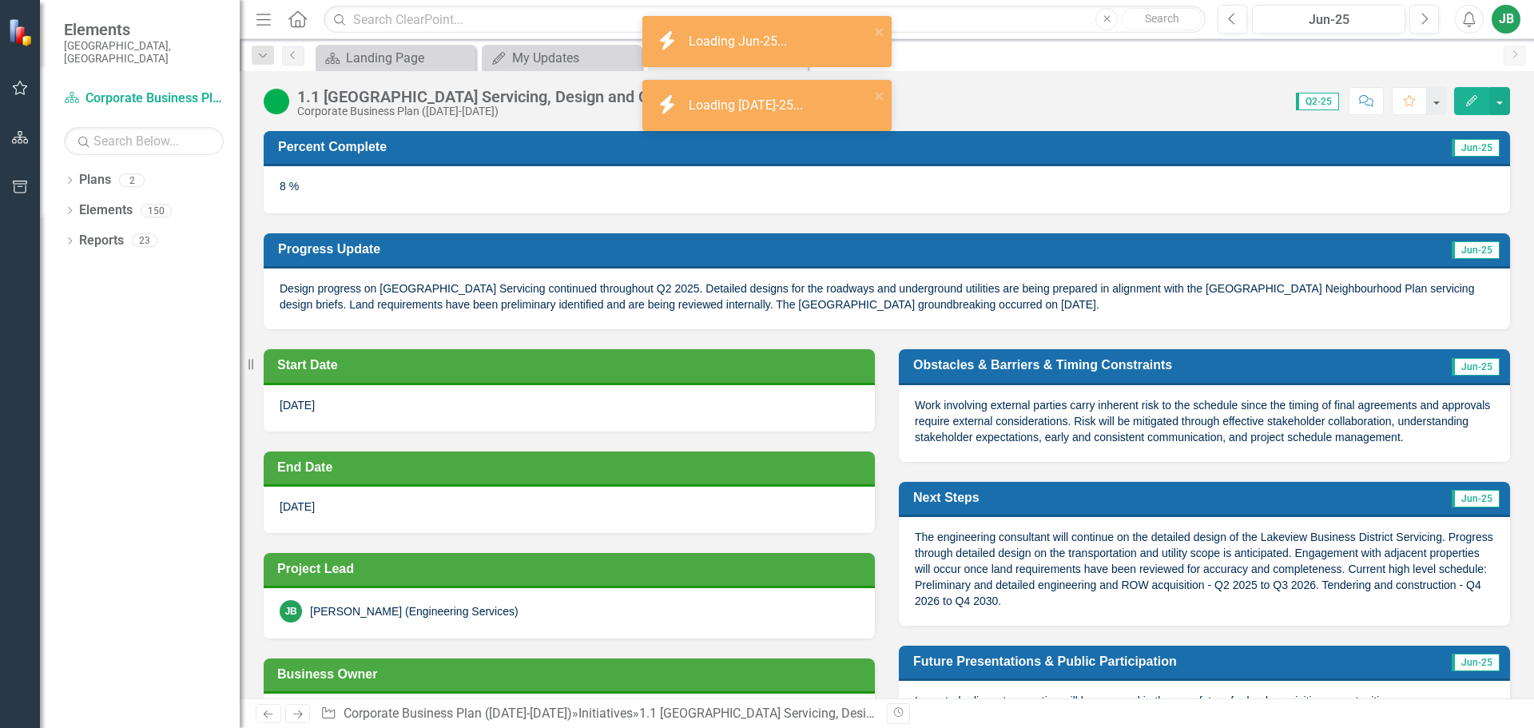
click at [1468, 106] on button "Edit" at bounding box center [1471, 101] width 35 height 28
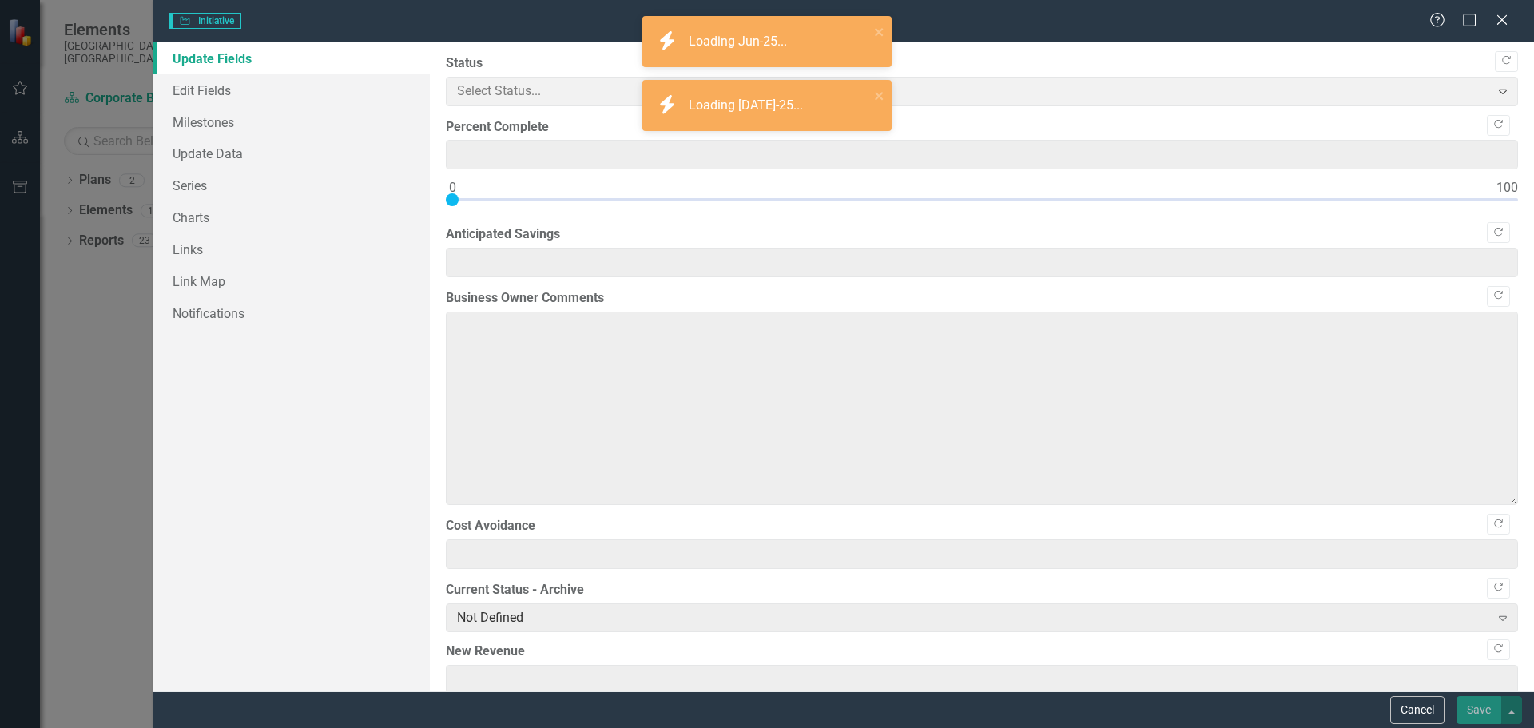
type input "8"
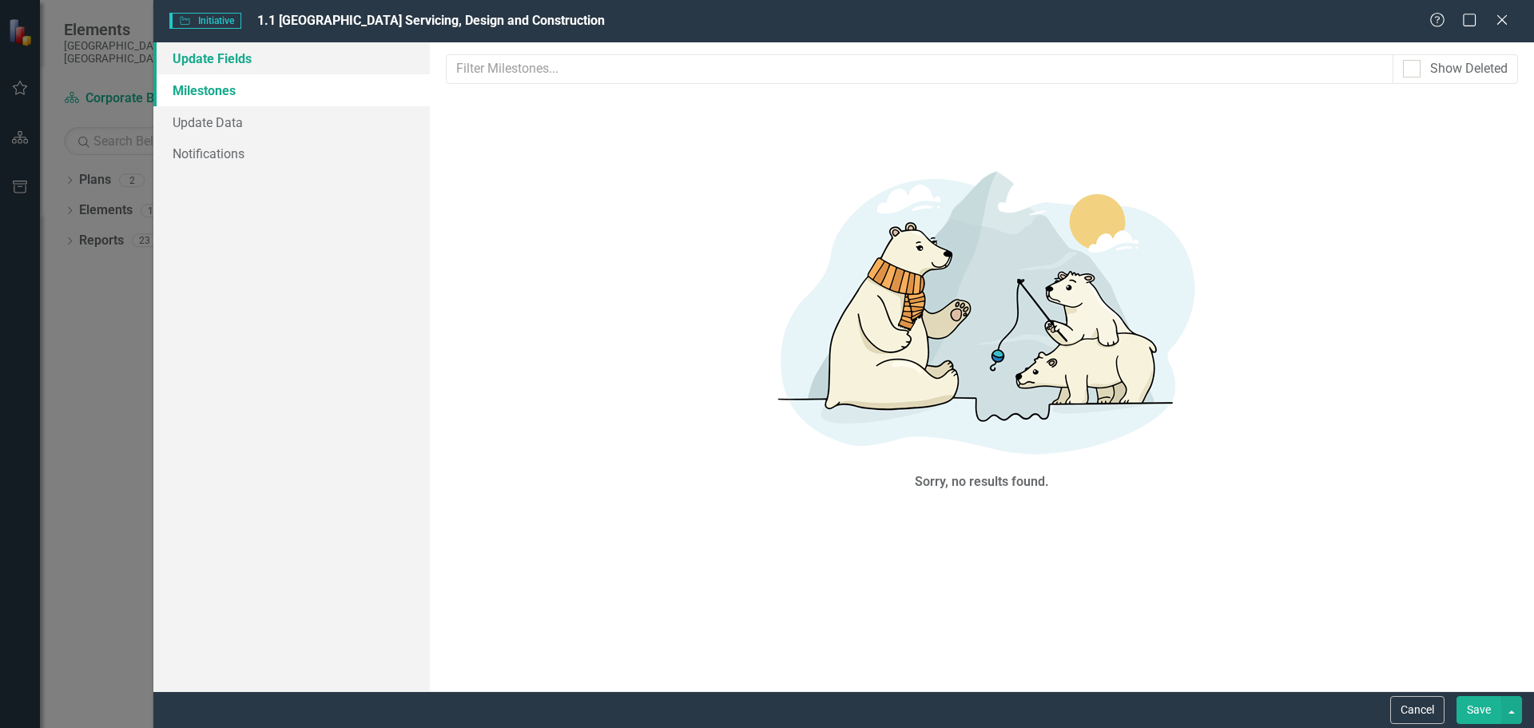
click at [200, 58] on link "Update Fields" at bounding box center [291, 58] width 276 height 32
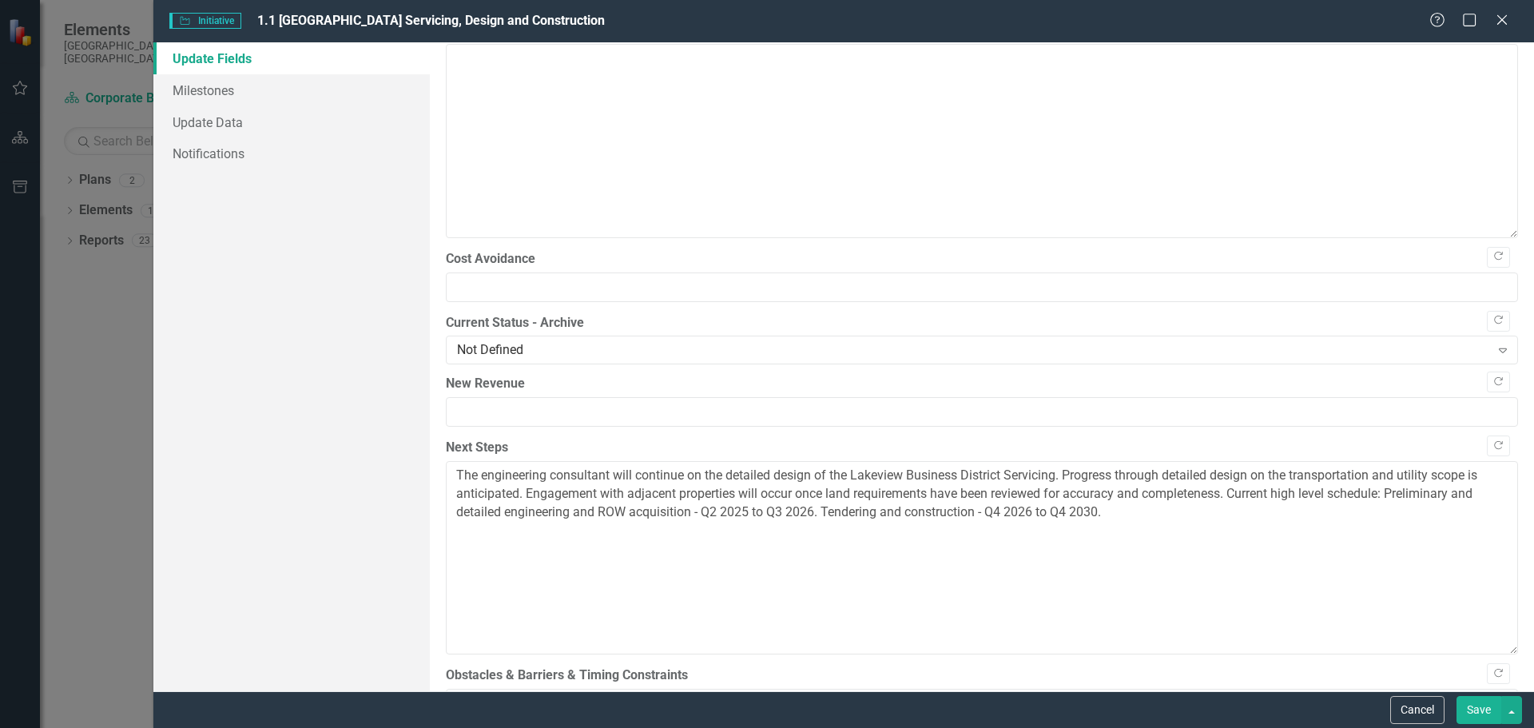
scroll to position [400, 0]
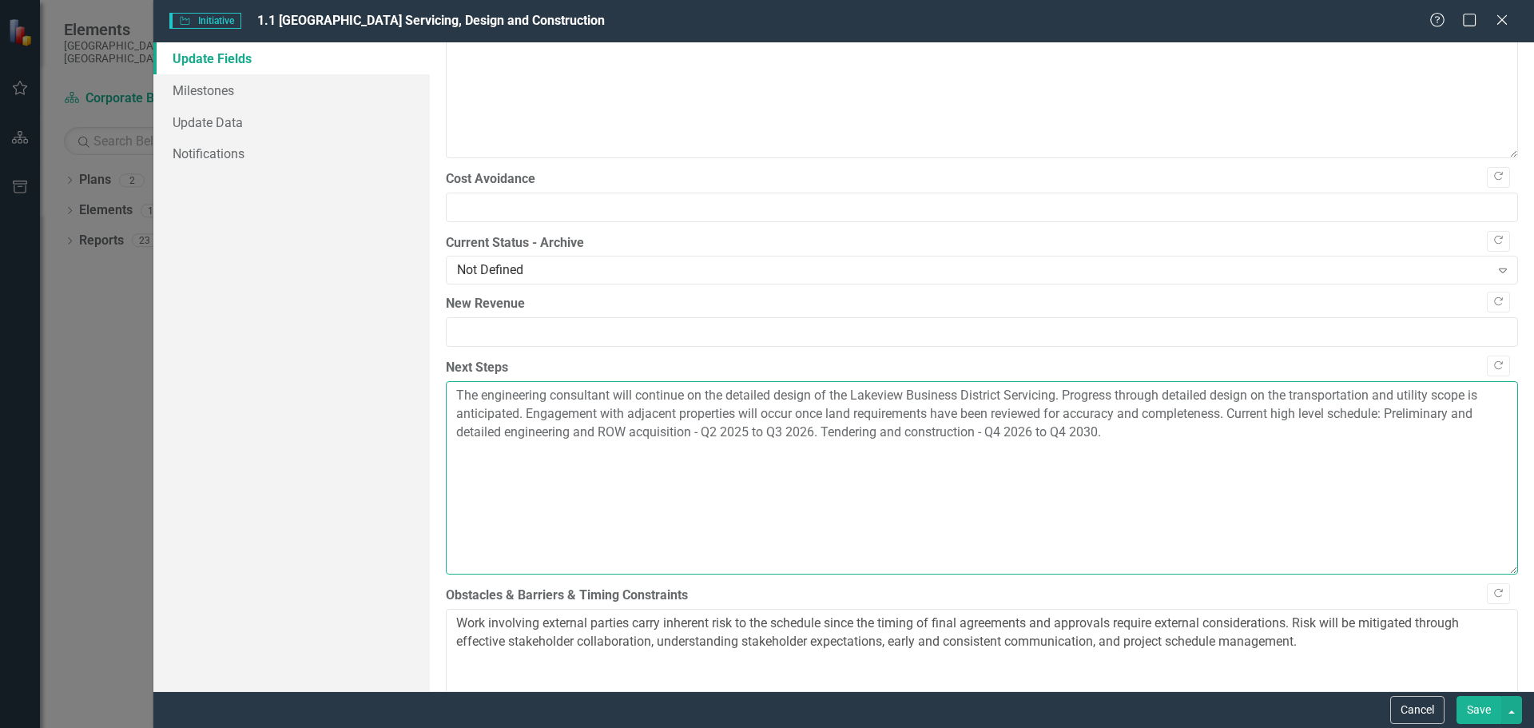
drag, startPoint x: 1155, startPoint y: 463, endPoint x: 358, endPoint y: 382, distance: 800.7
click at [358, 382] on div "Update Fields Milestones Update Data Notifications "Update" fields in ClearPoin…" at bounding box center [843, 366] width 1381 height 649
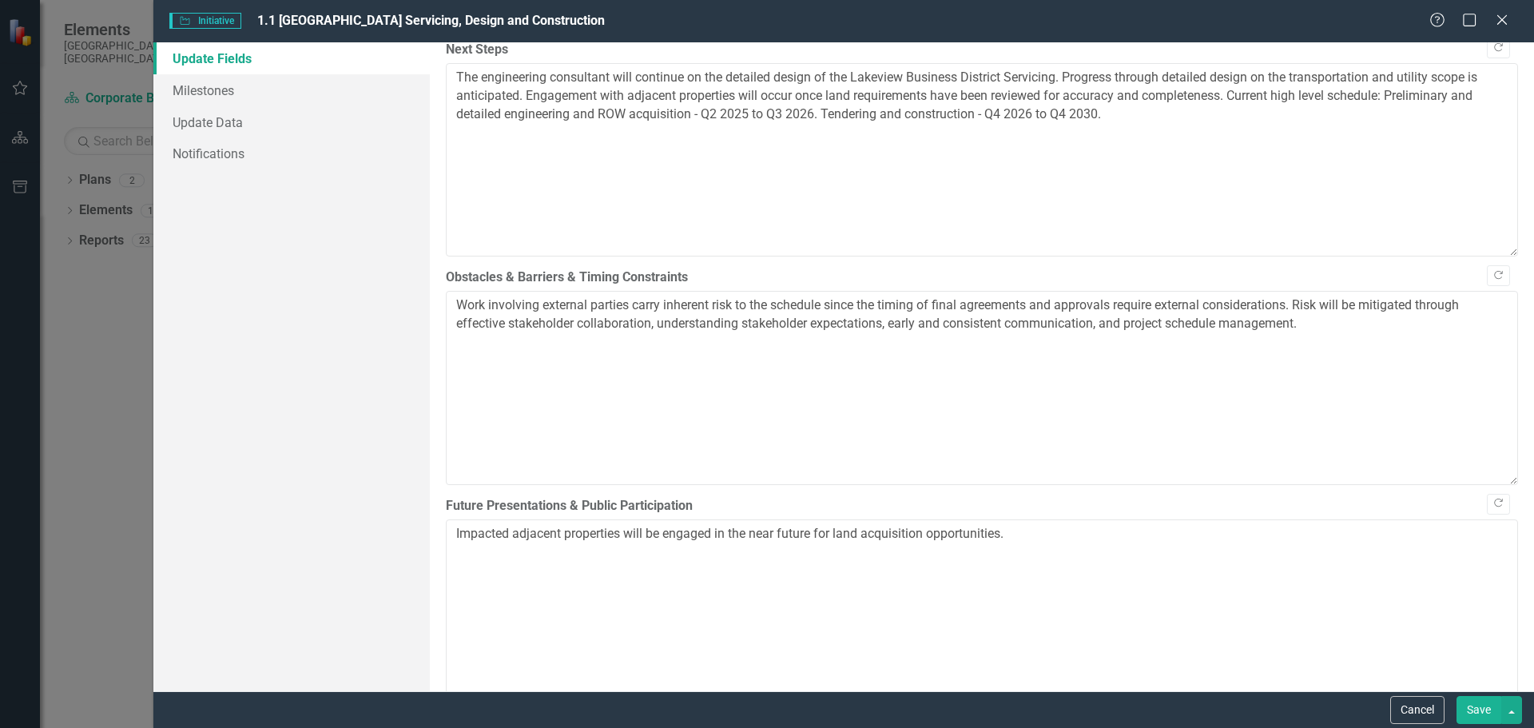
scroll to position [719, 0]
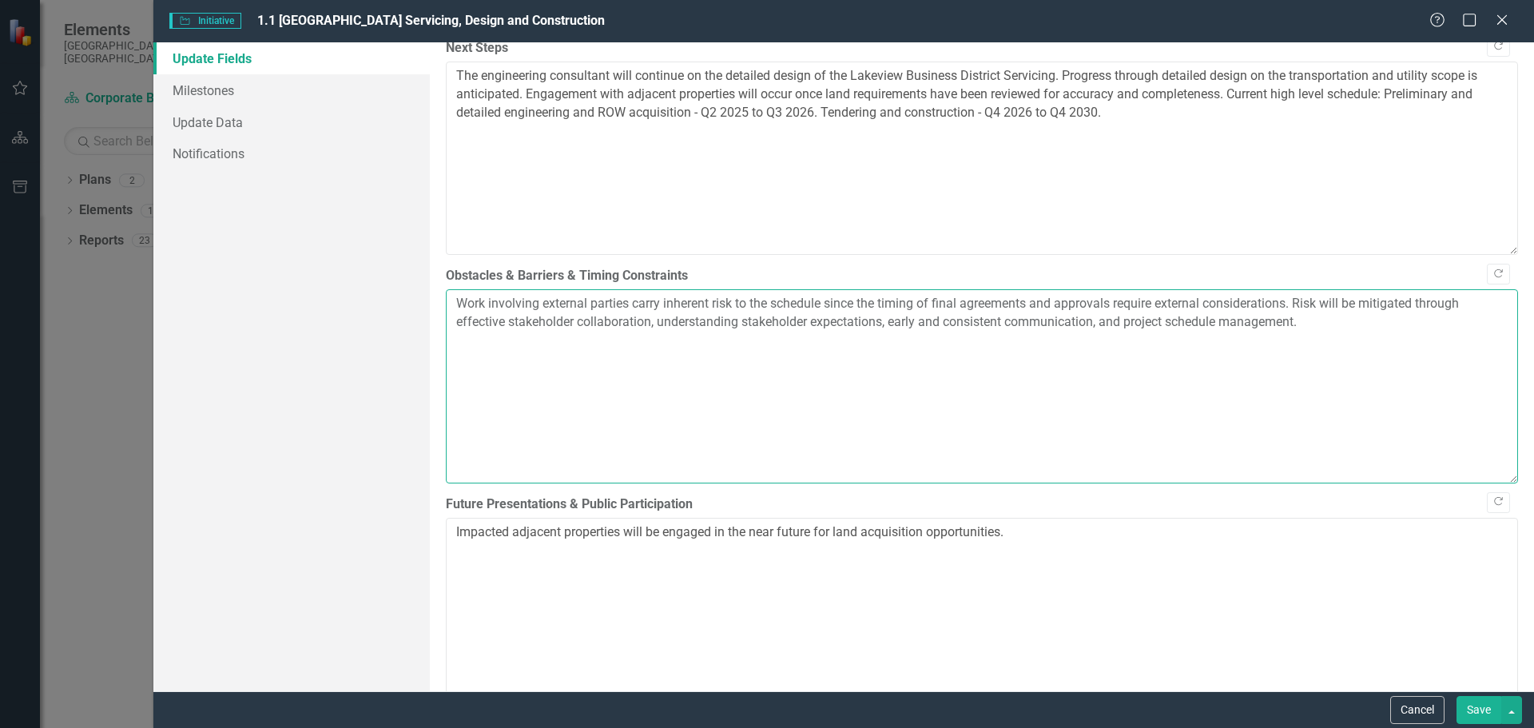
drag, startPoint x: 1195, startPoint y: 355, endPoint x: 248, endPoint y: 264, distance: 951.2
click at [248, 264] on div "Update Fields Milestones Update Data Notifications "Update" fields in ClearPoin…" at bounding box center [843, 366] width 1381 height 649
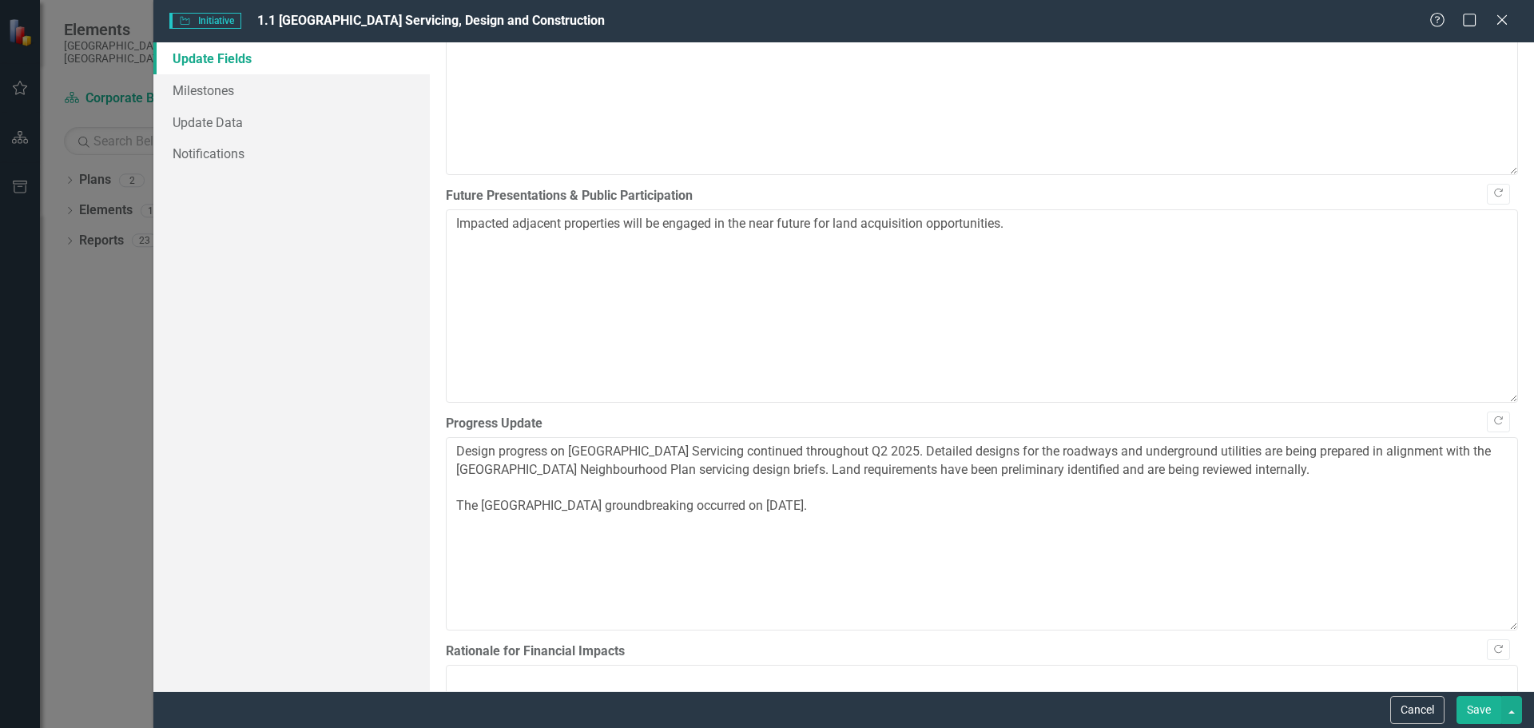
scroll to position [1039, 0]
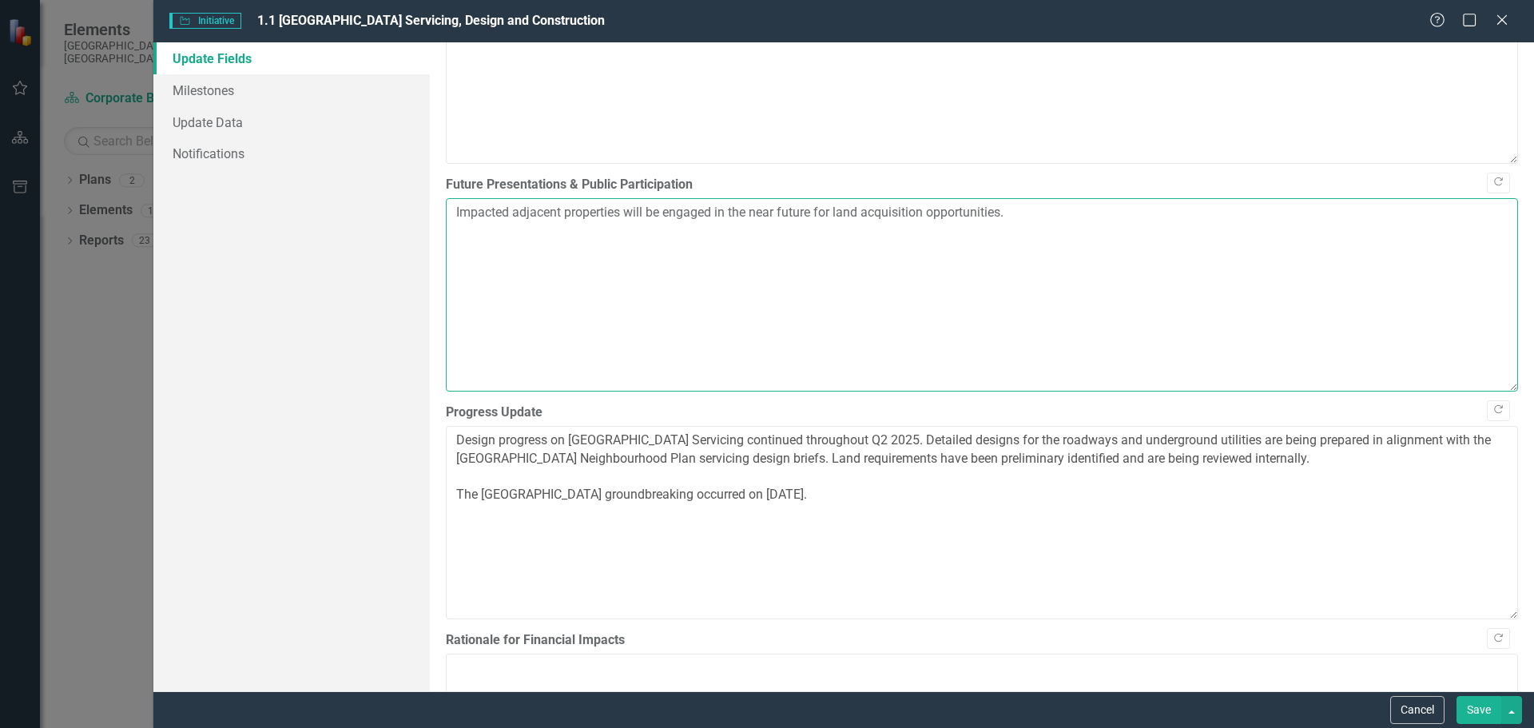
drag, startPoint x: 706, startPoint y: 269, endPoint x: 275, endPoint y: 233, distance: 433.0
click at [198, 220] on div "Update Fields Milestones Update Data Notifications "Update" fields in ClearPoin…" at bounding box center [843, 366] width 1381 height 649
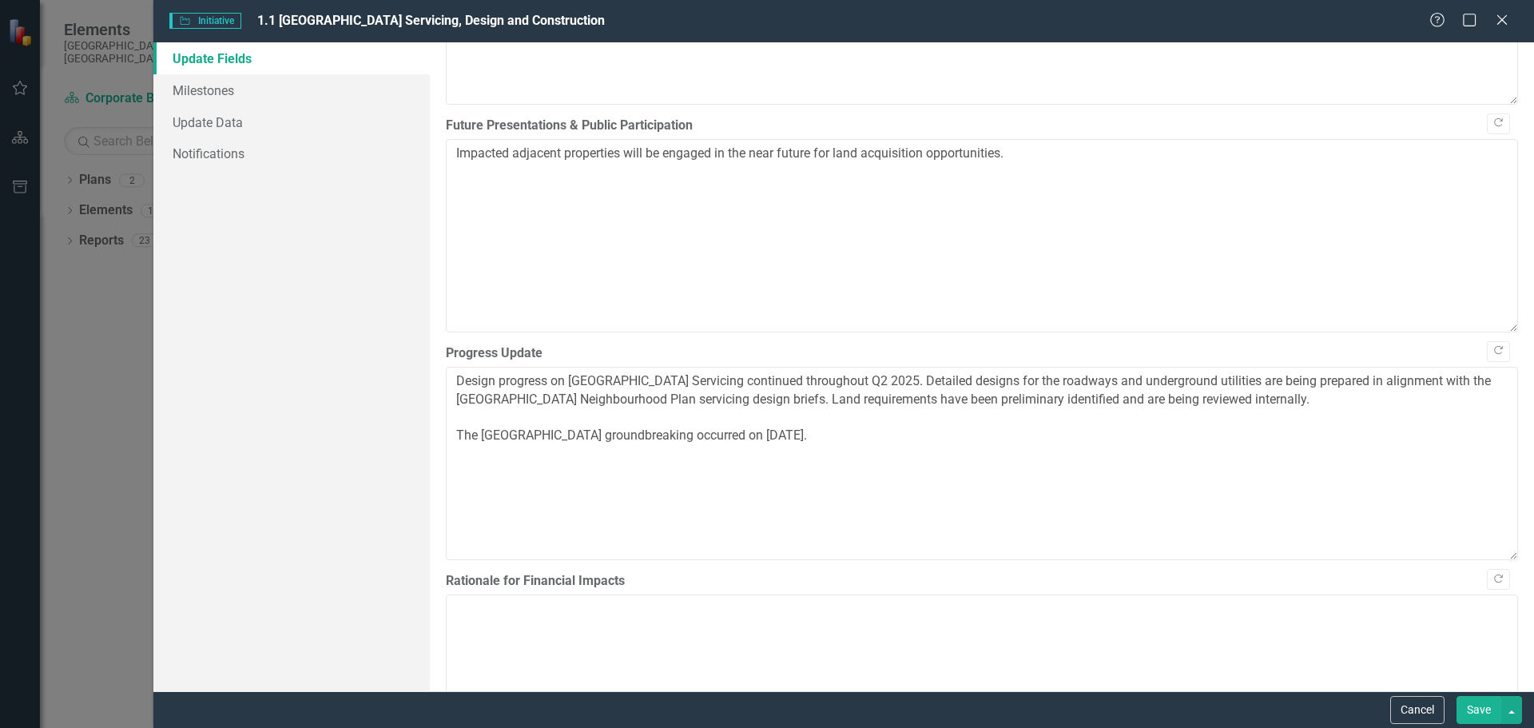
scroll to position [1080, 0]
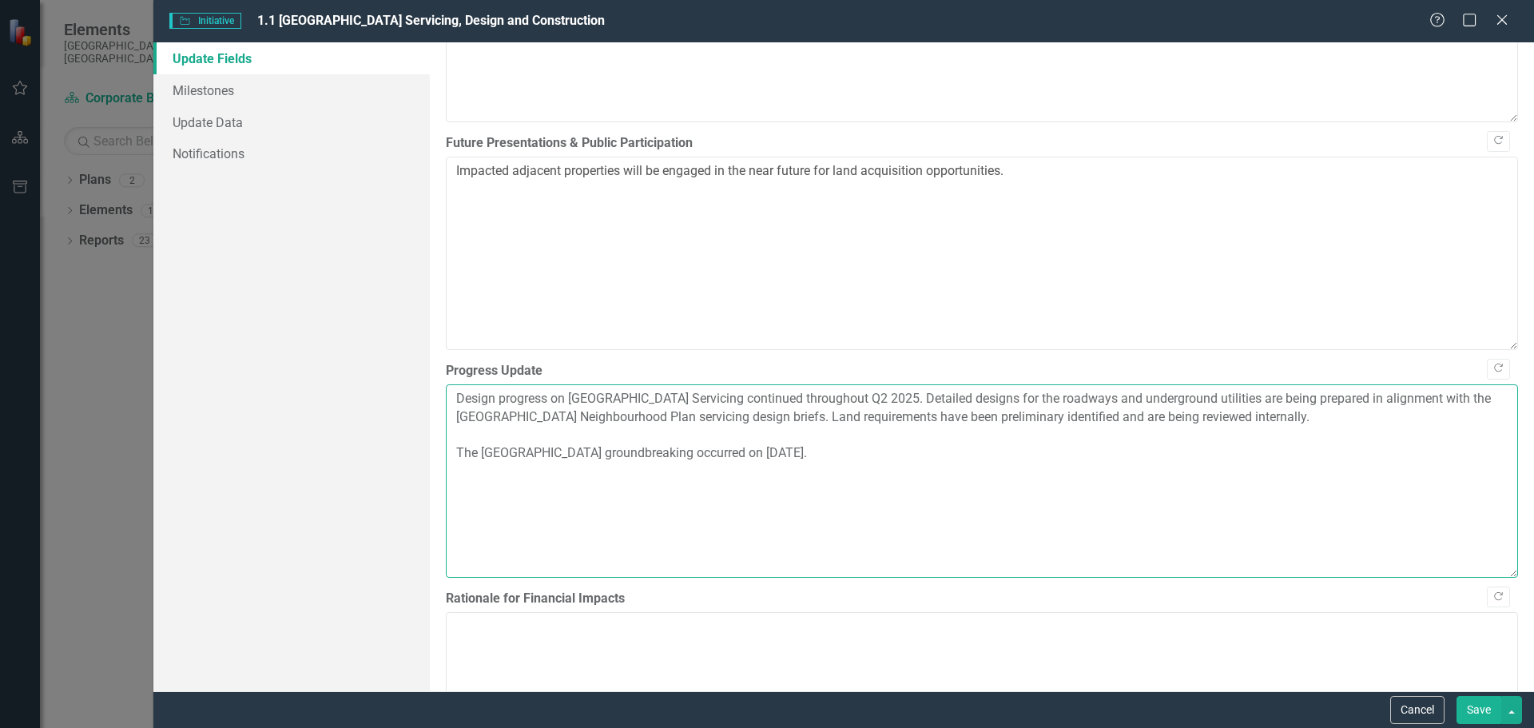
drag, startPoint x: 924, startPoint y: 491, endPoint x: 261, endPoint y: 354, distance: 676.5
click at [261, 354] on div "Update Fields Milestones Update Data Notifications "Update" fields in ClearPoin…" at bounding box center [843, 366] width 1381 height 649
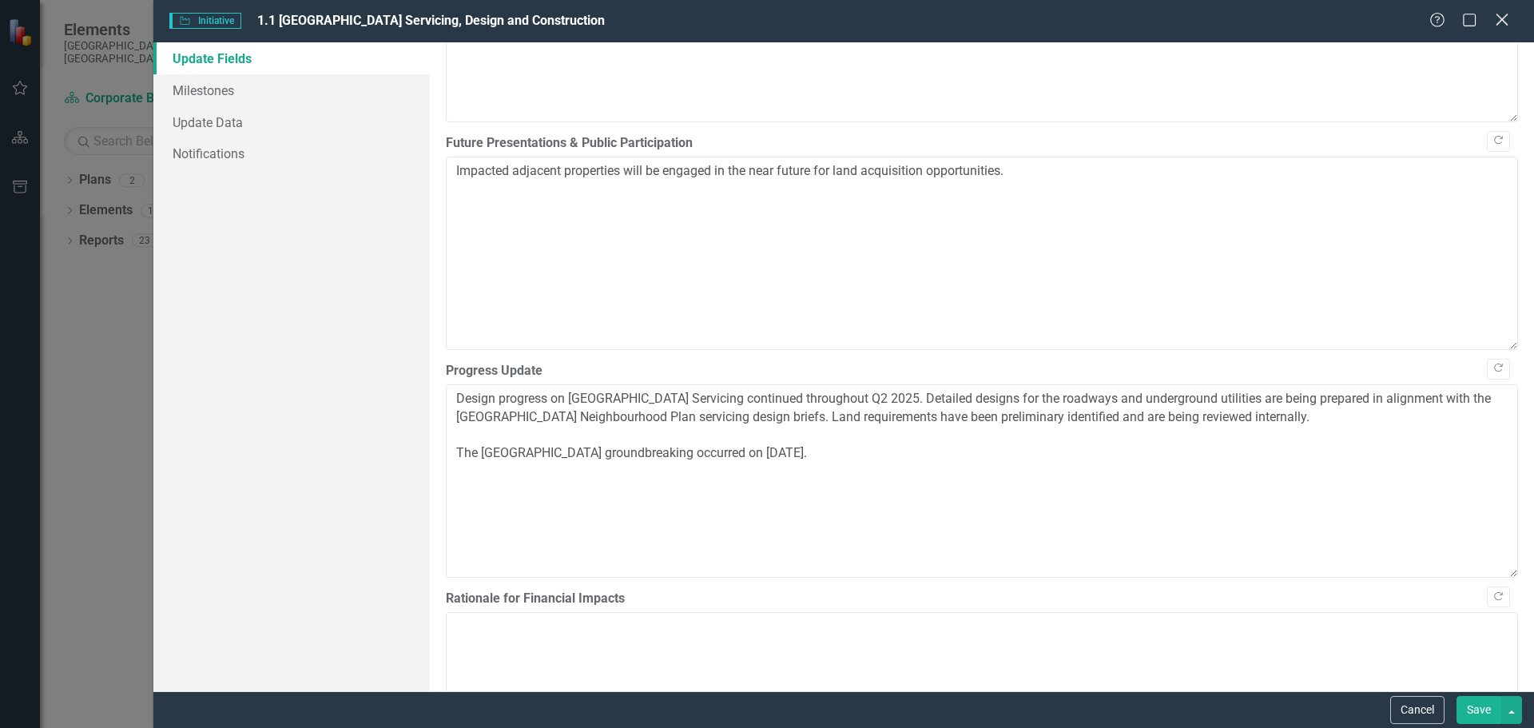
click at [1505, 19] on icon "Close" at bounding box center [1502, 19] width 20 height 15
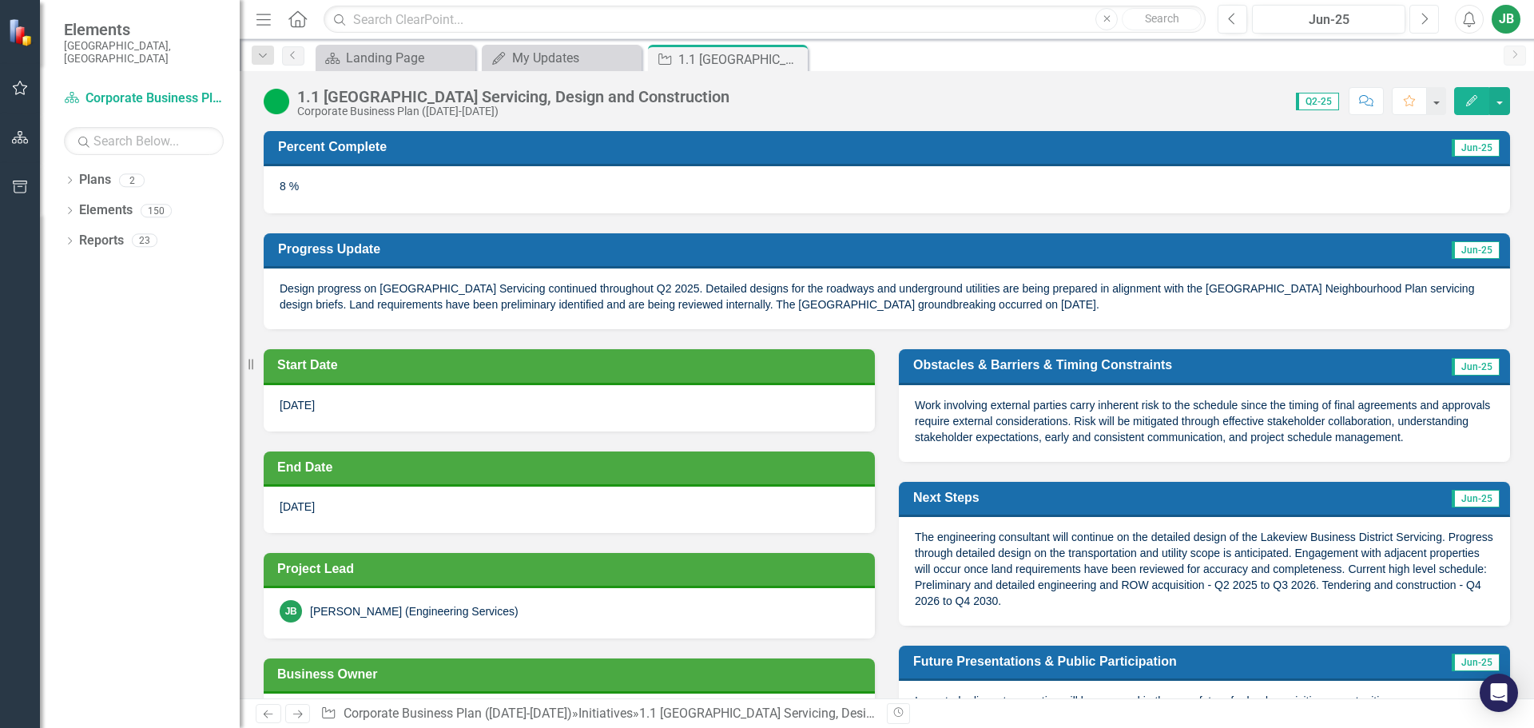
click at [1424, 17] on icon "Next" at bounding box center [1424, 19] width 9 height 14
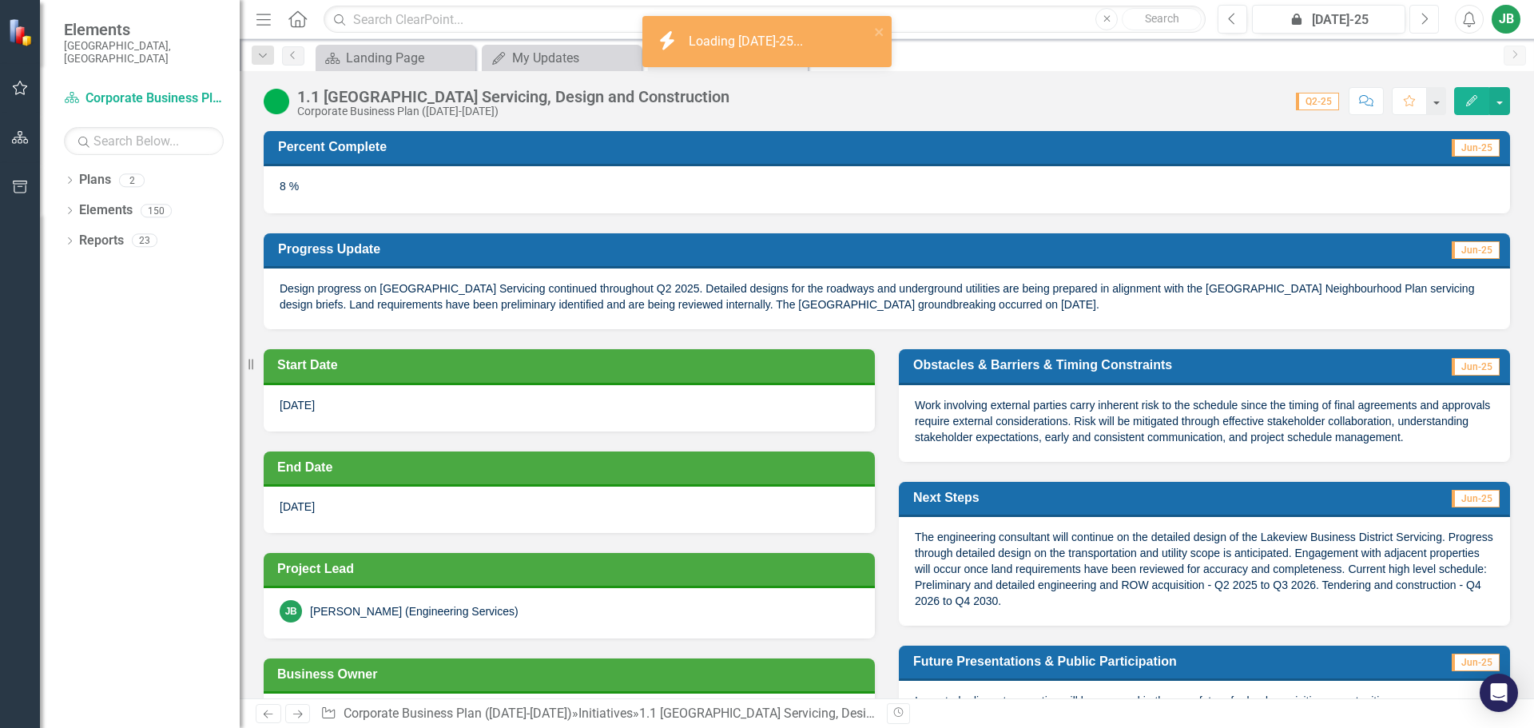
click at [1424, 17] on icon "Next" at bounding box center [1424, 19] width 9 height 14
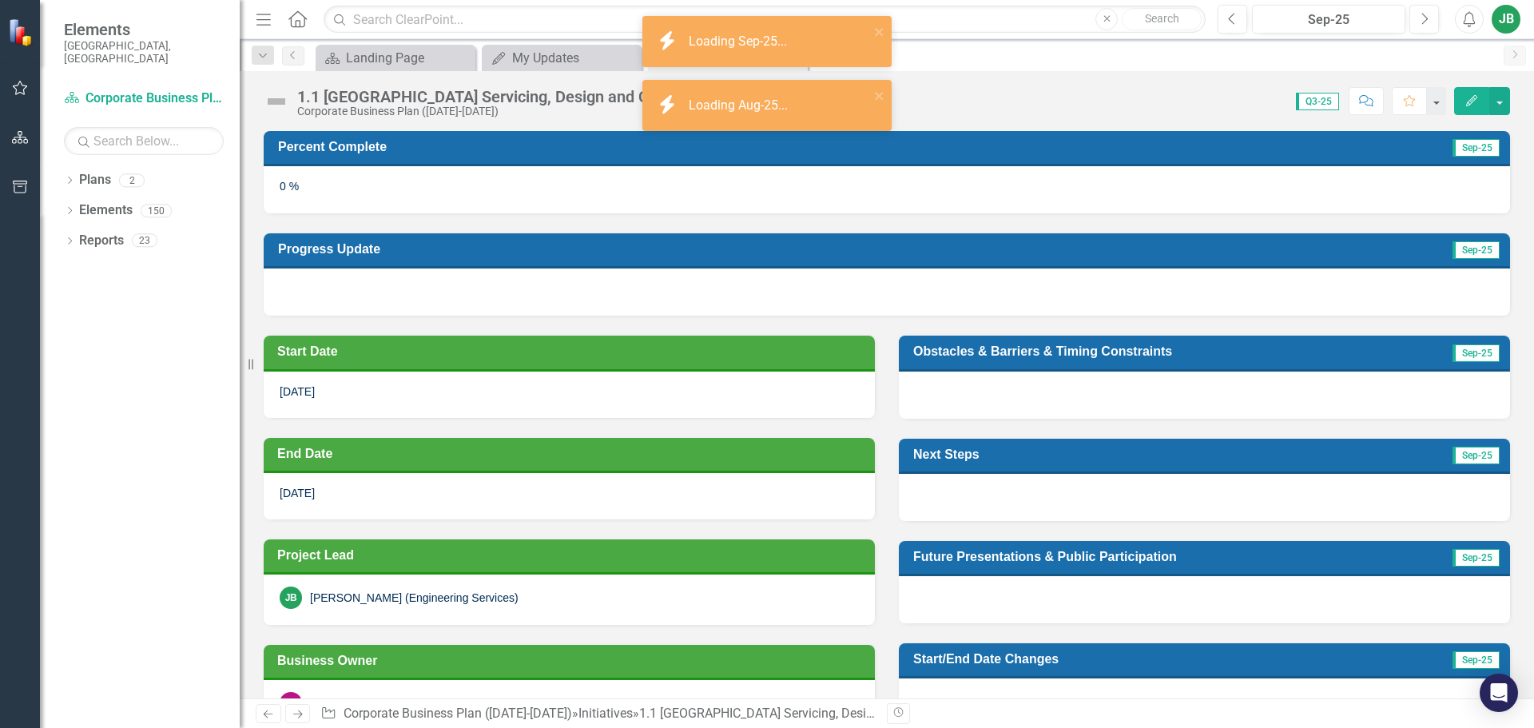
click at [1471, 100] on icon "Edit" at bounding box center [1472, 100] width 14 height 11
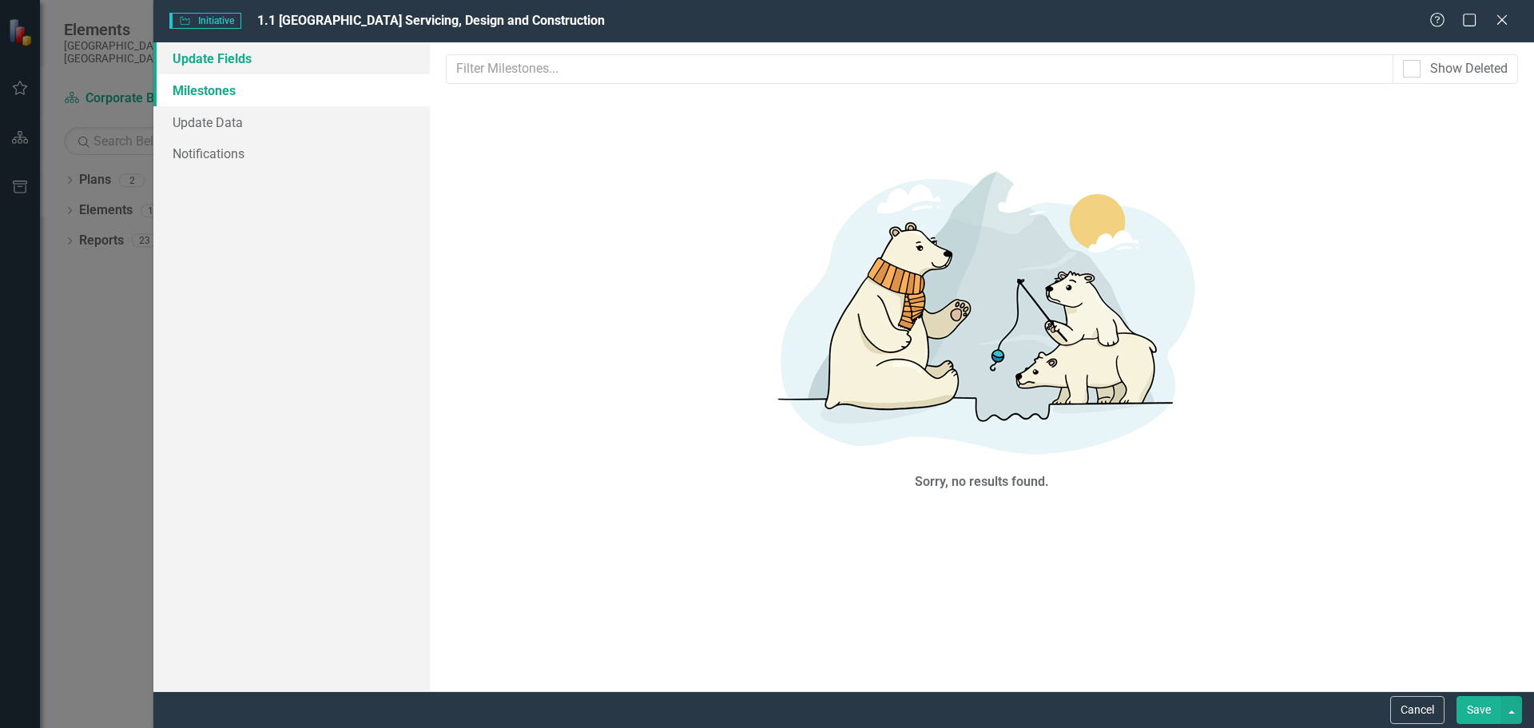
click at [206, 54] on link "Update Fields" at bounding box center [291, 58] width 276 height 32
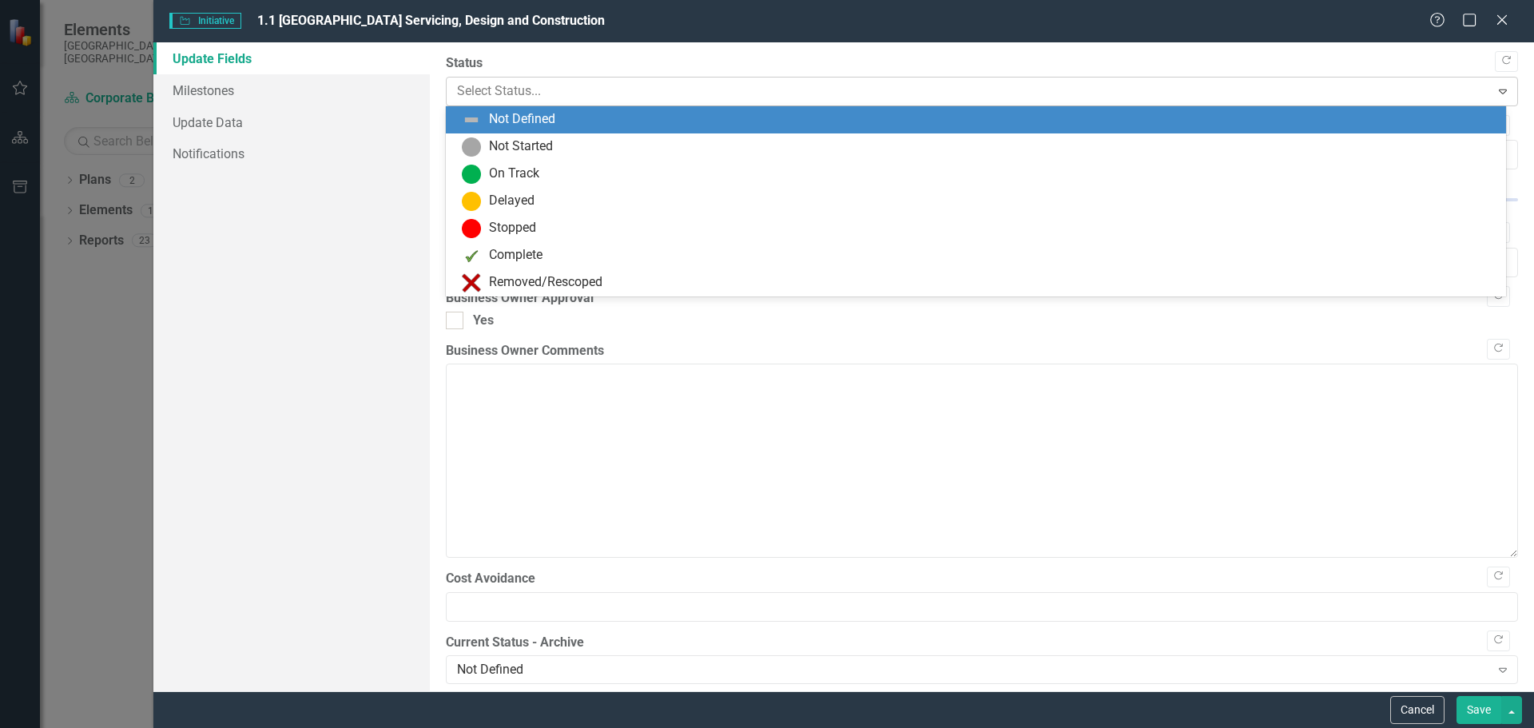
click at [1501, 92] on div "Expand" at bounding box center [1503, 91] width 29 height 26
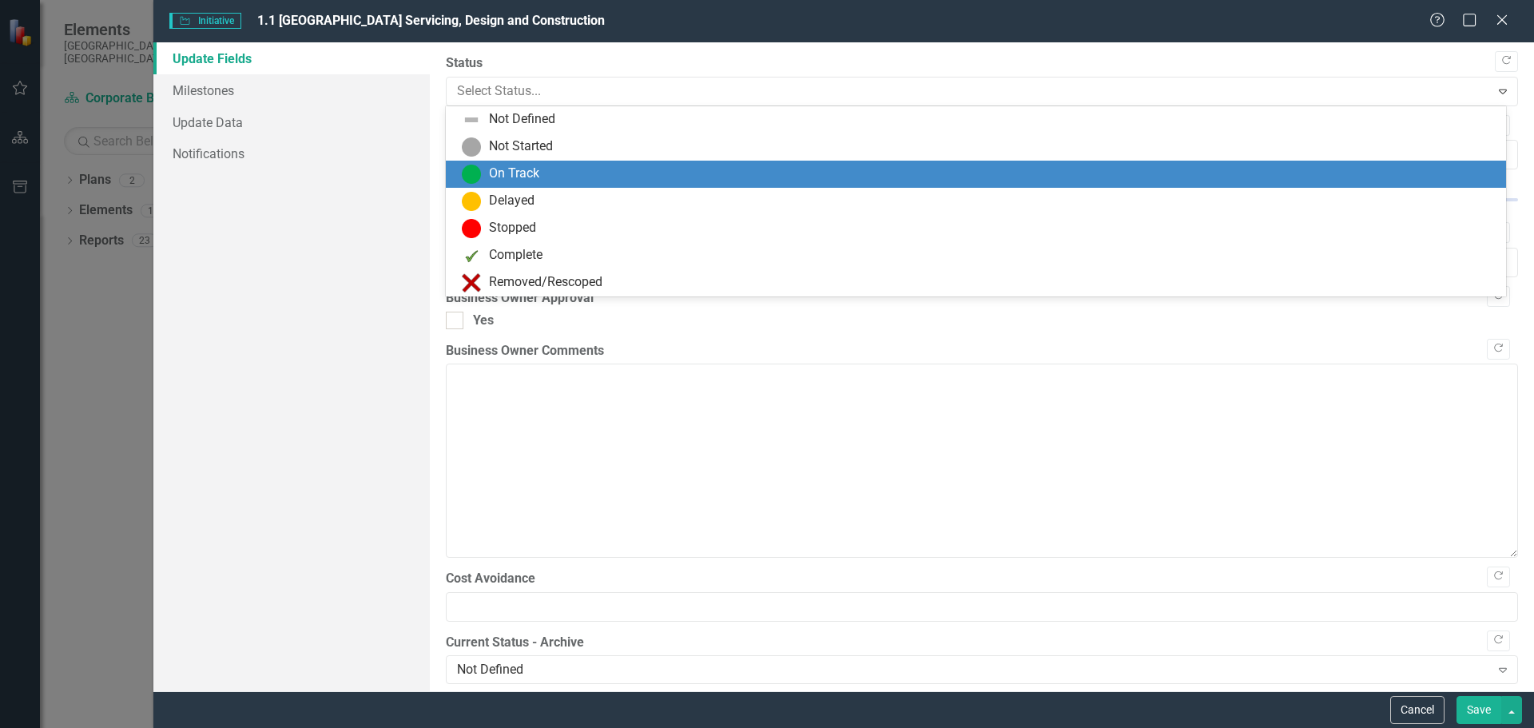
click at [596, 161] on div "On Track" at bounding box center [976, 174] width 1060 height 27
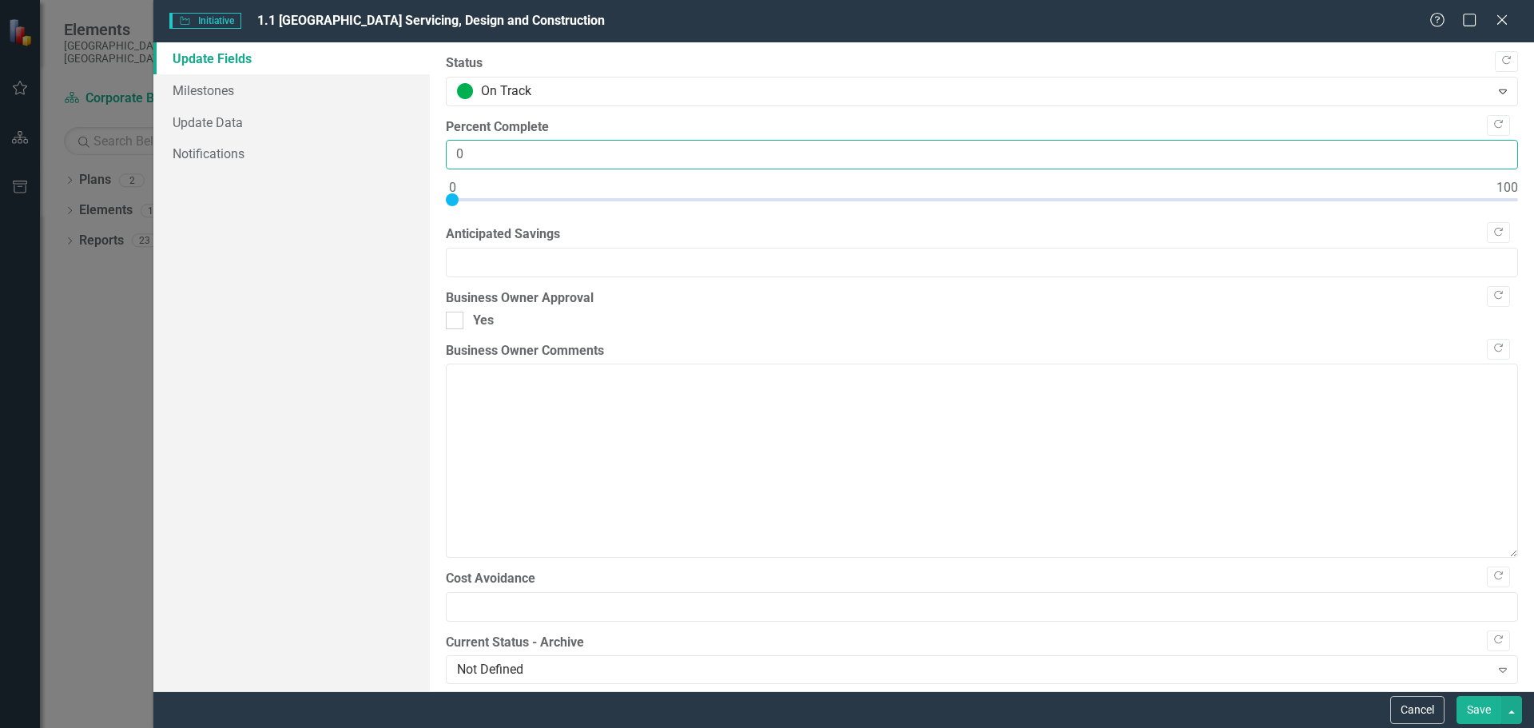
click at [451, 159] on input "0" at bounding box center [982, 155] width 1072 height 30
type input "10"
click at [300, 430] on div "Update Fields Milestones Update Data Notifications" at bounding box center [291, 366] width 276 height 649
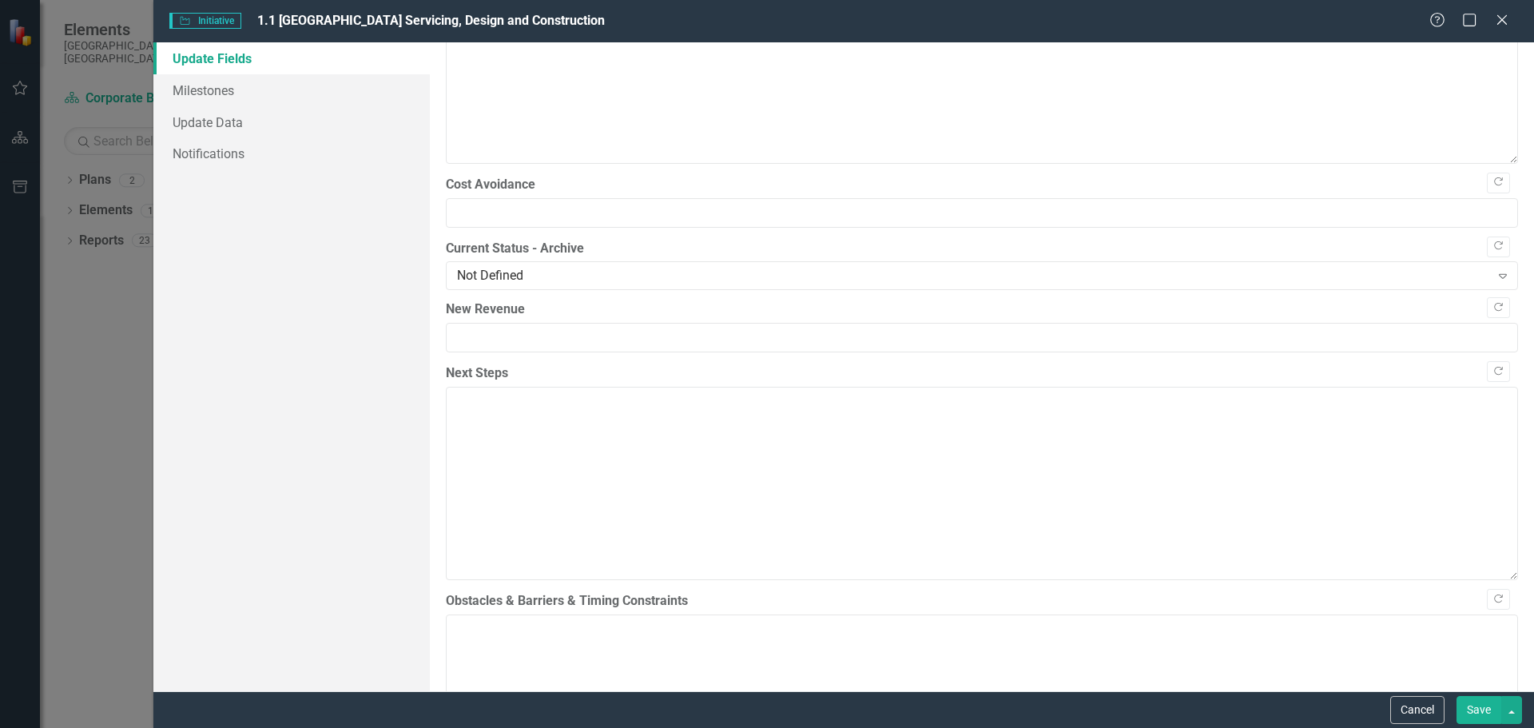
scroll to position [400, 0]
click at [525, 438] on textarea "Next Steps" at bounding box center [982, 477] width 1072 height 193
paste textarea "The engineering consultant will continue on the detailed design of the Lakeview…"
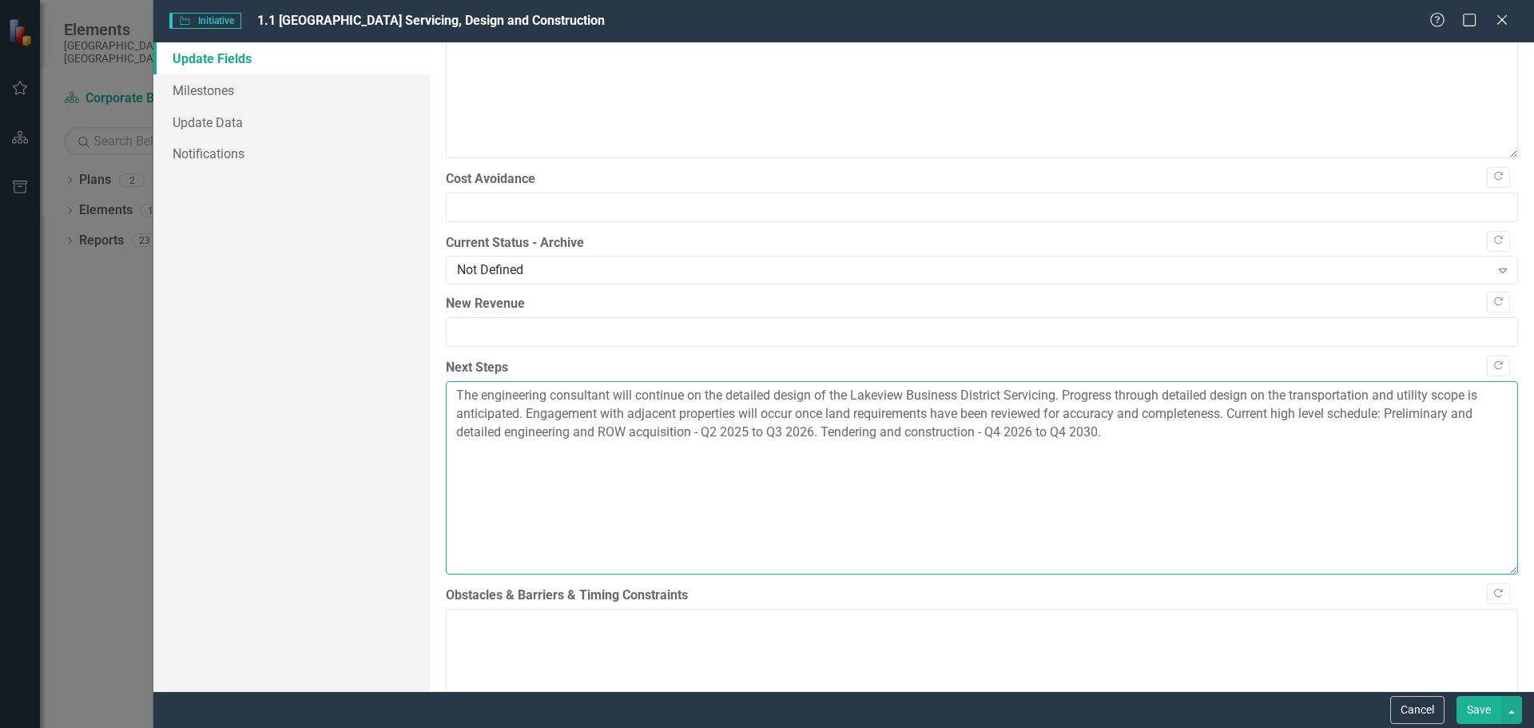
click at [1067, 396] on textarea "The engineering consultant will continue on the detailed design of the Lakeview…" at bounding box center [982, 477] width 1072 height 193
drag, startPoint x: 1230, startPoint y: 411, endPoint x: 997, endPoint y: 410, distance: 232.5
click at [997, 410] on textarea "The engineering consultant will continue on the detailed design of the Lakeview…" at bounding box center [982, 477] width 1072 height 193
type textarea "The engineering consultant will continue on the detailed design of the Lakeview…"
drag, startPoint x: 1063, startPoint y: 417, endPoint x: 1052, endPoint y: 419, distance: 11.3
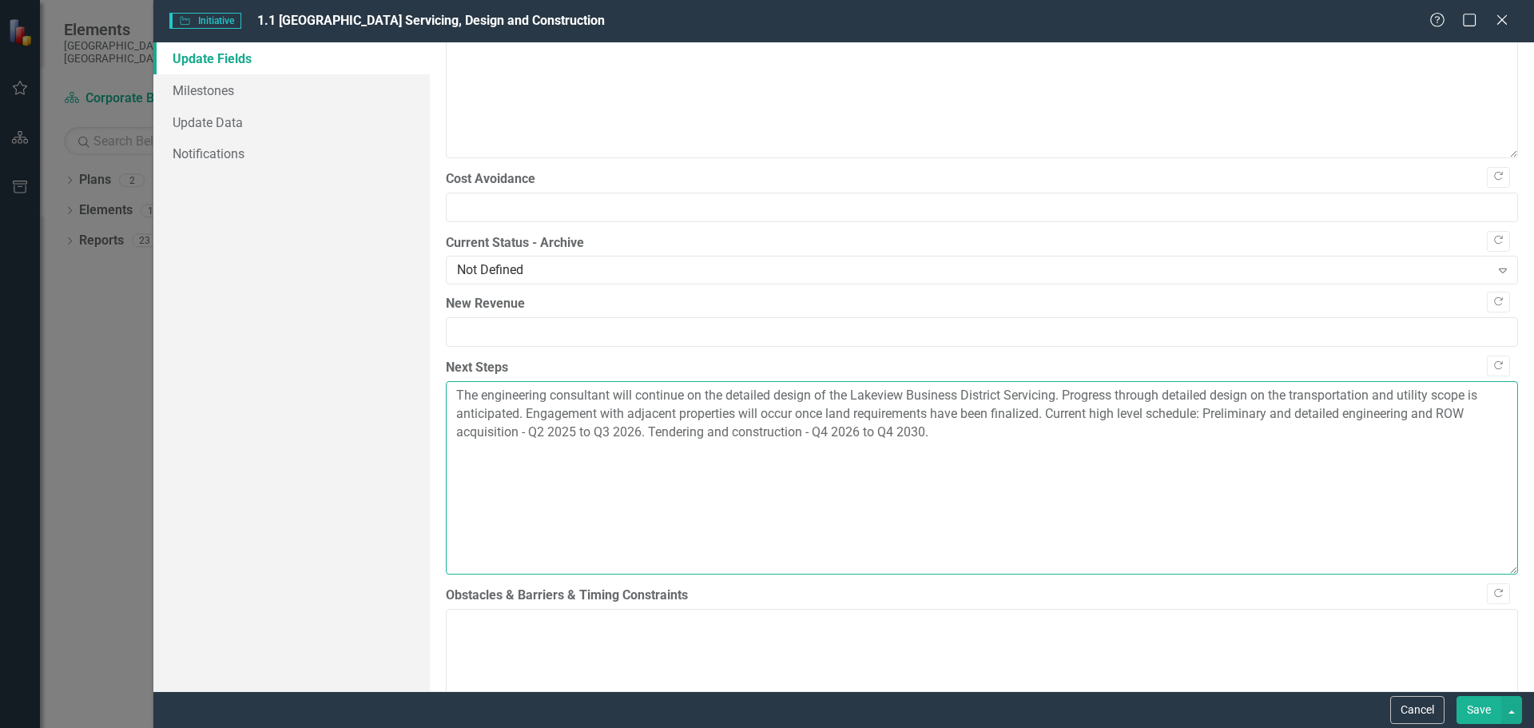
click at [1063, 417] on textarea "The engineering consultant will continue on the detailed design of the Lakeview…" at bounding box center [982, 477] width 1072 height 193
drag, startPoint x: 1044, startPoint y: 414, endPoint x: 995, endPoint y: 413, distance: 48.7
click at [995, 413] on textarea "The engineering consultant will continue on the detailed design of the Lakeview…" at bounding box center [982, 477] width 1072 height 193
click at [1116, 444] on textarea "The engineering consultant will continue on the detailed design of the Lakeview…" at bounding box center [982, 477] width 1072 height 193
click at [1119, 435] on textarea "The engineering consultant will continue on the detailed design of the Lakeview…" at bounding box center [982, 477] width 1072 height 193
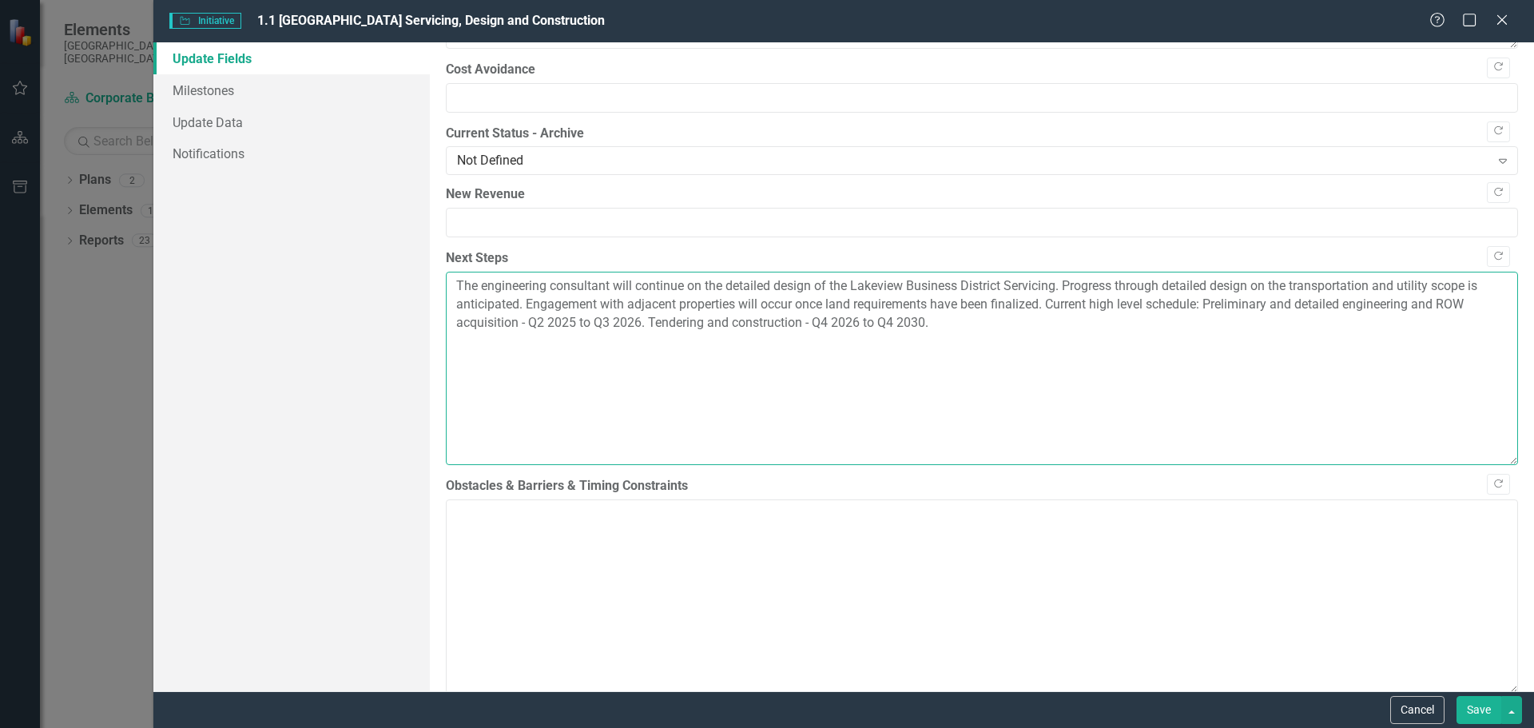
scroll to position [559, 0]
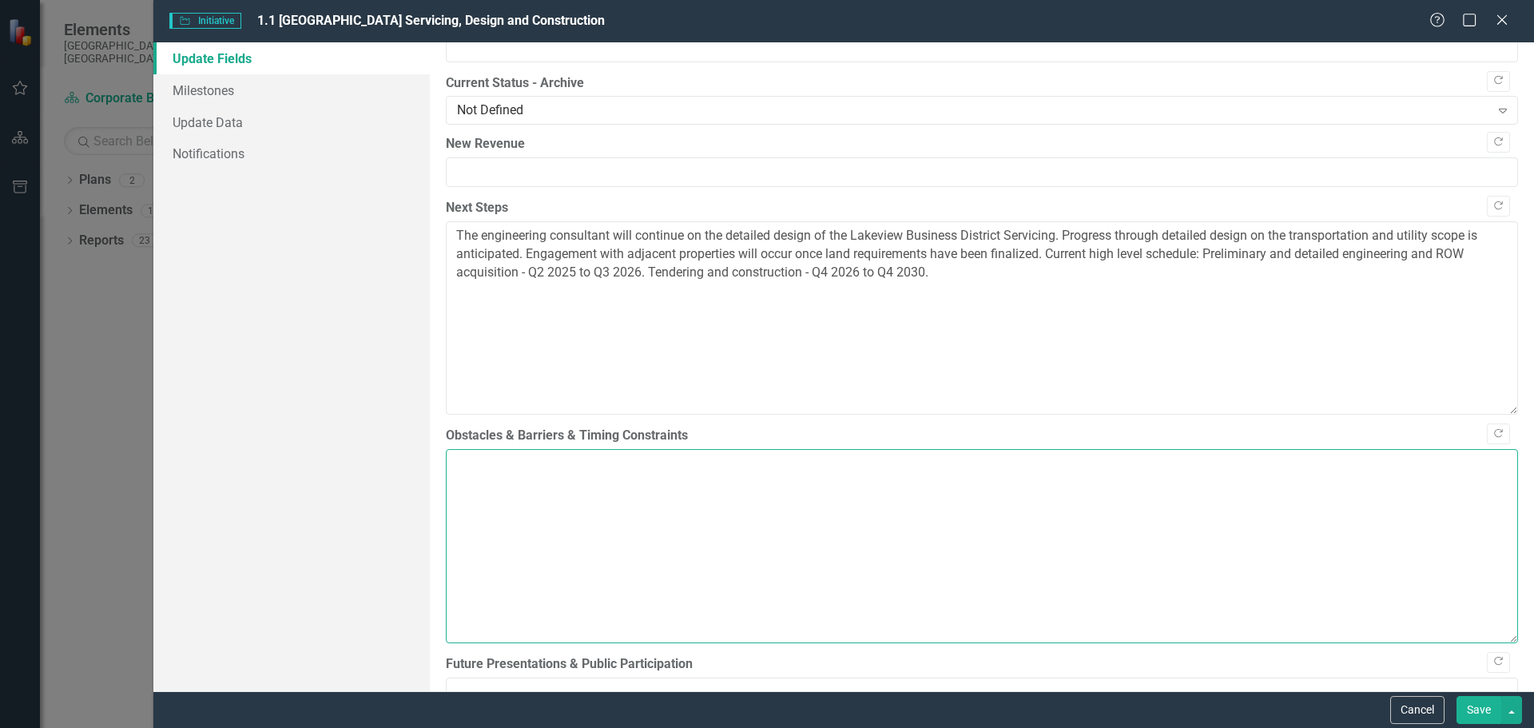
click at [515, 475] on textarea "Obstacles & Barriers & Timing Constraints" at bounding box center [982, 545] width 1072 height 193
paste textarea "Work involving external parties carry inherent risk to the schedule since the t…"
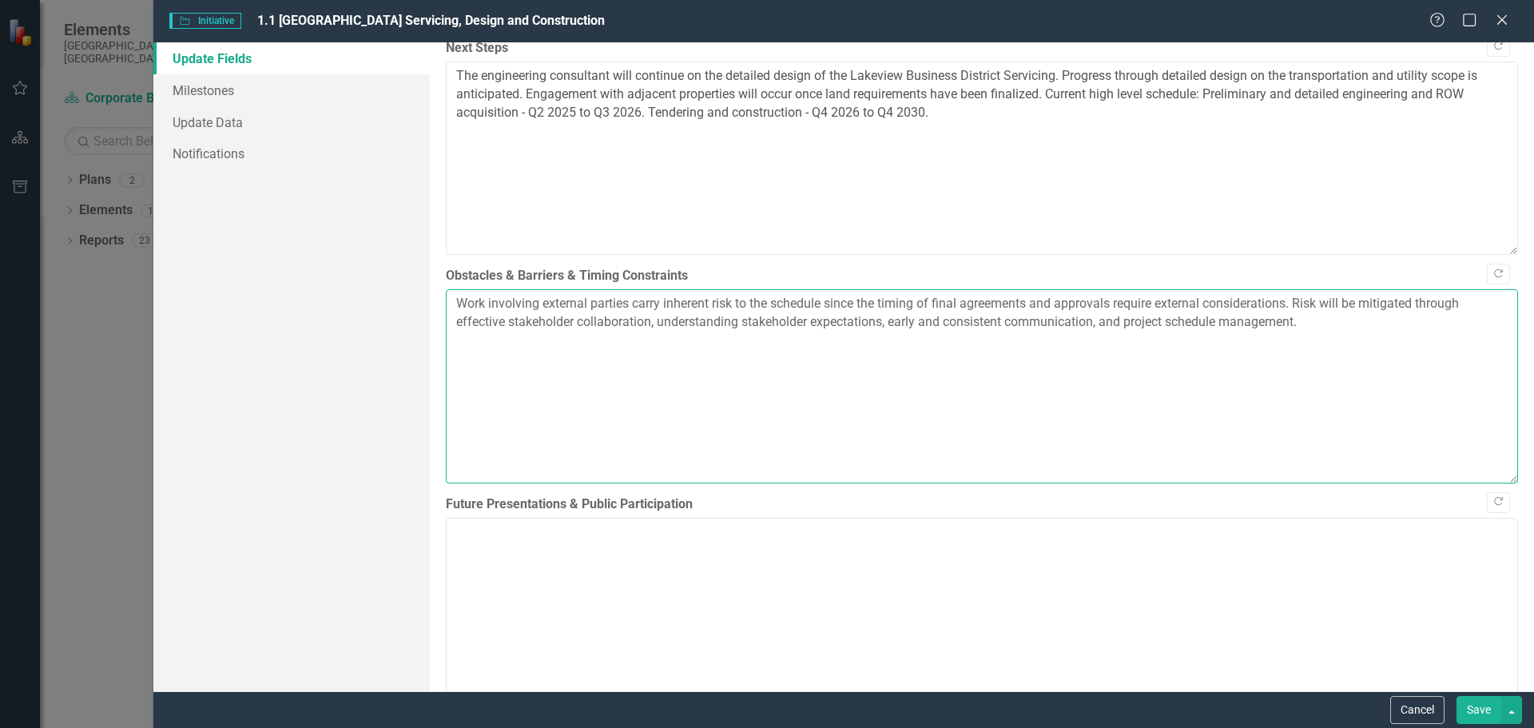
scroll to position [799, 0]
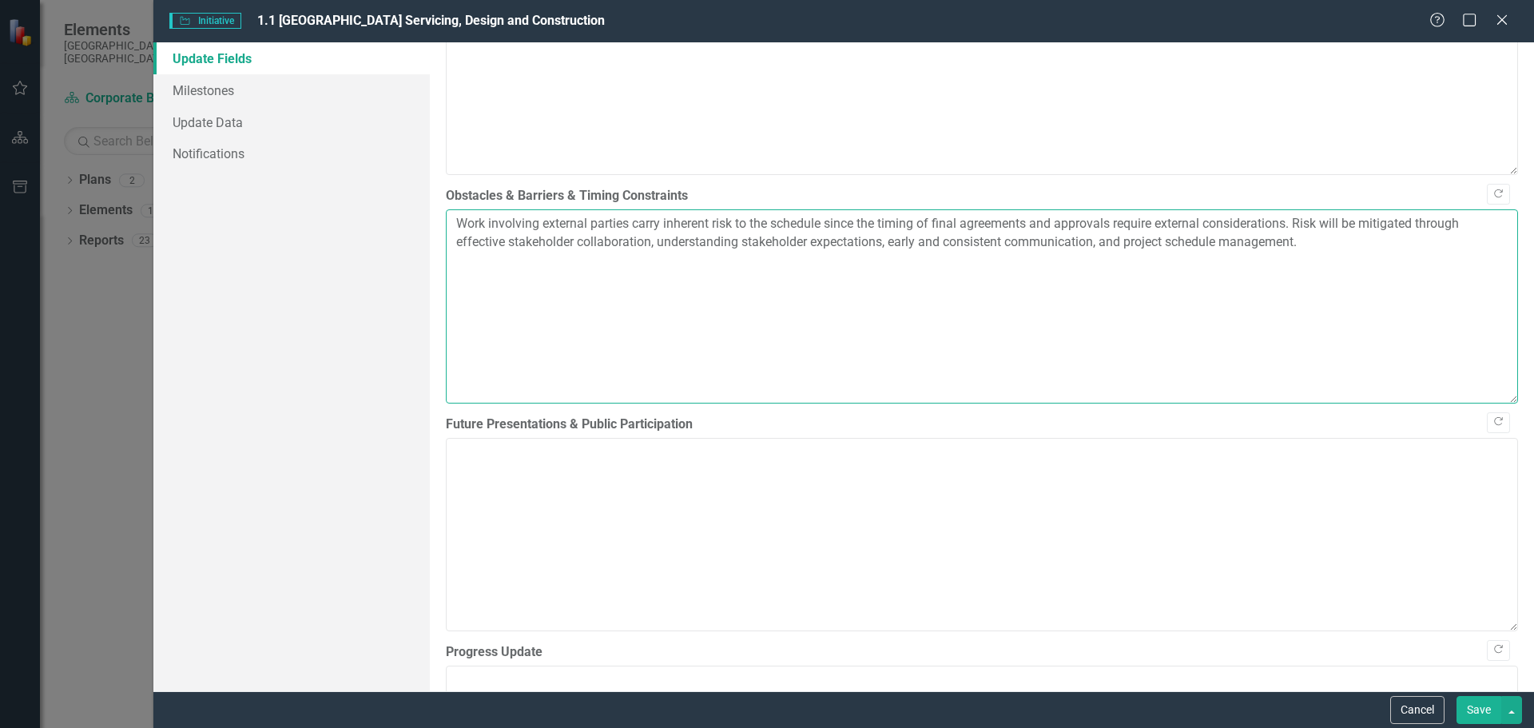
type textarea "Work involving external parties carry inherent risk to the schedule since the t…"
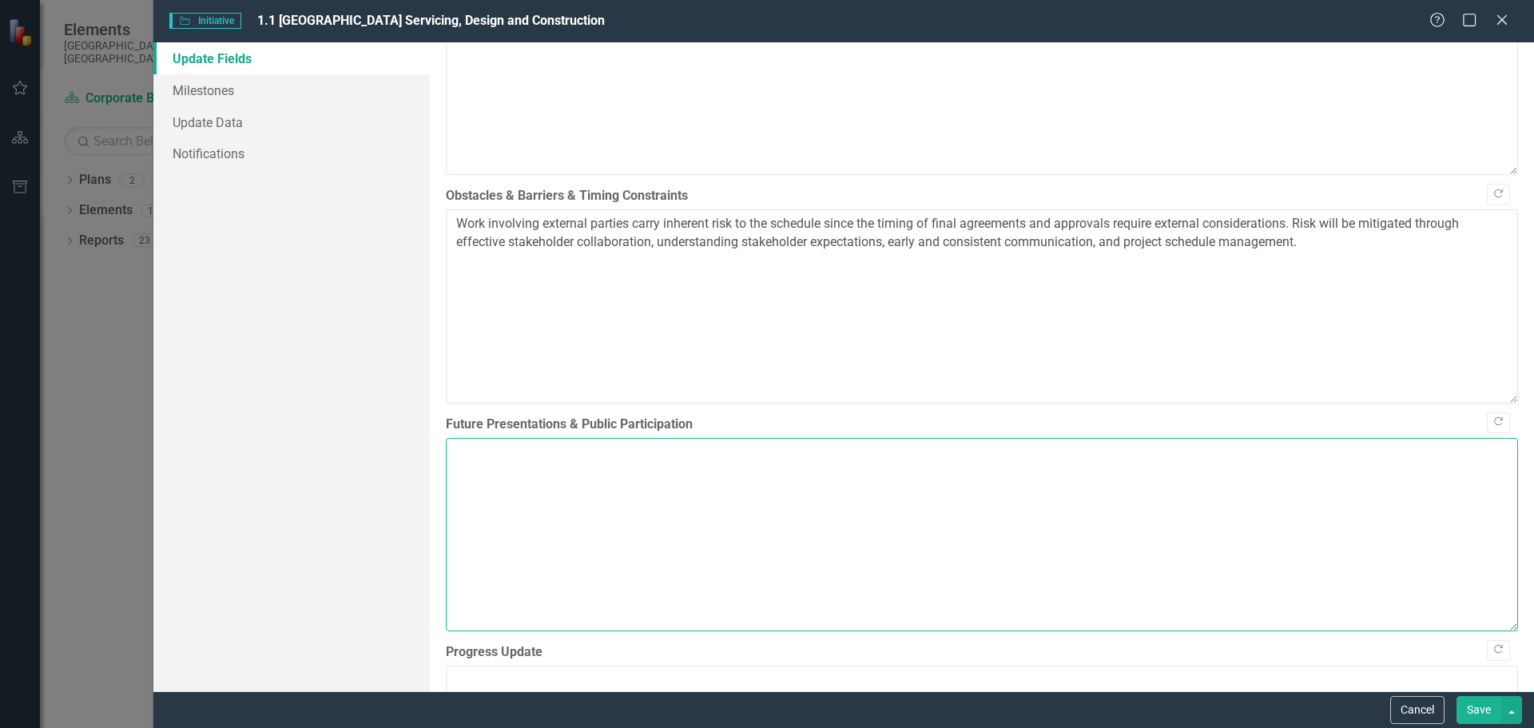
click at [622, 508] on textarea "Future Presentations & Public Participation" at bounding box center [982, 534] width 1072 height 193
paste textarea "Impacted adjacent properties will be engaged in the near future for land acquis…"
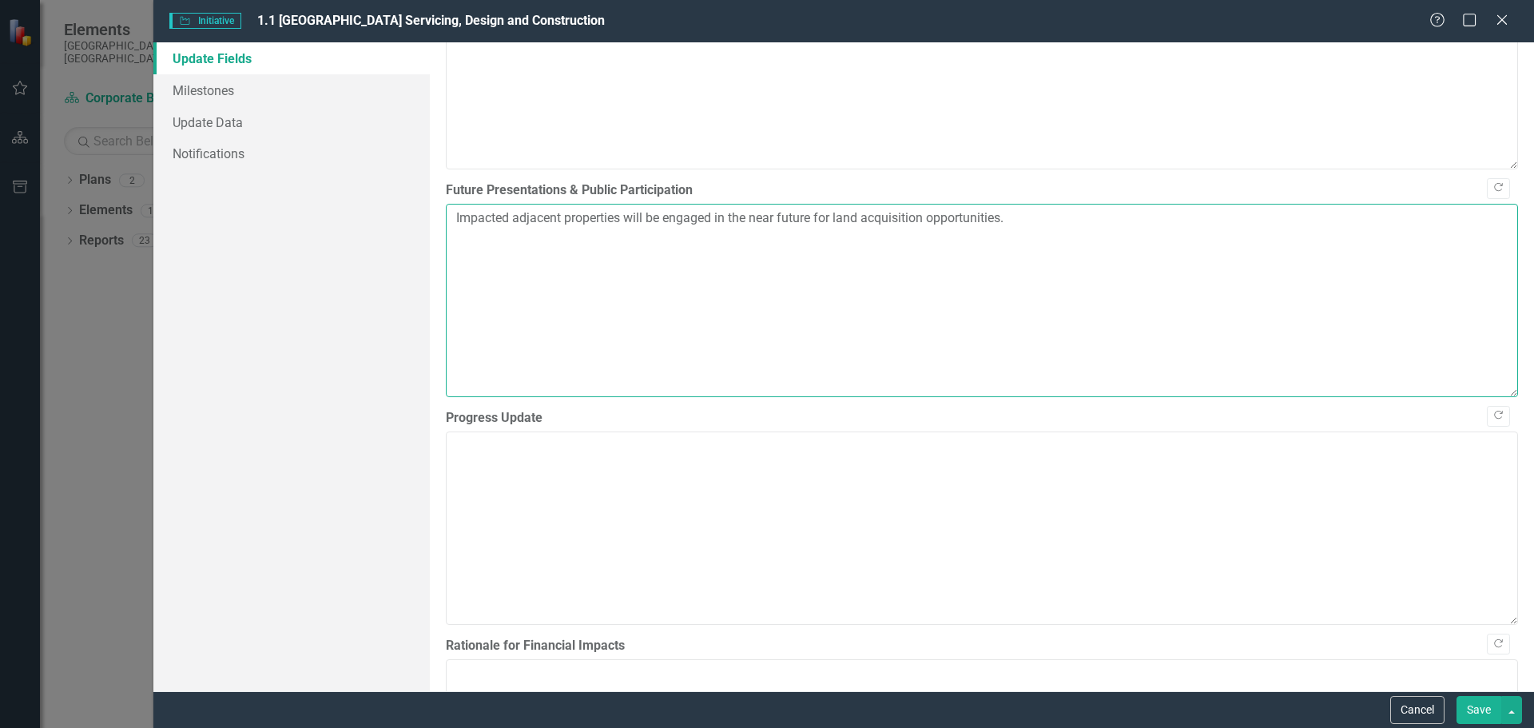
scroll to position [1039, 0]
type textarea "Impacted adjacent properties will be engaged in the near future for land acquis…"
click at [558, 479] on textarea "Progress Update" at bounding box center [982, 522] width 1072 height 193
paste textarea "Design progress on [GEOGRAPHIC_DATA] Servicing continued throughout Q3 2025. De…"
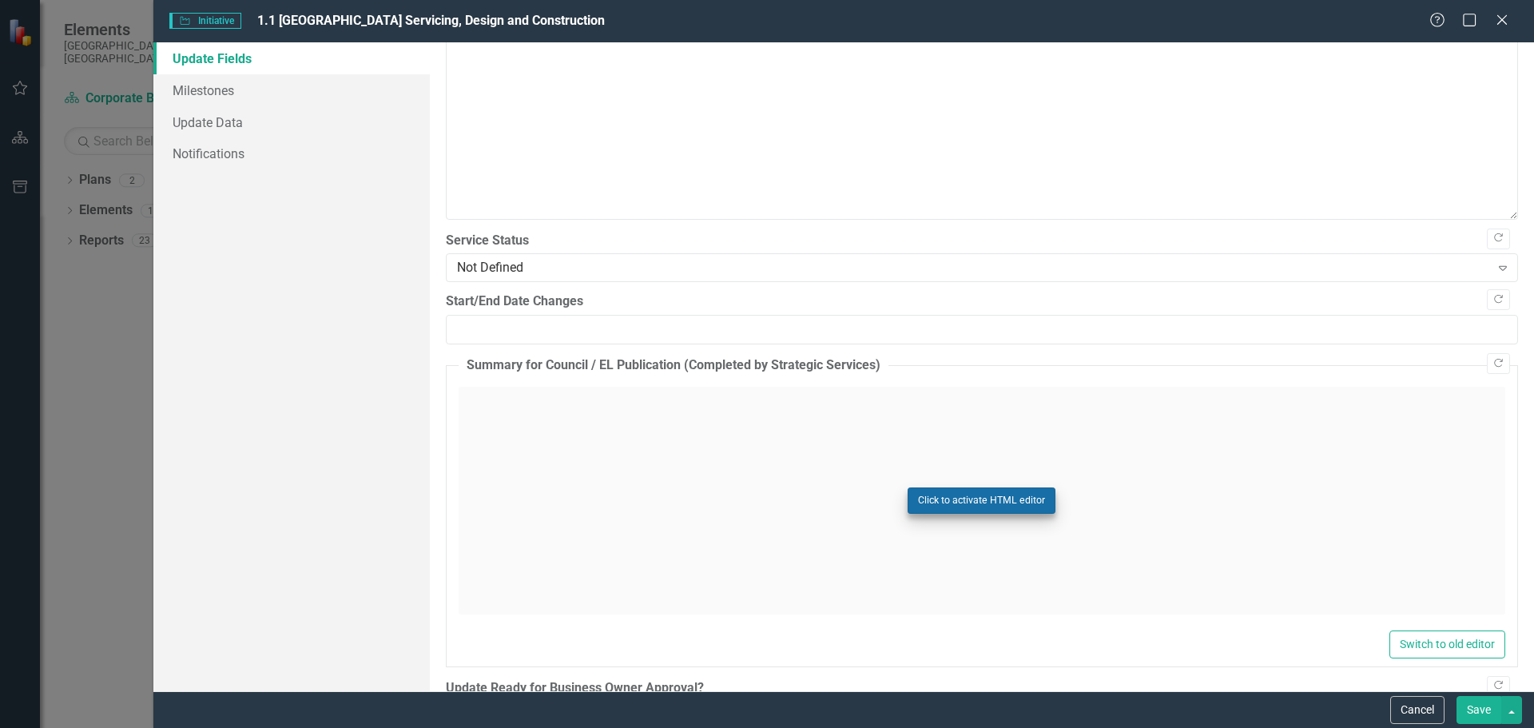
scroll to position [1678, 0]
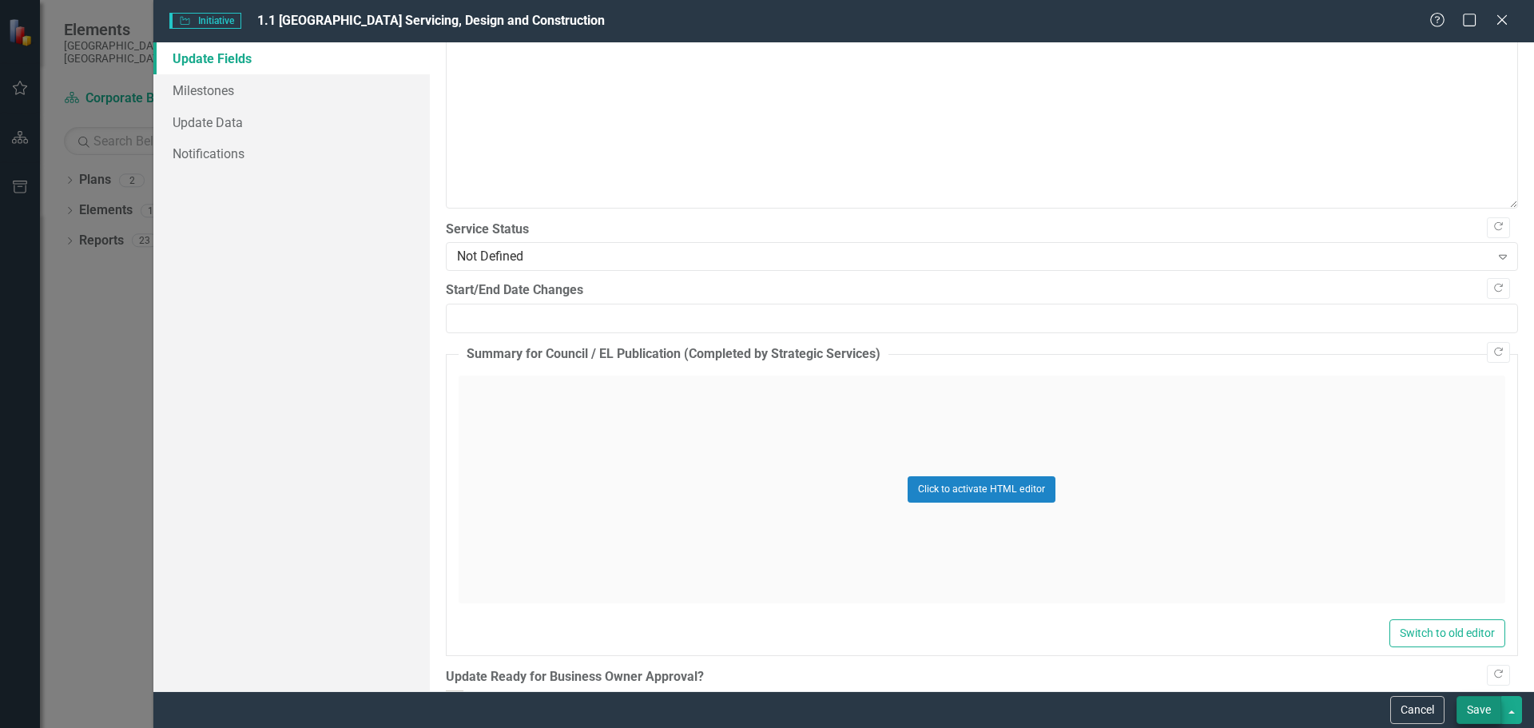
type textarea "Design progress on [GEOGRAPHIC_DATA] Servicing continued throughout Q3 2025. De…"
click at [1489, 710] on button "Save" at bounding box center [1479, 710] width 45 height 28
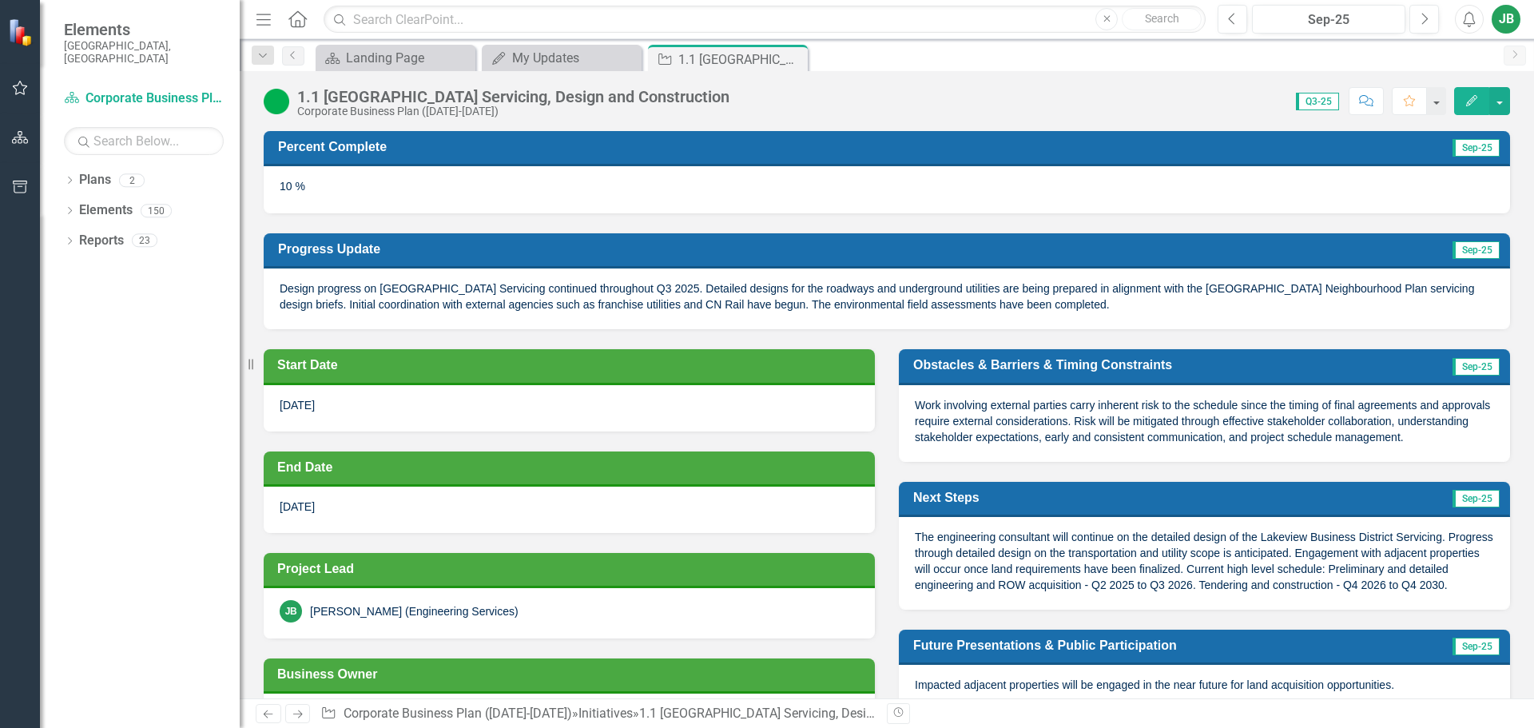
click at [1469, 104] on icon "button" at bounding box center [1471, 100] width 11 height 11
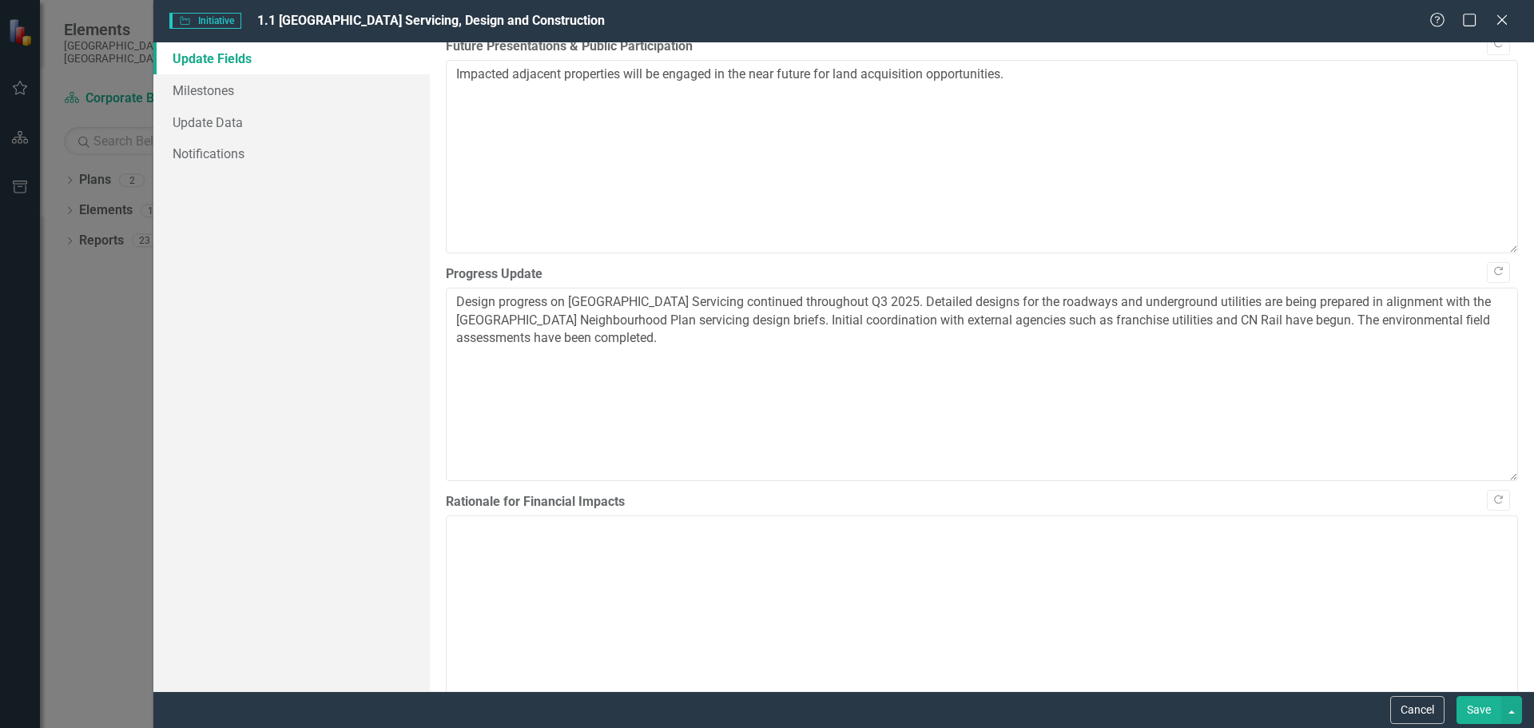
scroll to position [1199, 0]
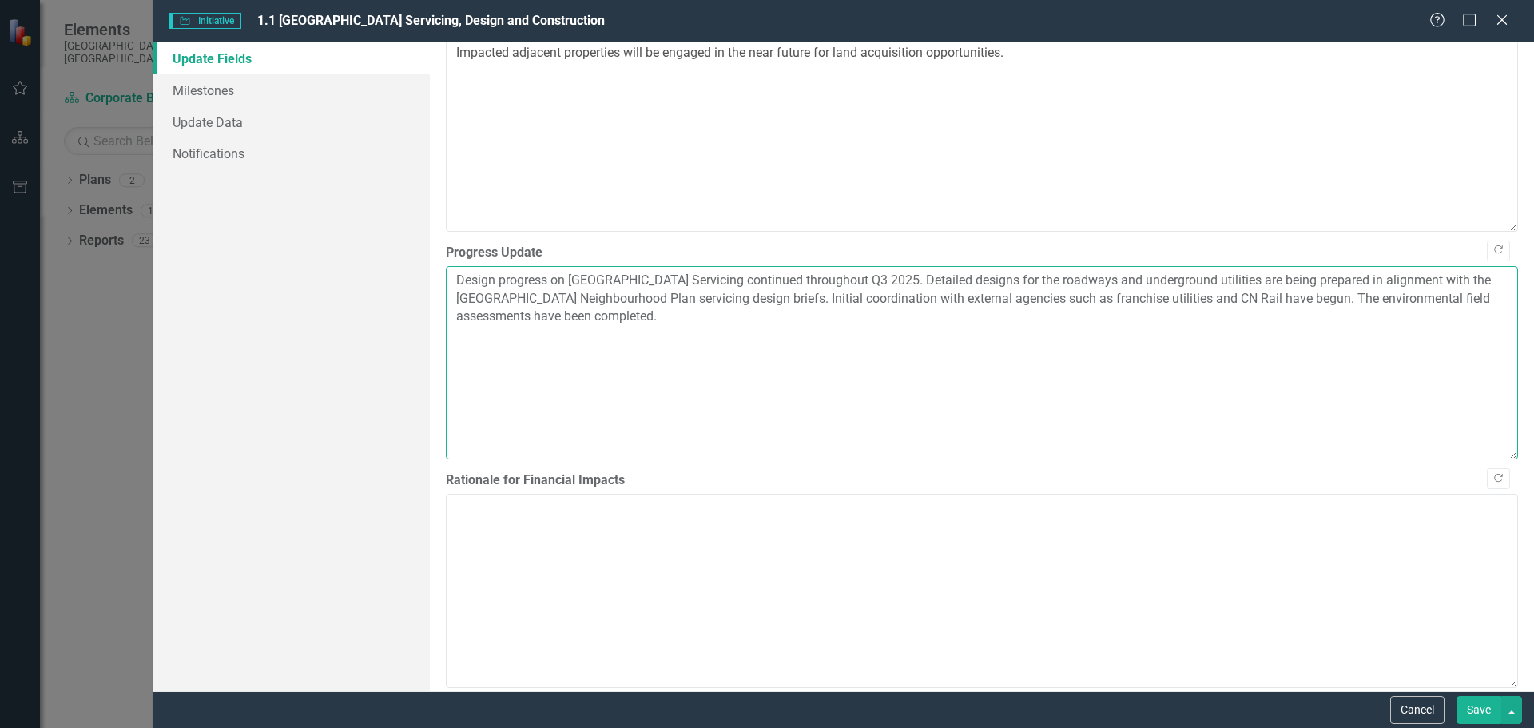
drag, startPoint x: 817, startPoint y: 324, endPoint x: 647, endPoint y: 324, distance: 170.2
click at [647, 324] on textarea "Design progress on [GEOGRAPHIC_DATA] Servicing continued throughout Q3 2025. De…" at bounding box center [982, 362] width 1072 height 193
type textarea "Design progress on [GEOGRAPHIC_DATA] Servicing continued throughout Q3 2025. De…"
click at [1482, 714] on button "Save" at bounding box center [1479, 710] width 45 height 28
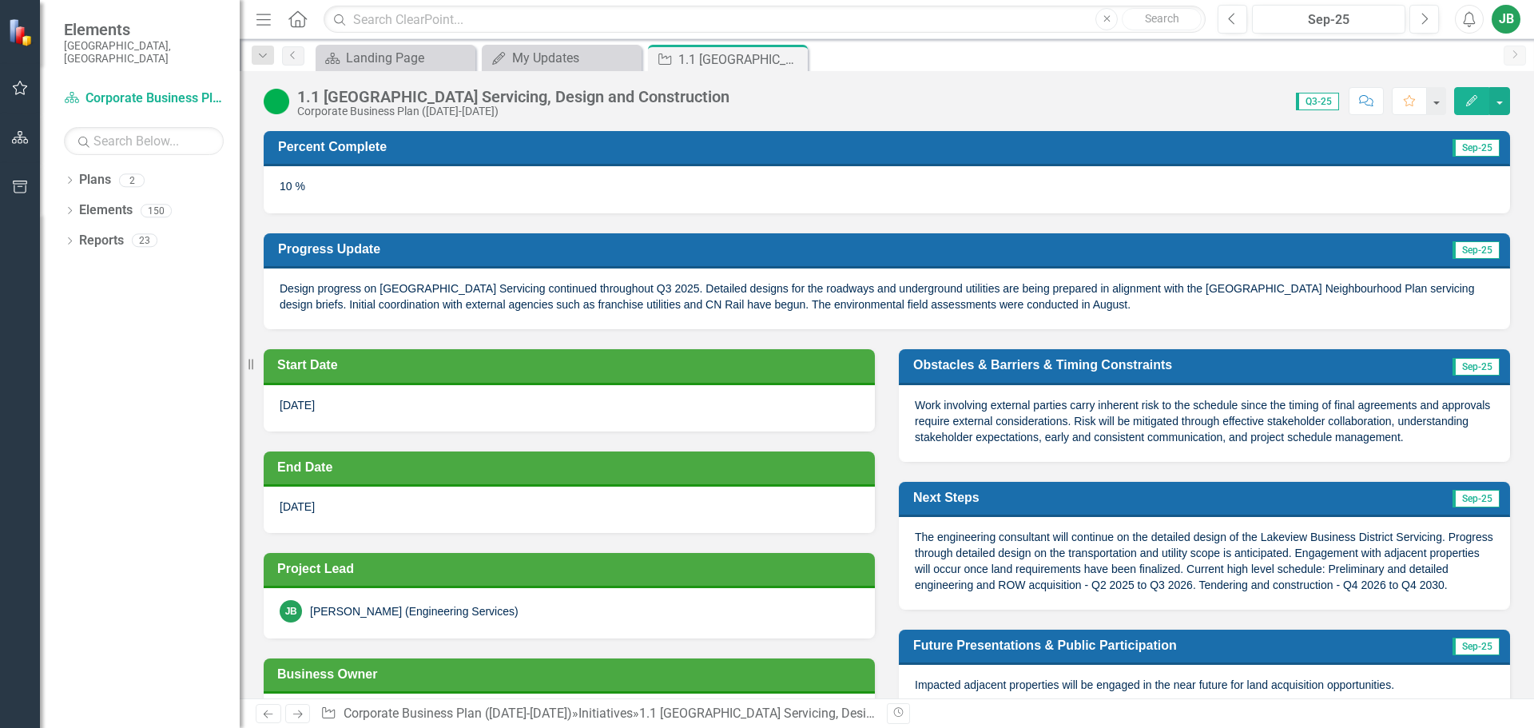
click at [1238, 309] on div "Design progress on [GEOGRAPHIC_DATA] Servicing continued throughout Q3 2025. De…" at bounding box center [887, 298] width 1246 height 60
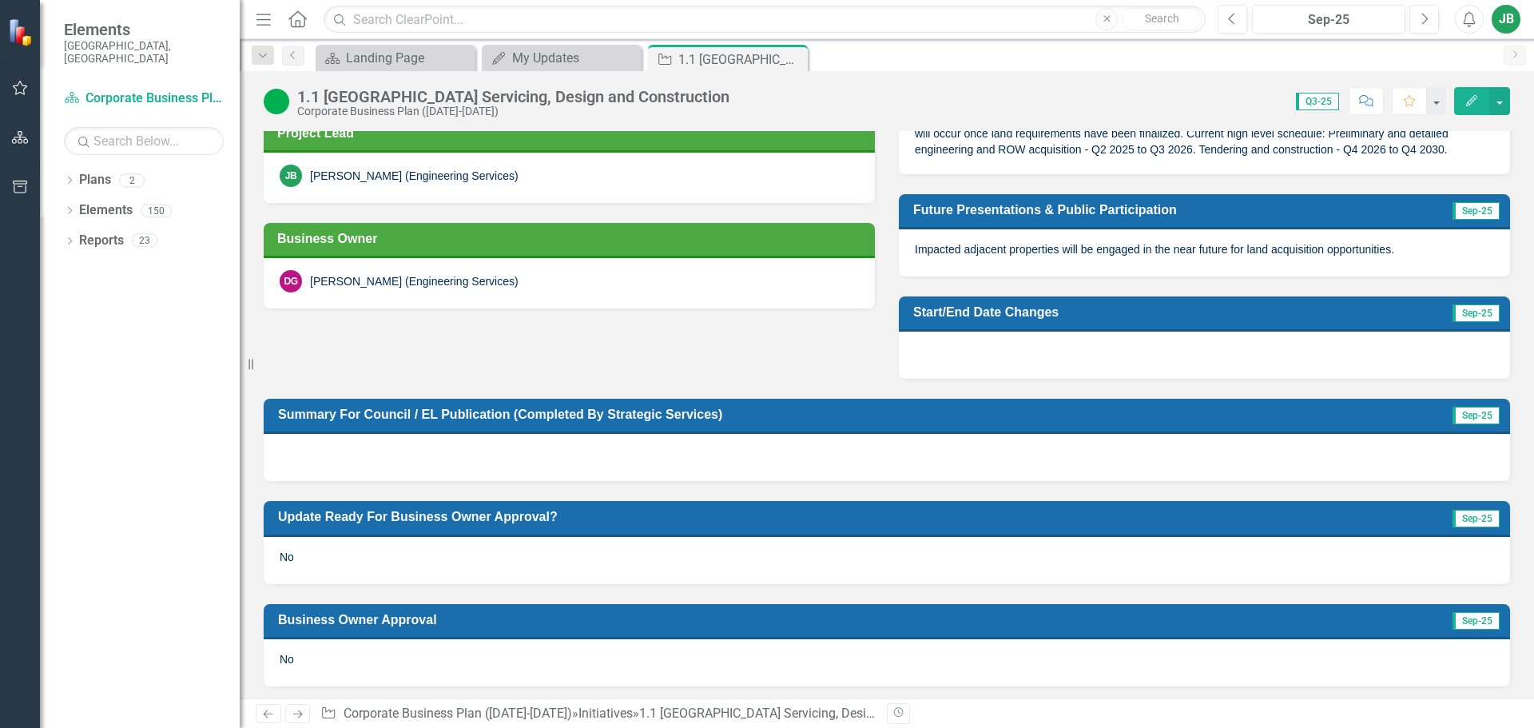
scroll to position [455, 0]
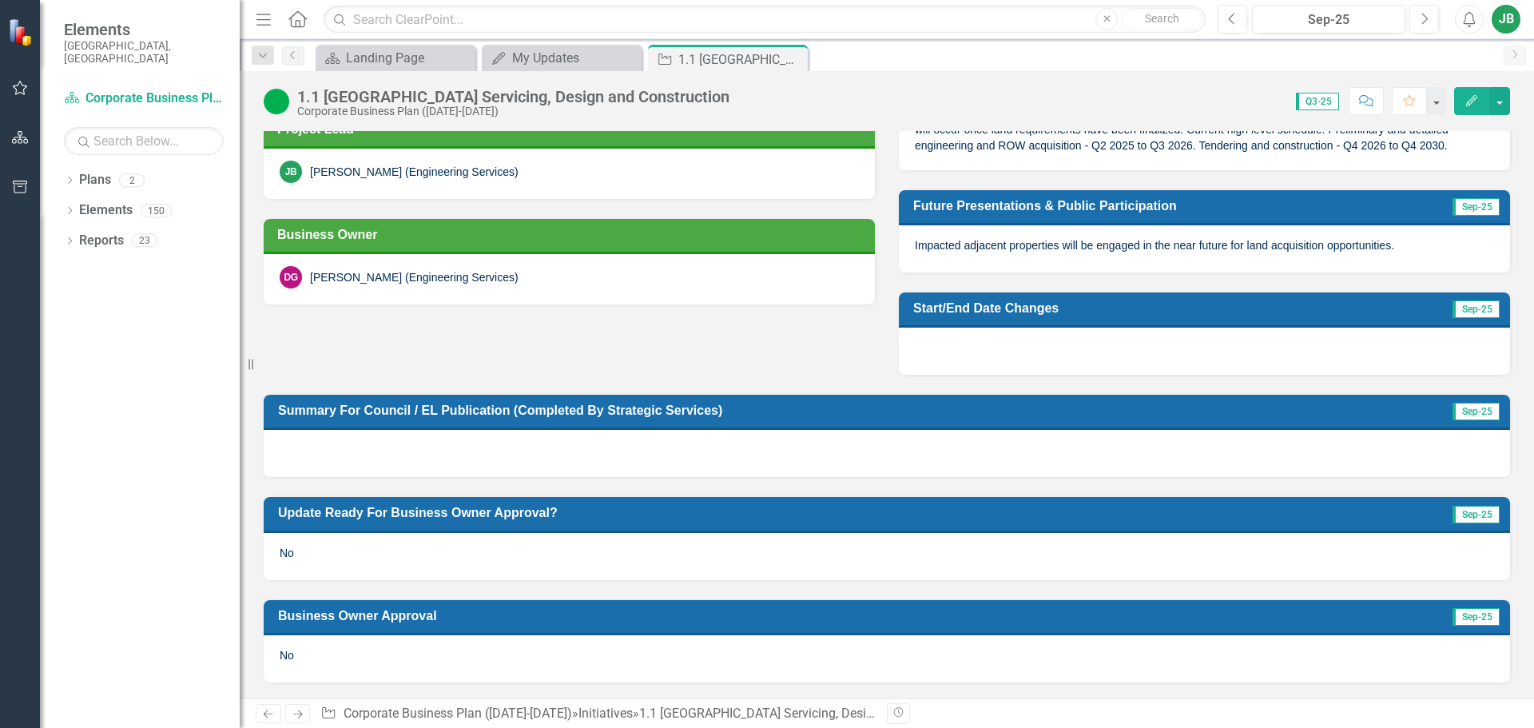
click at [1467, 101] on icon "Edit" at bounding box center [1472, 100] width 14 height 11
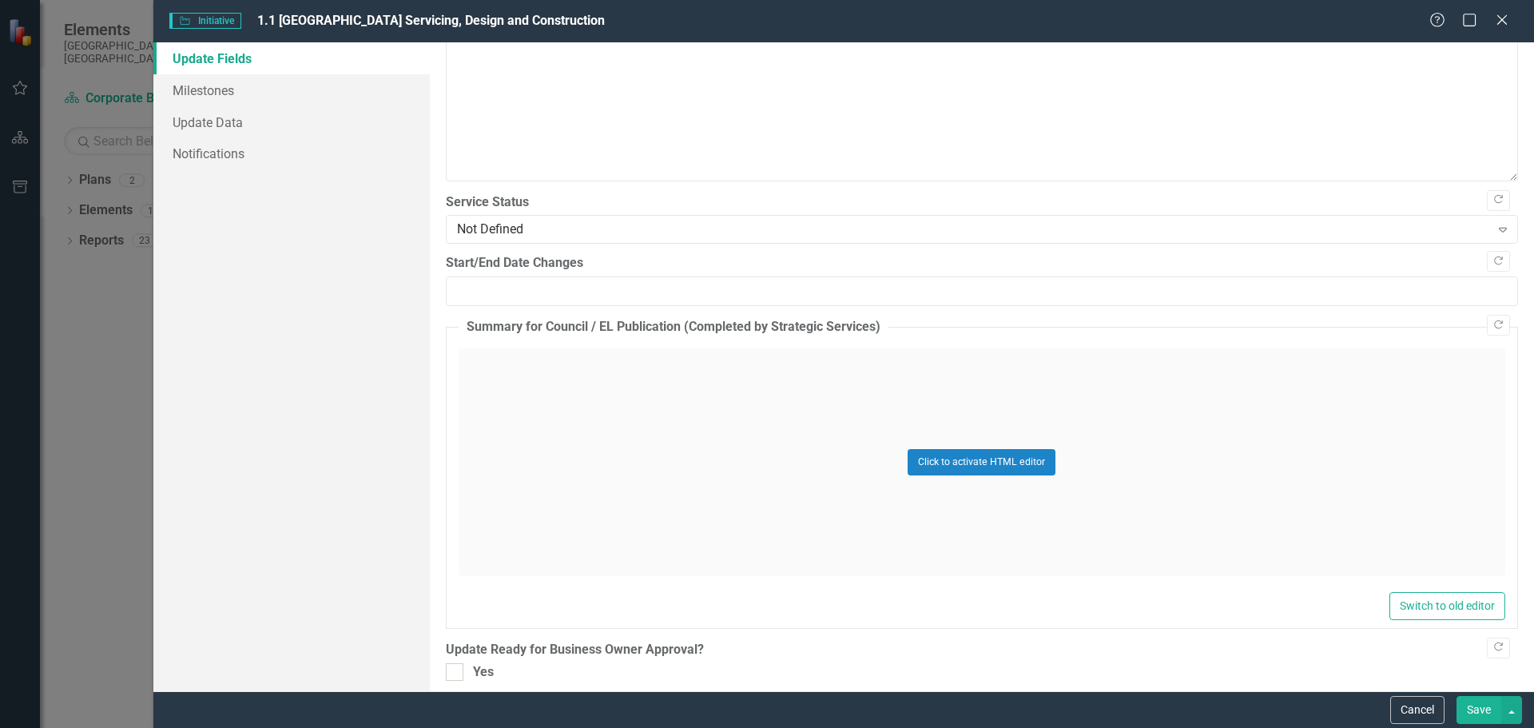
scroll to position [1719, 0]
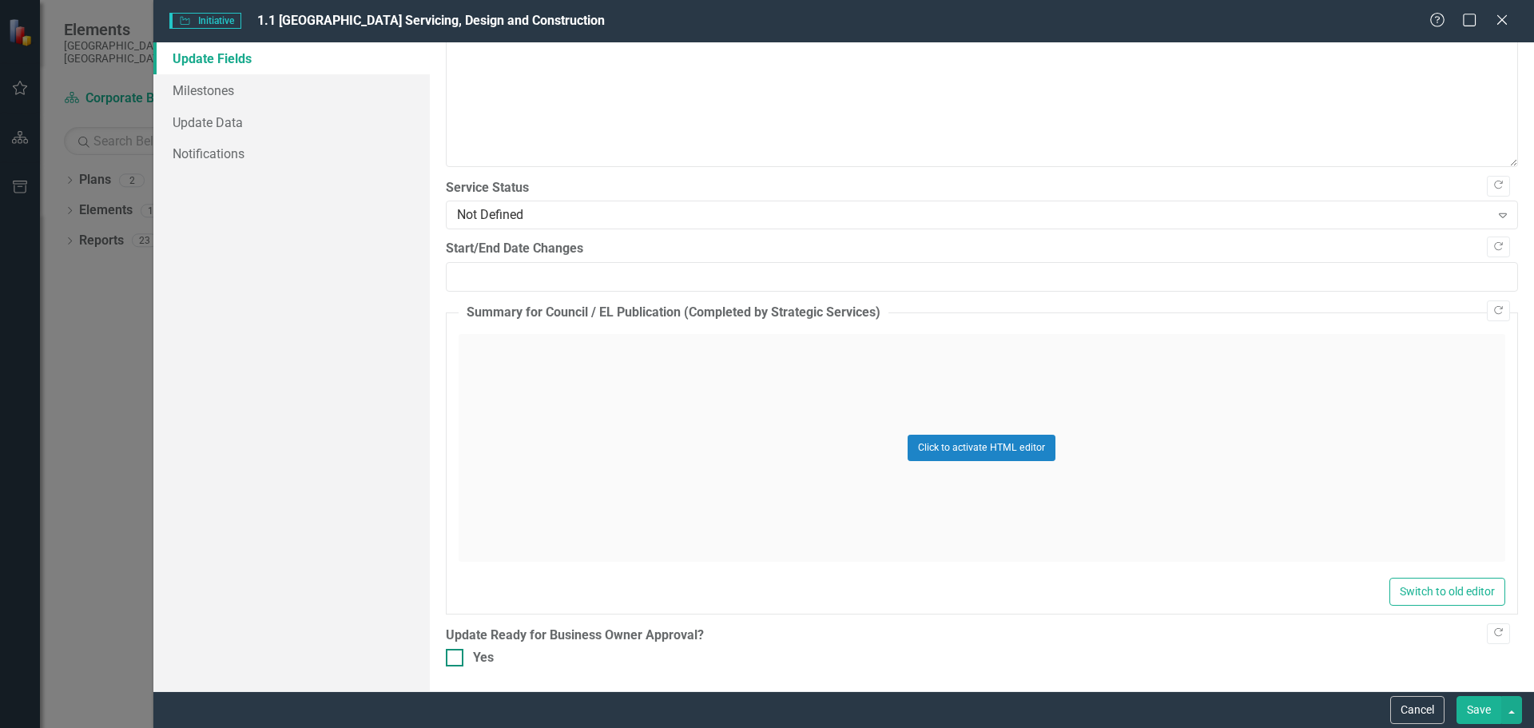
click at [456, 663] on div at bounding box center [455, 658] width 18 height 18
click at [456, 659] on input "Yes" at bounding box center [451, 654] width 10 height 10
checkbox input "true"
click at [1486, 711] on button "Save" at bounding box center [1479, 710] width 45 height 28
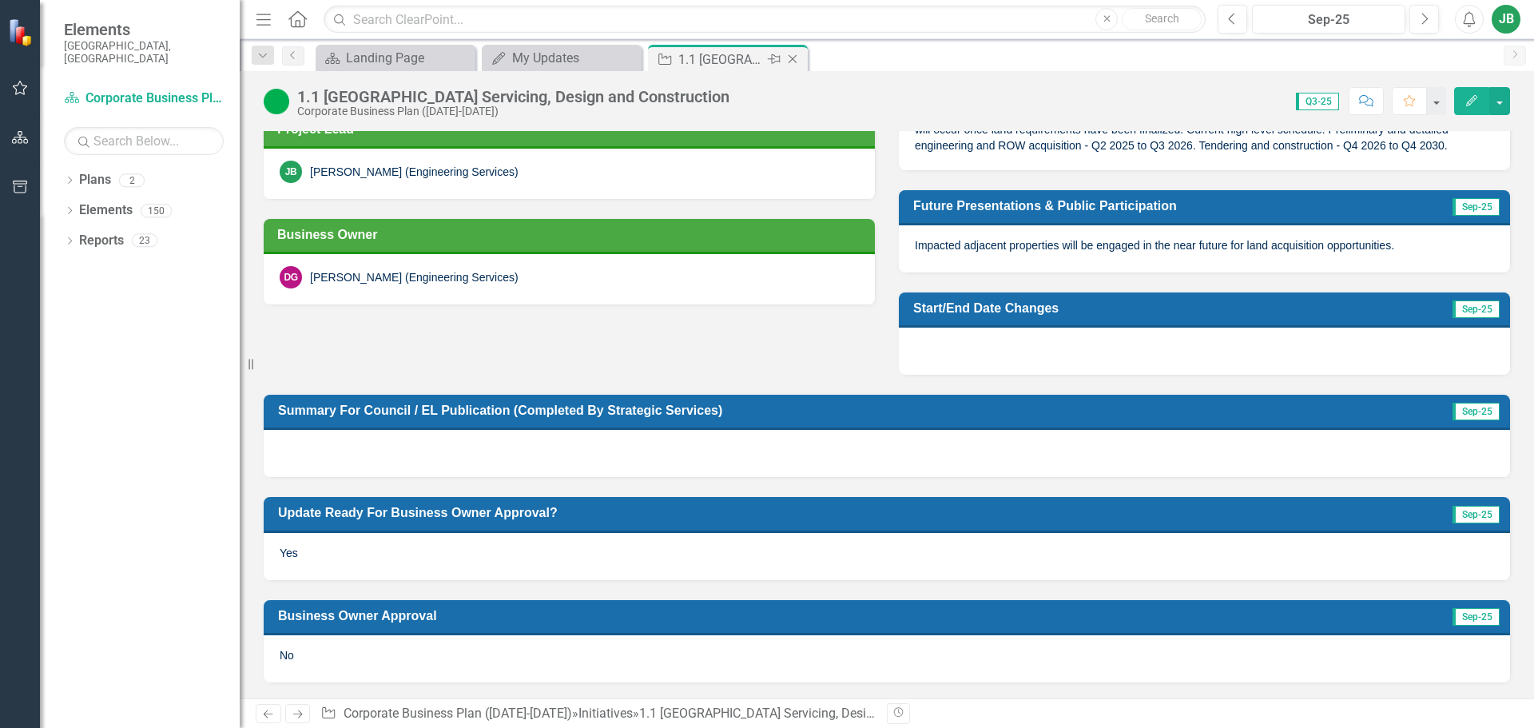
click at [795, 61] on icon "Close" at bounding box center [793, 59] width 16 height 13
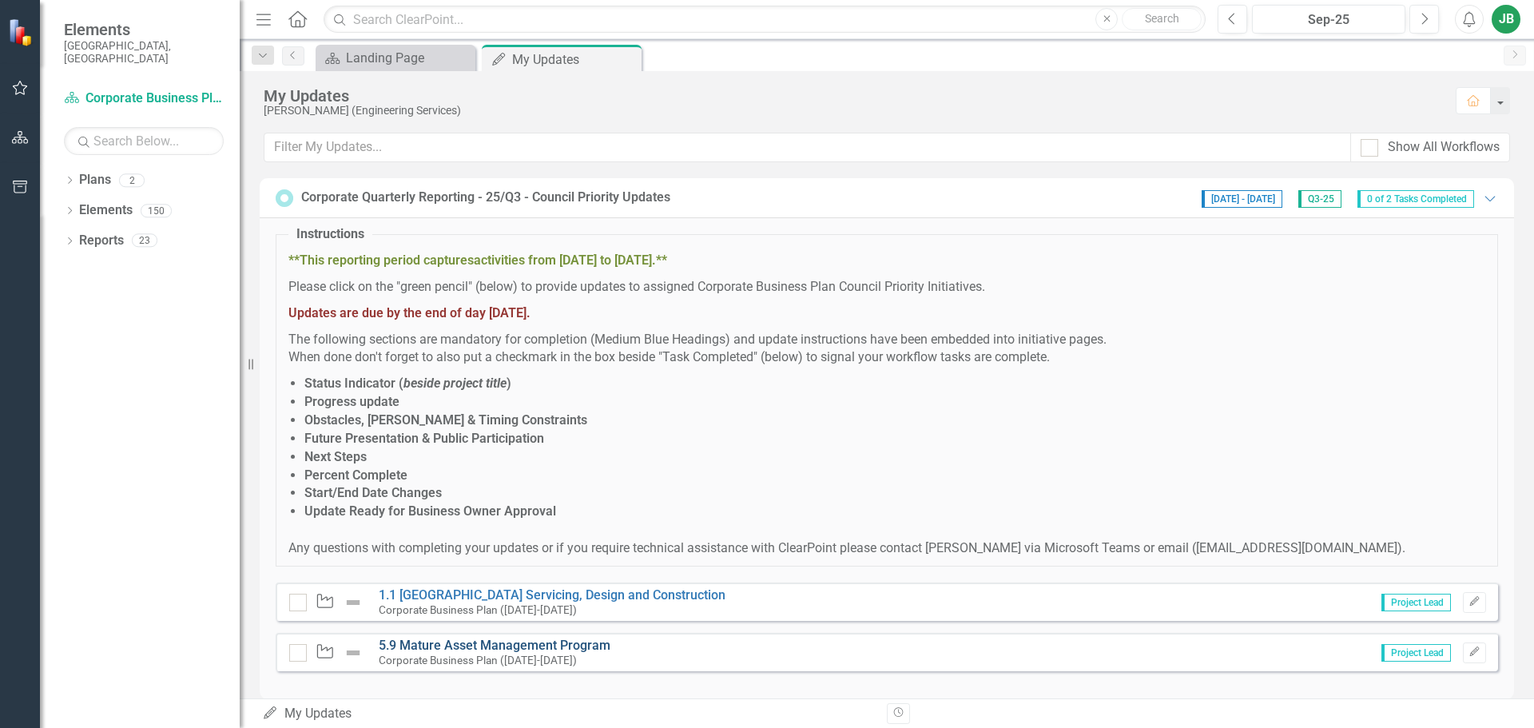
click at [554, 644] on link "5.9 Mature Asset Management Program" at bounding box center [495, 645] width 232 height 15
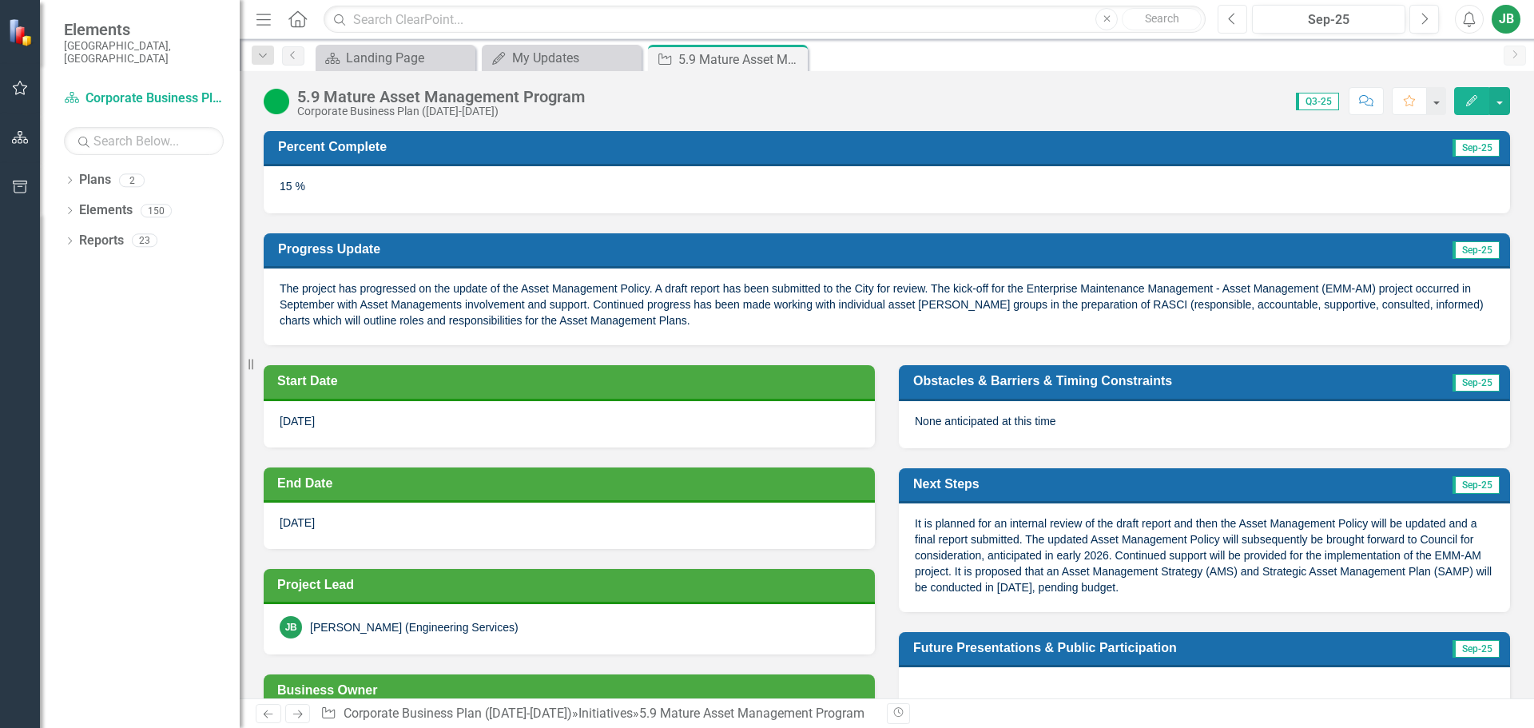
click at [1226, 18] on button "Previous" at bounding box center [1233, 19] width 30 height 29
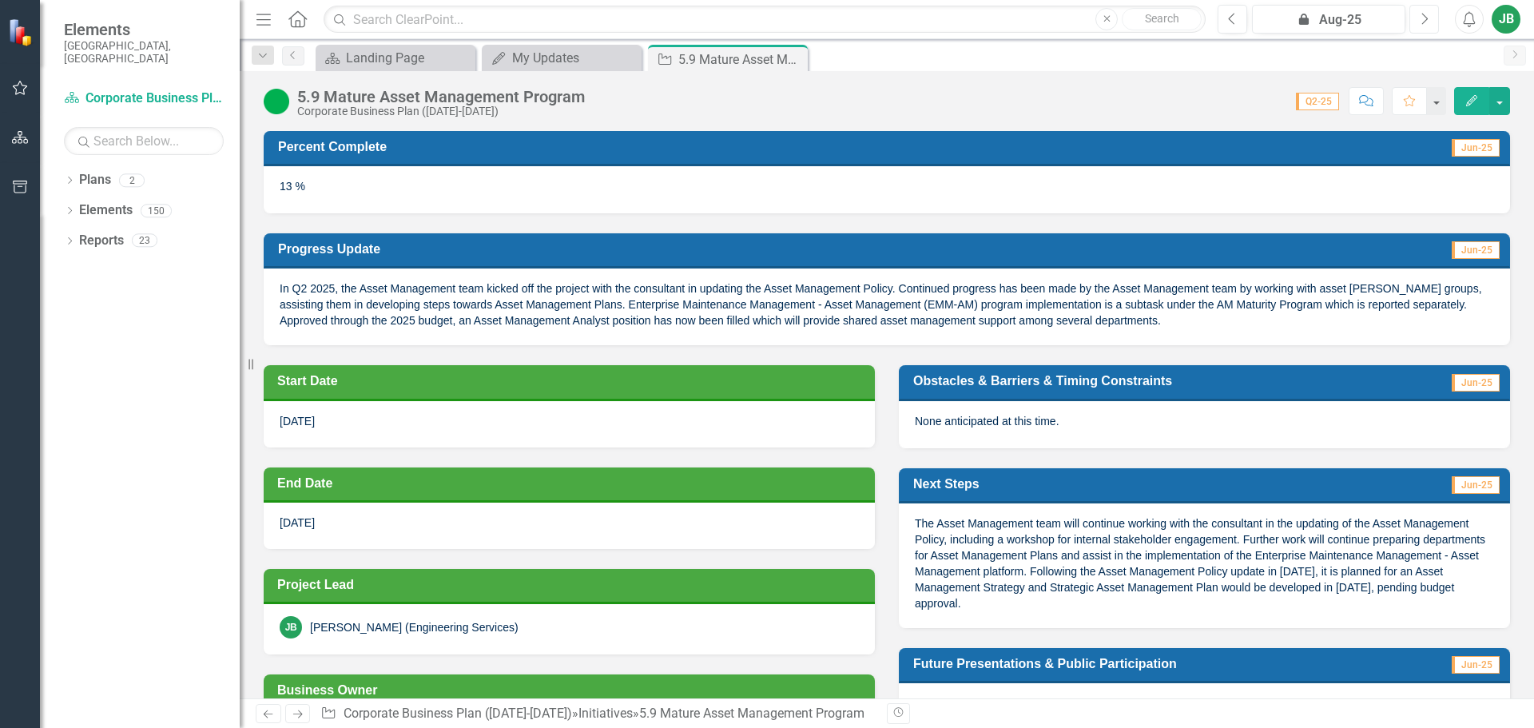
click at [1419, 17] on button "Next" at bounding box center [1424, 19] width 30 height 29
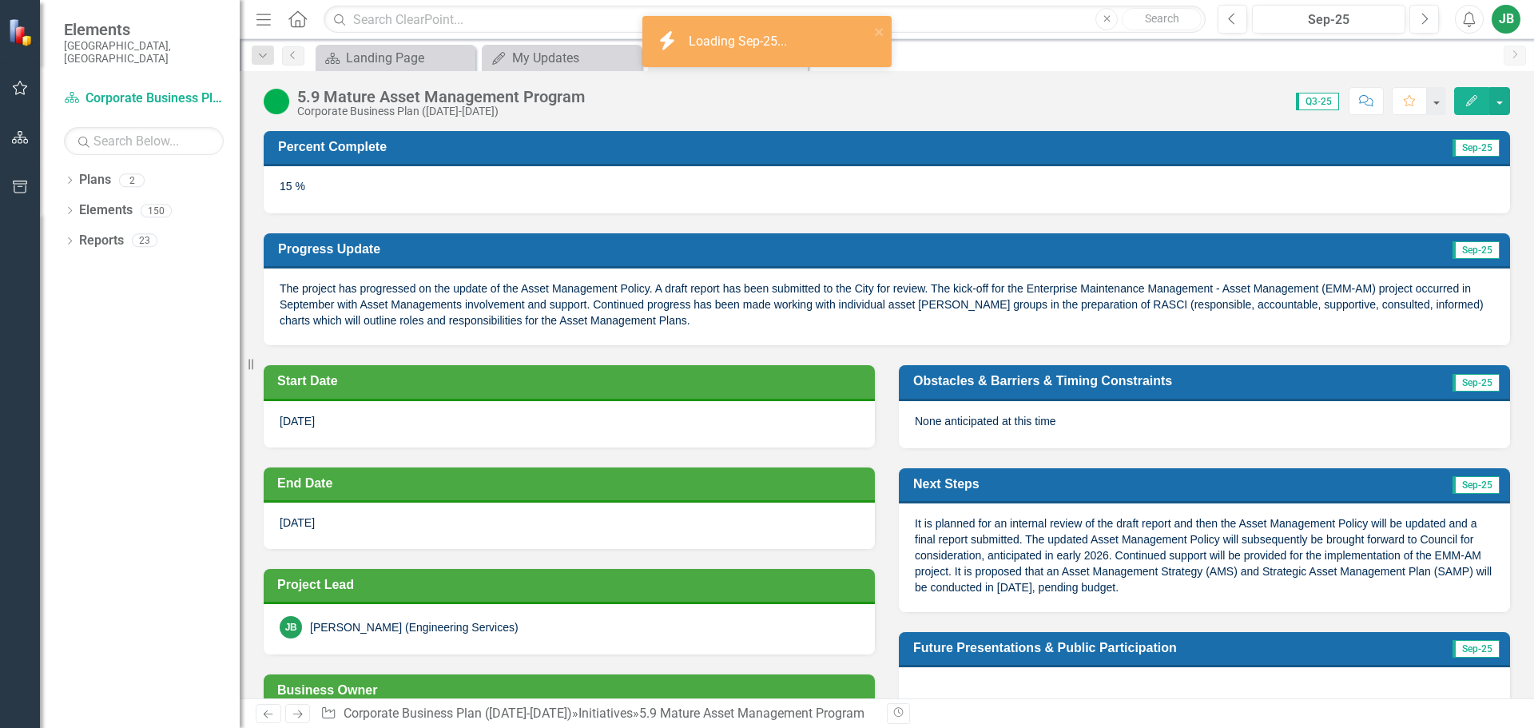
click at [1470, 103] on icon "Edit" at bounding box center [1472, 100] width 14 height 11
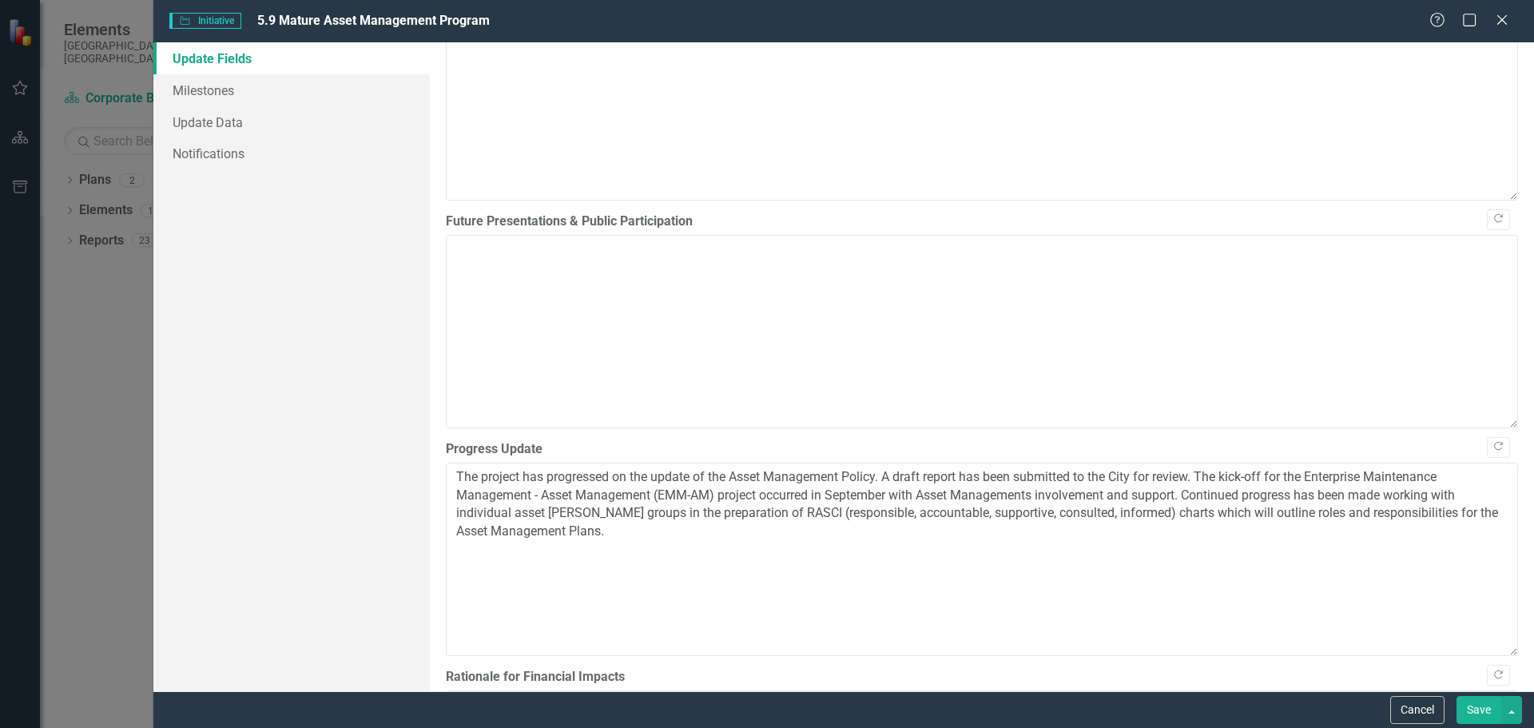
scroll to position [1039, 0]
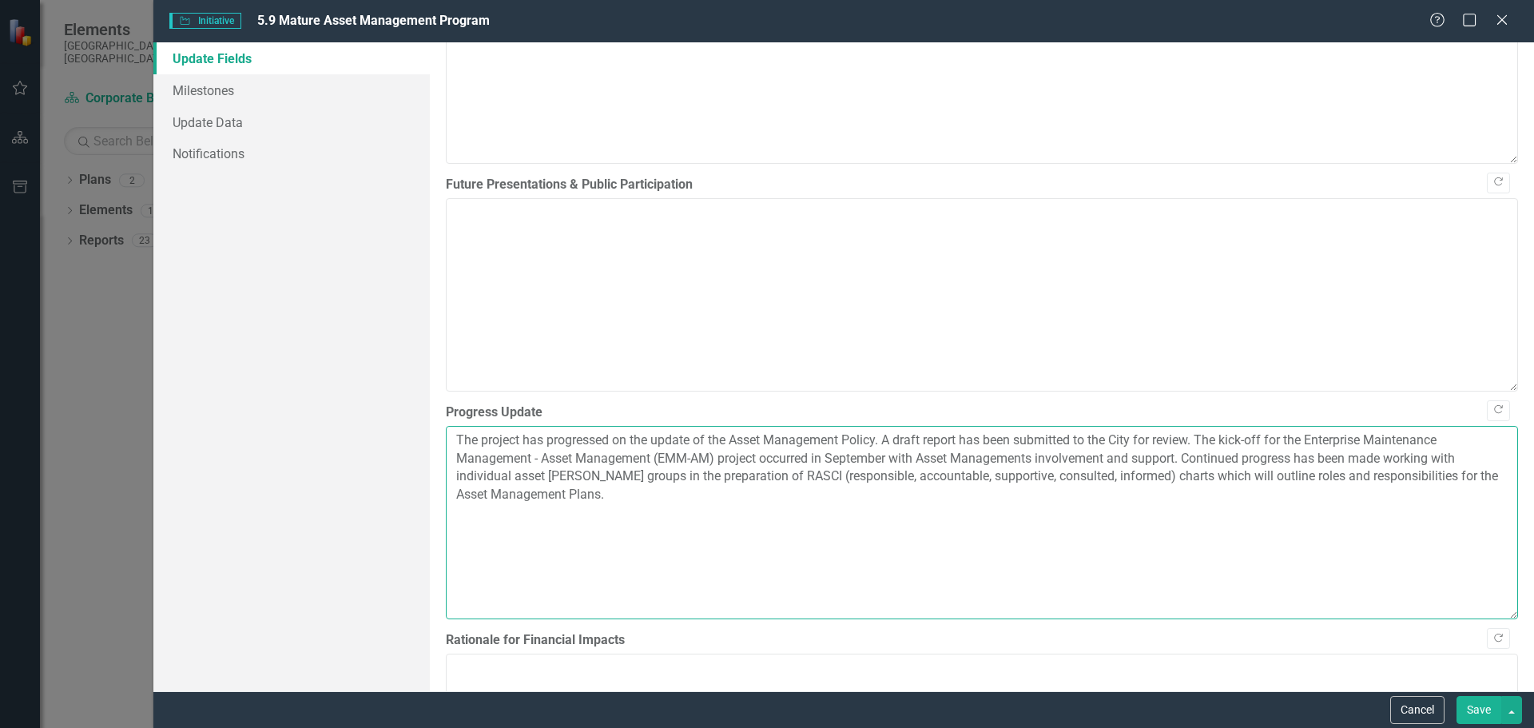
drag, startPoint x: 880, startPoint y: 435, endPoint x: 887, endPoint y: 440, distance: 8.6
click at [880, 435] on textarea "The project has progressed on the update of the Asset Management Policy. A draf…" at bounding box center [982, 522] width 1072 height 193
drag, startPoint x: 1447, startPoint y: 436, endPoint x: 662, endPoint y: 455, distance: 785.6
click at [662, 455] on textarea "The project has progressed on the update of the Asset Management Policy, includ…" at bounding box center [982, 522] width 1072 height 193
type textarea "The project has progressed on the update of the Asset Management Policy, includ…"
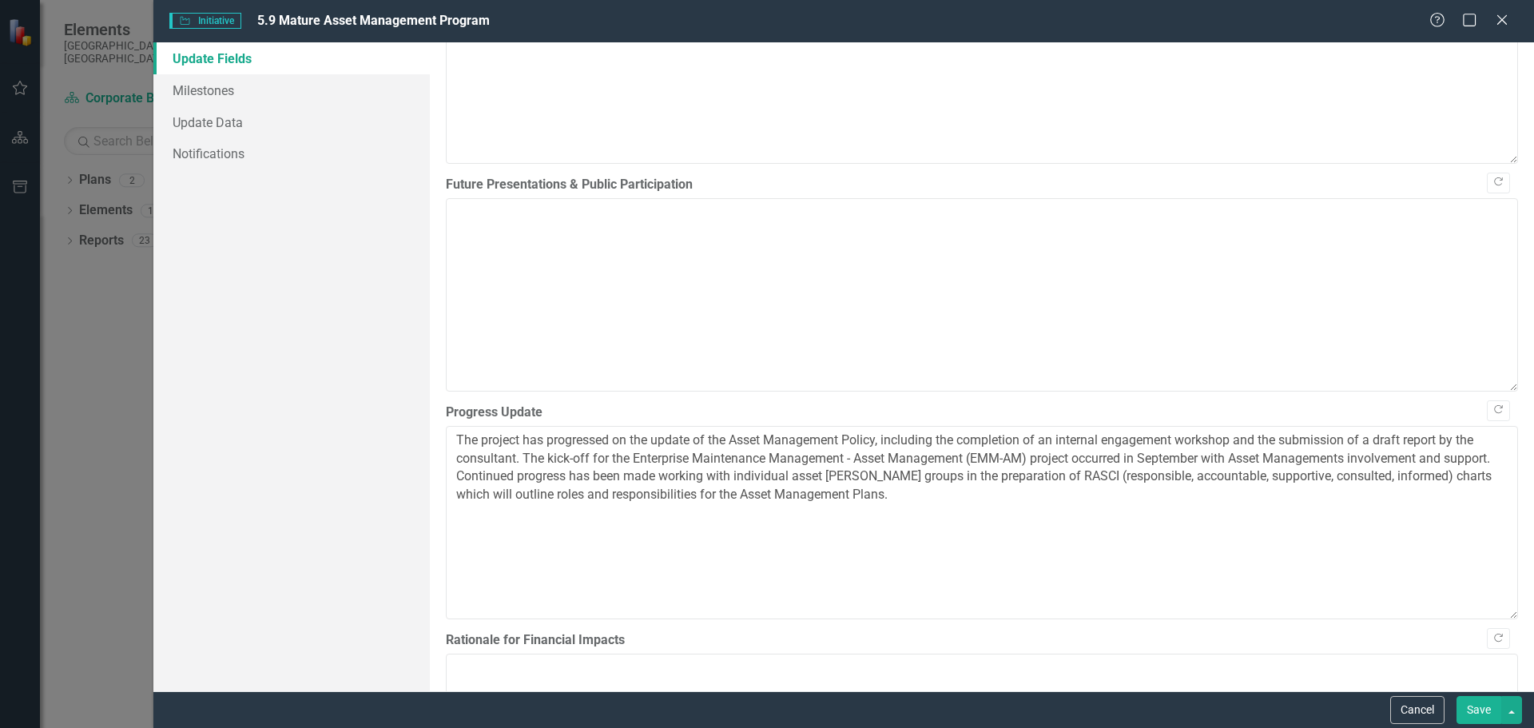
click at [1484, 706] on button "Save" at bounding box center [1479, 710] width 45 height 28
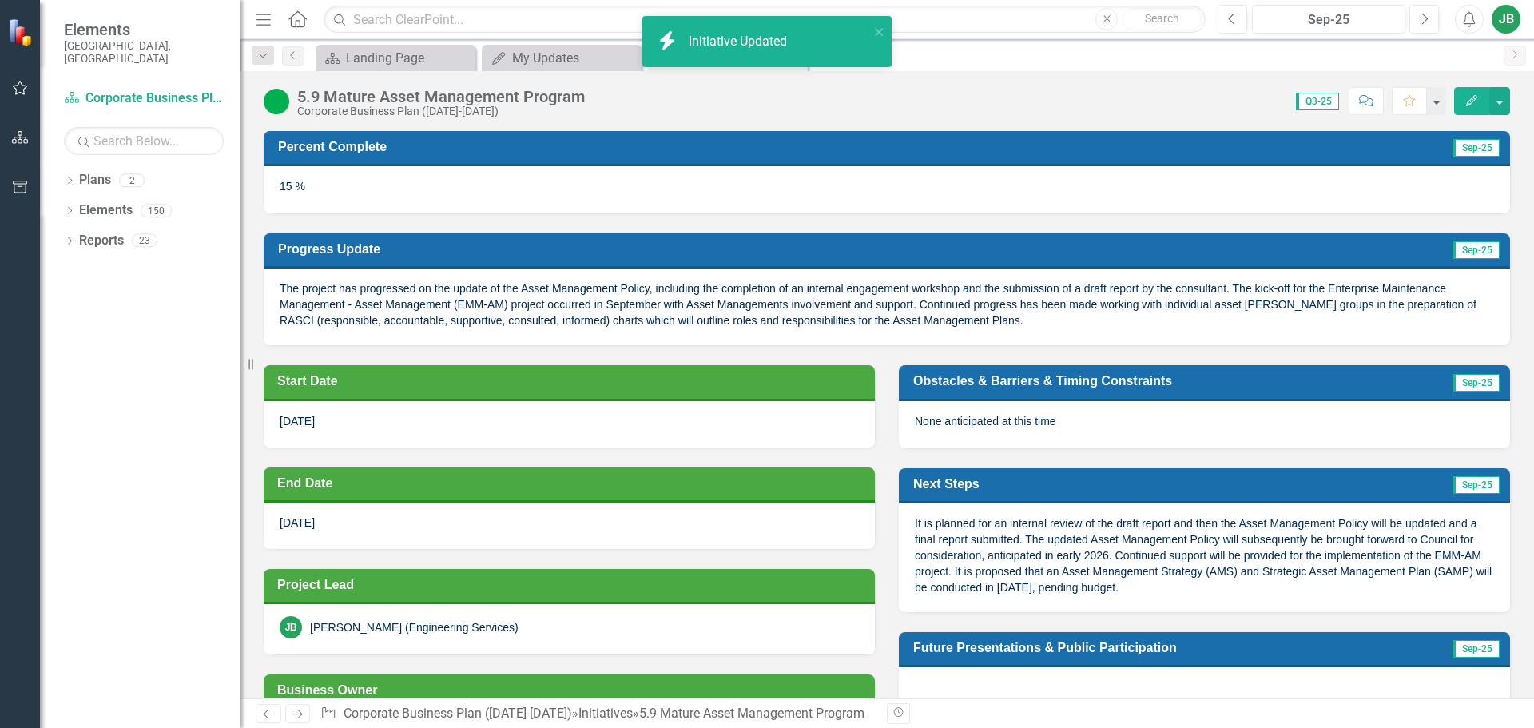
click at [1473, 99] on icon "button" at bounding box center [1471, 100] width 11 height 11
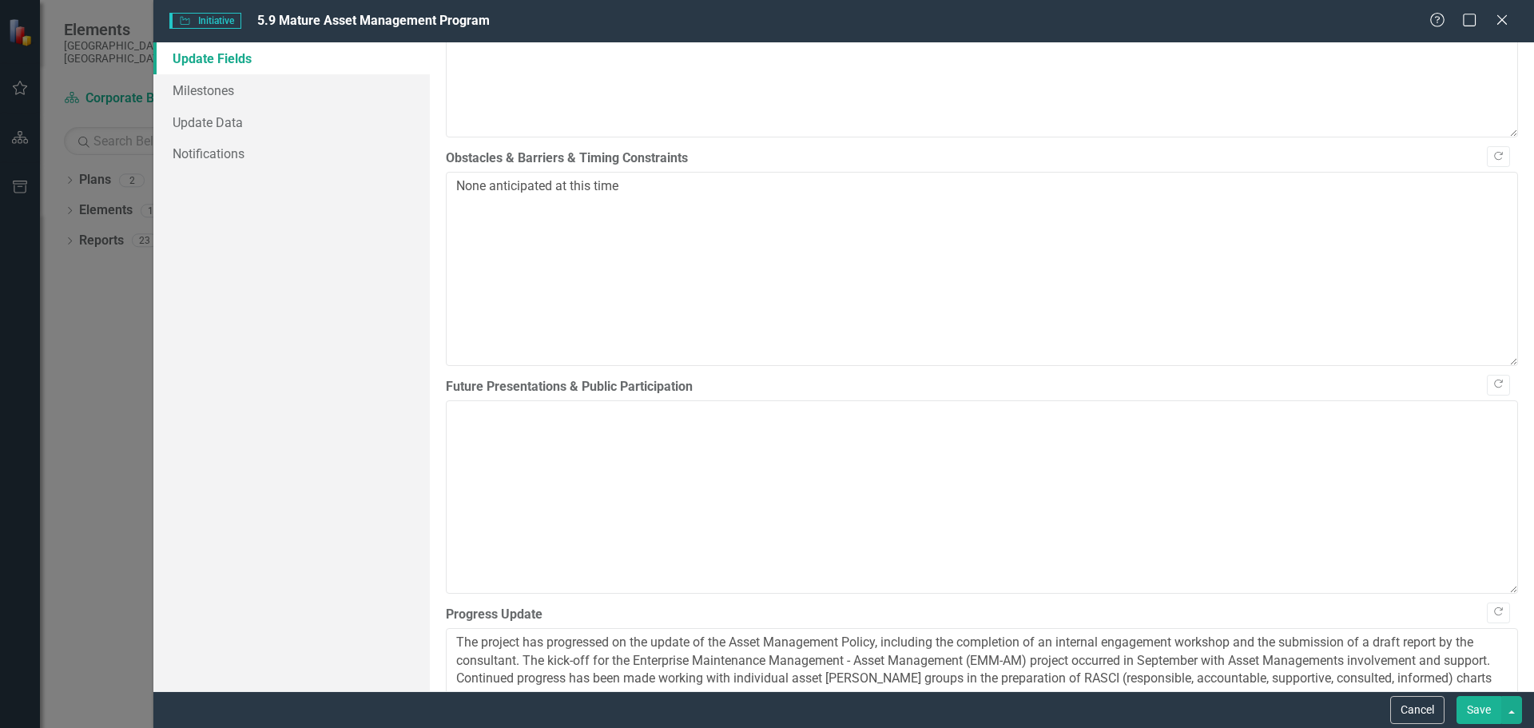
scroll to position [1199, 0]
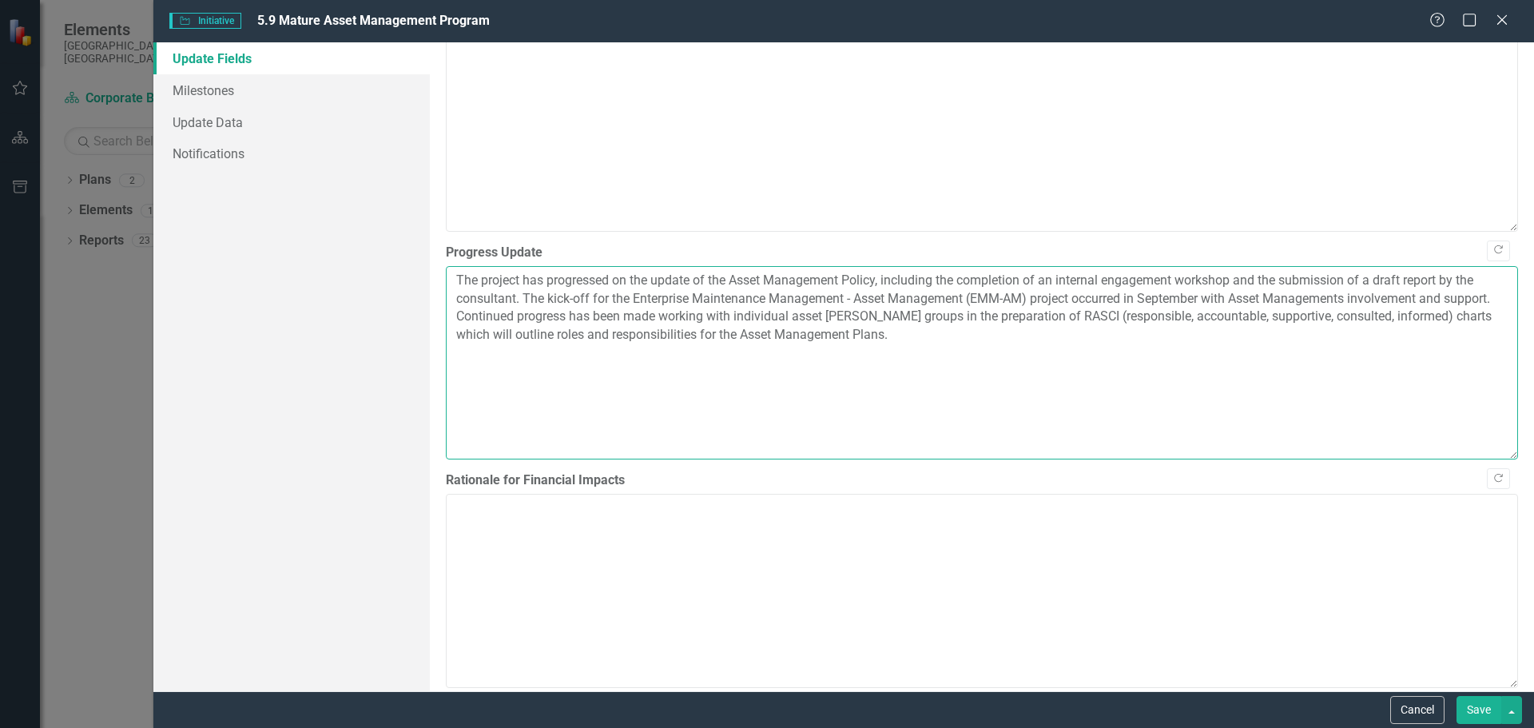
drag, startPoint x: 1060, startPoint y: 381, endPoint x: 384, endPoint y: 274, distance: 685.2
click at [384, 274] on div "Update Fields Milestones Update Data Notifications "Update" fields in ClearPoin…" at bounding box center [843, 366] width 1381 height 649
click at [1483, 702] on button "Save" at bounding box center [1479, 710] width 45 height 28
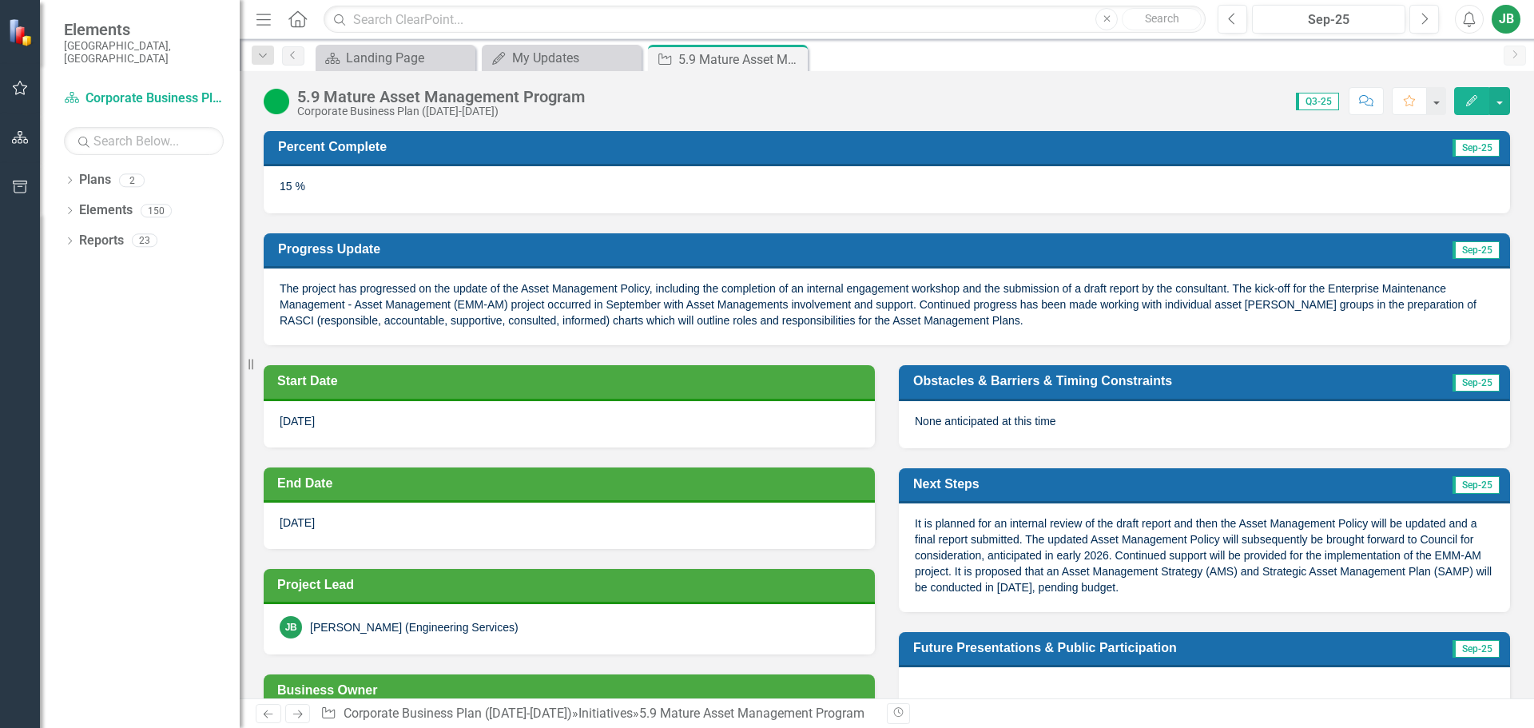
click at [1471, 92] on button "Edit" at bounding box center [1471, 101] width 35 height 28
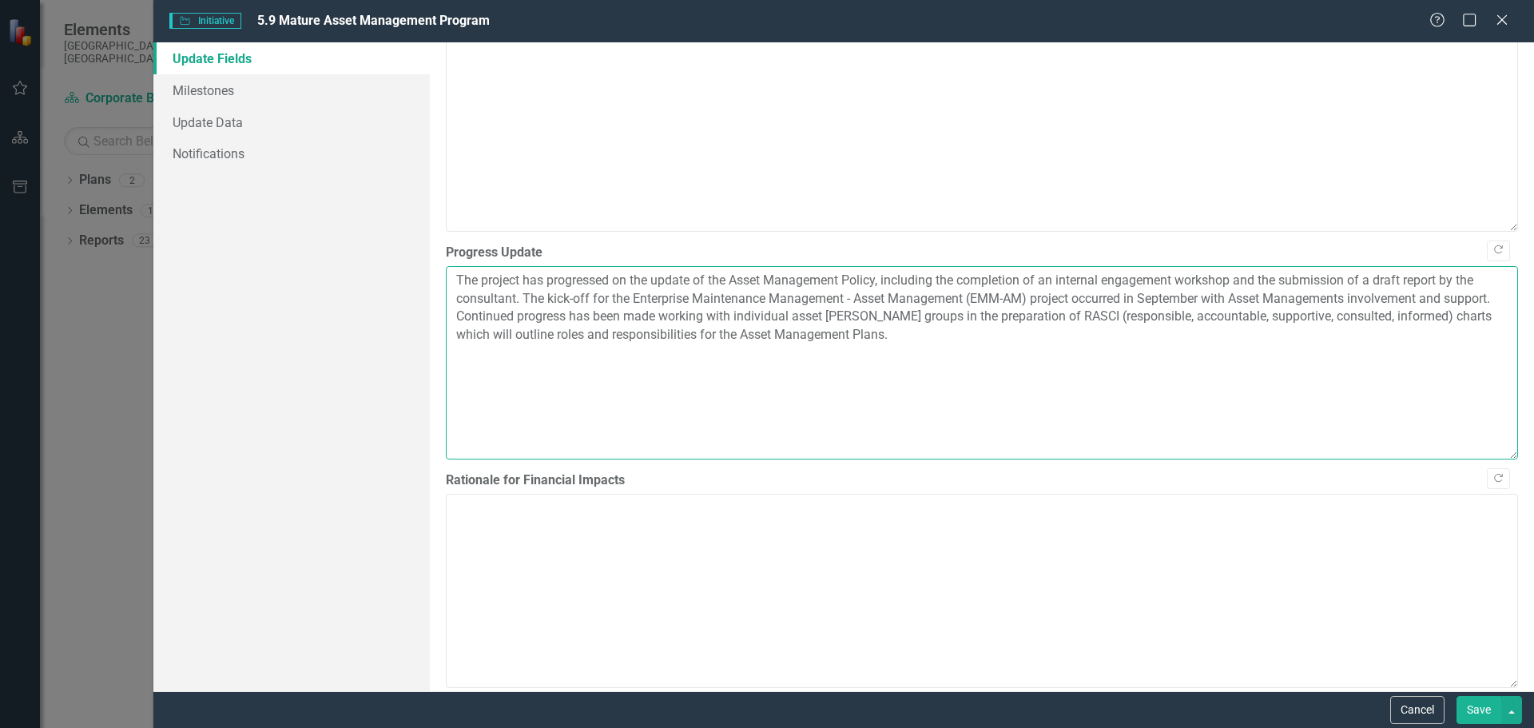
click at [1349, 296] on textarea "The project has progressed on the update of the Asset Management Policy, includ…" at bounding box center [982, 362] width 1072 height 193
click at [1377, 381] on textarea "The project has progressed on the update of the Asset Management Policy, includ…" at bounding box center [982, 362] width 1072 height 193
click at [1236, 297] on textarea "The project has progressed on the update of the Asset Management Policy, includ…" at bounding box center [982, 362] width 1072 height 193
click at [1340, 299] on textarea "The project has progressed on the update of the Asset Management Policy, includ…" at bounding box center [982, 362] width 1072 height 193
type textarea "The project has progressed on the update of the Asset Management Policy, includ…"
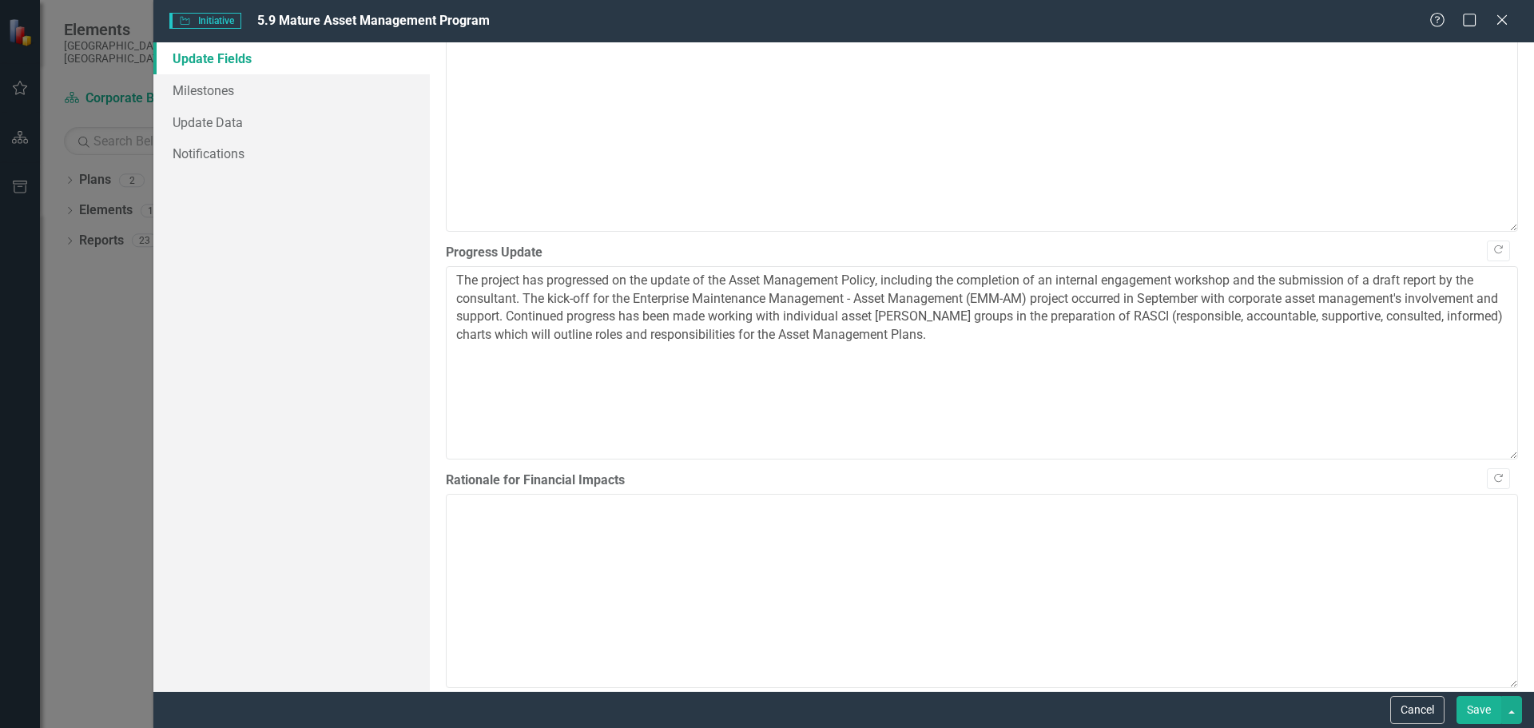
click at [1484, 703] on button "Save" at bounding box center [1479, 710] width 45 height 28
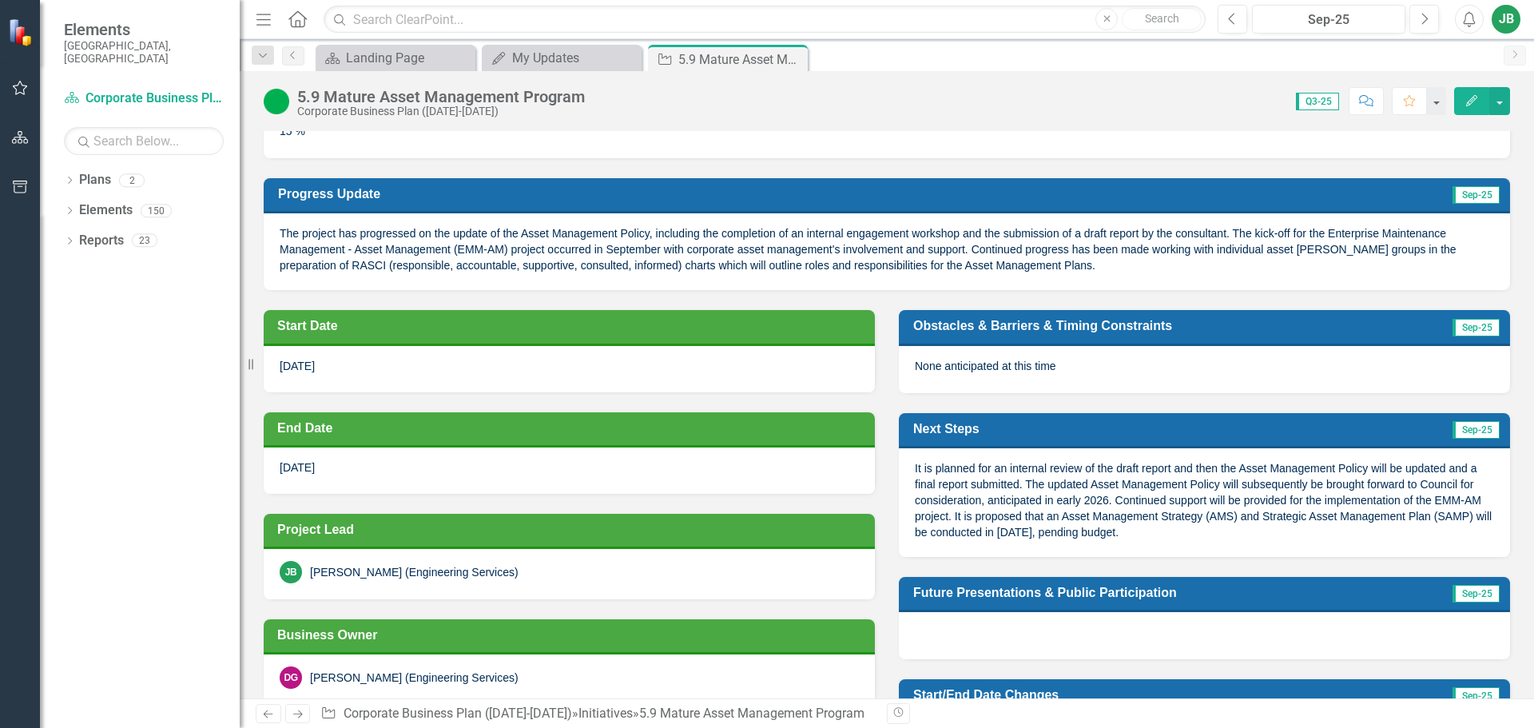
scroll to position [80, 0]
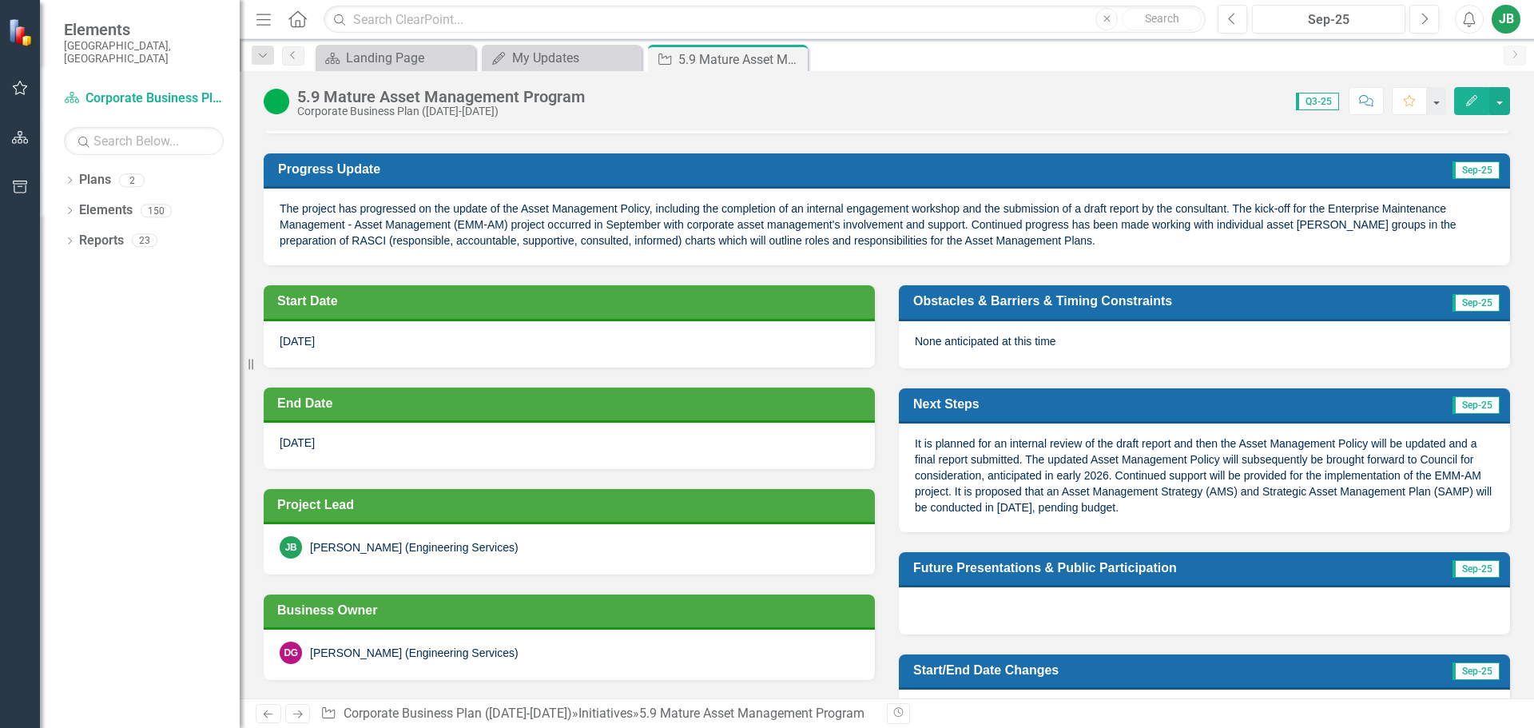
click at [1477, 97] on icon "button" at bounding box center [1471, 100] width 11 height 11
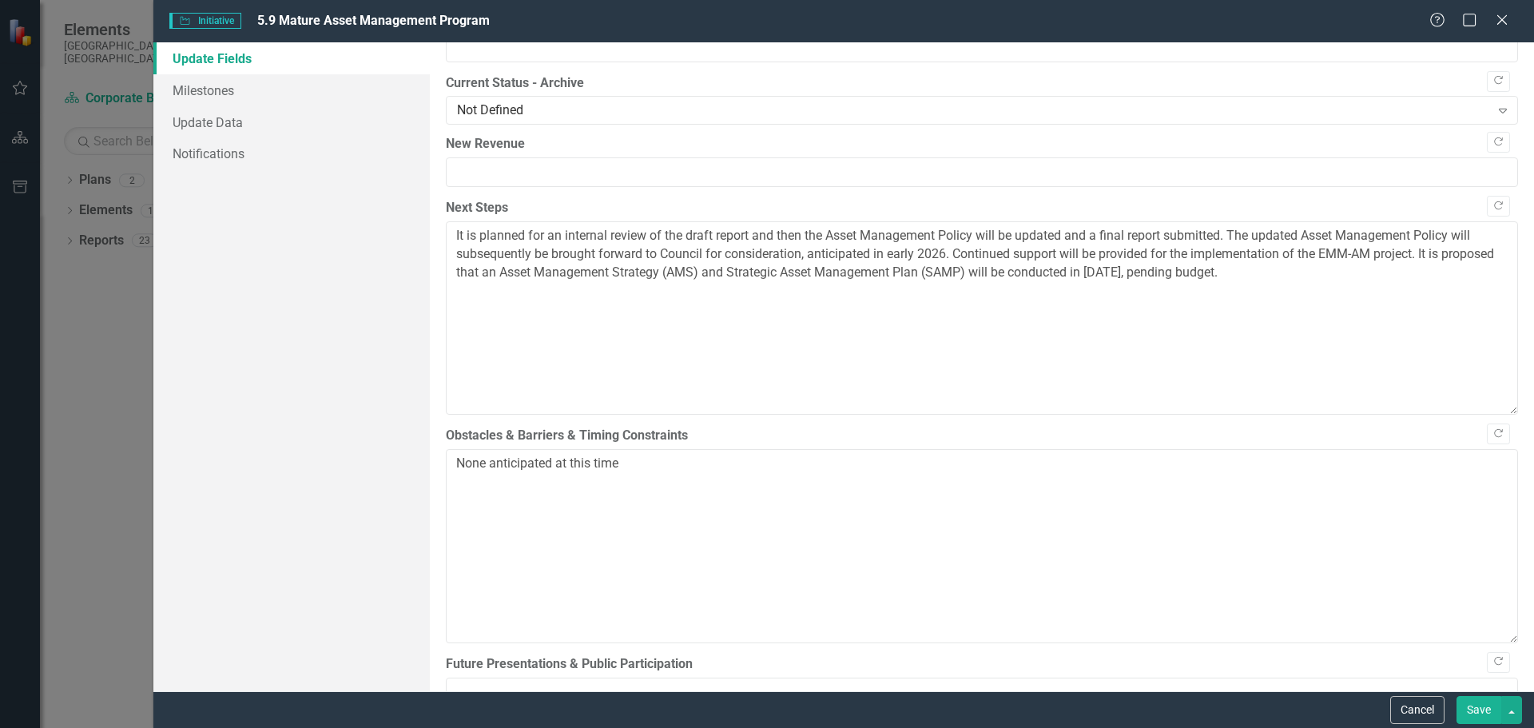
scroll to position [639, 0]
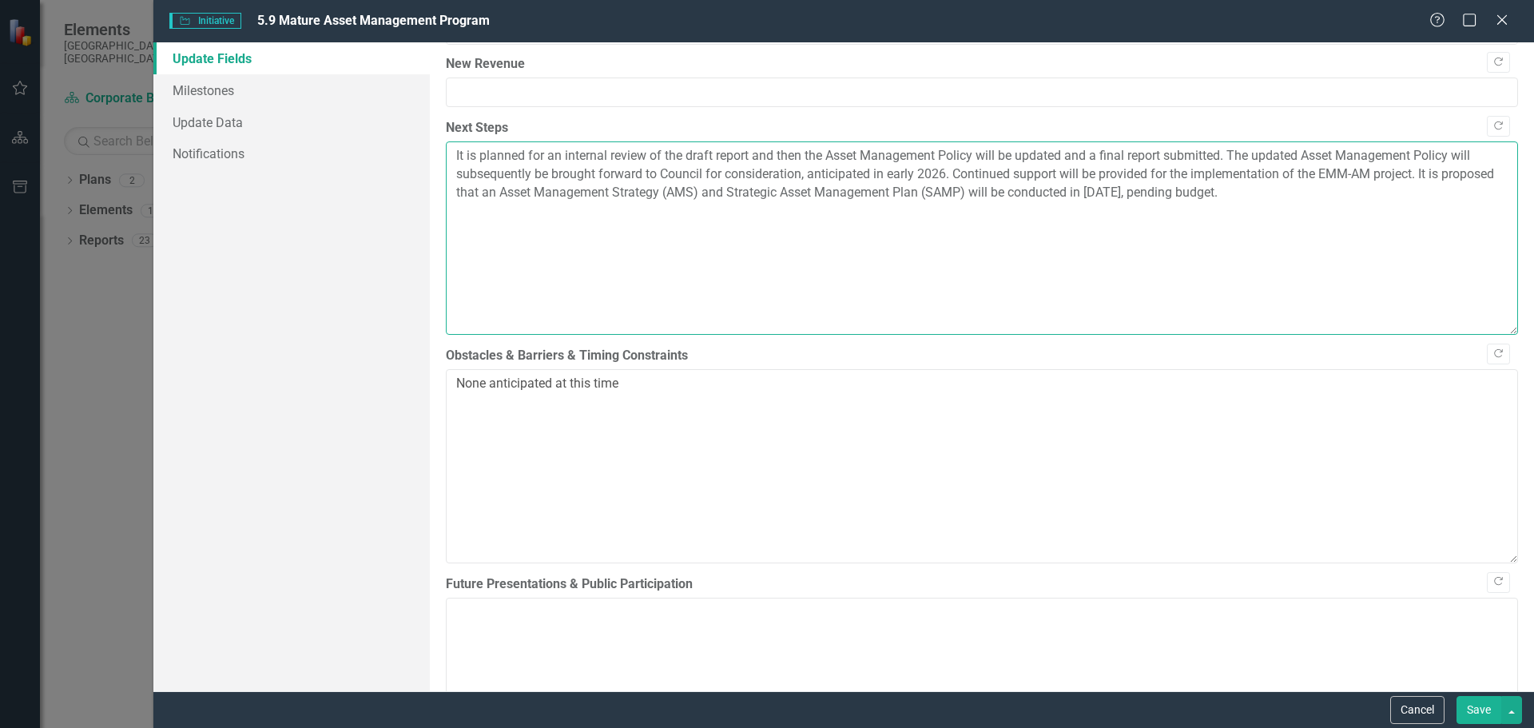
drag, startPoint x: 825, startPoint y: 153, endPoint x: 760, endPoint y: 157, distance: 64.8
click at [760, 157] on textarea "It is planned for an internal review of the draft report and then the Asset Man…" at bounding box center [982, 237] width 1072 height 193
drag, startPoint x: 1318, startPoint y: 157, endPoint x: 813, endPoint y: 148, distance: 505.9
click at [813, 147] on textarea "It is planned for an internal review of the draft report leading to the updatin…" at bounding box center [982, 237] width 1072 height 193
click at [996, 157] on textarea "It is planned for an internal review of the draft report leading to the final r…" at bounding box center [982, 237] width 1072 height 193
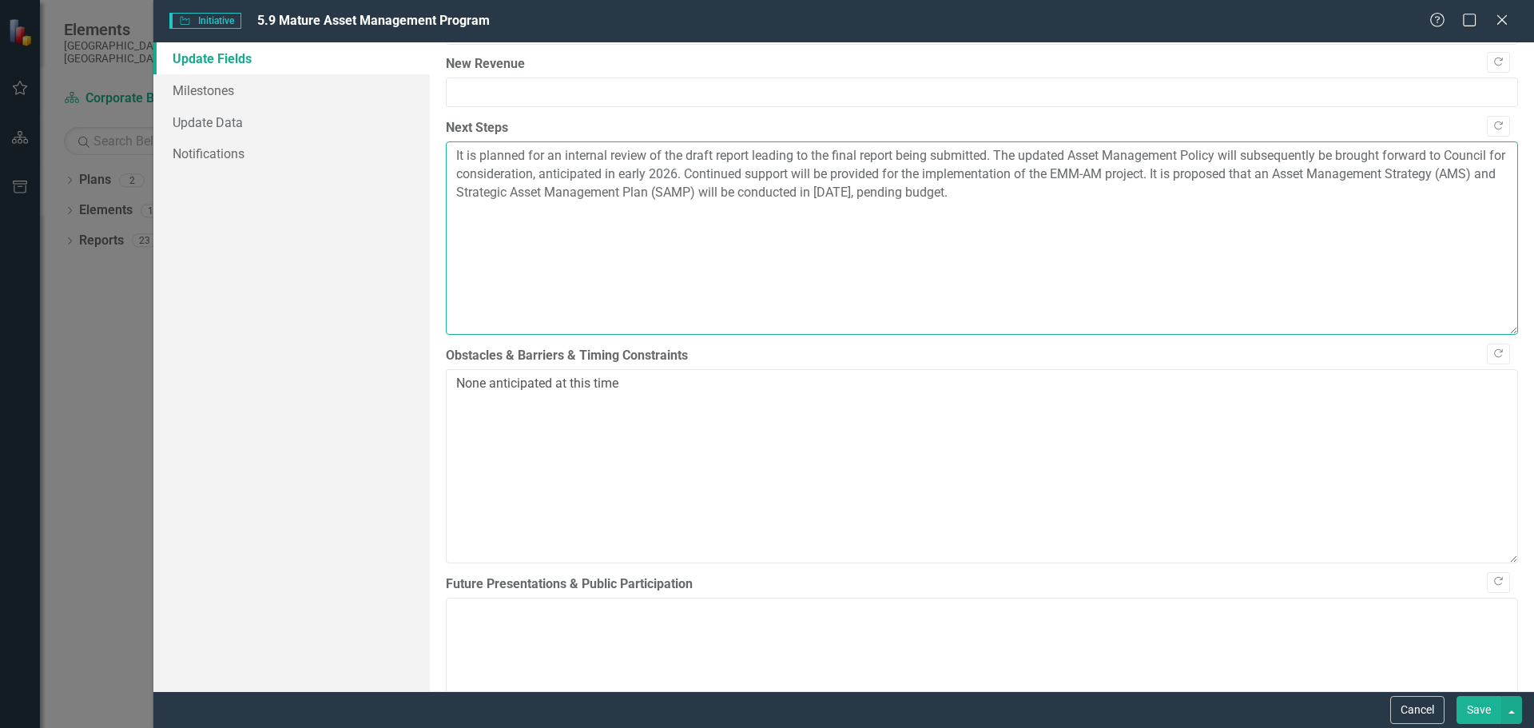
click at [1226, 157] on textarea "It is planned for an internal review of the draft report leading to the final r…" at bounding box center [982, 237] width 1072 height 193
click at [1401, 158] on textarea "It is planned for an internal review of the draft report leading to the final r…" at bounding box center [982, 237] width 1072 height 193
drag, startPoint x: 1139, startPoint y: 182, endPoint x: 325, endPoint y: 124, distance: 815.5
click at [332, 124] on div "Update Fields Milestones Update Data Notifications "Update" fields in ClearPoin…" at bounding box center [843, 366] width 1381 height 649
type textarea "It is planned for an internal review of the draft report leading to the final r…"
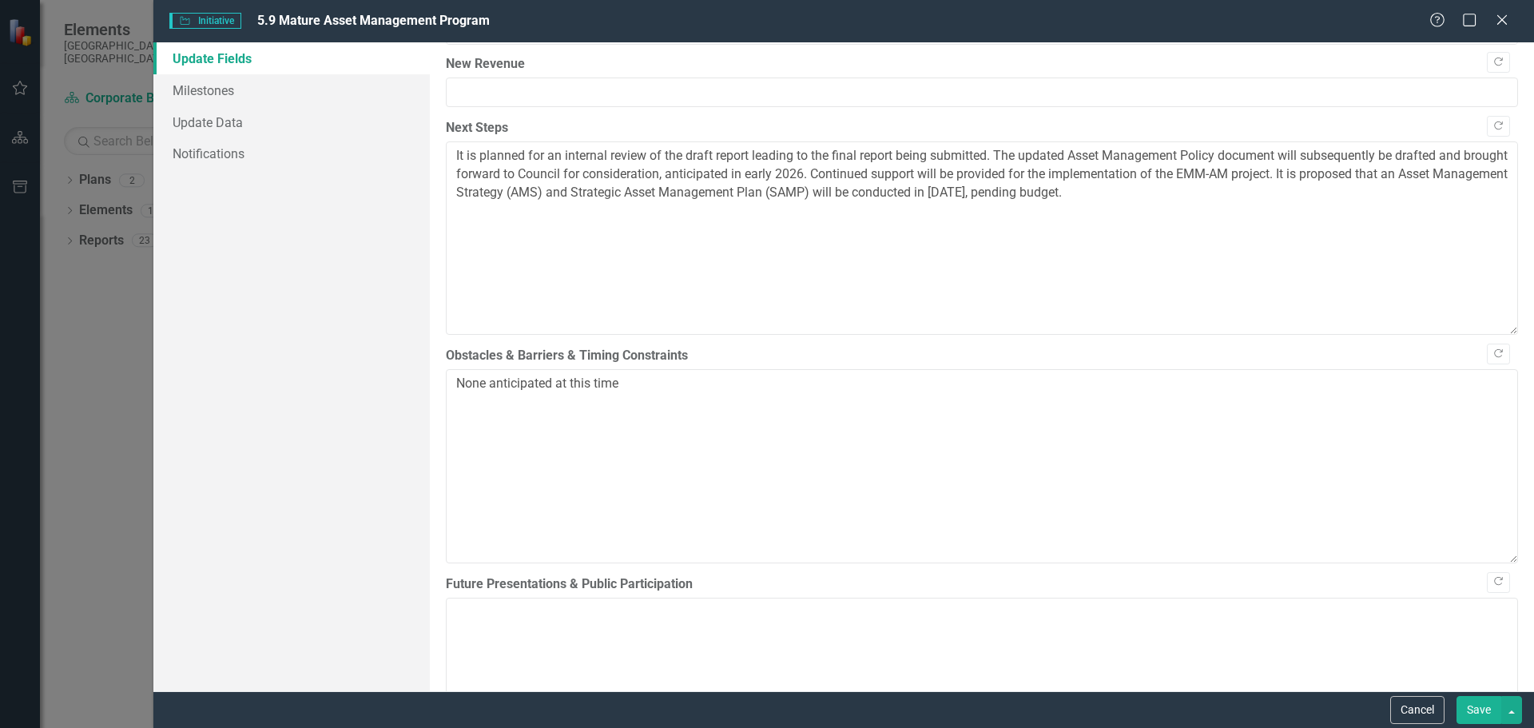
click at [1464, 705] on button "Save" at bounding box center [1479, 710] width 45 height 28
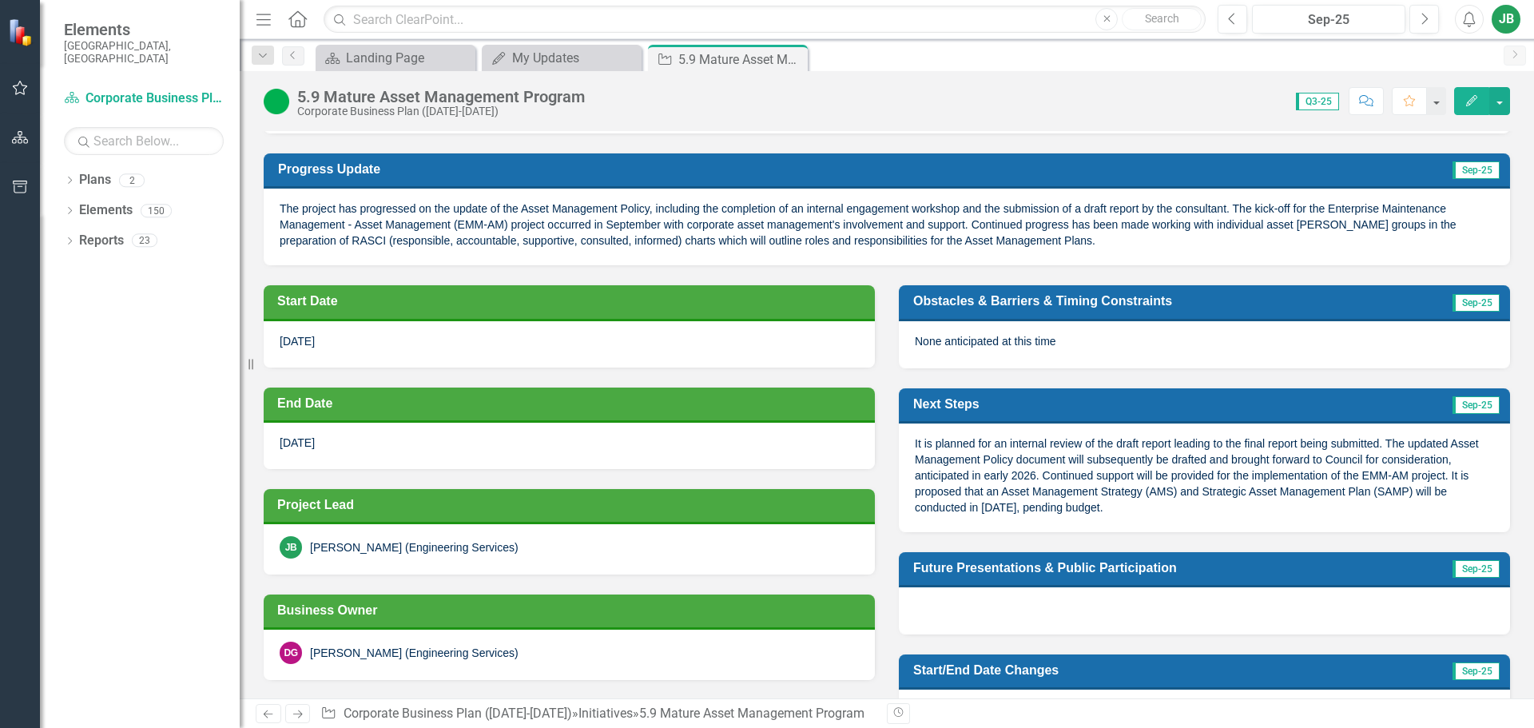
click at [1473, 108] on button "Edit" at bounding box center [1471, 101] width 35 height 28
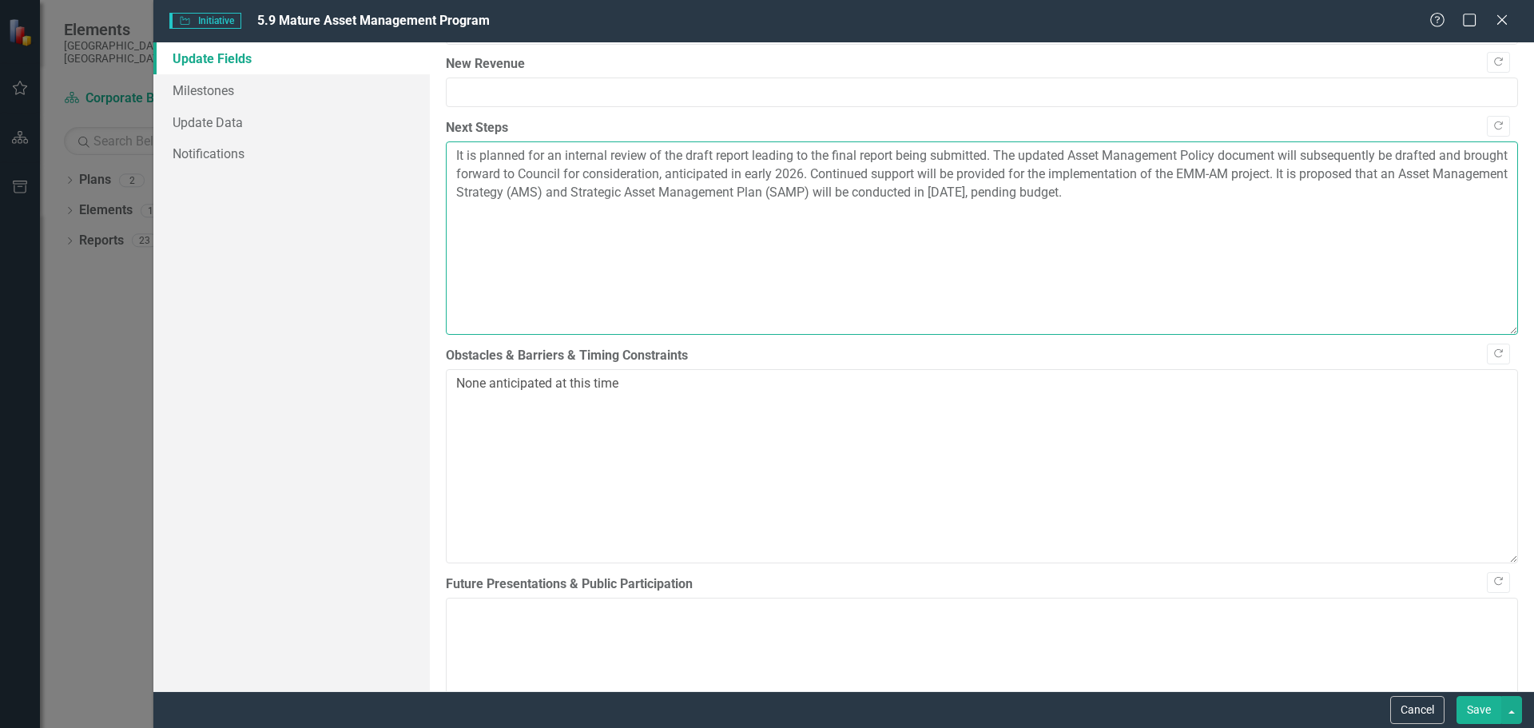
drag, startPoint x: 562, startPoint y: 158, endPoint x: 443, endPoint y: 145, distance: 119.0
click at [443, 145] on div ""Update" fields in ClearPoint are the fields that change from reporting period …" at bounding box center [982, 366] width 1104 height 649
drag, startPoint x: 804, startPoint y: 157, endPoint x: 726, endPoint y: 162, distance: 78.5
click at [726, 162] on textarea "Following the internal review of the draft report leading to the final report b…" at bounding box center [982, 237] width 1072 height 193
click at [801, 161] on textarea "Following the internal review of the draft report, a final report being submitt…" at bounding box center [982, 237] width 1072 height 193
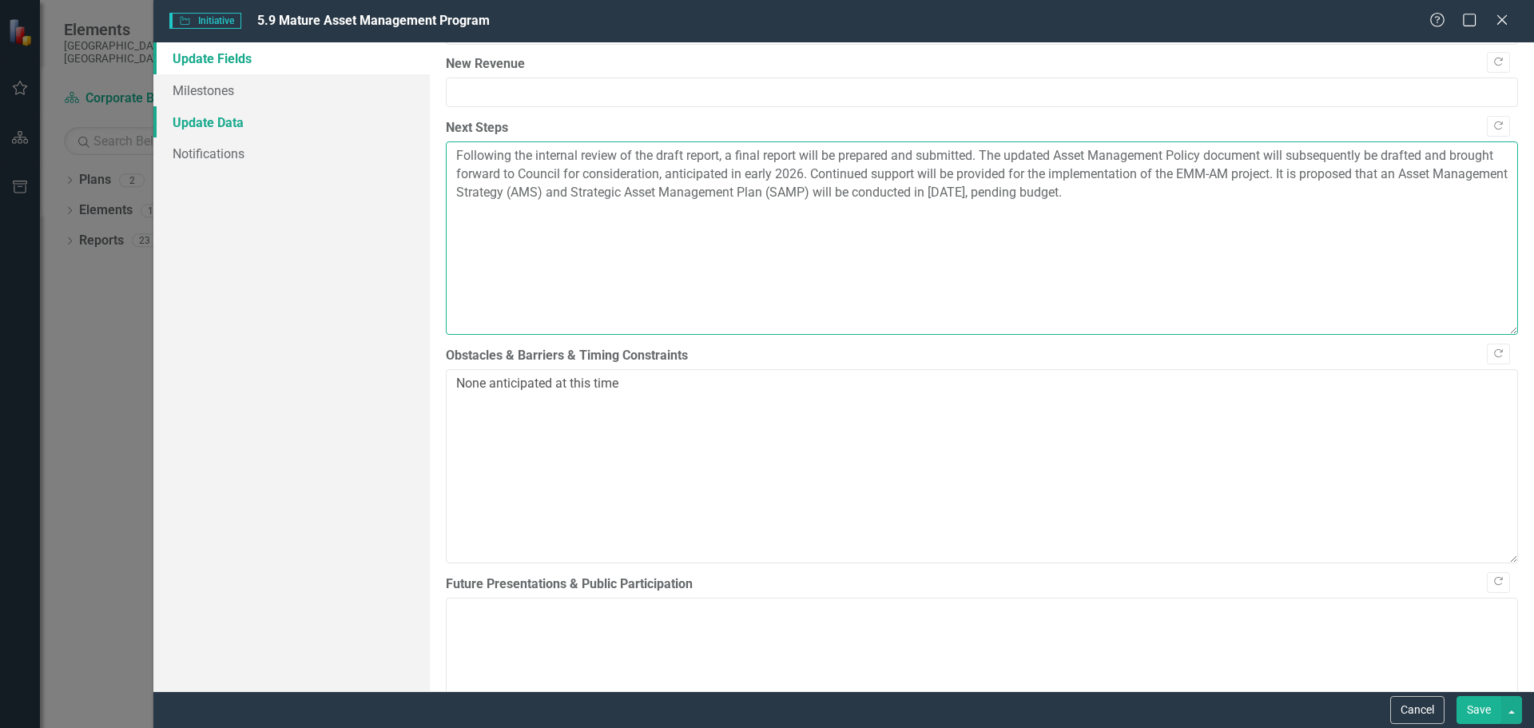
drag, startPoint x: 1067, startPoint y: 176, endPoint x: 364, endPoint y: 137, distance: 704.2
click at [365, 137] on div "Update Fields Milestones Update Data Notifications "Update" fields in ClearPoin…" at bounding box center [843, 366] width 1381 height 649
type textarea "Following the internal review of the draft report, a final report will be prepa…"
click at [1472, 704] on button "Save" at bounding box center [1479, 710] width 45 height 28
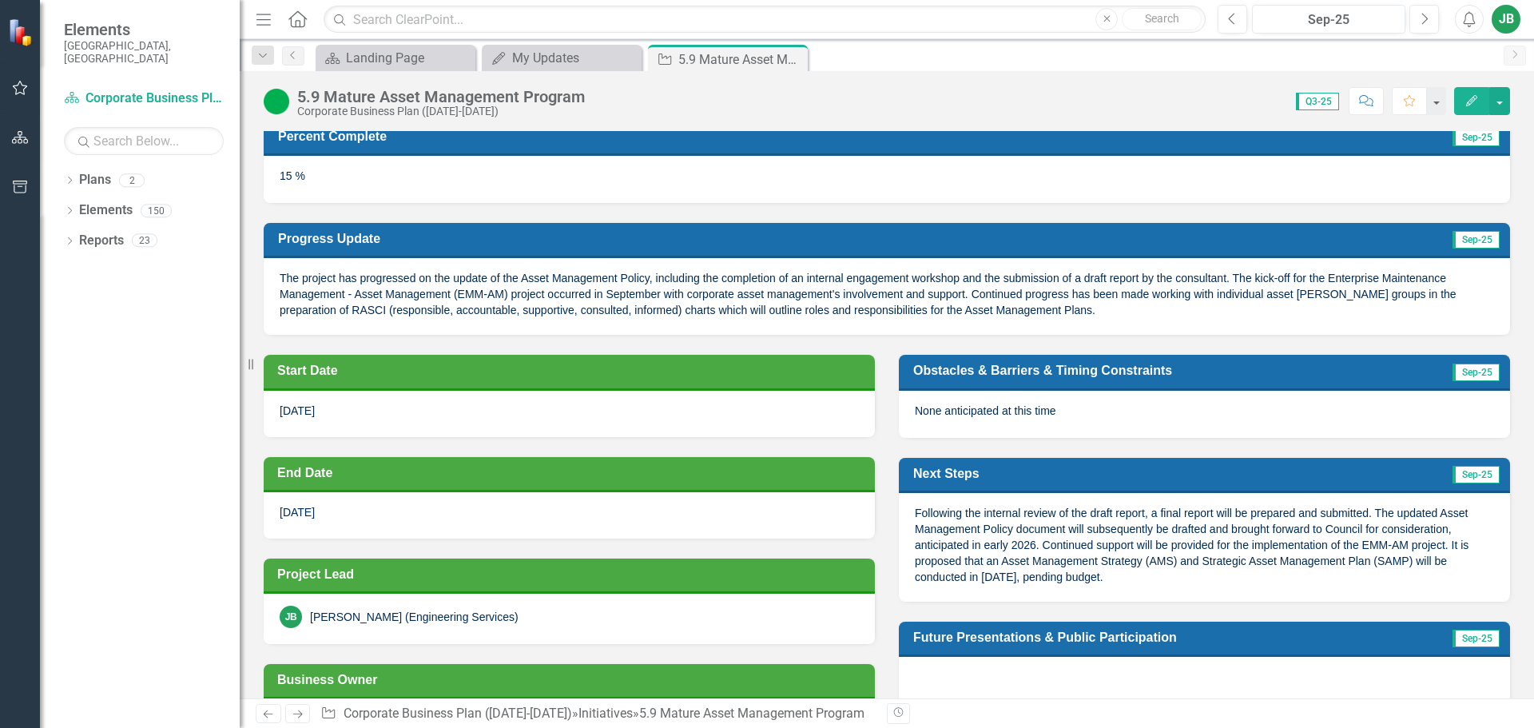
scroll to position [0, 0]
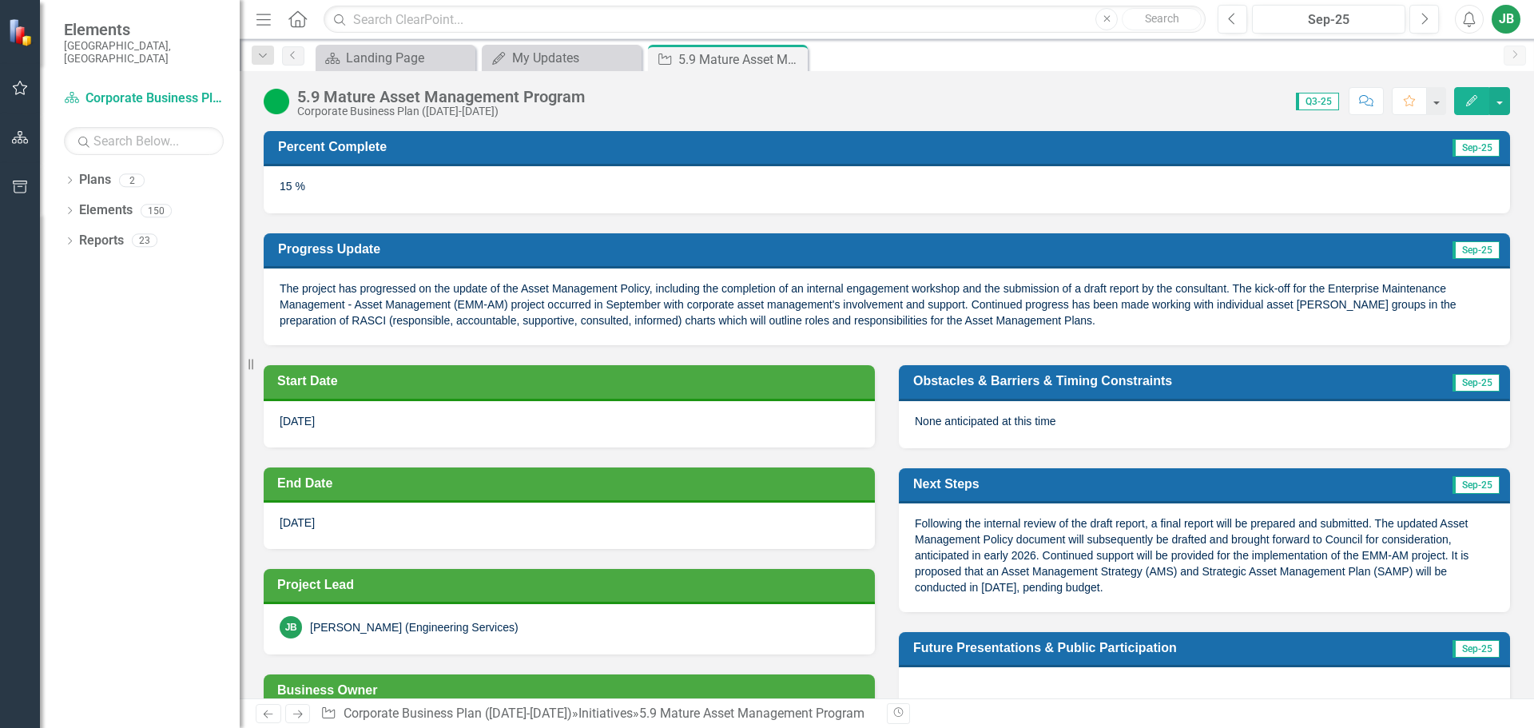
click at [1470, 102] on icon "Edit" at bounding box center [1472, 100] width 14 height 11
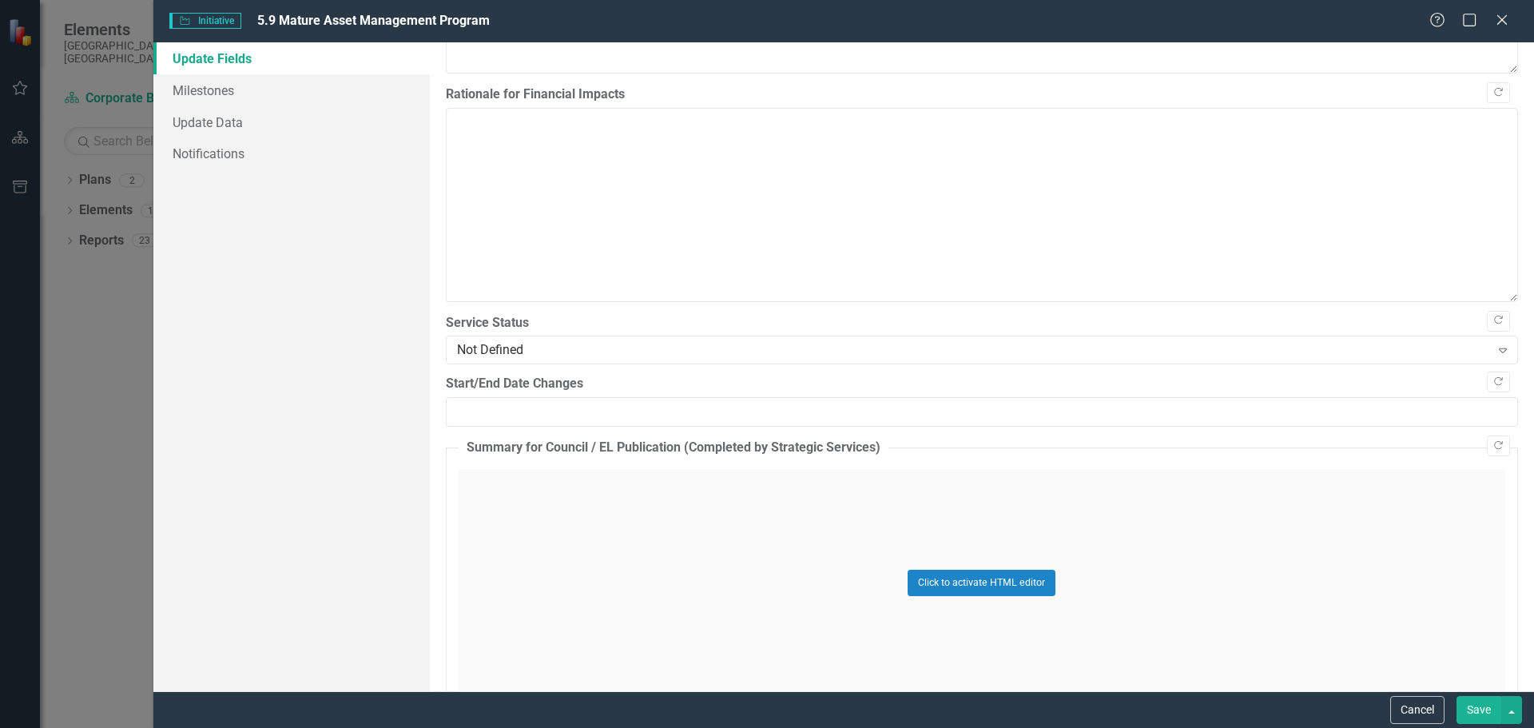
scroll to position [1719, 0]
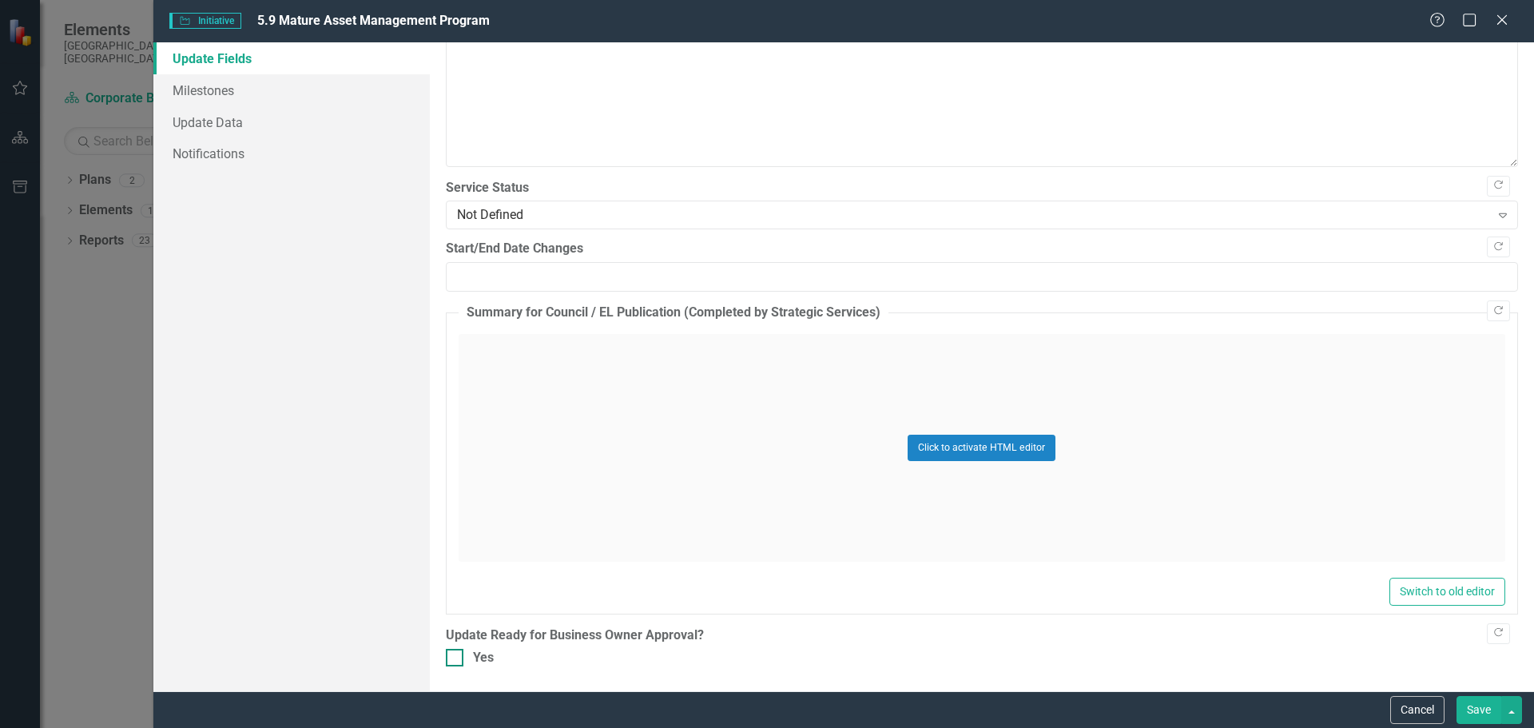
click at [453, 658] on input "Yes" at bounding box center [451, 654] width 10 height 10
checkbox input "true"
click at [1481, 709] on button "Save" at bounding box center [1479, 710] width 45 height 28
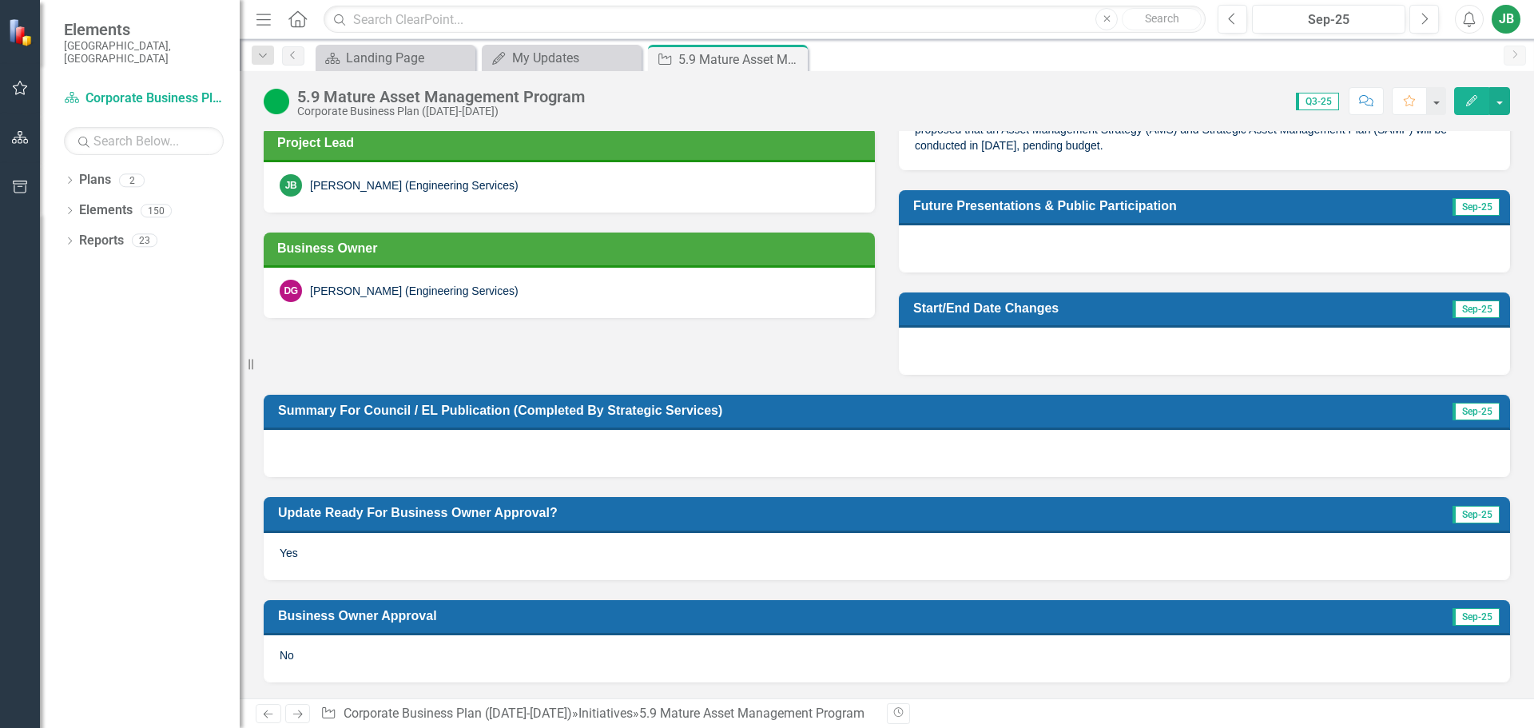
scroll to position [0, 0]
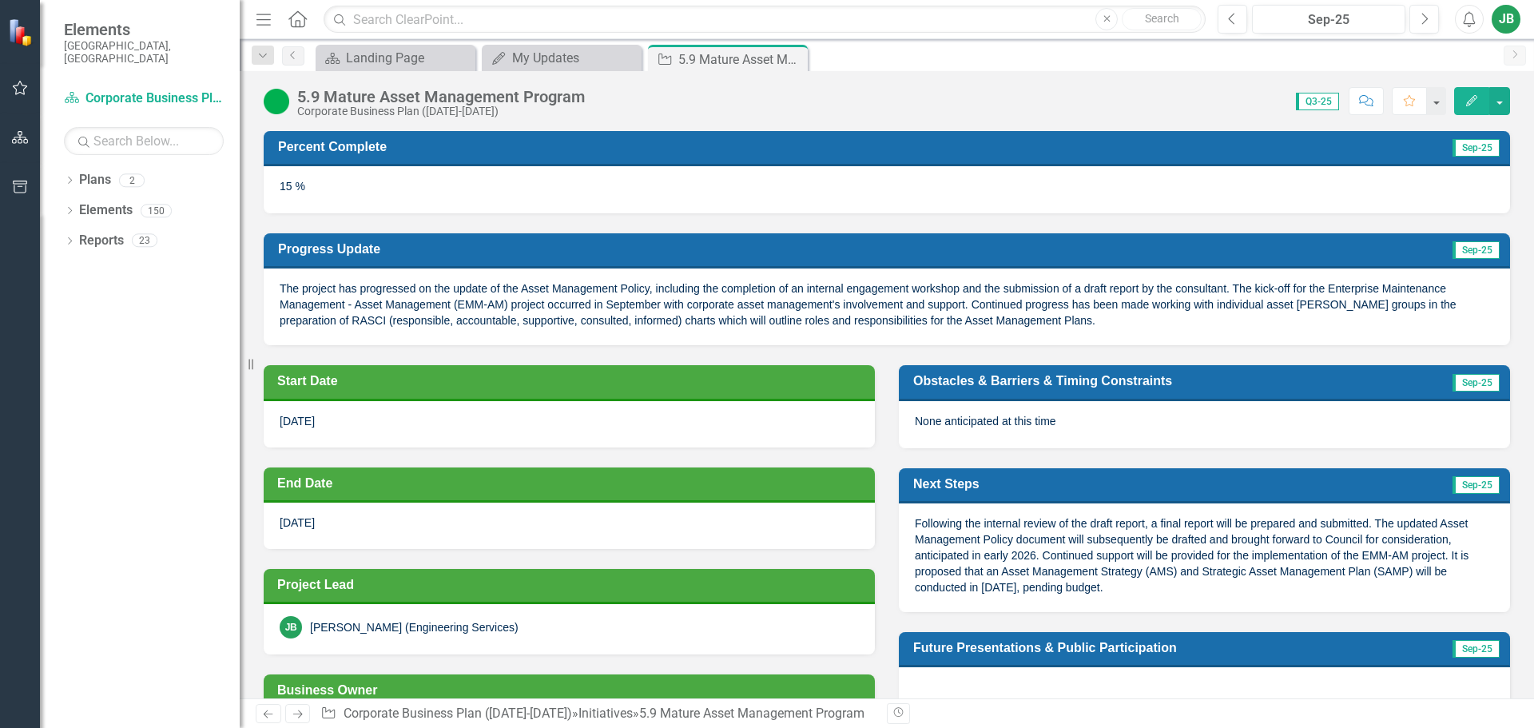
click at [18, 95] on button "button" at bounding box center [20, 89] width 36 height 34
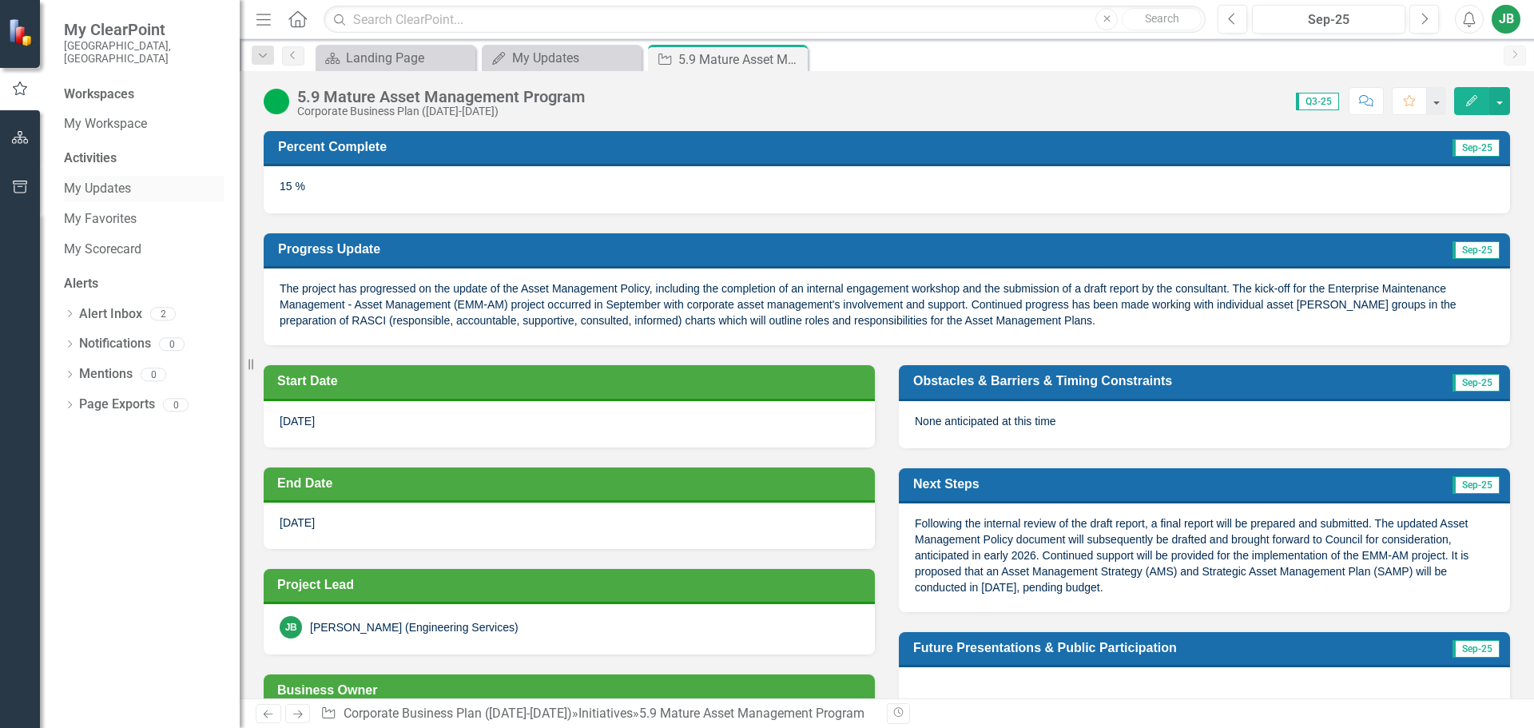
click at [105, 180] on link "My Updates" at bounding box center [144, 189] width 160 height 18
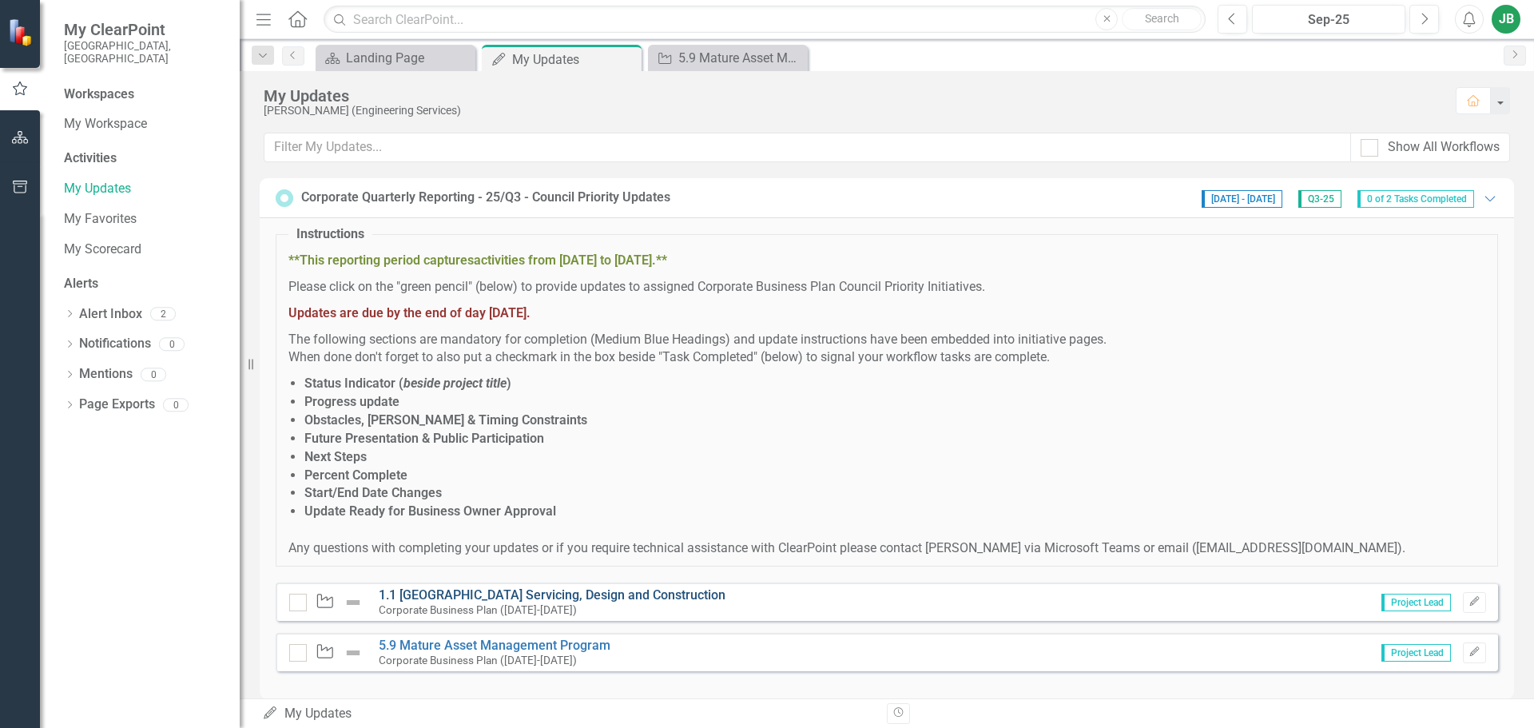
click at [520, 595] on link "1.1 [GEOGRAPHIC_DATA] Servicing, Design and Construction" at bounding box center [552, 594] width 347 height 15
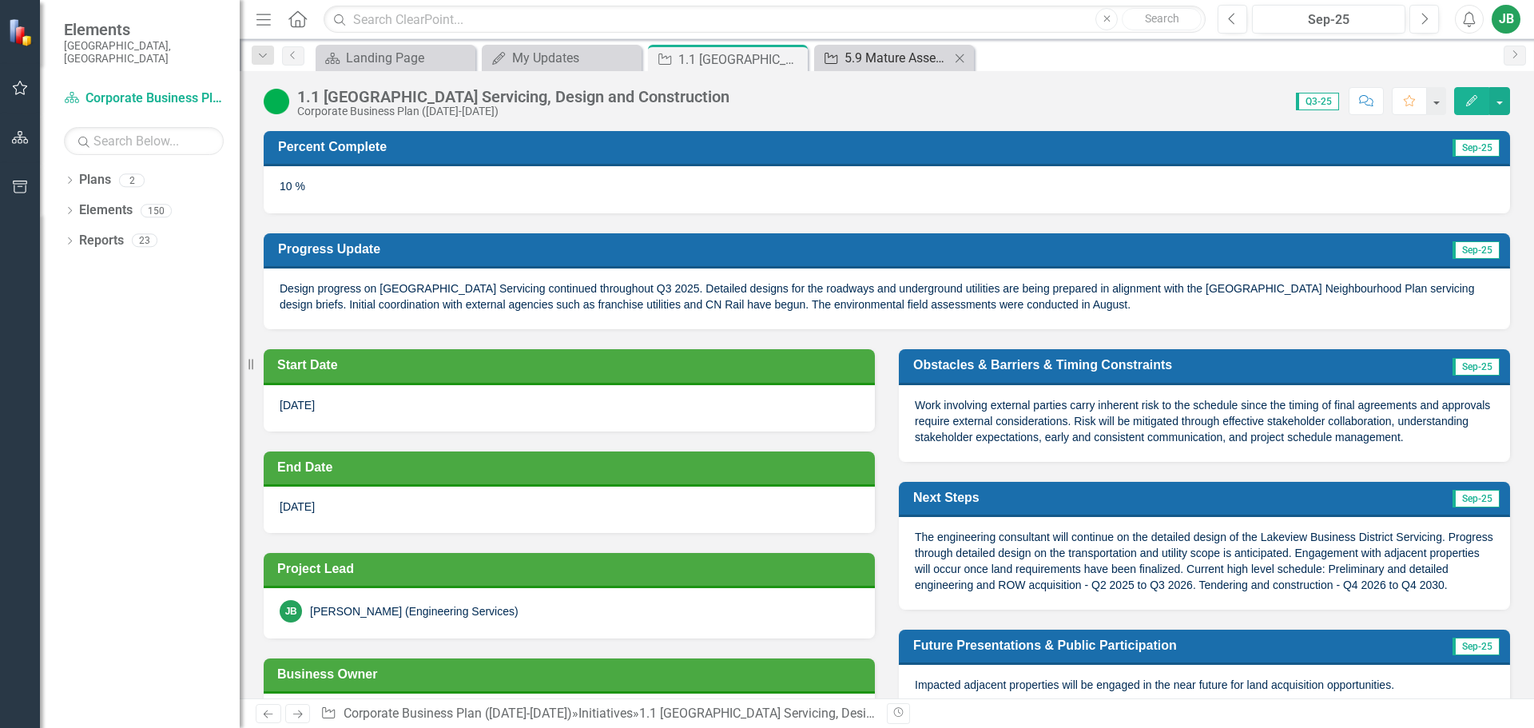
click at [912, 58] on div "5.9 Mature Asset Management Program" at bounding box center [897, 58] width 105 height 20
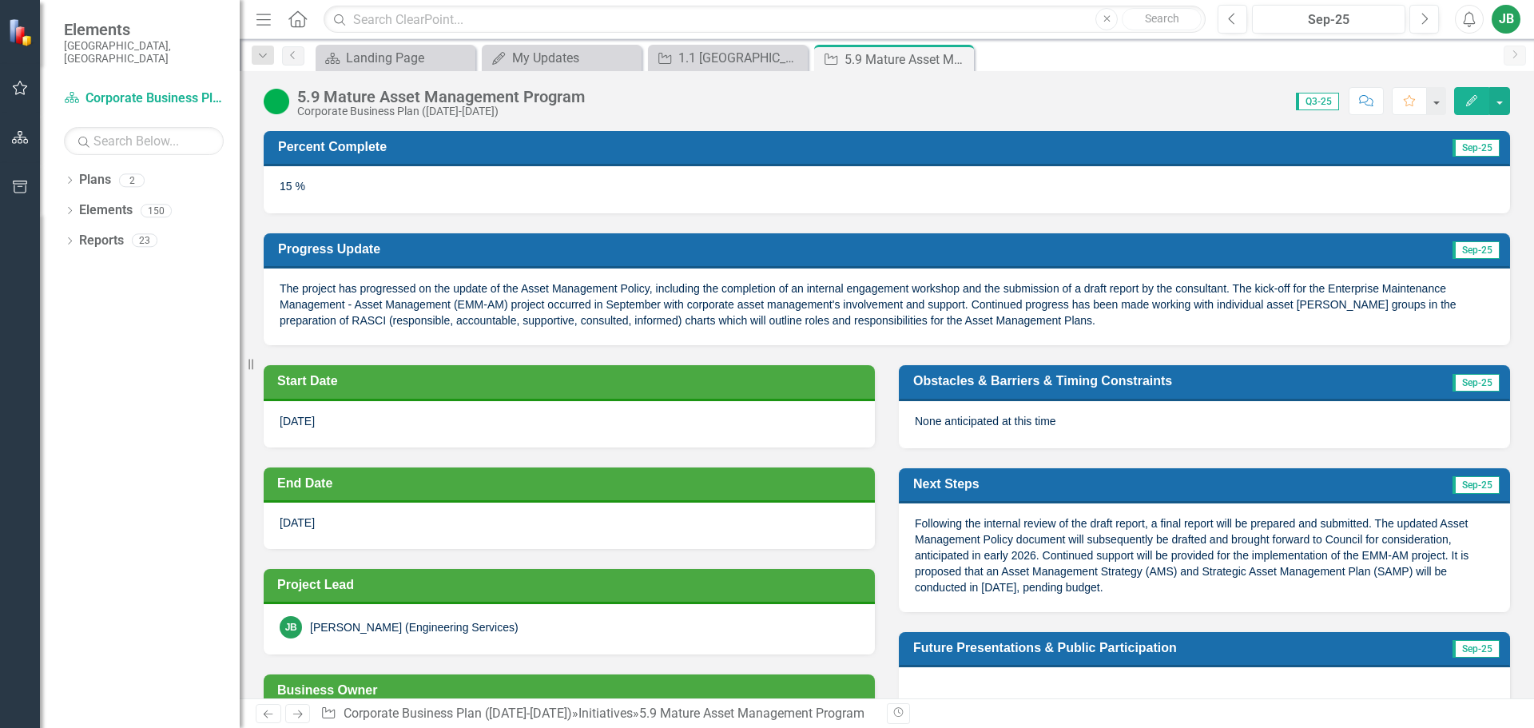
drag, startPoint x: 960, startPoint y: 58, endPoint x: 877, endPoint y: 60, distance: 82.3
click at [0, 0] on icon "Close" at bounding box center [0, 0] width 0 height 0
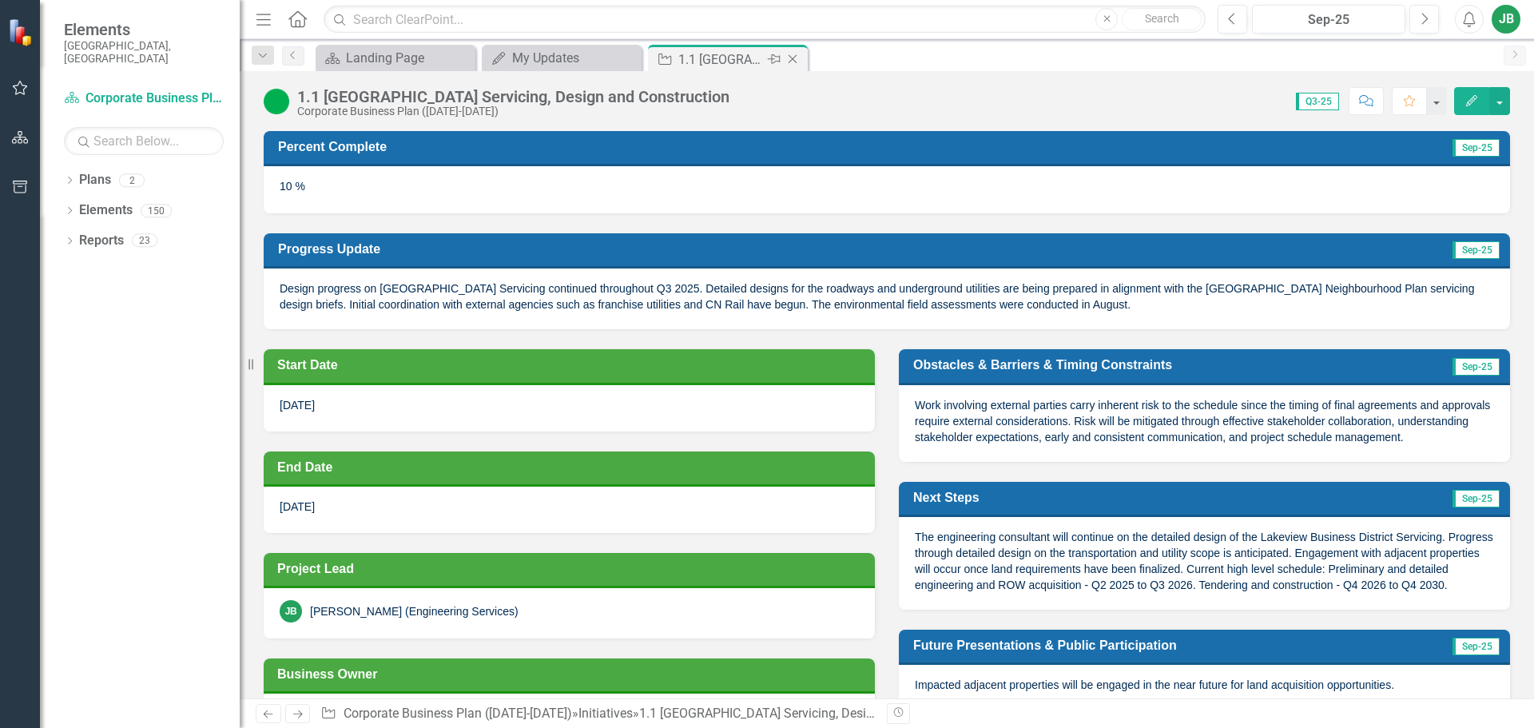
click at [797, 59] on icon "Close" at bounding box center [793, 59] width 16 height 13
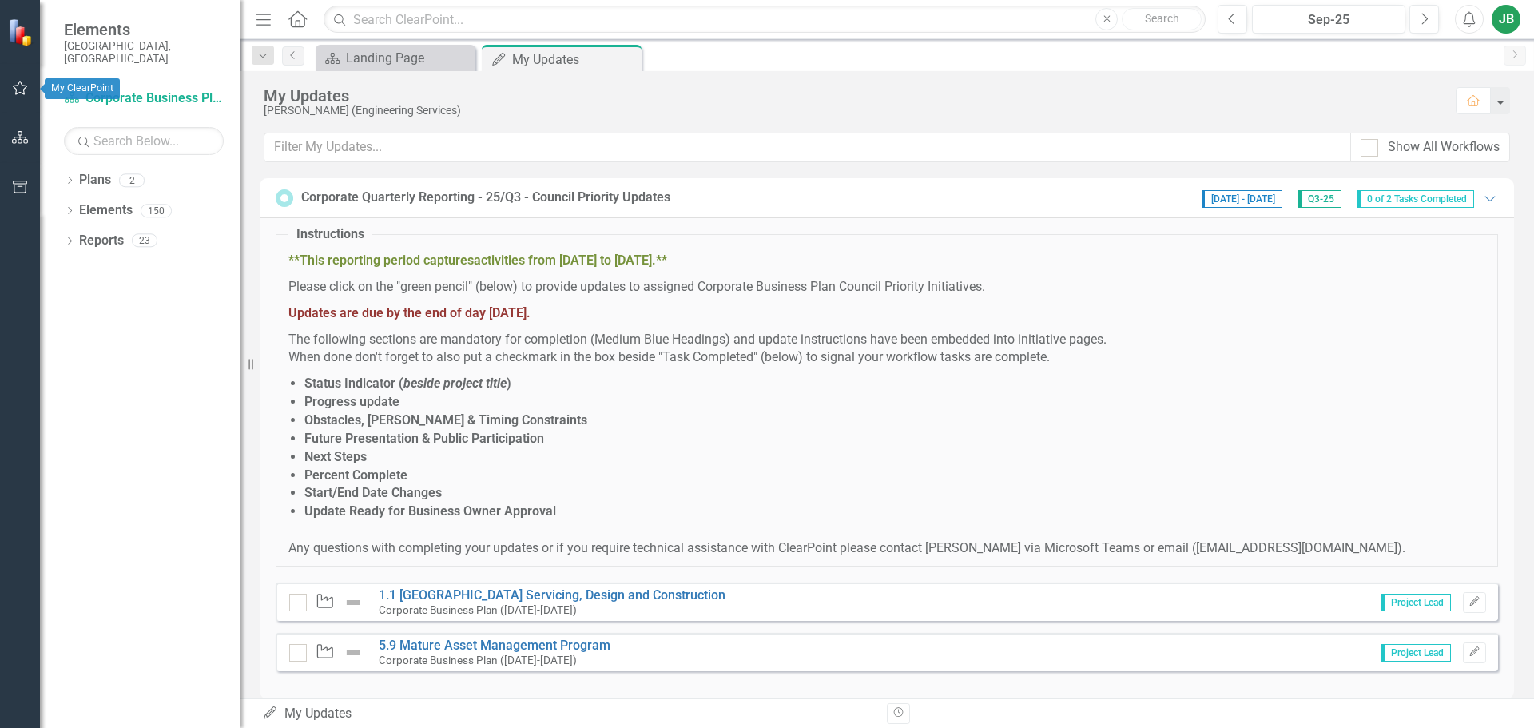
click at [10, 87] on button "button" at bounding box center [20, 89] width 36 height 34
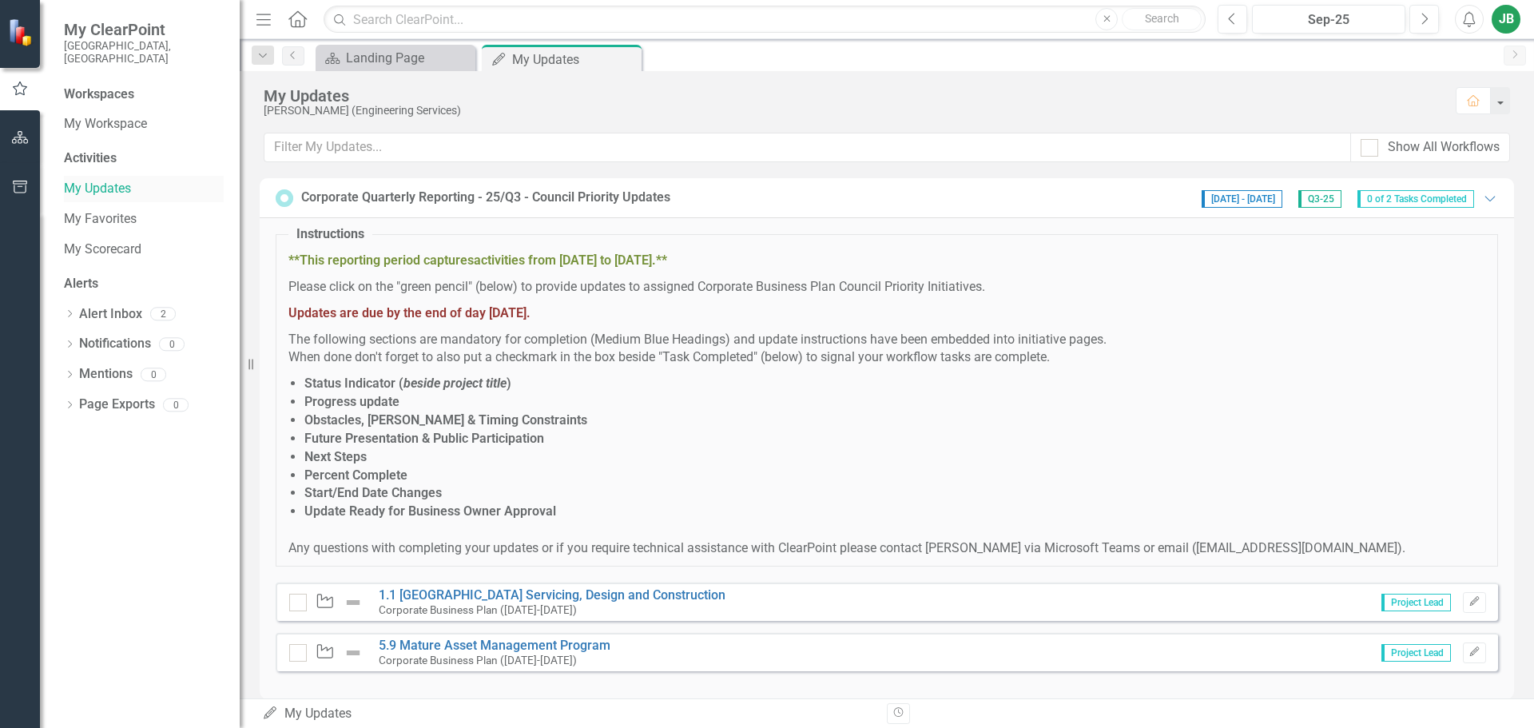
click at [129, 180] on link "My Updates" at bounding box center [144, 189] width 160 height 18
click at [300, 602] on div at bounding box center [298, 603] width 18 height 18
click at [300, 602] on input "checkbox" at bounding box center [294, 599] width 10 height 10
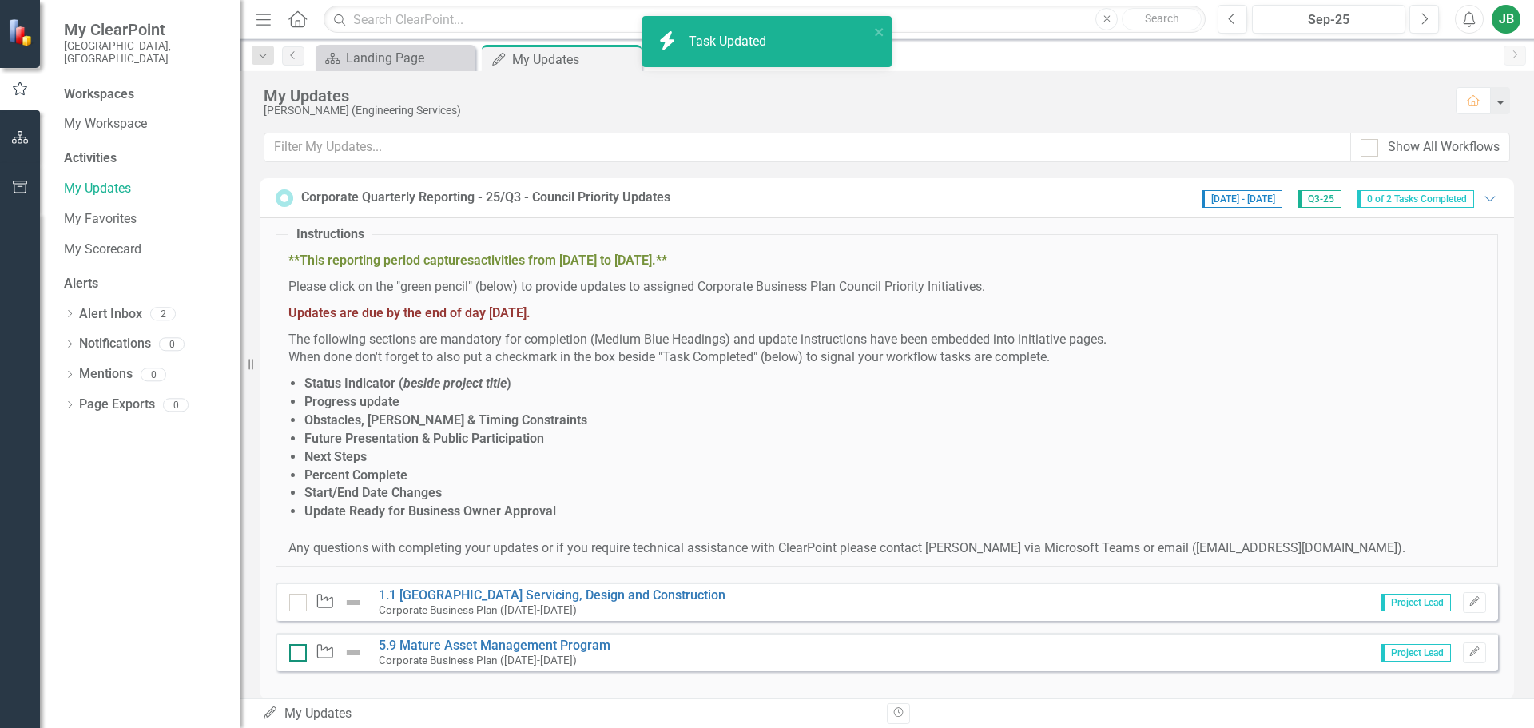
checkbox input "true"
click at [298, 653] on input "checkbox" at bounding box center [294, 649] width 10 height 10
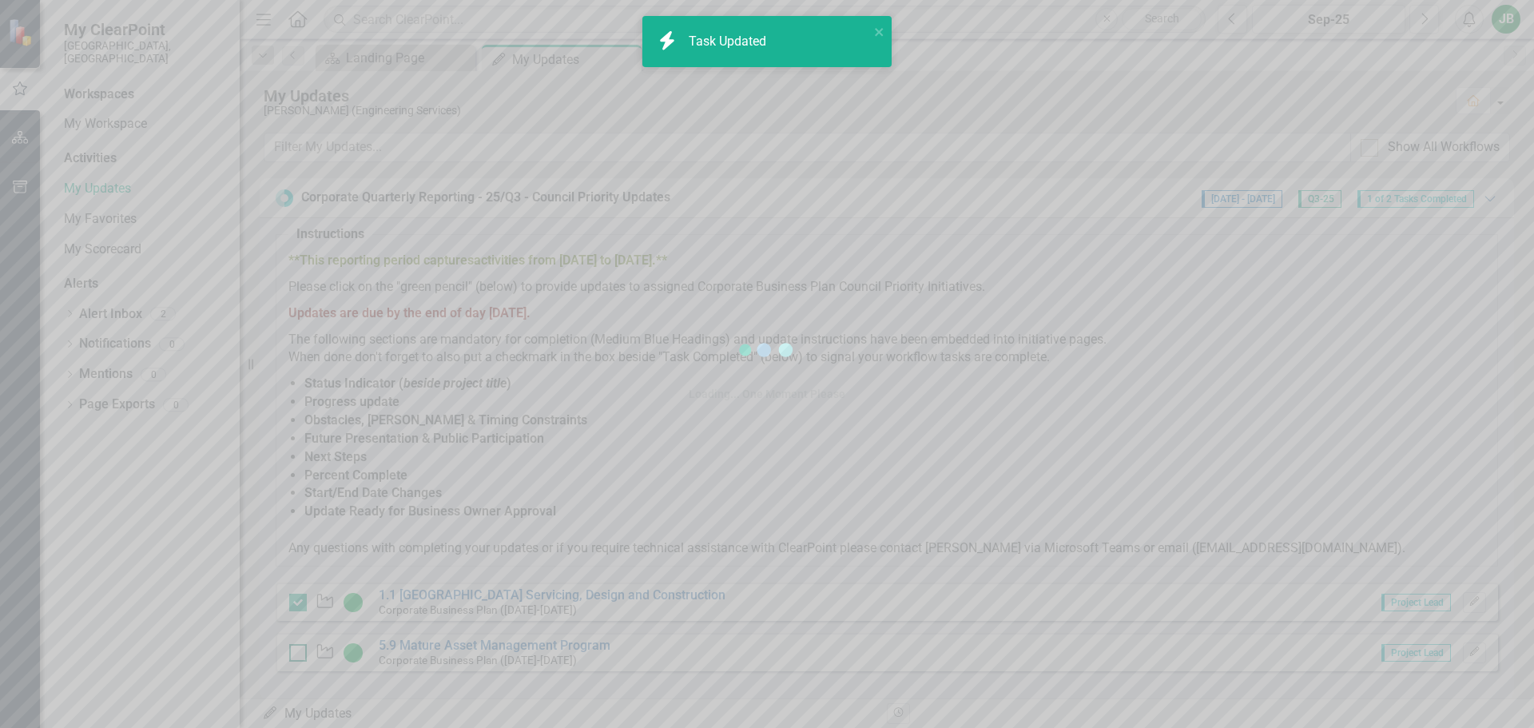
checkbox input "true"
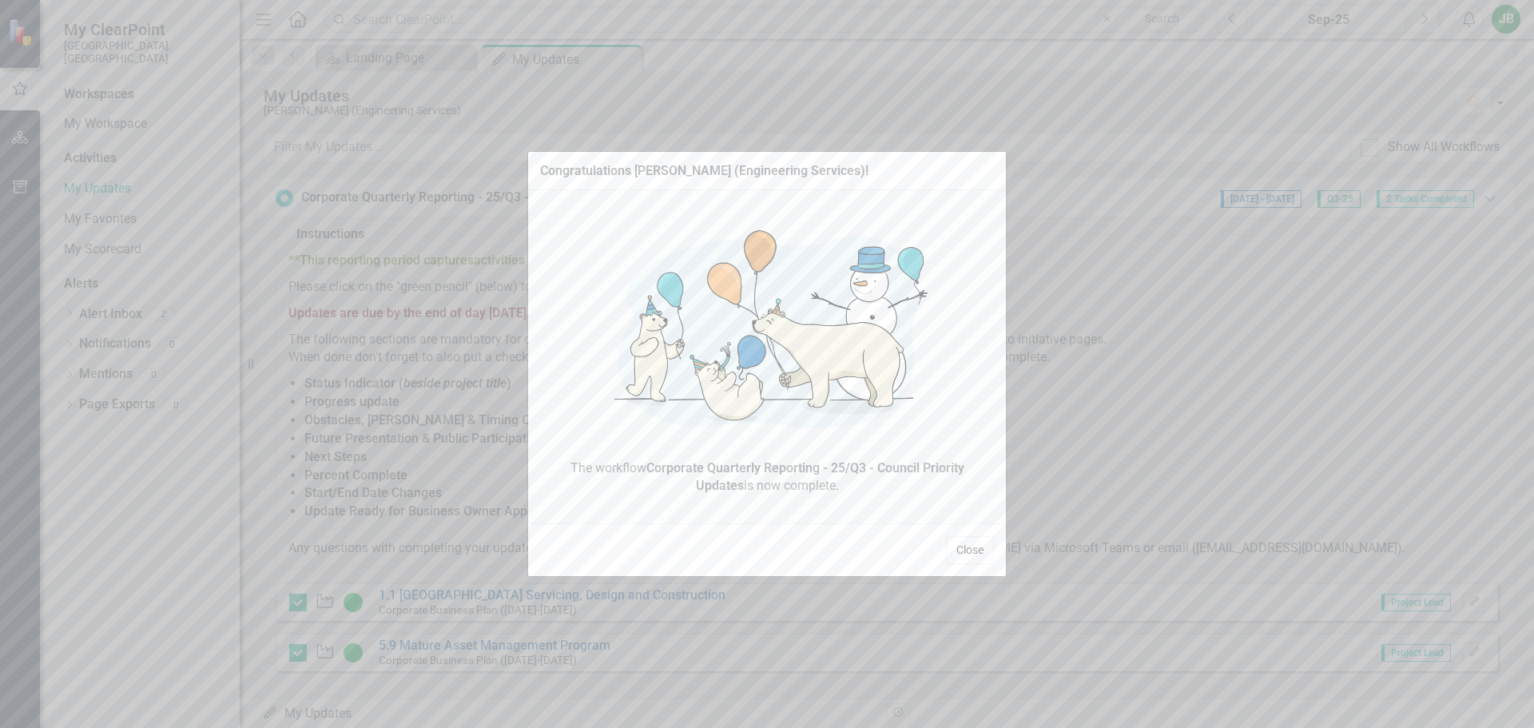
click at [964, 554] on button "Close" at bounding box center [970, 550] width 48 height 28
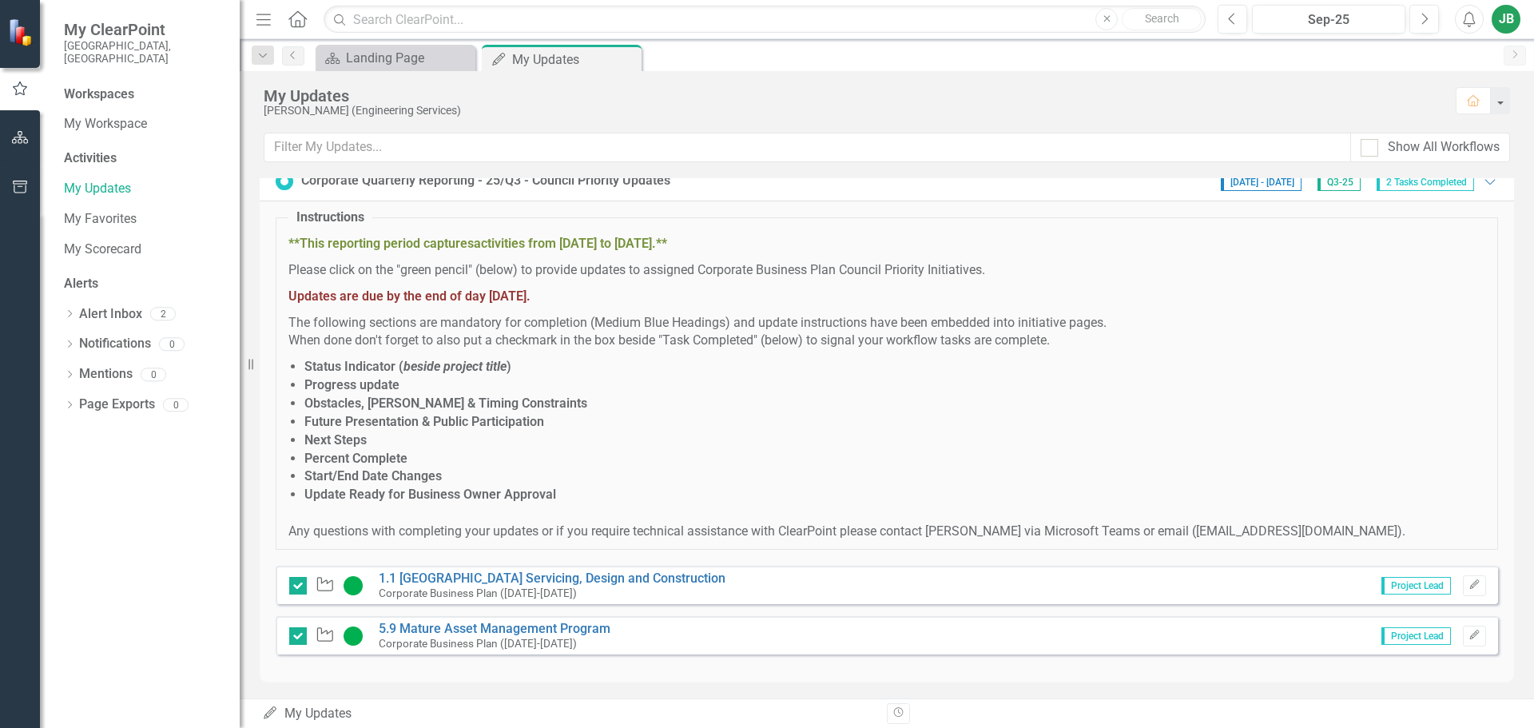
scroll to position [21, 0]
